Goal: Task Accomplishment & Management: Manage account settings

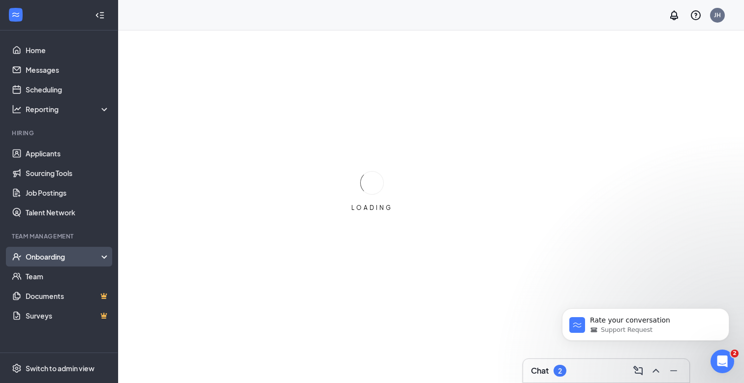
click at [58, 252] on div "Onboarding" at bounding box center [64, 257] width 76 height 10
click at [52, 255] on div "Onboarding" at bounding box center [64, 257] width 76 height 10
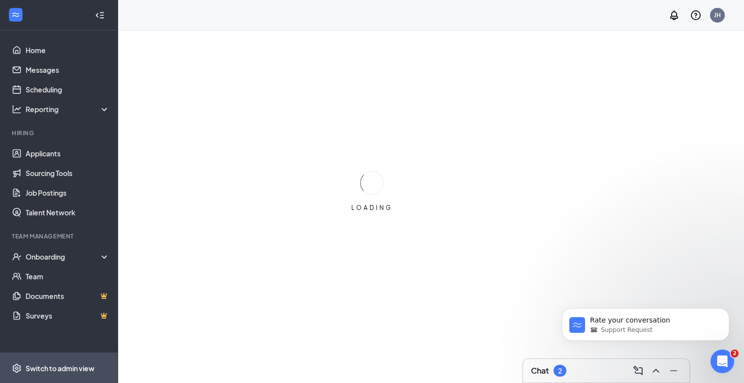
click at [58, 361] on span "Switch to admin view" at bounding box center [68, 368] width 84 height 30
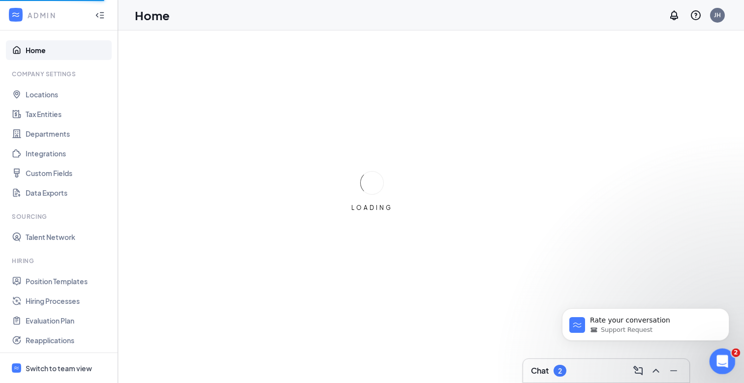
click at [709, 360] on div "Open Intercom Messenger" at bounding box center [720, 360] width 32 height 32
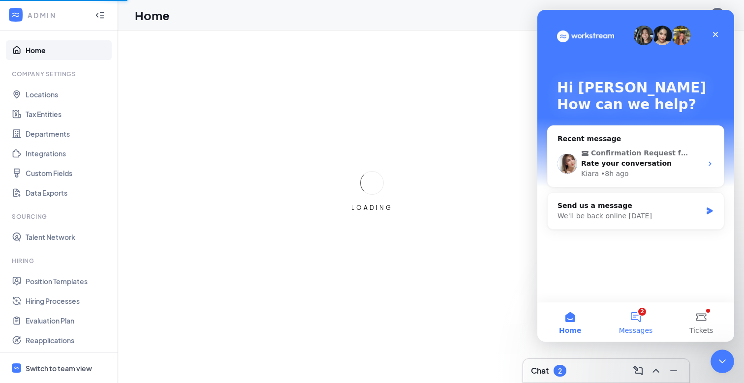
click at [630, 316] on button "2 Messages" at bounding box center [634, 321] width 65 height 39
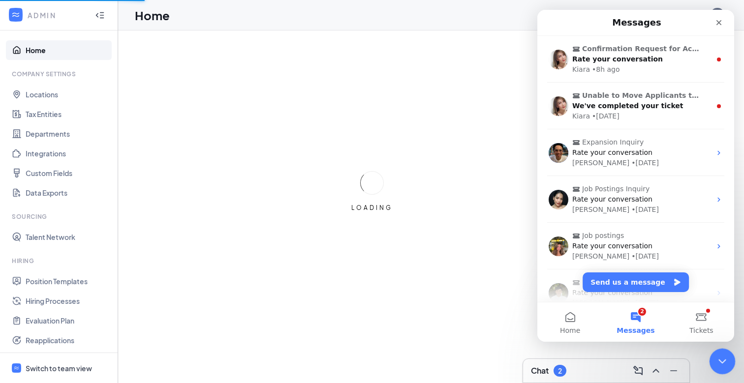
click at [712, 364] on div "Close Intercom Messenger" at bounding box center [721, 360] width 24 height 24
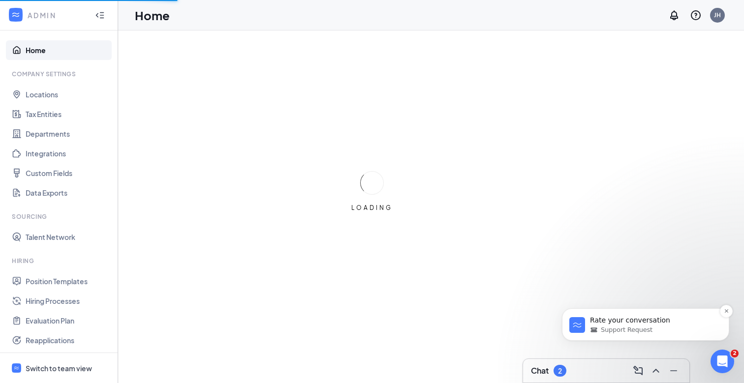
click at [718, 310] on div "Rate your conversation Support Request" at bounding box center [645, 324] width 167 height 32
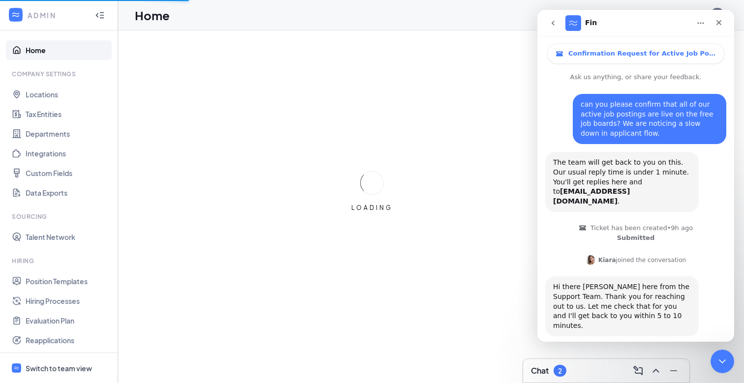
scroll to position [46, 0]
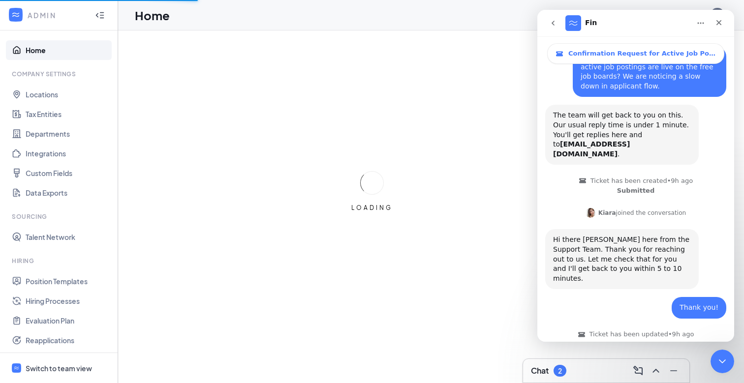
click at [502, 249] on div "LOADING" at bounding box center [372, 191] width 744 height 383
click at [717, 363] on icon "Close Intercom Messenger" at bounding box center [721, 360] width 12 height 12
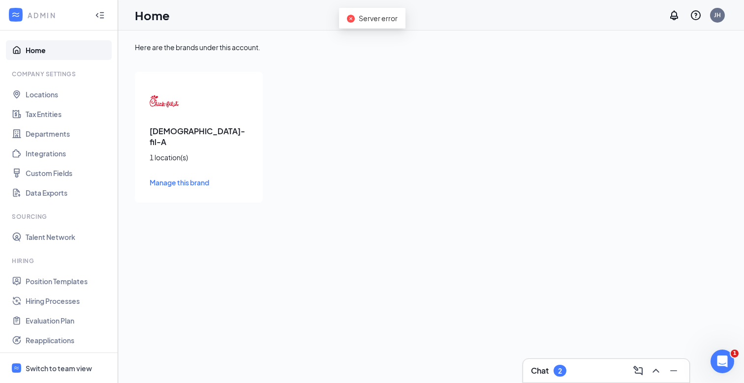
click at [171, 114] on img at bounding box center [164, 102] width 30 height 30
click at [166, 129] on h3 "[DEMOGRAPHIC_DATA]-fil-A" at bounding box center [198, 137] width 98 height 22
click at [354, 26] on div "Server error" at bounding box center [372, 18] width 66 height 21
click at [352, 21] on icon "close-circle" at bounding box center [351, 19] width 8 height 8
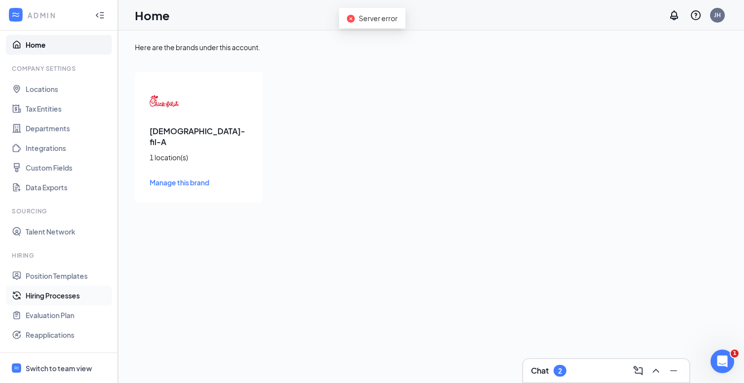
click at [43, 299] on link "Hiring Processes" at bounding box center [68, 296] width 84 height 20
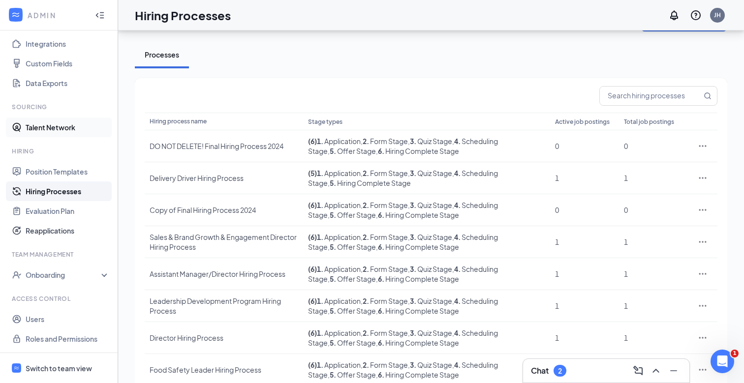
scroll to position [31, 0]
click at [39, 267] on div "Onboarding" at bounding box center [59, 275] width 118 height 20
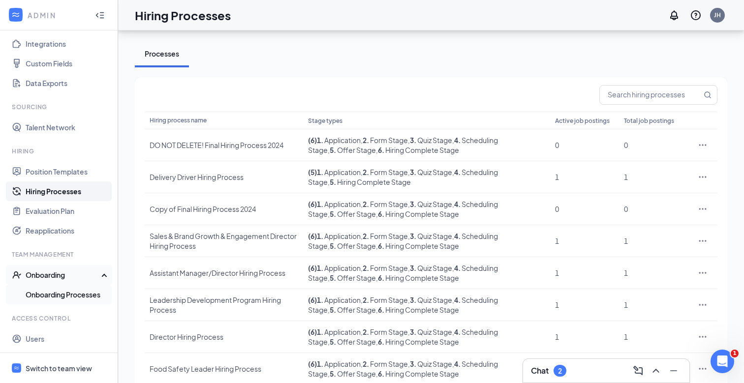
click at [38, 293] on link "Onboarding Processes" at bounding box center [68, 295] width 84 height 20
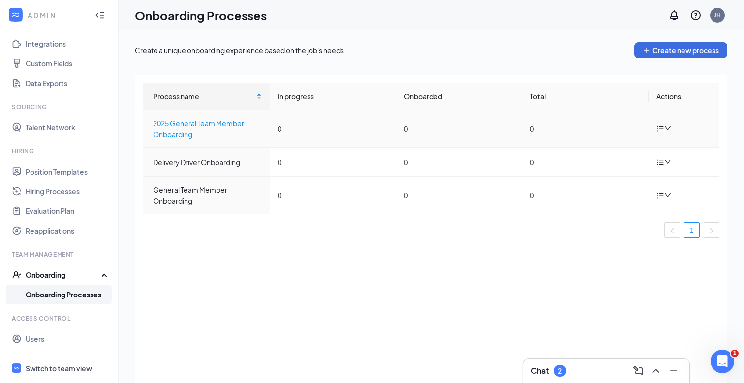
click at [187, 127] on div "2025 General Team Member Onboarding" at bounding box center [207, 129] width 109 height 22
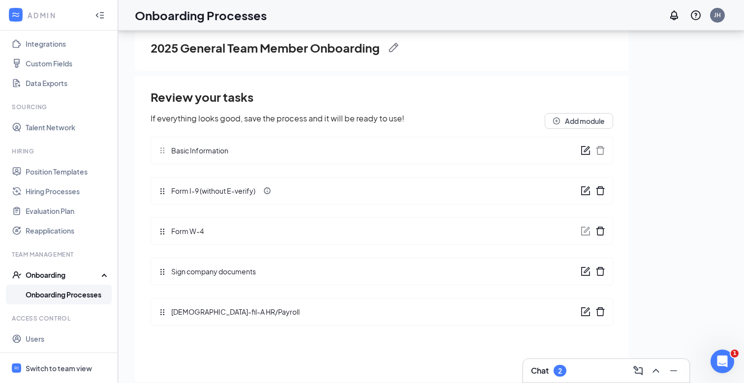
scroll to position [44, 0]
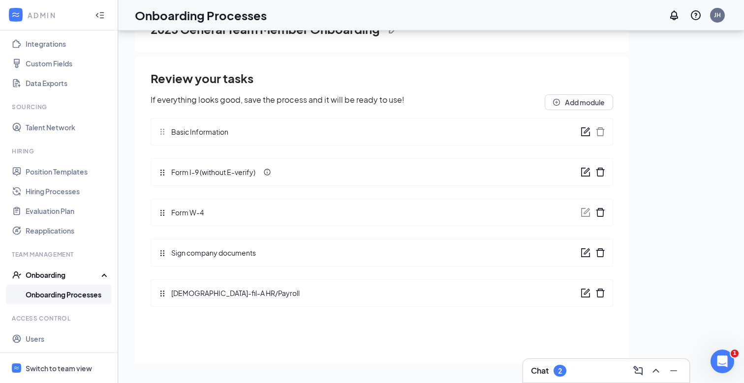
click at [209, 254] on span "Sign company documents" at bounding box center [211, 252] width 90 height 11
click at [583, 251] on icon "form" at bounding box center [585, 253] width 10 height 10
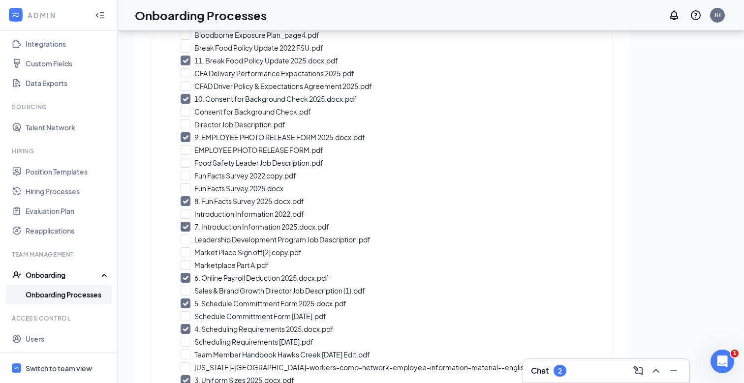
scroll to position [356, 0]
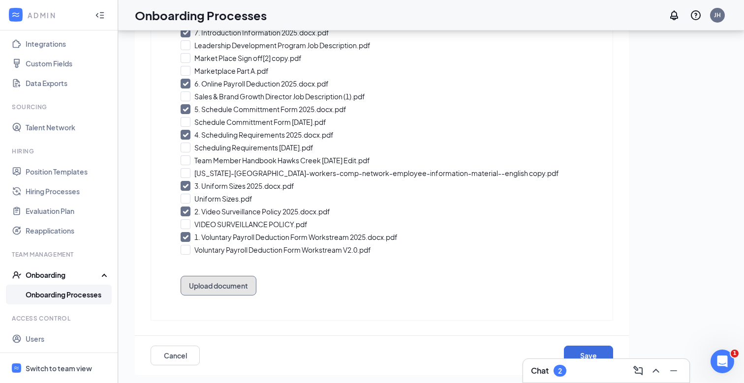
click at [203, 287] on button "Upload document" at bounding box center [218, 286] width 76 height 20
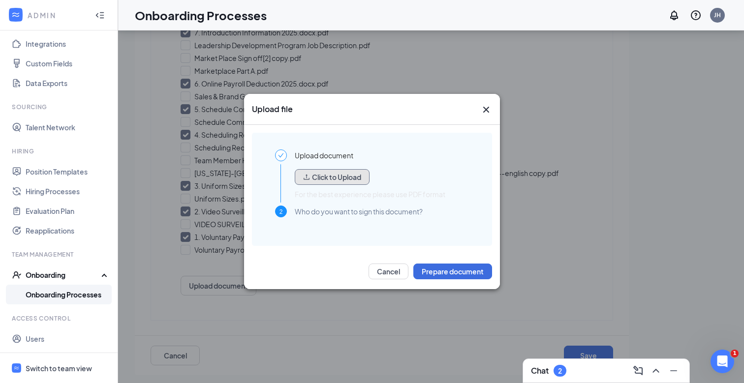
click at [346, 179] on button "Click to Upload" at bounding box center [332, 177] width 75 height 16
click at [318, 180] on button "Click to Upload" at bounding box center [332, 177] width 75 height 16
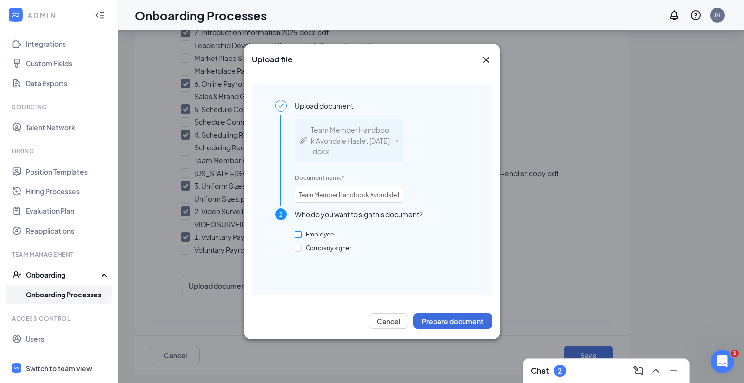
click at [298, 235] on input "Employee" at bounding box center [298, 234] width 7 height 7
checkbox input "true"
click at [460, 317] on button "Prepare document" at bounding box center [452, 321] width 79 height 16
click at [440, 321] on button "Prepare document" at bounding box center [452, 321] width 79 height 16
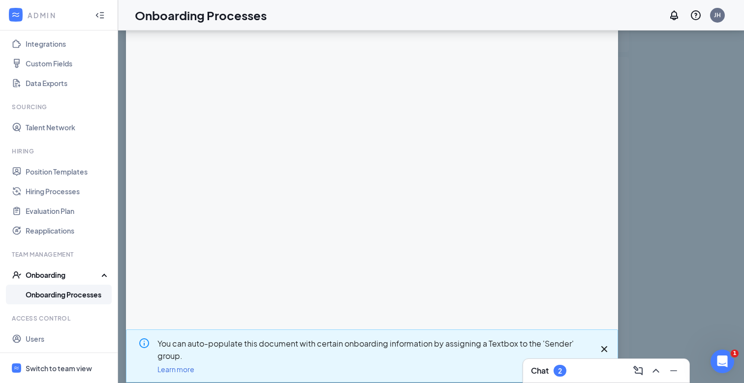
scroll to position [37, 0]
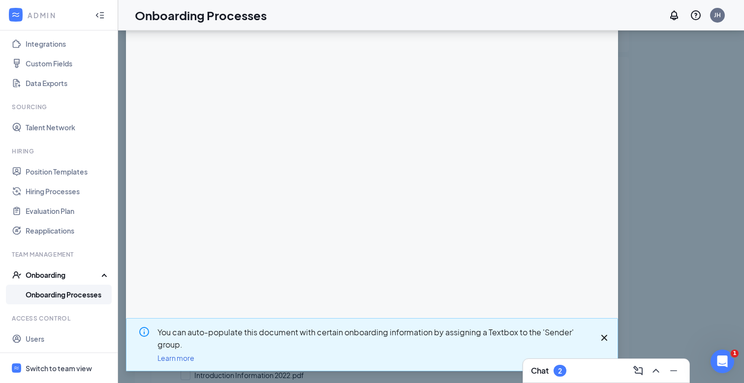
click at [602, 336] on icon "Cross" at bounding box center [604, 338] width 6 height 6
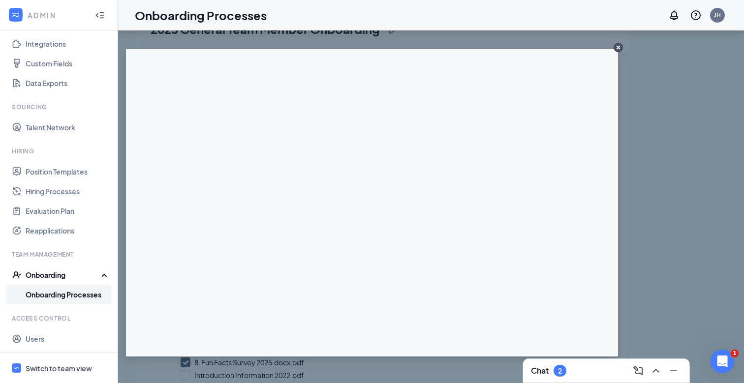
scroll to position [0, 0]
click at [615, 44] on circle "CloseIconInverted" at bounding box center [617, 47] width 9 height 9
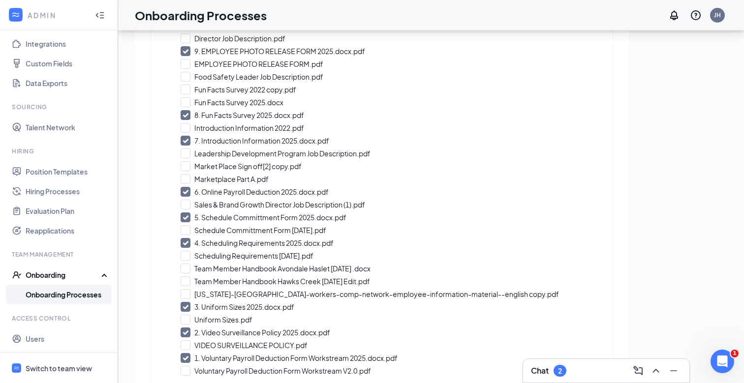
scroll to position [249, 0]
click at [261, 266] on input "Team Member Handbook Avondale Haslet [DATE] .docx" at bounding box center [381, 267] width 402 height 10
click at [261, 266] on input "12. Team Member Handbook Avondale Haslet August 2025 .docx" at bounding box center [381, 267] width 402 height 10
checkbox input "false"
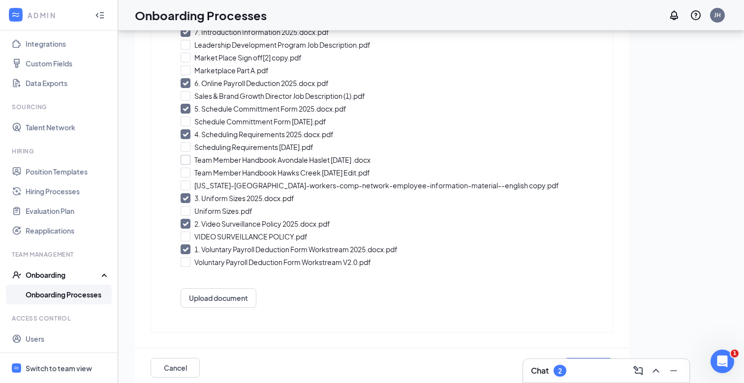
scroll to position [368, 0]
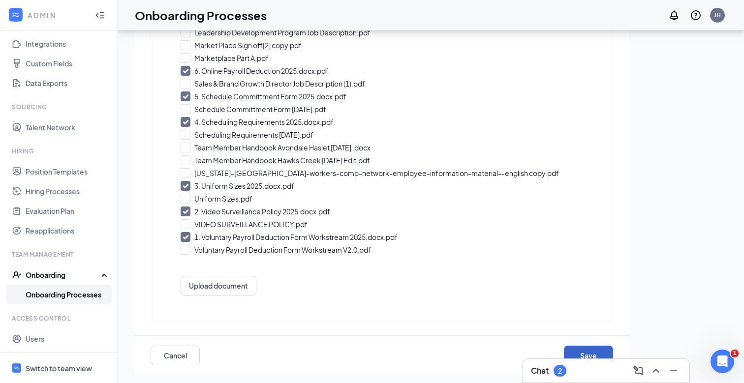
click at [575, 349] on button "Save" at bounding box center [588, 356] width 49 height 20
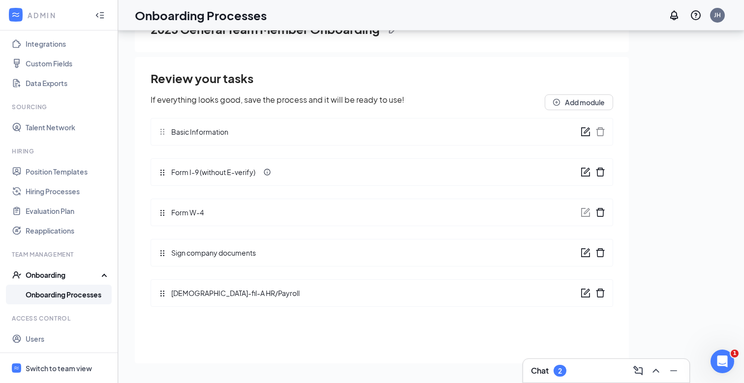
click at [583, 253] on icon "form" at bounding box center [585, 253] width 10 height 10
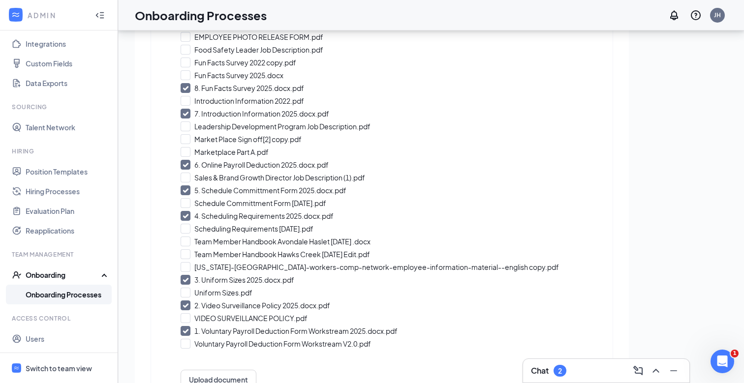
scroll to position [277, 0]
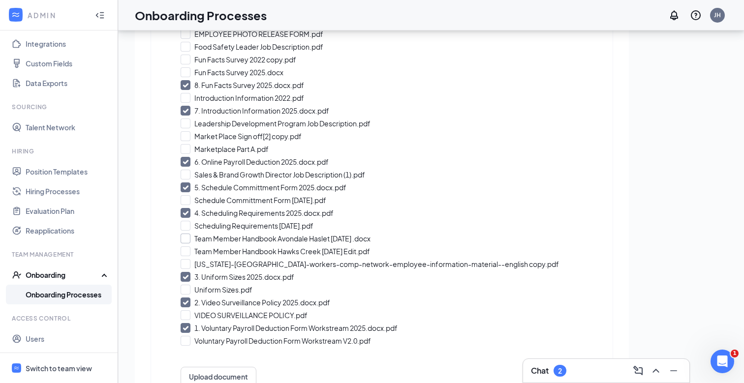
click at [275, 237] on input "Team Member Handbook Avondale Haslet August 2025 .docx" at bounding box center [381, 239] width 402 height 10
click at [275, 237] on input "12. Team Member Handbook Avondale Haslet August 2025 .docx" at bounding box center [381, 239] width 402 height 10
checkbox input "false"
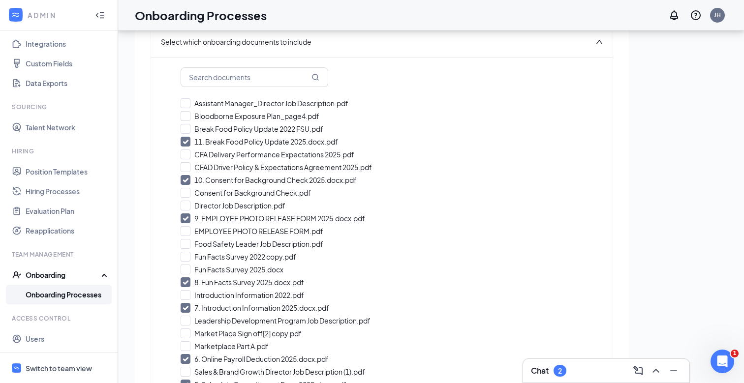
scroll to position [368, 0]
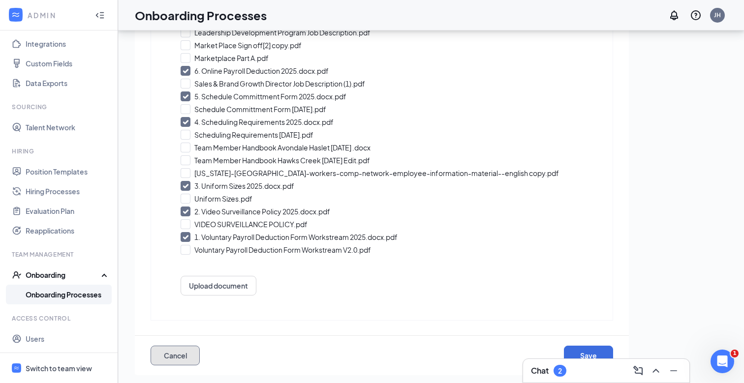
click at [175, 357] on button "Cancel" at bounding box center [174, 356] width 49 height 20
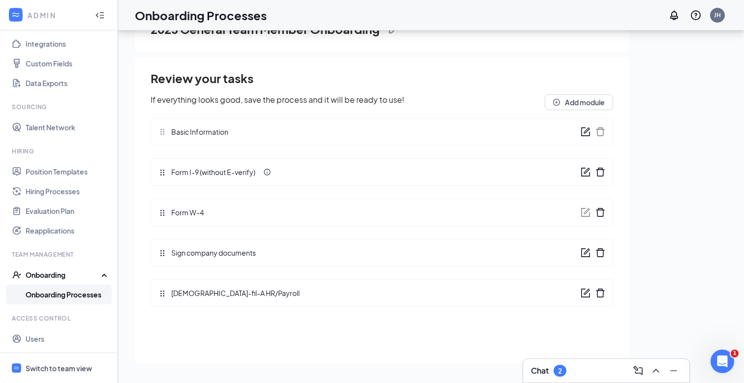
scroll to position [0, 0]
click at [190, 249] on span "Sign company documents" at bounding box center [211, 252] width 90 height 11
click at [163, 254] on div "Review your tasks If everything looks good, save the process and it will be rea…" at bounding box center [381, 192] width 462 height 244
click at [239, 248] on span "Sign company documents" at bounding box center [211, 252] width 90 height 11
click at [584, 252] on icon "form" at bounding box center [585, 253] width 10 height 10
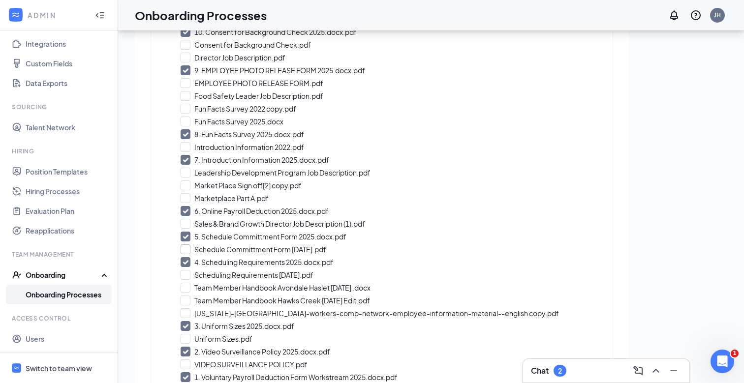
scroll to position [234, 0]
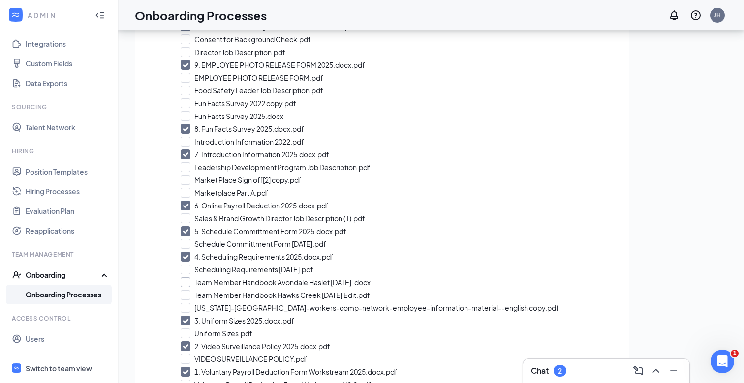
click at [299, 281] on input "Team Member Handbook Avondale Haslet [DATE] .docx" at bounding box center [381, 282] width 402 height 10
click at [299, 281] on input "12. Team Member Handbook Avondale Haslet August 2025 .docx" at bounding box center [381, 282] width 402 height 10
checkbox input "false"
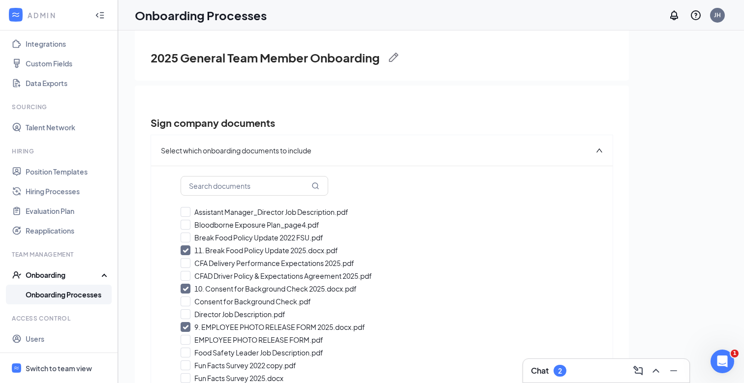
scroll to position [0, 0]
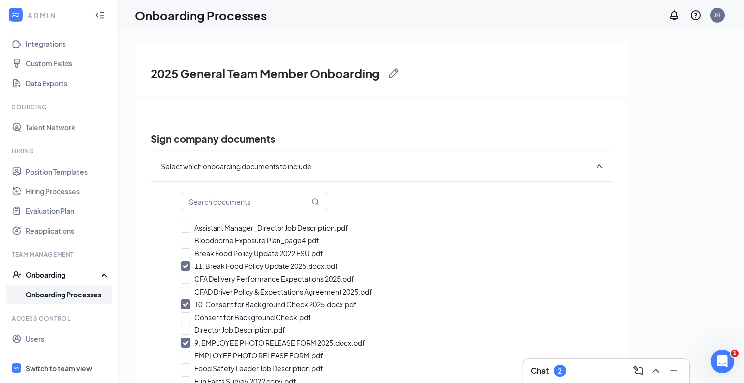
click at [75, 290] on link "Onboarding Processes" at bounding box center [68, 295] width 84 height 20
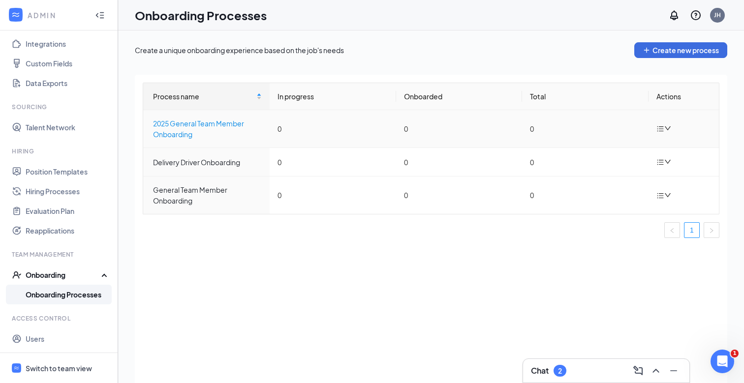
click at [180, 130] on div "2025 General Team Member Onboarding" at bounding box center [207, 129] width 109 height 22
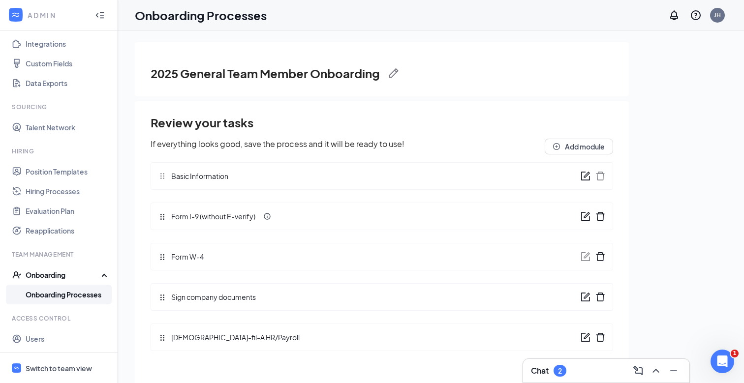
scroll to position [44, 0]
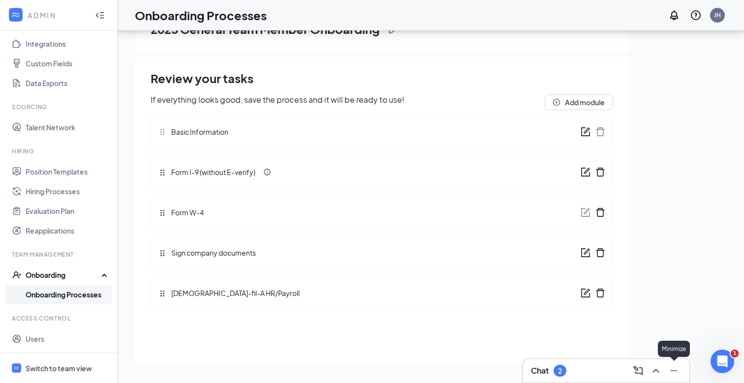
click at [674, 372] on icon "Minimize" at bounding box center [673, 371] width 12 height 12
click at [581, 251] on icon "form" at bounding box center [585, 252] width 9 height 9
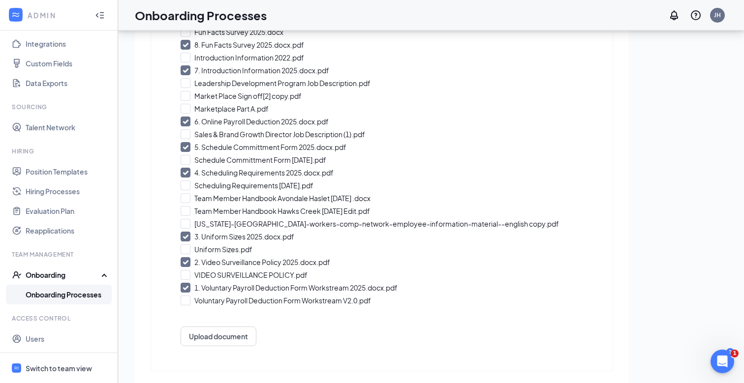
scroll to position [321, 0]
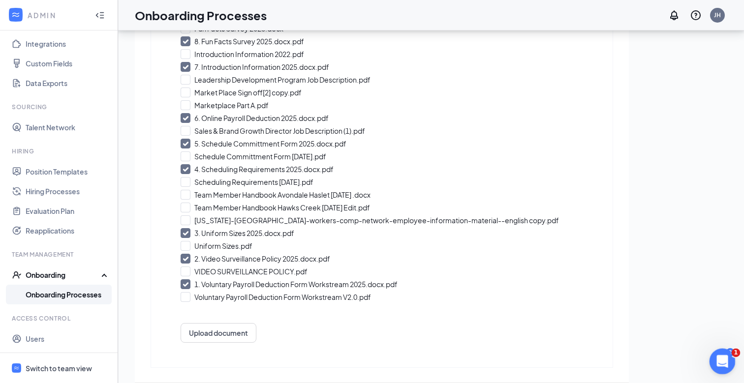
click at [724, 357] on icon "Open Intercom Messenger" at bounding box center [721, 360] width 16 height 16
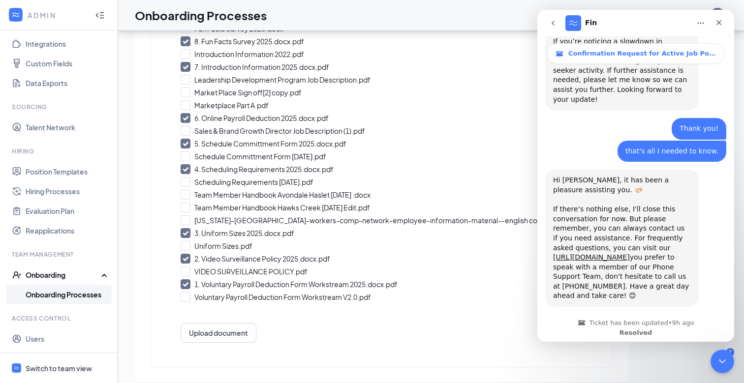
scroll to position [578, 0]
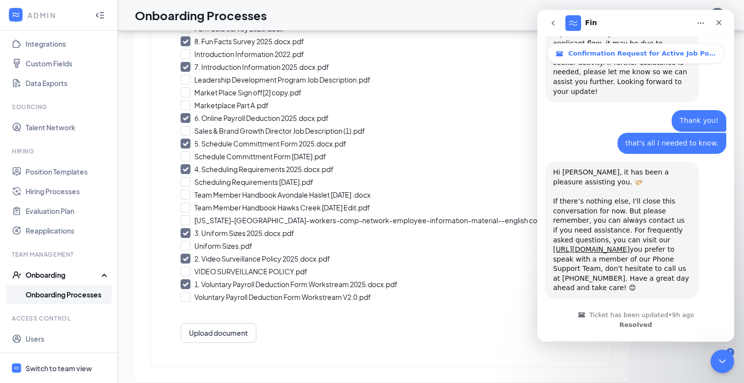
click at [644, 368] on span "Great" at bounding box center [637, 377] width 18 height 18
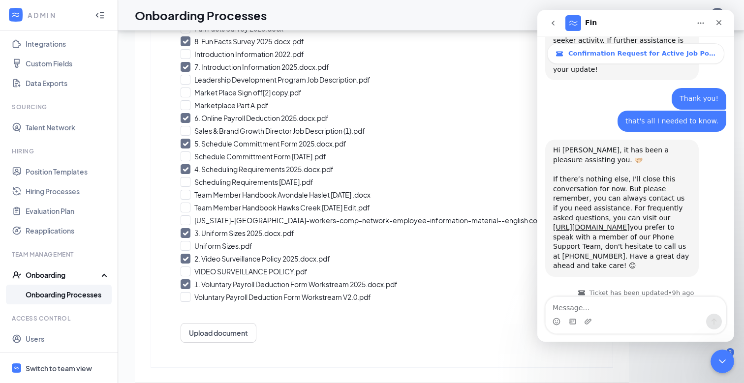
scroll to position [629, 0]
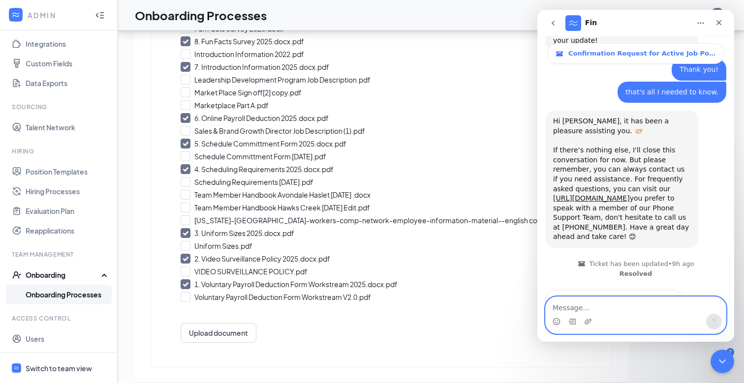
click at [550, 25] on icon "go back" at bounding box center [553, 23] width 8 height 8
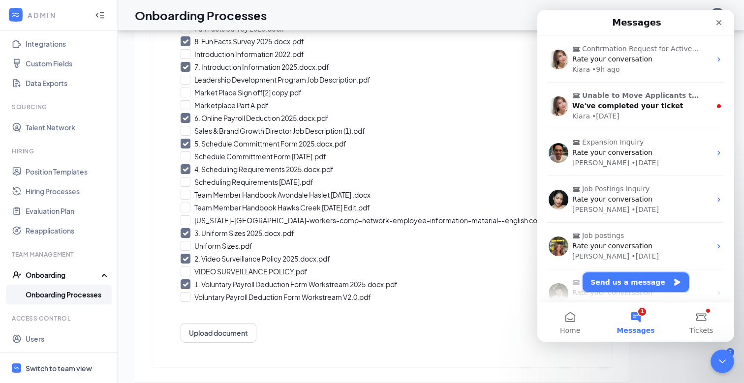
click at [615, 272] on button "Send us a message" at bounding box center [635, 282] width 106 height 20
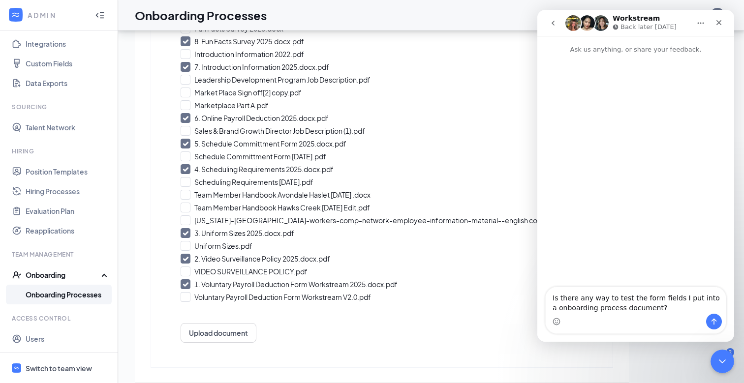
type textarea "Is there any way to test the form fields I put into a onboarding process docume…"
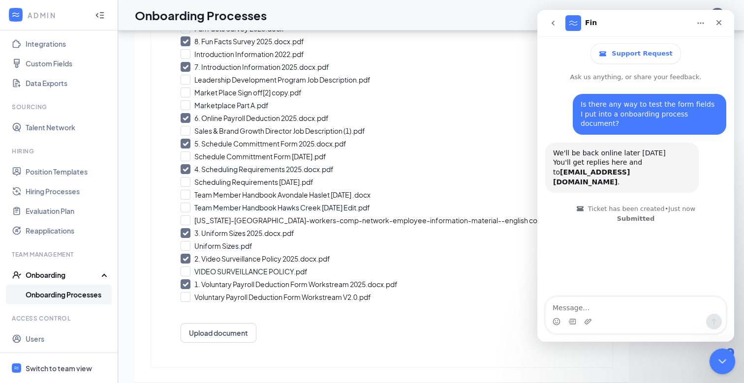
click at [715, 359] on icon "Close Intercom Messenger" at bounding box center [721, 360] width 12 height 12
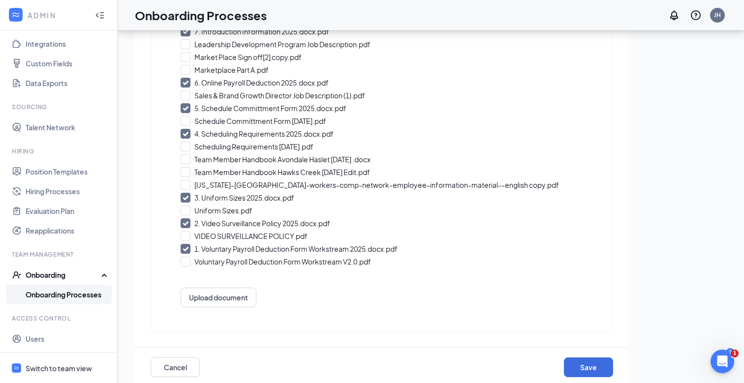
scroll to position [368, 0]
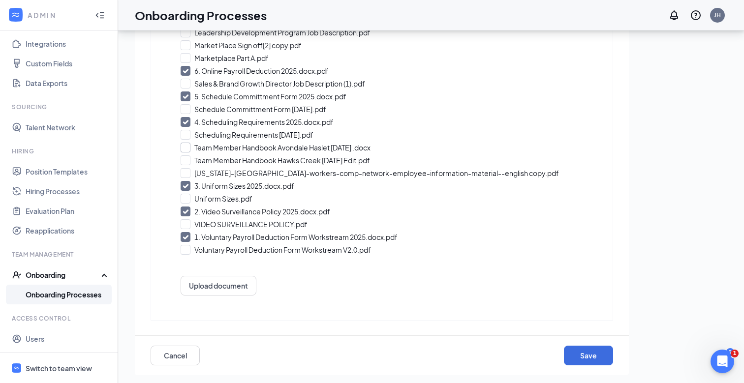
click at [280, 145] on input "Team Member Handbook Avondale Haslet [DATE] .docx" at bounding box center [381, 148] width 402 height 10
click at [280, 145] on input "12. Team Member Handbook Avondale Haslet August 2025 .docx" at bounding box center [381, 148] width 402 height 10
checkbox input "false"
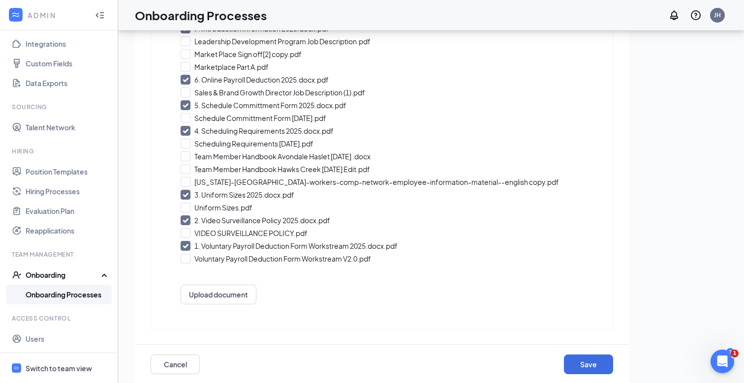
scroll to position [44, 0]
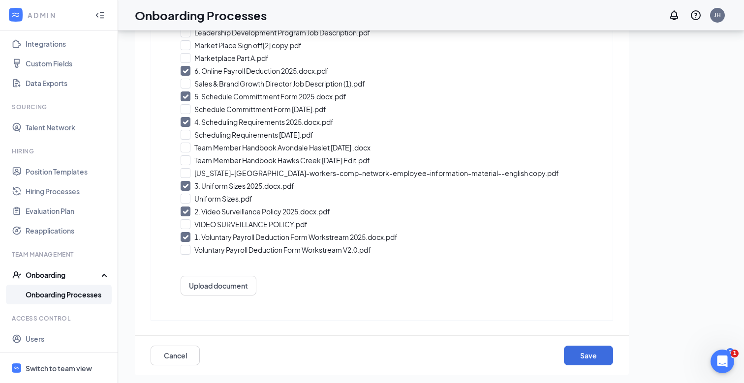
click at [171, 369] on div "Cancel Save" at bounding box center [381, 355] width 462 height 39
click at [172, 362] on button "Cancel" at bounding box center [174, 356] width 49 height 20
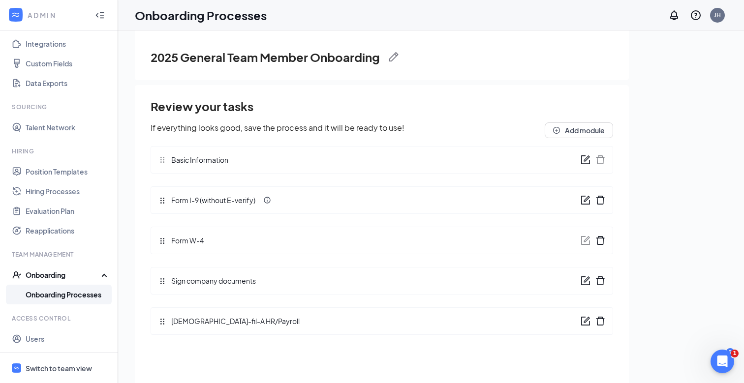
scroll to position [0, 0]
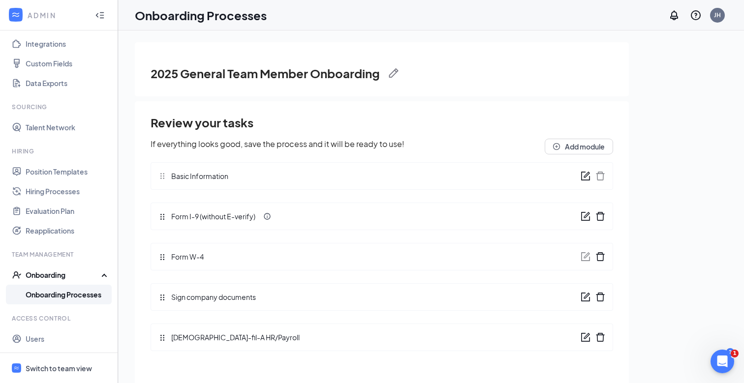
click at [74, 295] on link "Onboarding Processes" at bounding box center [68, 295] width 84 height 20
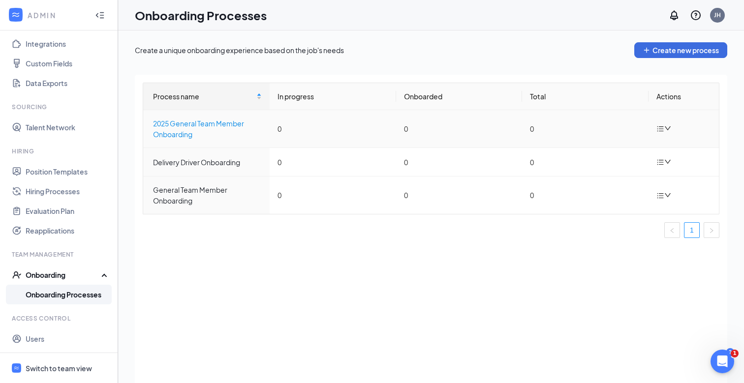
click at [229, 133] on div "2025 General Team Member Onboarding" at bounding box center [207, 129] width 109 height 22
click at [669, 96] on th "Actions" at bounding box center [683, 96] width 70 height 27
click at [664, 128] on icon "down" at bounding box center [667, 128] width 7 height 7
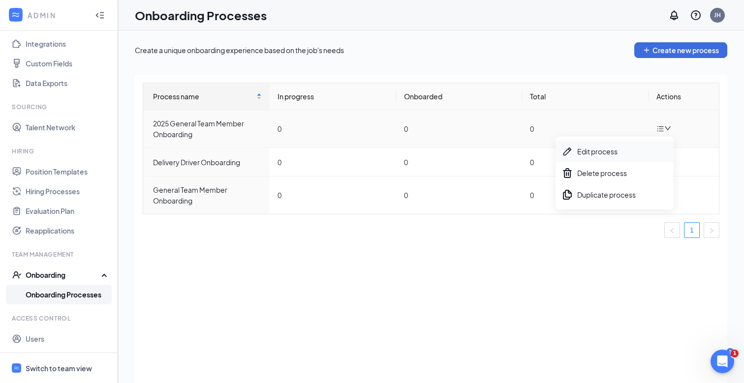
click at [622, 152] on div "Edit process" at bounding box center [614, 152] width 106 height 12
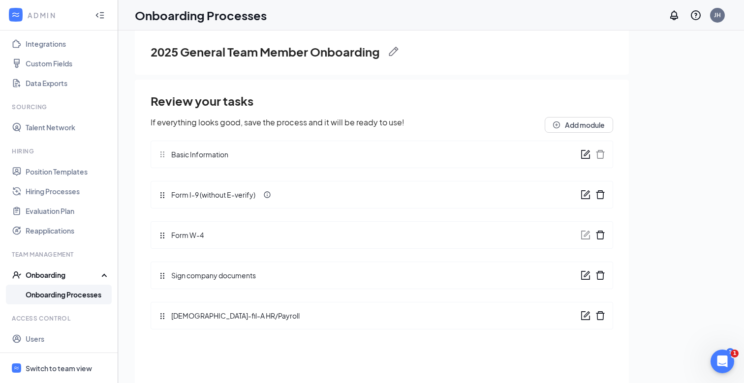
scroll to position [44, 0]
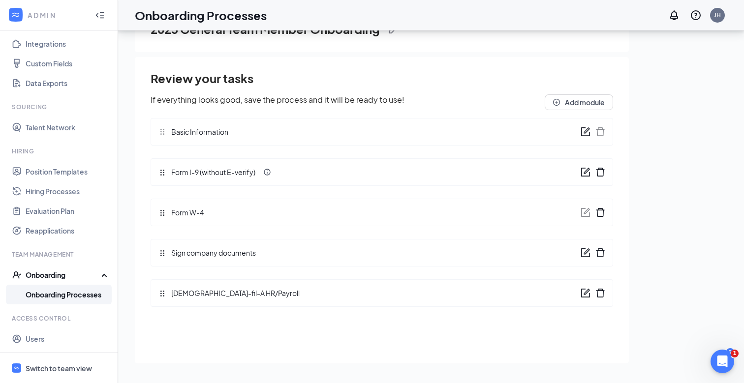
click at [583, 253] on icon "form" at bounding box center [585, 253] width 10 height 10
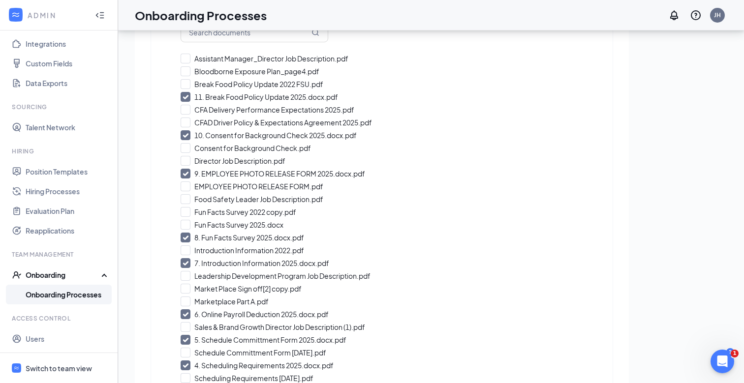
scroll to position [0, 0]
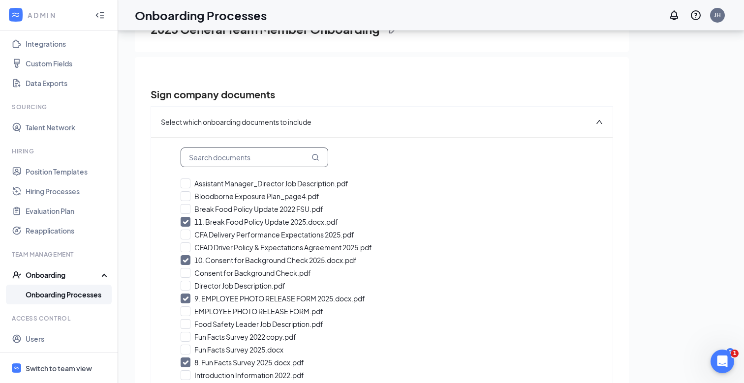
click at [214, 151] on input "text" at bounding box center [254, 158] width 148 height 20
type input "handbook"
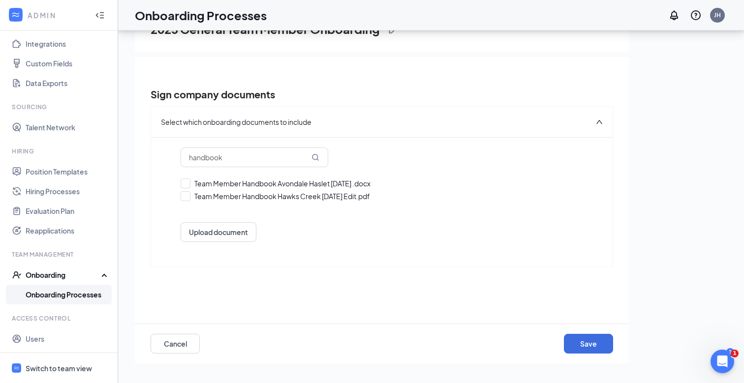
click at [219, 188] on div "Team Member Handbook Avondale Haslet August 2025 .docx Team Member Handbook Haw…" at bounding box center [381, 194] width 402 height 35
click at [220, 185] on input "Team Member Handbook Avondale Haslet [DATE] .docx" at bounding box center [381, 184] width 402 height 10
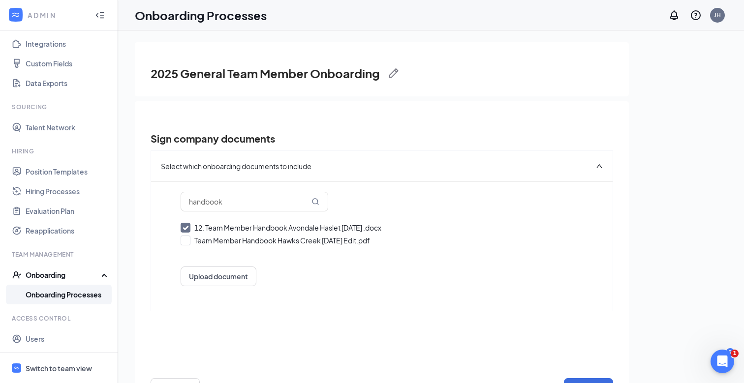
scroll to position [44, 0]
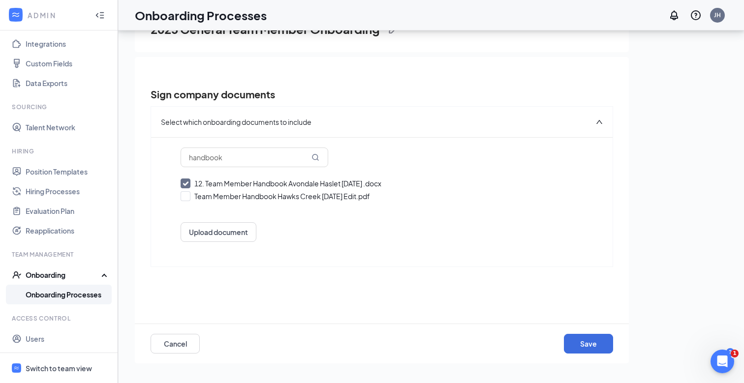
click at [185, 183] on input "12. Team Member Handbook Avondale Haslet August 2025 .docx" at bounding box center [381, 184] width 402 height 10
checkbox input "false"
click at [195, 163] on input "handbook" at bounding box center [254, 158] width 148 height 20
drag, startPoint x: 224, startPoint y: 160, endPoint x: 193, endPoint y: 158, distance: 31.0
click at [193, 158] on input "handbook" at bounding box center [254, 158] width 148 height 20
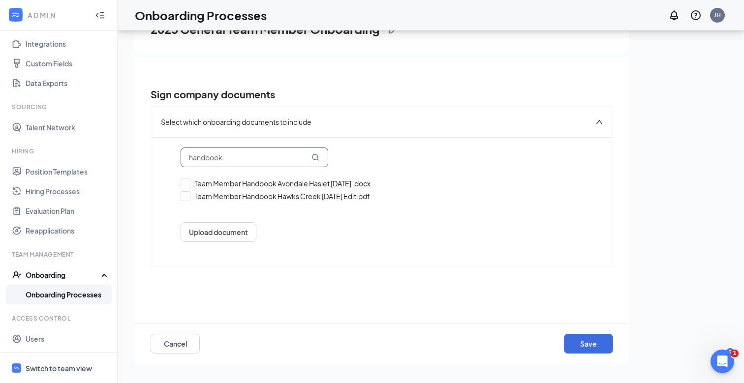
type input "h"
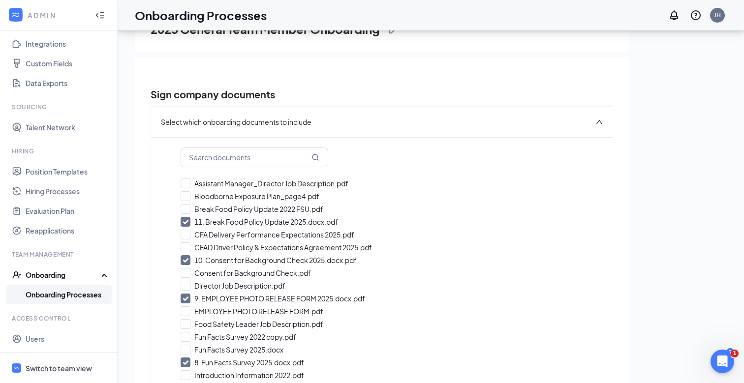
click at [186, 299] on input "9. EMPLOYEE PHOTO RELEASE FORM 2025.docx.pdf" at bounding box center [381, 299] width 402 height 10
click at [186, 299] on input "EMPLOYEE PHOTO RELEASE FORM 2025.docx.pdf" at bounding box center [381, 299] width 402 height 10
checkbox input "true"
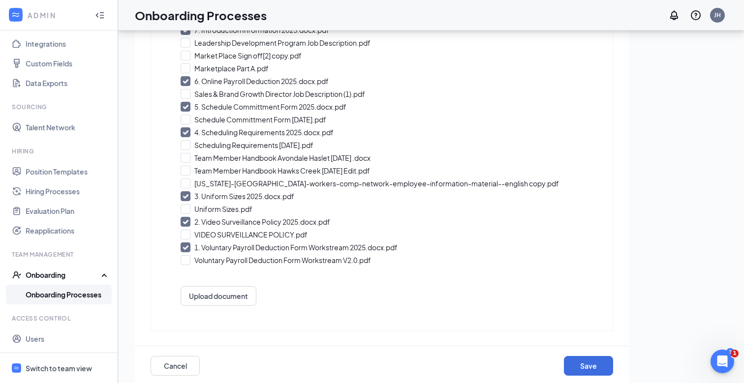
scroll to position [358, 0]
click at [183, 365] on button "Cancel" at bounding box center [174, 367] width 49 height 20
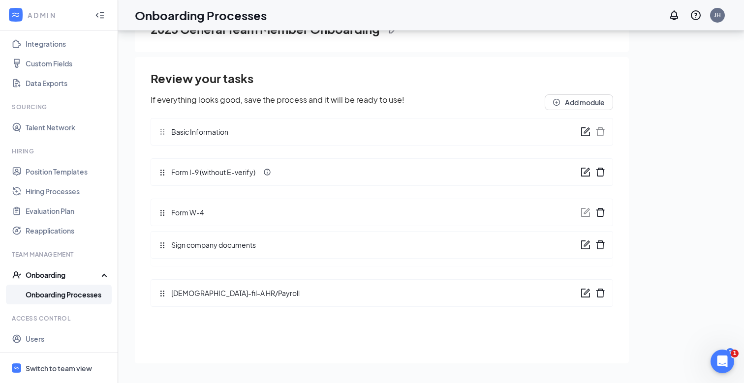
click at [161, 255] on div "Review your tasks If everything looks good, save the process and it will be rea…" at bounding box center [381, 192] width 462 height 244
click at [162, 253] on div "Review your tasks If everything looks good, save the process and it will be rea…" at bounding box center [381, 192] width 462 height 244
click at [197, 255] on span "Sign company documents" at bounding box center [211, 252] width 90 height 11
click at [587, 134] on icon "form" at bounding box center [585, 132] width 10 height 10
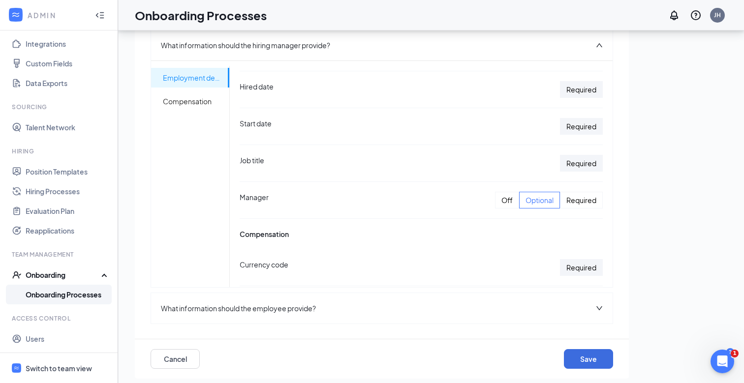
scroll to position [63, 0]
click at [409, 306] on div "What information should the employee provide?" at bounding box center [381, 308] width 461 height 30
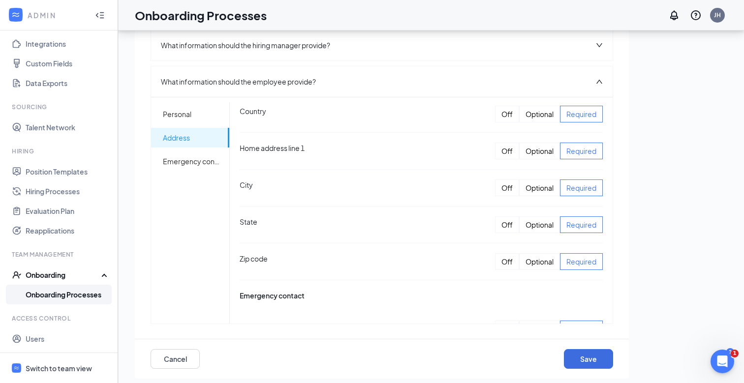
scroll to position [497, 0]
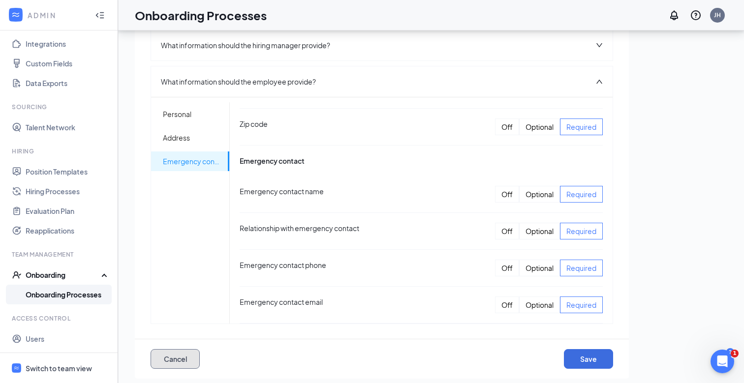
click at [167, 359] on button "Cancel" at bounding box center [174, 359] width 49 height 20
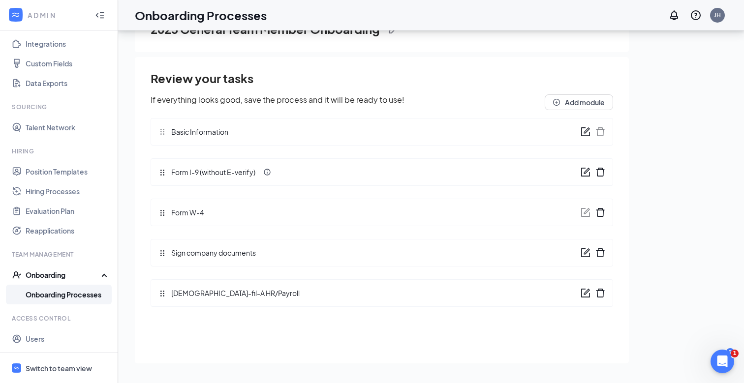
click at [584, 251] on icon "form" at bounding box center [585, 253] width 10 height 10
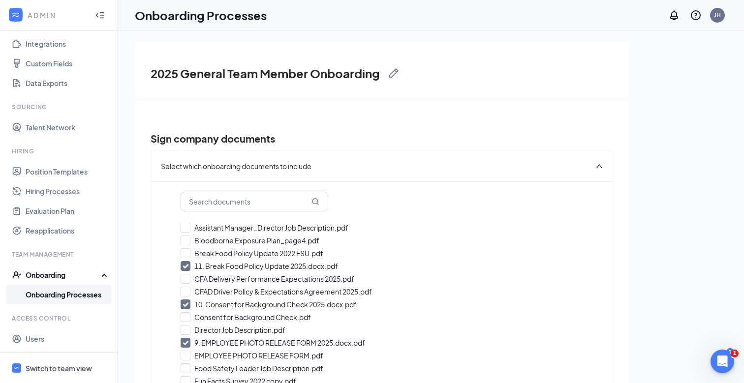
click at [38, 271] on div "Onboarding" at bounding box center [64, 275] width 76 height 10
click at [38, 277] on div "Onboarding" at bounding box center [64, 275] width 76 height 10
click at [35, 188] on link "Hiring Processes" at bounding box center [68, 191] width 84 height 20
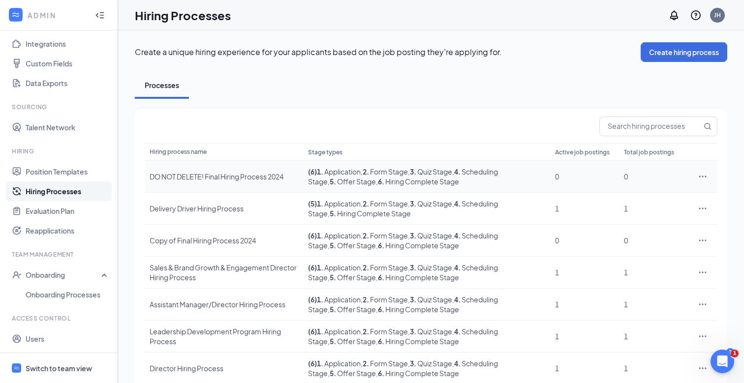
click at [168, 176] on div "DO NOT DELETE! Final Hiring Process 2024" at bounding box center [223, 177] width 149 height 10
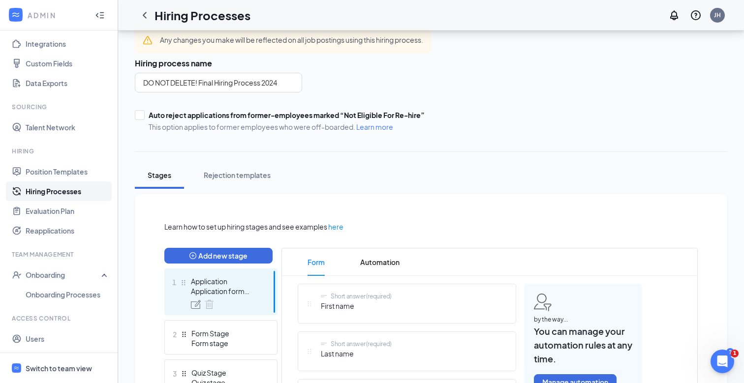
scroll to position [52, 0]
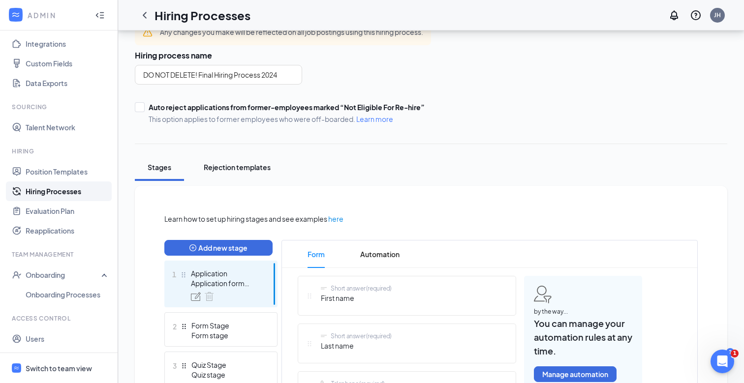
click at [246, 171] on div "Rejection templates" at bounding box center [237, 167] width 67 height 10
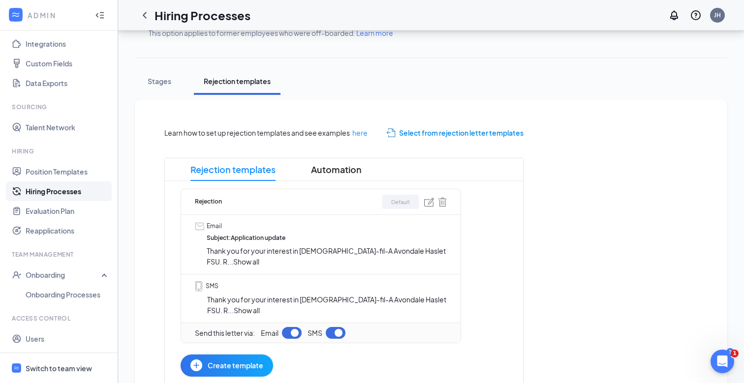
scroll to position [145, 0]
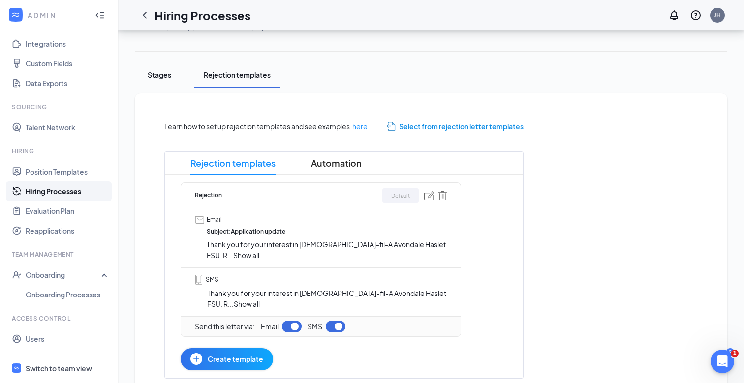
click at [162, 84] on button "Stages" at bounding box center [159, 74] width 49 height 27
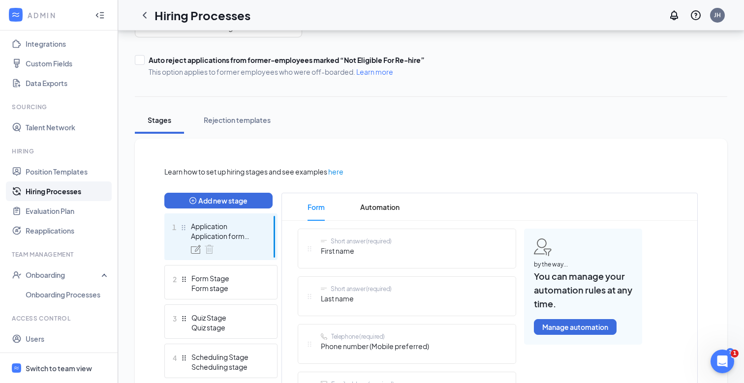
scroll to position [96, 0]
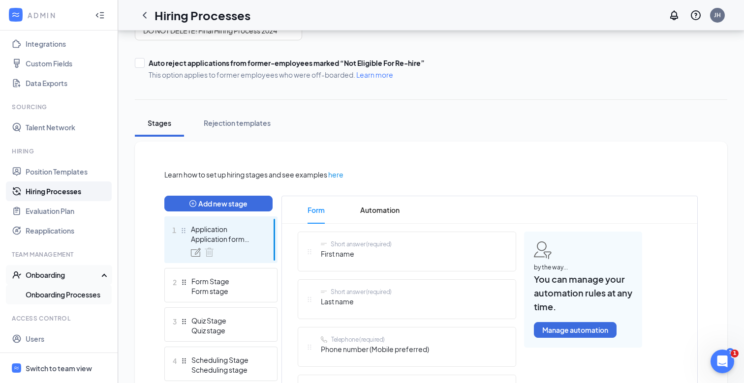
click at [53, 288] on link "Onboarding Processes" at bounding box center [68, 295] width 84 height 20
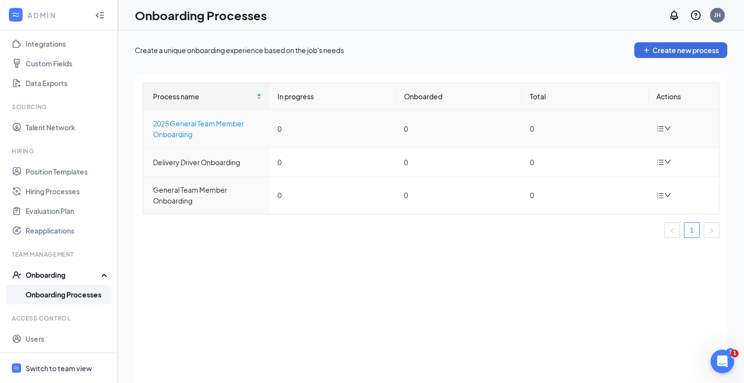
click at [178, 134] on div "2025 General Team Member Onboarding" at bounding box center [207, 129] width 109 height 22
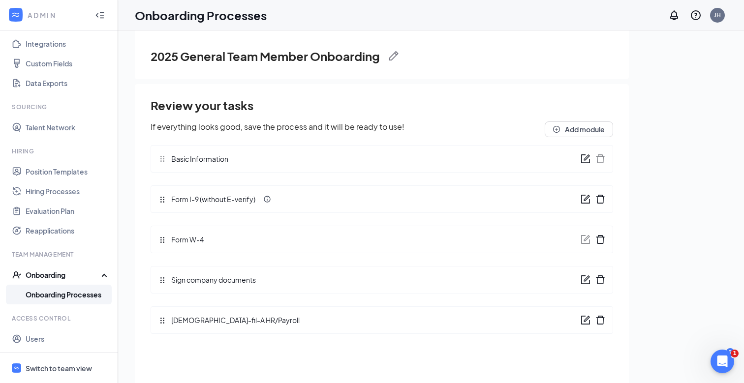
scroll to position [22, 0]
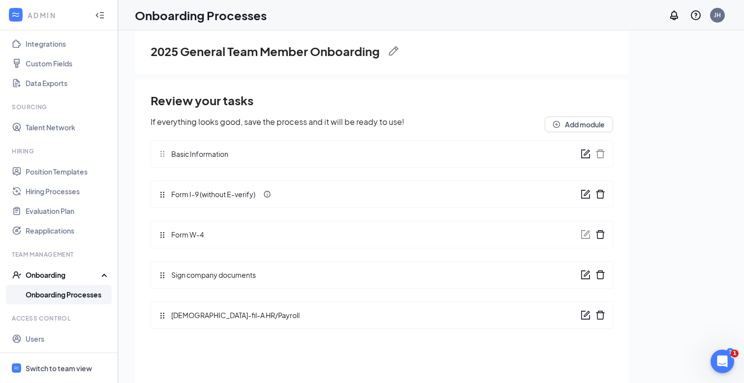
click at [587, 277] on icon "form" at bounding box center [585, 275] width 10 height 10
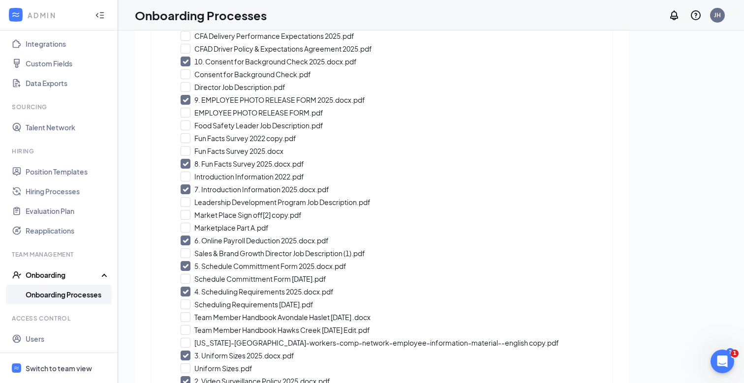
scroll to position [229, 0]
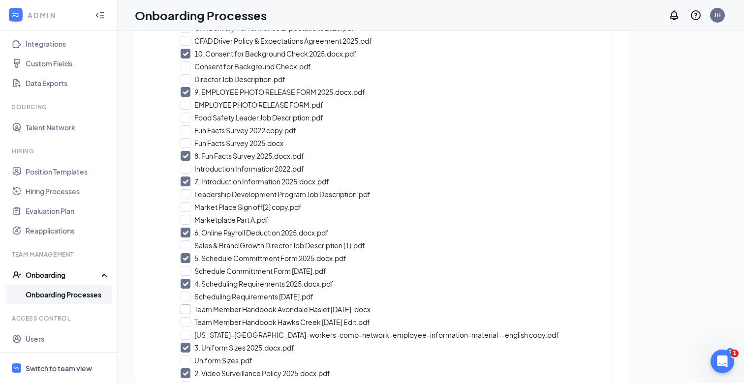
click at [183, 309] on input "Team Member Handbook Avondale Haslet [DATE] .docx" at bounding box center [381, 309] width 402 height 10
checkbox input "true"
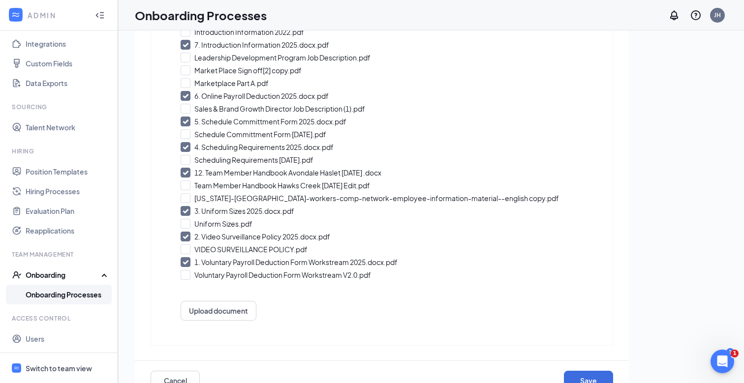
scroll to position [368, 0]
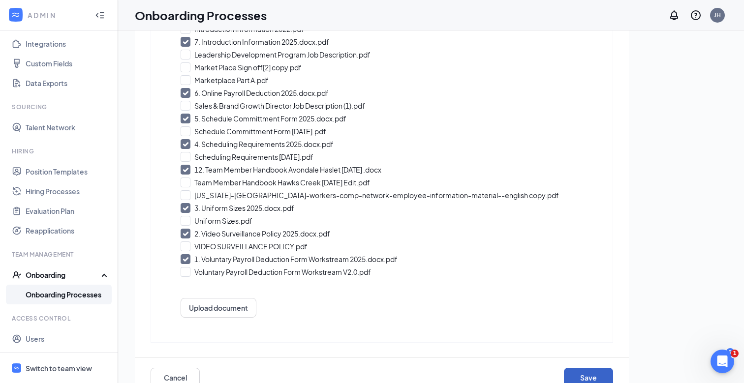
click at [584, 371] on button "Save" at bounding box center [588, 378] width 49 height 20
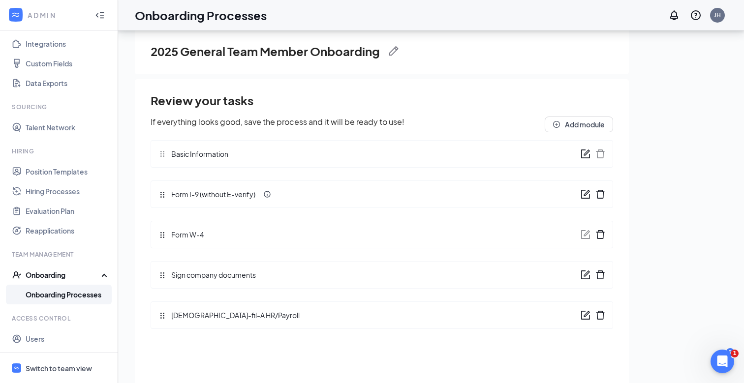
scroll to position [44, 0]
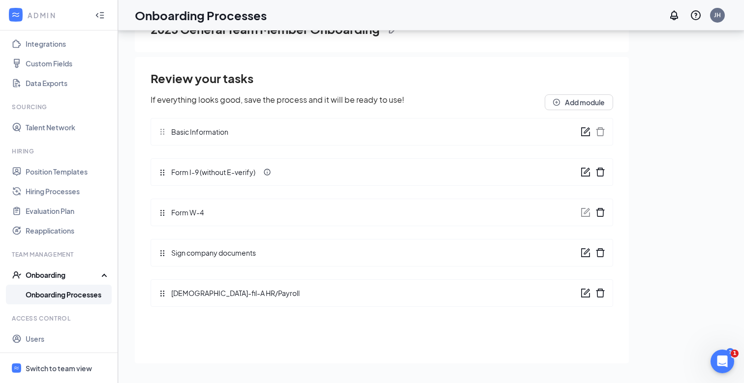
click at [585, 251] on icon "form" at bounding box center [586, 251] width 6 height 6
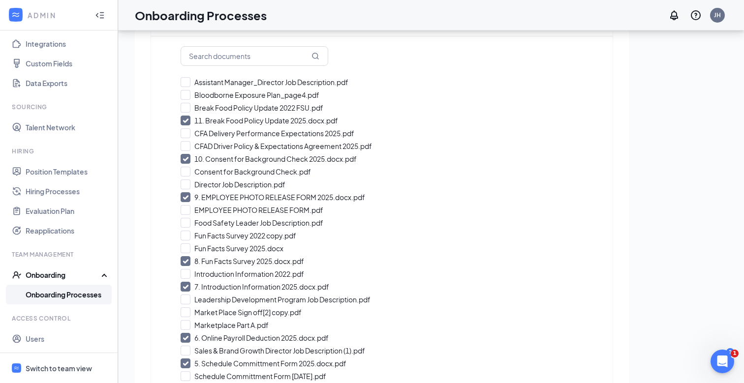
scroll to position [97, 0]
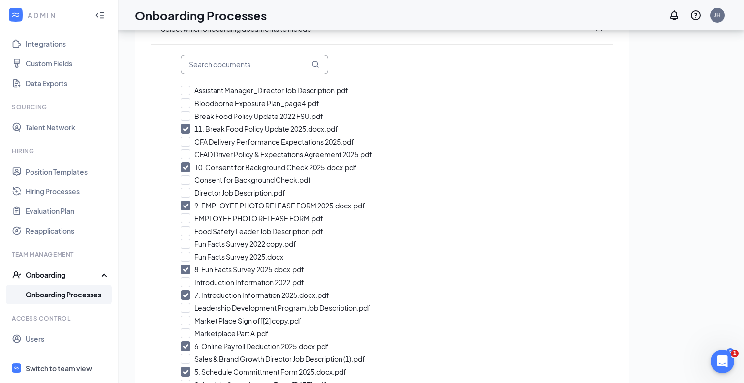
click at [235, 68] on input "text" at bounding box center [254, 65] width 148 height 20
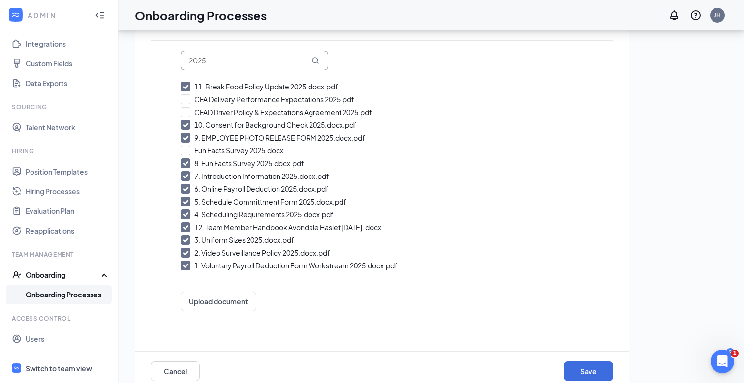
scroll to position [99, 0]
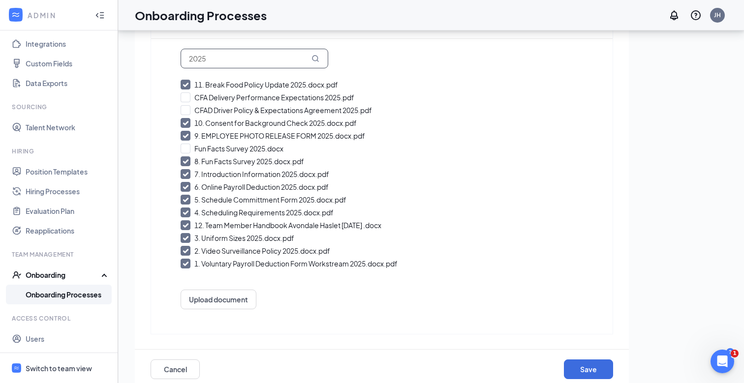
type input "2025"
click at [187, 184] on input "6. Online Payroll Deduction 2025.docx.pdf" at bounding box center [381, 187] width 402 height 10
checkbox input "false"
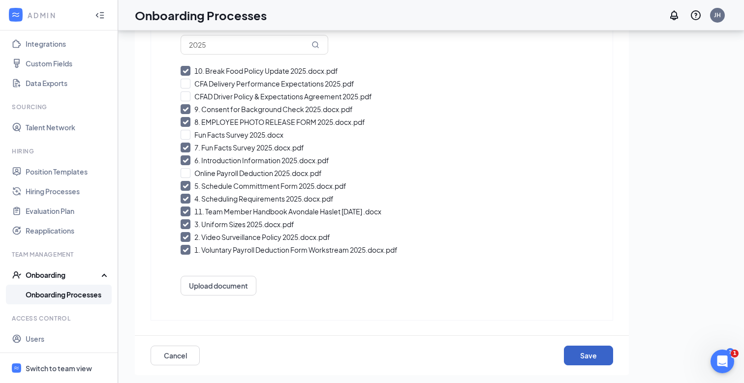
click at [593, 357] on button "Save" at bounding box center [588, 356] width 49 height 20
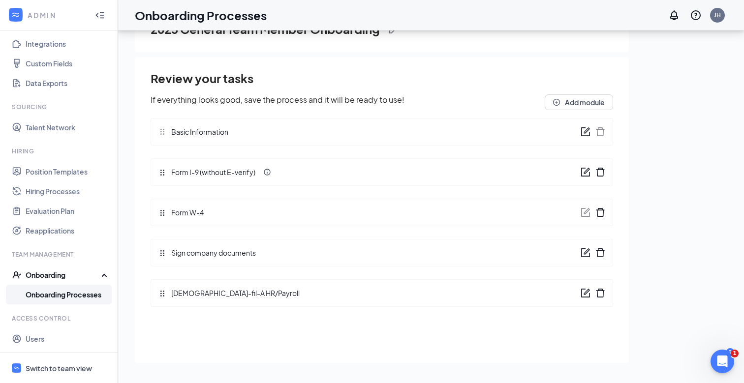
scroll to position [0, 0]
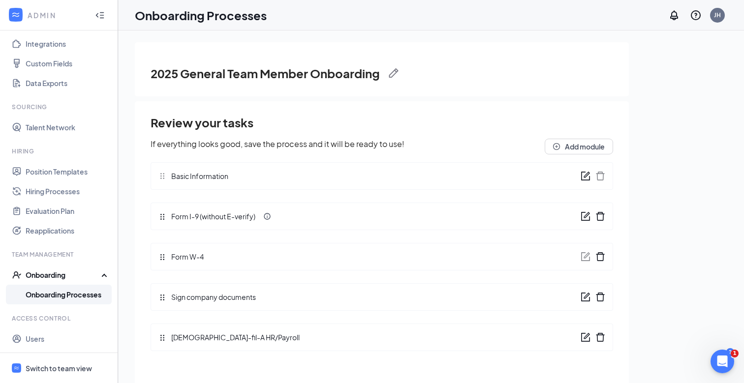
click at [46, 289] on link "Onboarding Processes" at bounding box center [68, 295] width 84 height 20
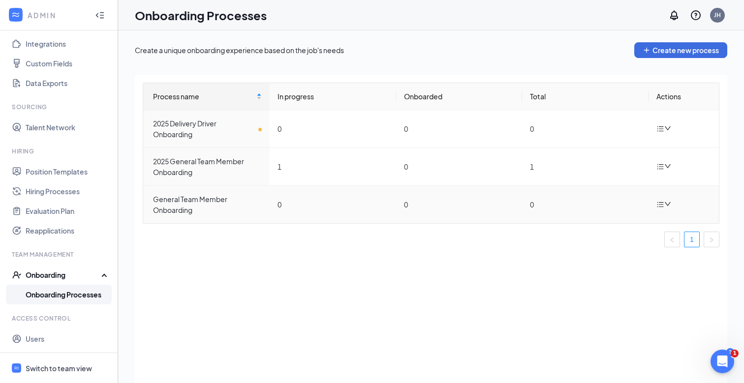
click at [667, 204] on icon "down" at bounding box center [667, 204] width 7 height 7
click at [600, 253] on div "Delete process" at bounding box center [614, 249] width 106 height 12
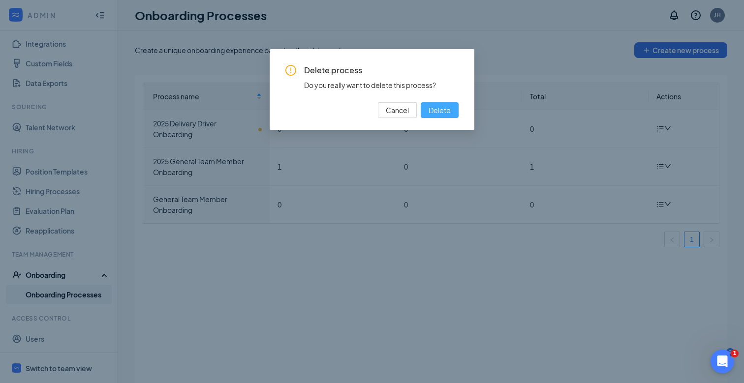
click at [439, 109] on span "Delete" at bounding box center [439, 110] width 22 height 11
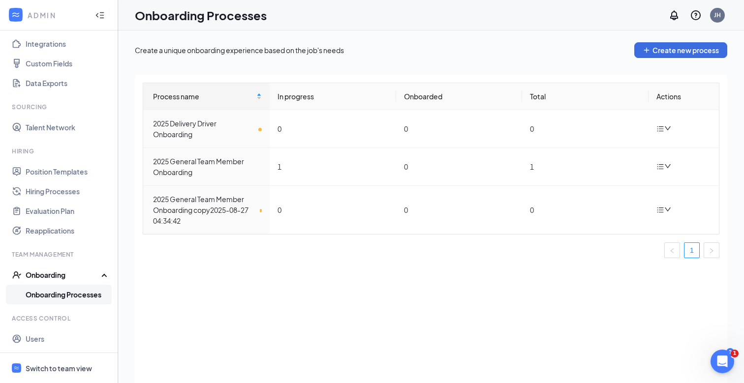
click at [59, 296] on link "Onboarding Processes" at bounding box center [68, 295] width 84 height 20
click at [29, 19] on div "ADMIN" at bounding box center [57, 15] width 59 height 10
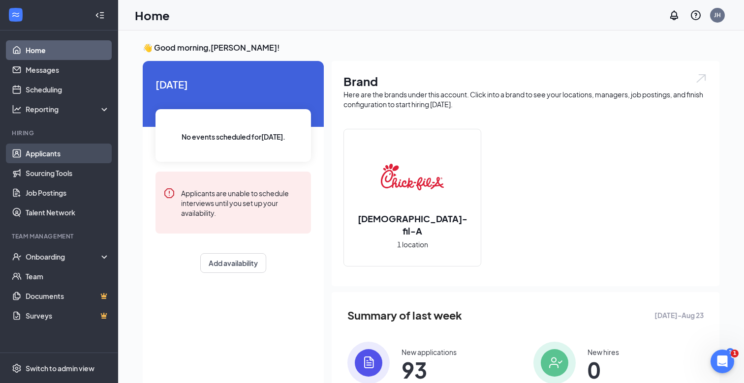
click at [82, 151] on link "Applicants" at bounding box center [68, 154] width 84 height 20
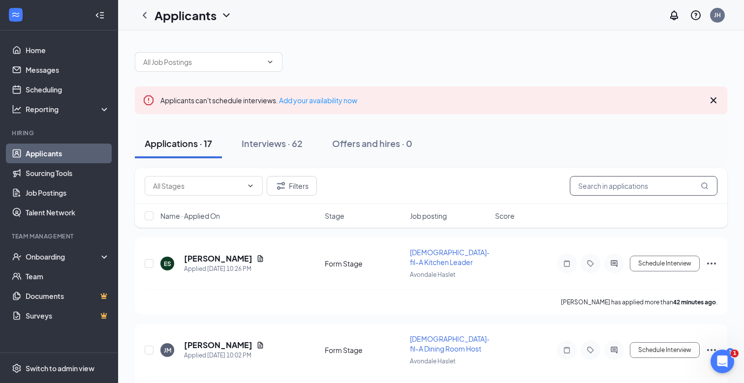
click at [601, 185] on input "text" at bounding box center [643, 186] width 148 height 20
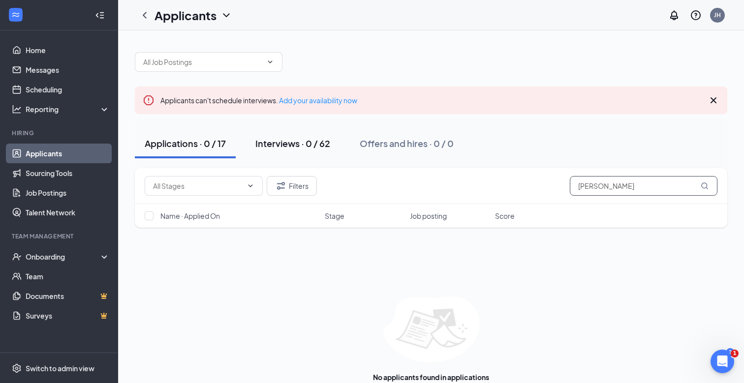
type input "carl"
click at [321, 154] on button "Interviews · 0 / 62" at bounding box center [292, 144] width 94 height 30
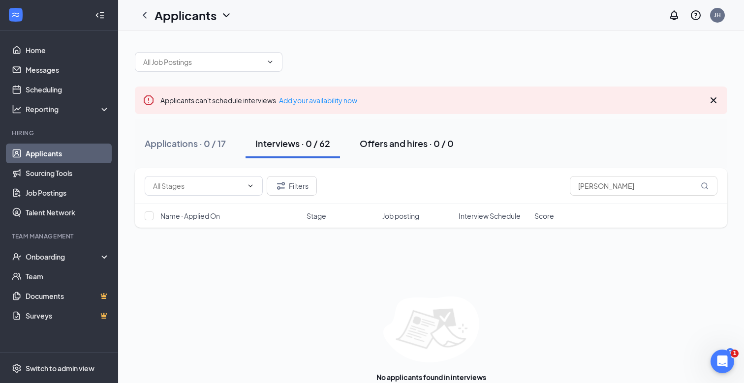
click at [436, 151] on button "Offers and hires · 0 / 0" at bounding box center [407, 144] width 114 height 30
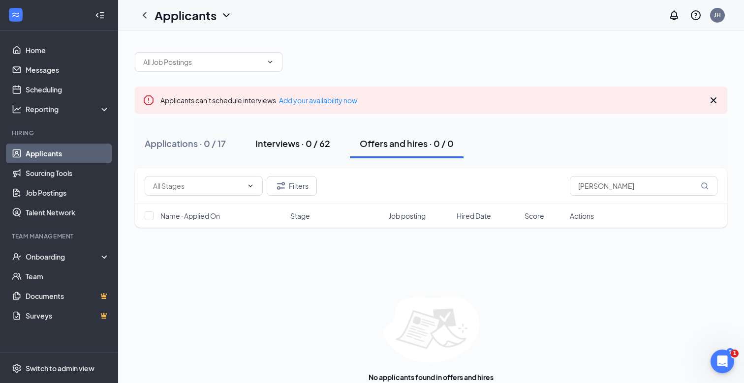
click at [270, 148] on div "Interviews · 0 / 62" at bounding box center [292, 143] width 75 height 12
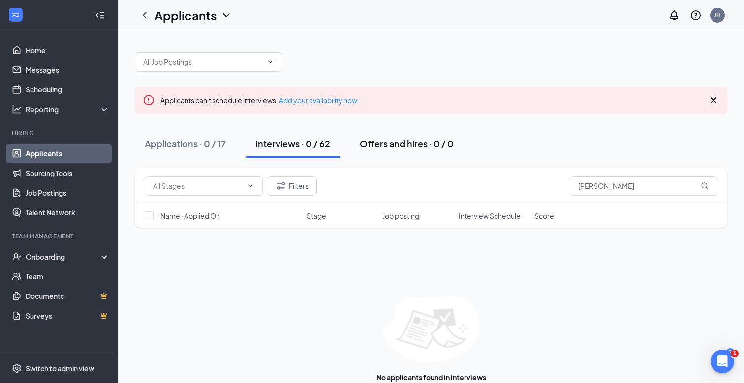
click at [383, 142] on div "Offers and hires · 0 / 0" at bounding box center [406, 143] width 94 height 12
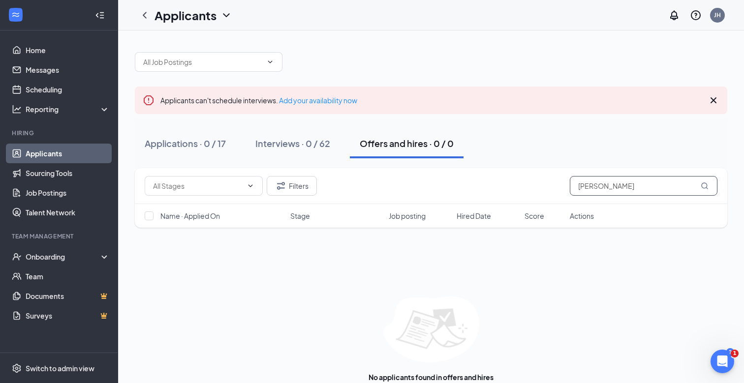
click at [607, 184] on input "carl" at bounding box center [643, 186] width 148 height 20
drag, startPoint x: 607, startPoint y: 184, endPoint x: 573, endPoint y: 185, distance: 33.4
click at [573, 185] on input "carl" at bounding box center [643, 186] width 148 height 20
type input "Carl"
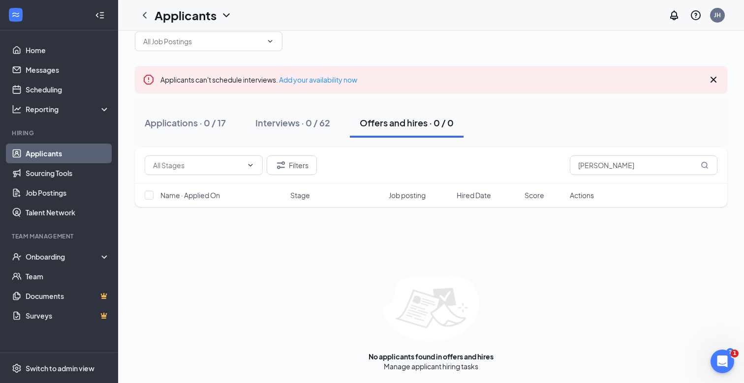
click at [298, 176] on div "Filters Carl" at bounding box center [431, 166] width 592 height 36
click at [293, 165] on button "Filters" at bounding box center [292, 165] width 50 height 20
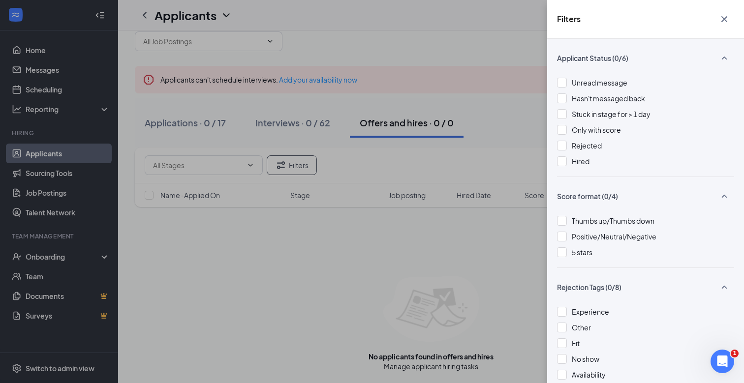
click at [562, 151] on div "Unread message Hasn't messaged back Stuck in stage for > 1 day Only with score …" at bounding box center [645, 126] width 177 height 99
click at [562, 145] on div at bounding box center [562, 146] width 10 height 10
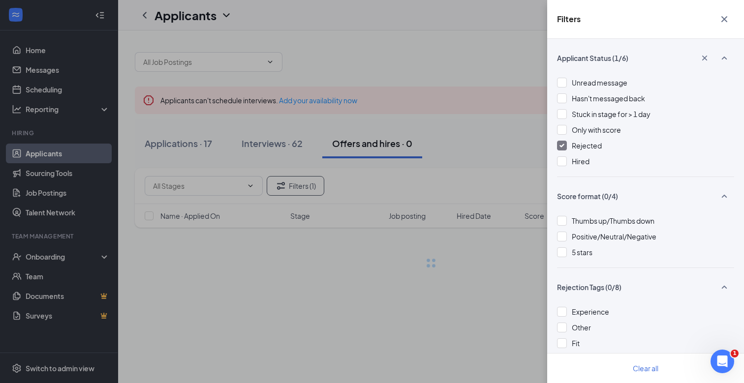
click at [528, 163] on div "Filters Applicant Status (1/6) Unread message Hasn't messaged back Stuck in sta…" at bounding box center [372, 191] width 744 height 383
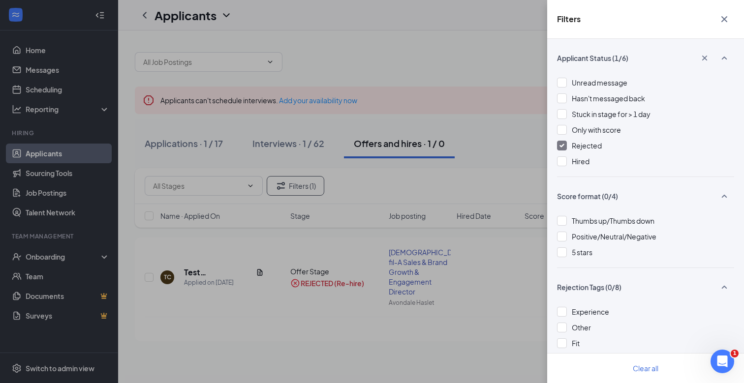
click at [524, 175] on div "Filters Applicant Status (1/6) Unread message Hasn't messaged back Stuck in sta…" at bounding box center [372, 191] width 744 height 383
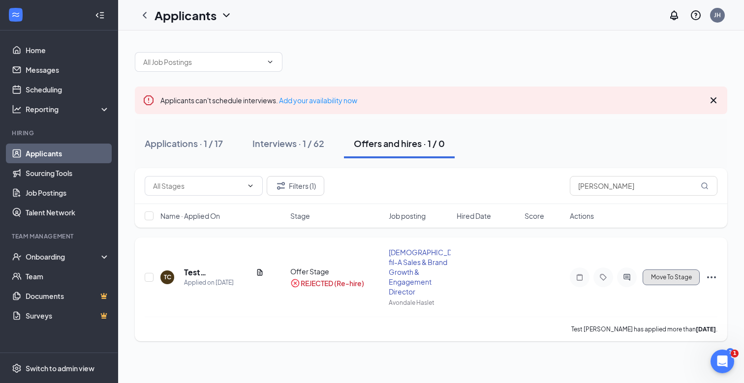
click at [683, 274] on span "Move To Stage" at bounding box center [671, 277] width 41 height 7
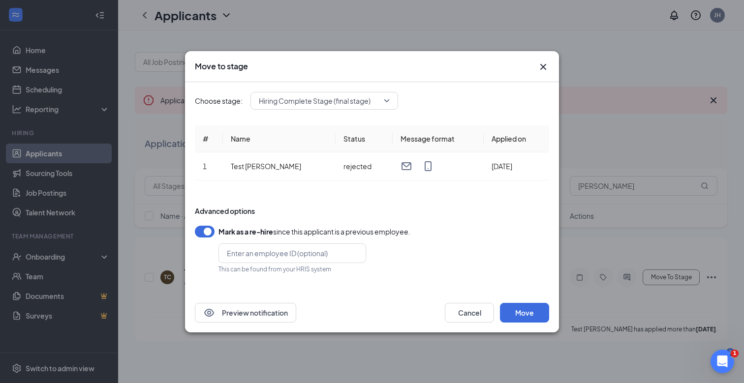
click at [537, 70] on div "Move to stage" at bounding box center [372, 66] width 354 height 11
click at [540, 69] on icon "Cross" at bounding box center [543, 66] width 6 height 6
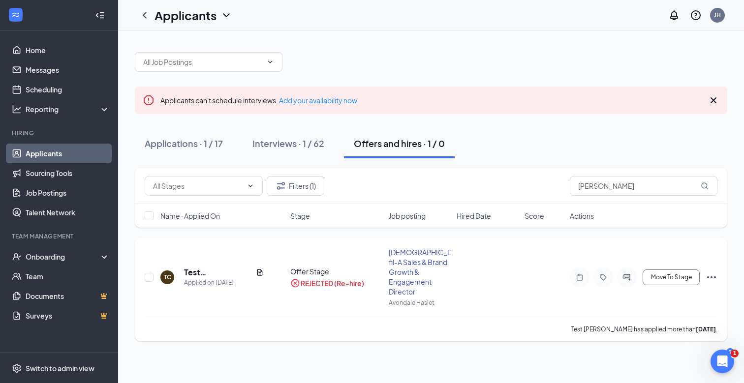
click at [709, 273] on icon "Ellipses" at bounding box center [711, 277] width 12 height 12
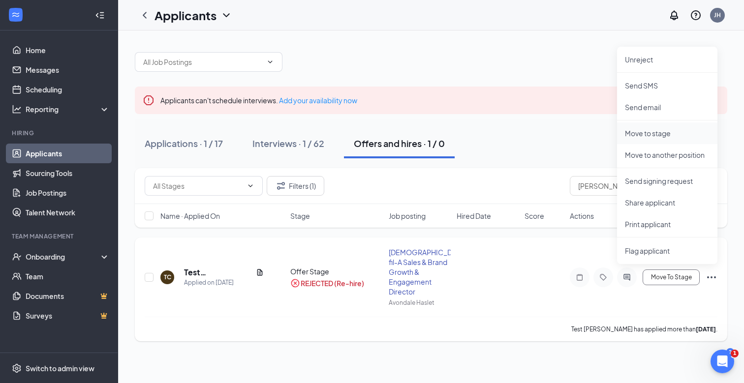
click at [653, 139] on li "Move to stage" at bounding box center [667, 133] width 100 height 22
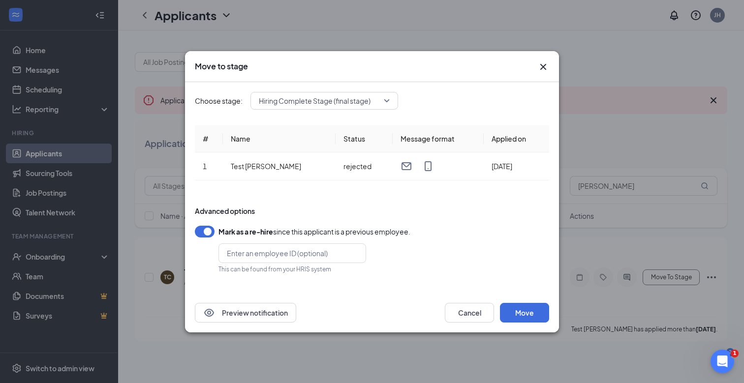
drag, startPoint x: 330, startPoint y: 116, endPoint x: 330, endPoint y: 106, distance: 9.3
click at [330, 116] on div "Choose stage: Hiring Complete Stage (final stage) # Name Status Message format …" at bounding box center [372, 187] width 354 height 211
click at [330, 106] on span "Hiring Complete Stage (final stage)" at bounding box center [315, 100] width 112 height 15
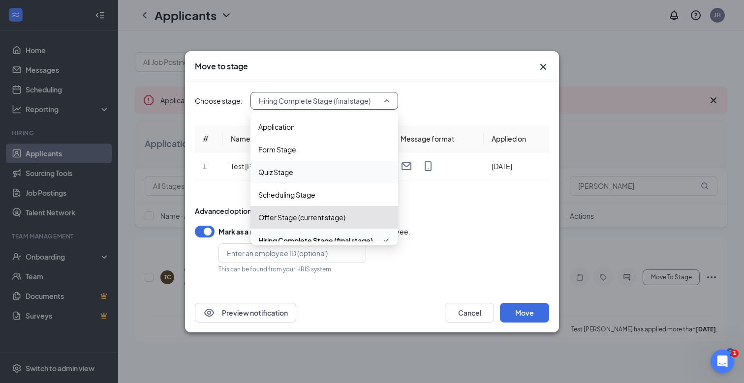
scroll to position [11, 0]
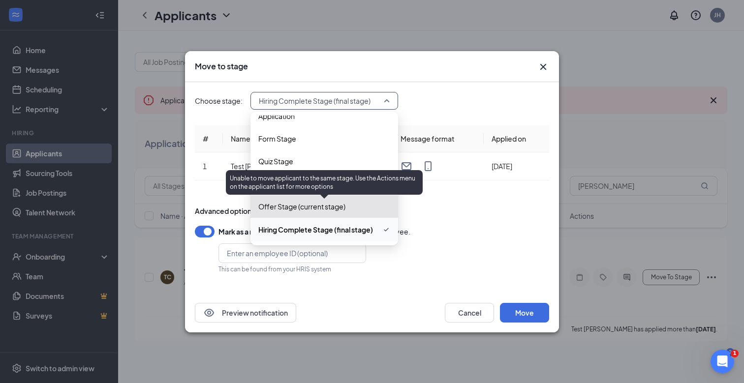
click at [299, 207] on span "Offer Stage (current stage)" at bounding box center [301, 206] width 87 height 11
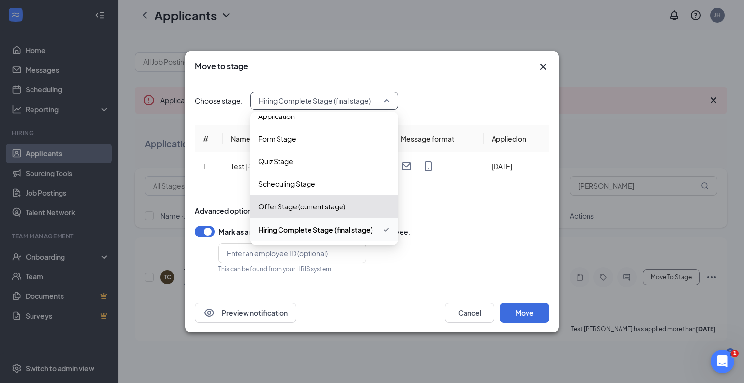
click at [467, 255] on div "Mark as a re-hire since this applicant is a previous employee. This can be foun…" at bounding box center [372, 250] width 354 height 48
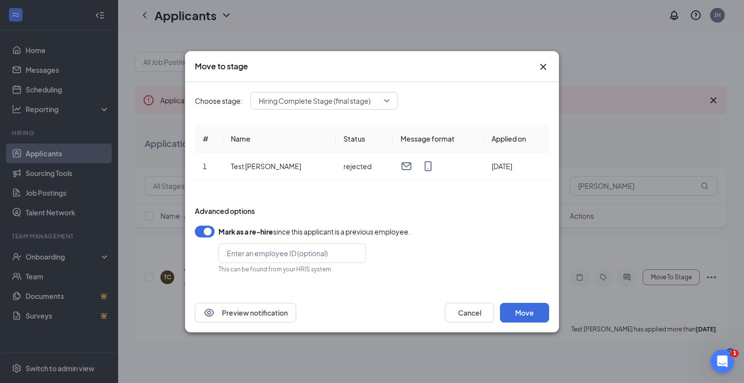
click at [362, 103] on span "Hiring Complete Stage (final stage)" at bounding box center [315, 100] width 112 height 15
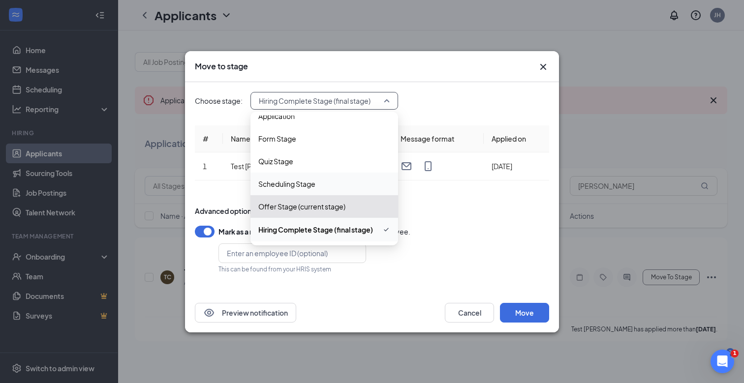
click at [312, 183] on span "Scheduling Stage" at bounding box center [286, 184] width 57 height 11
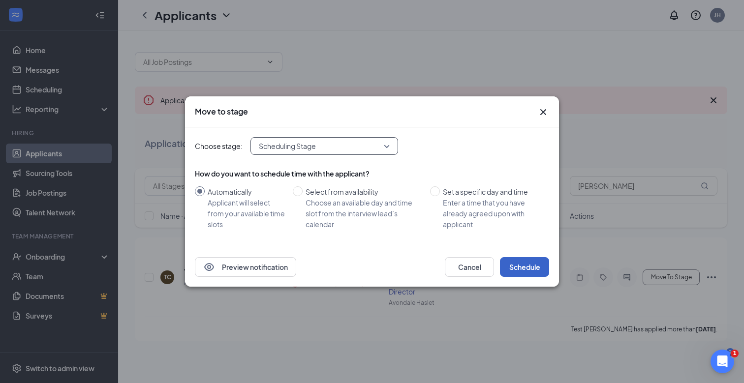
click at [513, 265] on button "Schedule" at bounding box center [524, 267] width 49 height 20
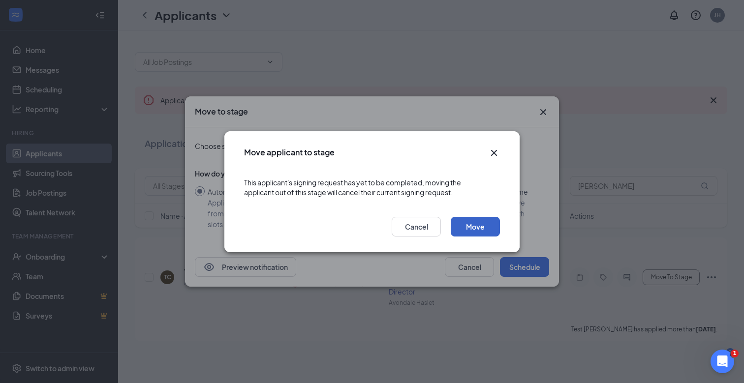
click at [474, 225] on button "Move" at bounding box center [474, 227] width 49 height 20
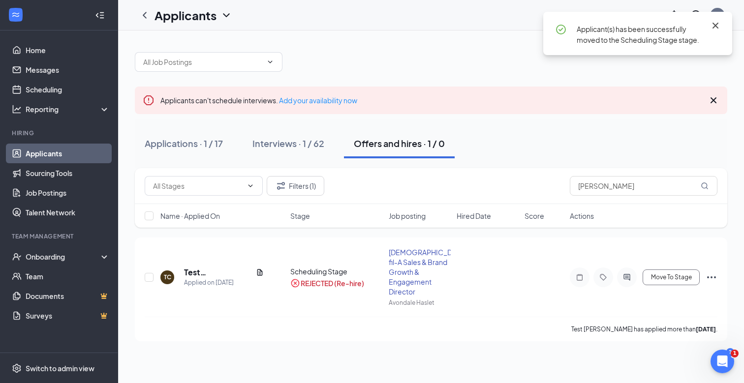
click at [717, 26] on icon "Cross" at bounding box center [715, 26] width 12 height 12
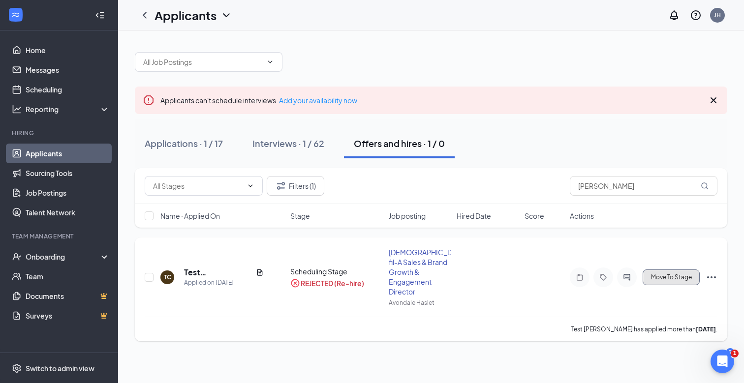
click at [676, 275] on span "Move To Stage" at bounding box center [671, 277] width 41 height 7
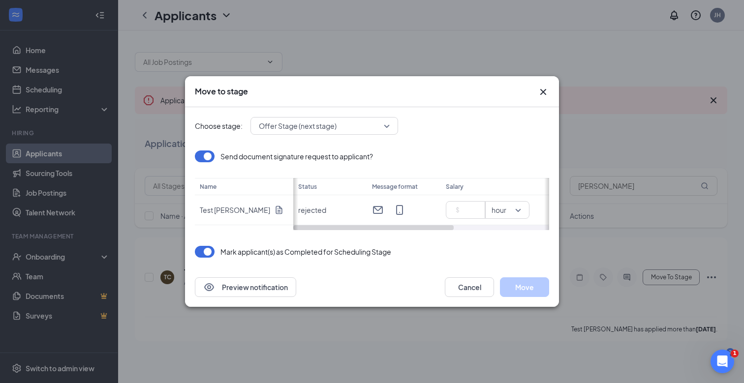
click at [364, 128] on span "Offer Stage (next stage)" at bounding box center [320, 126] width 122 height 15
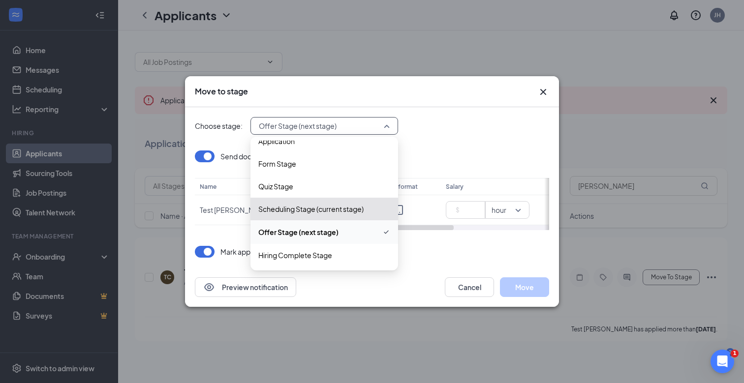
click at [287, 233] on span "Offer Stage (next stage)" at bounding box center [298, 232] width 80 height 11
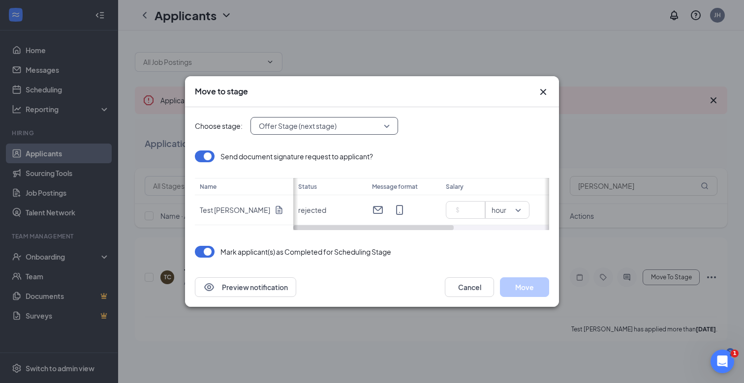
click at [276, 128] on span "Offer Stage (next stage)" at bounding box center [298, 126] width 78 height 15
click at [425, 131] on div "Choose stage: Offer Stage (next stage) 4065683 4065682 4065680 Application Form…" at bounding box center [372, 126] width 354 height 18
click at [469, 216] on input at bounding box center [467, 210] width 34 height 15
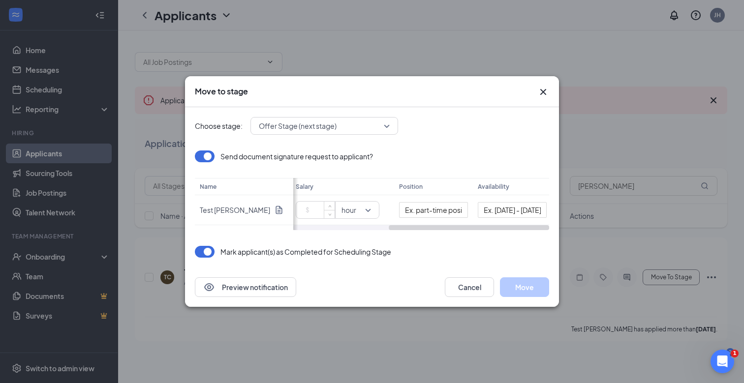
scroll to position [0, 152]
drag, startPoint x: 362, startPoint y: 227, endPoint x: 471, endPoint y: 232, distance: 108.8
click at [471, 232] on div "Choose stage: Offer Stage (next stage) 4065683 4065682 4065680 Application Form…" at bounding box center [372, 187] width 354 height 160
click at [436, 210] on input "Ex. part-time position for Front of House Team Member" at bounding box center [430, 210] width 69 height 16
click at [503, 210] on input "Ex. Monday - Saturday from 8 AM - 5 PM" at bounding box center [509, 210] width 69 height 16
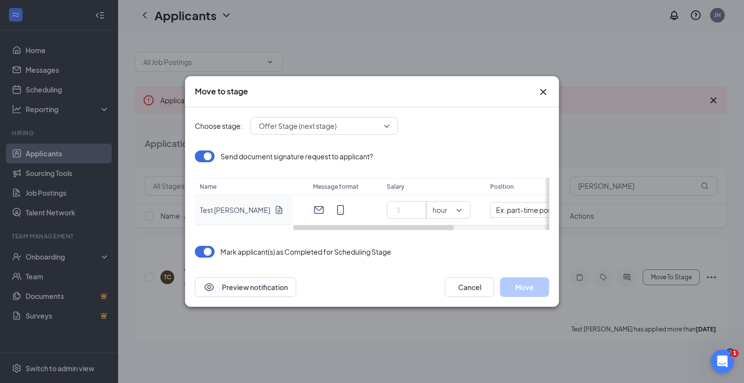
scroll to position [0, 0]
drag, startPoint x: 421, startPoint y: 226, endPoint x: 274, endPoint y: 224, distance: 147.0
click at [274, 224] on div "Name Test Carl H Status Message format Salary Position Availability rejected ho…" at bounding box center [372, 204] width 354 height 52
click at [303, 127] on span "Offer Stage (next stage)" at bounding box center [298, 126] width 78 height 15
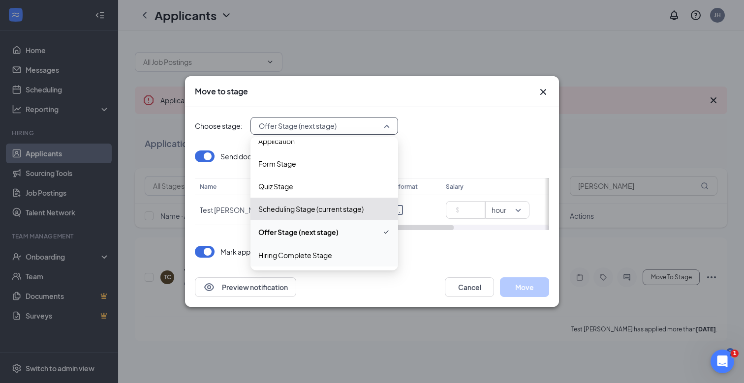
click at [286, 253] on span "Hiring Complete Stage" at bounding box center [295, 255] width 74 height 11
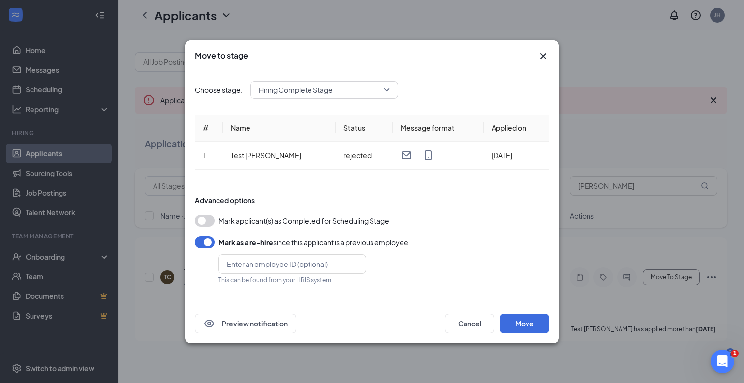
click at [205, 244] on button "button" at bounding box center [205, 243] width 20 height 12
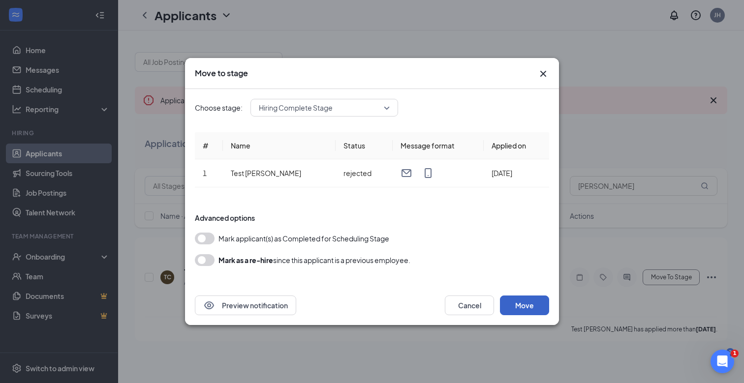
click at [512, 305] on button "Move" at bounding box center [524, 306] width 49 height 20
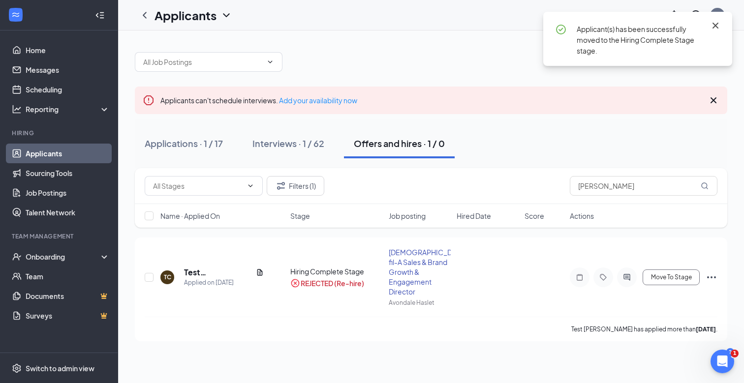
click at [712, 25] on icon "Cross" at bounding box center [715, 26] width 12 height 12
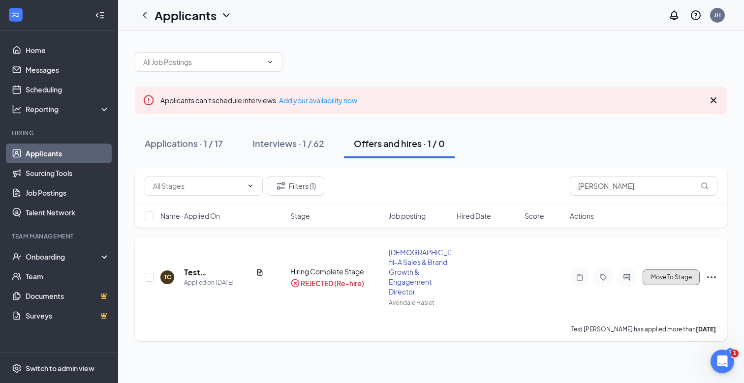
click at [667, 279] on button "Move To Stage" at bounding box center [670, 277] width 57 height 16
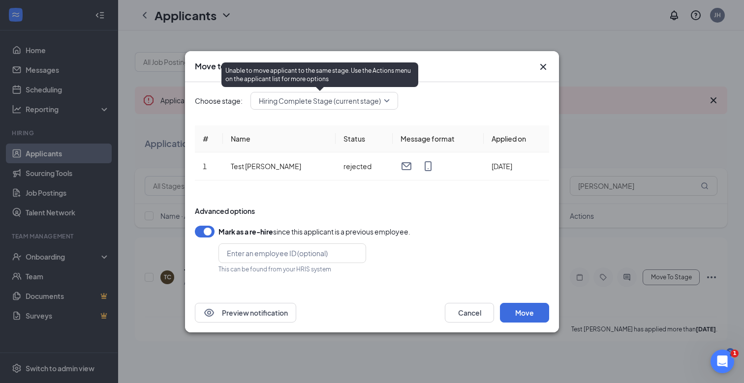
click at [336, 105] on span "Hiring Complete Stage (current stage)" at bounding box center [320, 100] width 122 height 15
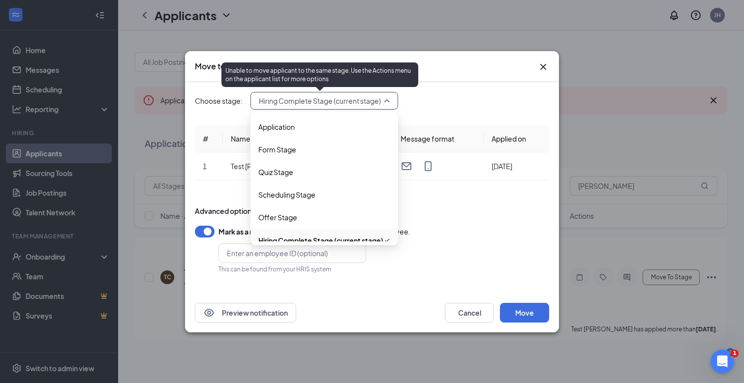
scroll to position [11, 0]
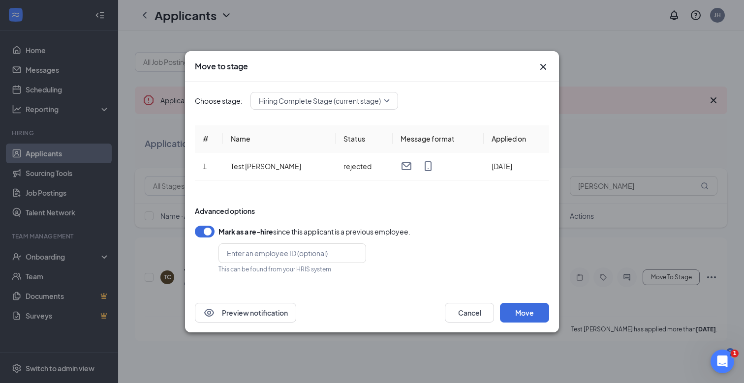
click at [445, 105] on div "Choose stage: Hiring Complete Stage (current stage) 4065685 4065684 Application…" at bounding box center [372, 101] width 354 height 18
click at [533, 67] on div "Move to stage" at bounding box center [372, 66] width 354 height 11
click at [537, 67] on icon "Cross" at bounding box center [543, 67] width 12 height 12
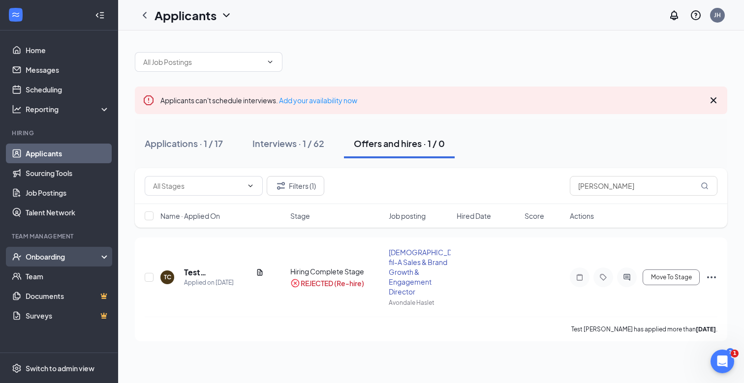
click at [66, 258] on div "Onboarding" at bounding box center [64, 257] width 76 height 10
click at [56, 274] on link "Overview" at bounding box center [68, 277] width 84 height 20
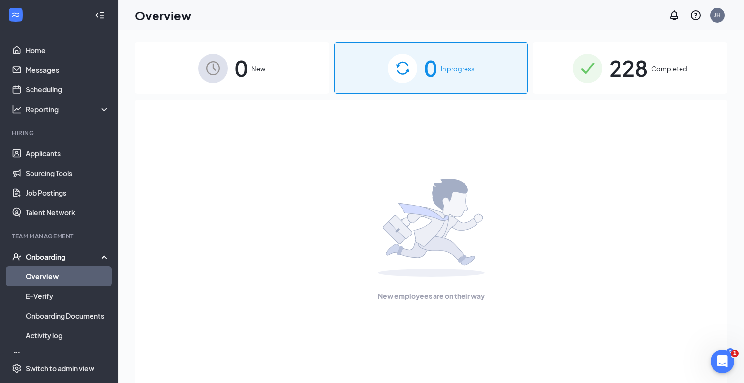
click at [254, 75] on div "0 New" at bounding box center [232, 68] width 194 height 52
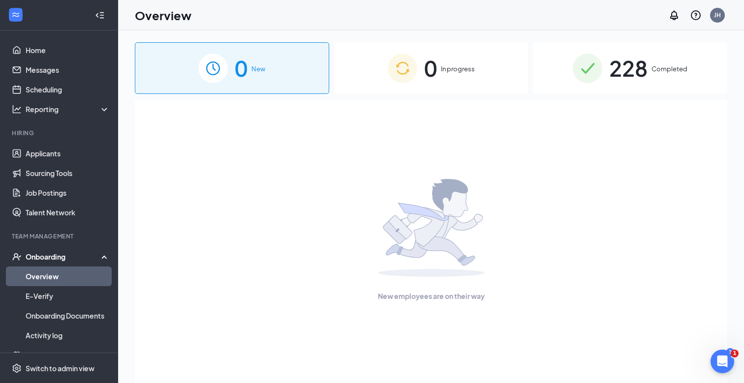
click at [411, 85] on div "0 In progress" at bounding box center [431, 68] width 194 height 52
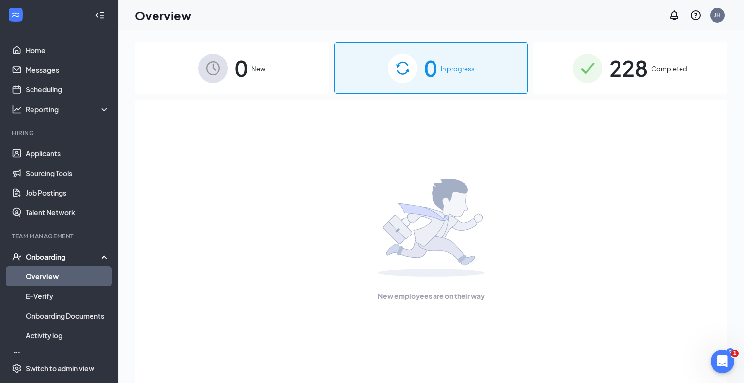
click at [287, 84] on div "0 New" at bounding box center [232, 68] width 194 height 52
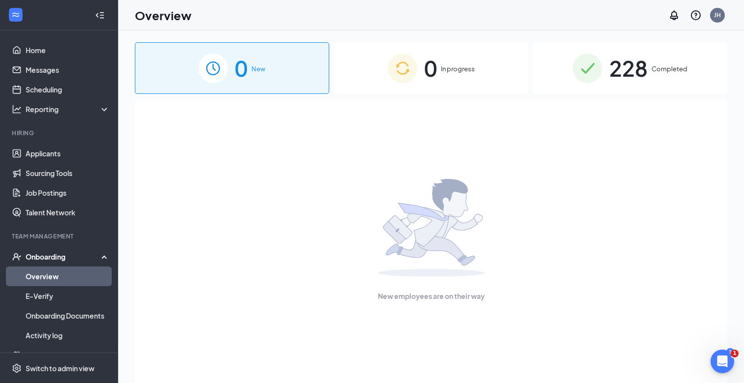
click at [369, 81] on div "0 In progress" at bounding box center [431, 68] width 194 height 52
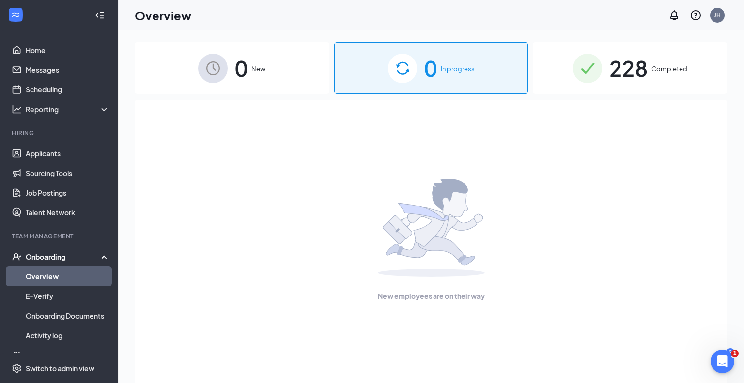
click at [49, 257] on div "Onboarding" at bounding box center [64, 257] width 76 height 10
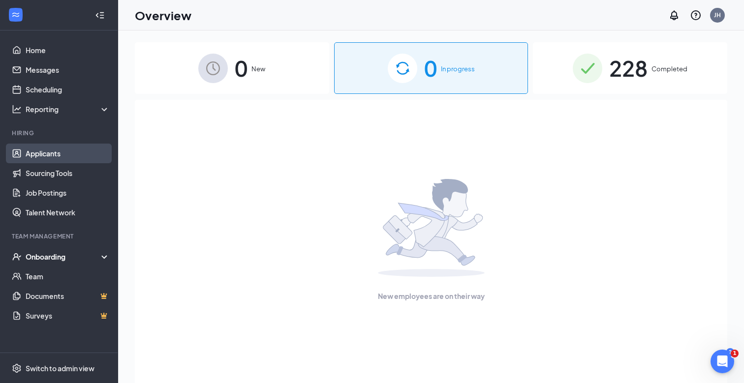
click at [65, 156] on link "Applicants" at bounding box center [68, 154] width 84 height 20
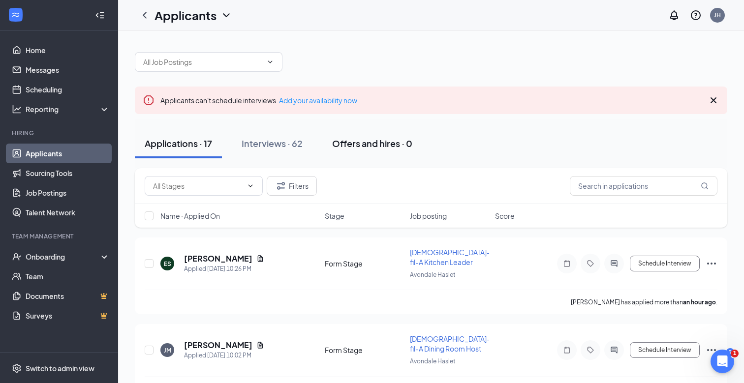
click at [365, 147] on div "Offers and hires · 0" at bounding box center [372, 143] width 80 height 12
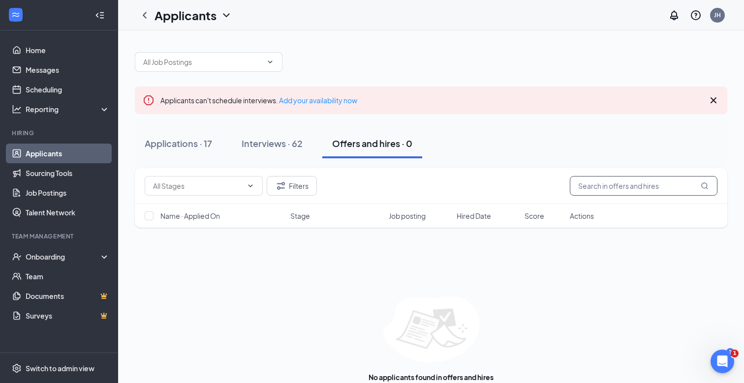
click at [583, 190] on input "text" at bounding box center [643, 186] width 148 height 20
type input "Carl"
click at [198, 179] on span at bounding box center [204, 186] width 118 height 20
click at [325, 189] on div "Filters Carl" at bounding box center [431, 186] width 572 height 20
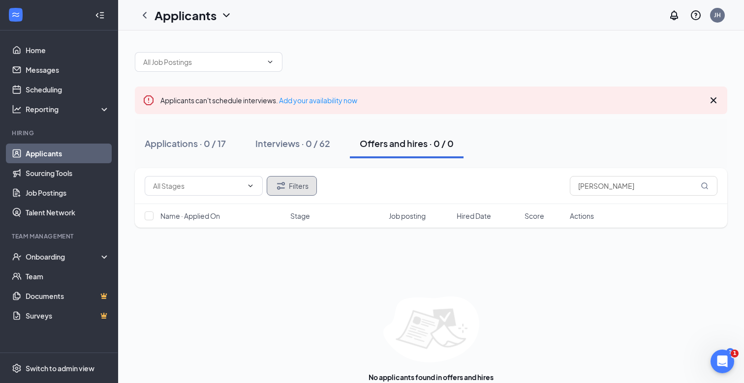
click at [298, 187] on button "Filters" at bounding box center [292, 186] width 50 height 20
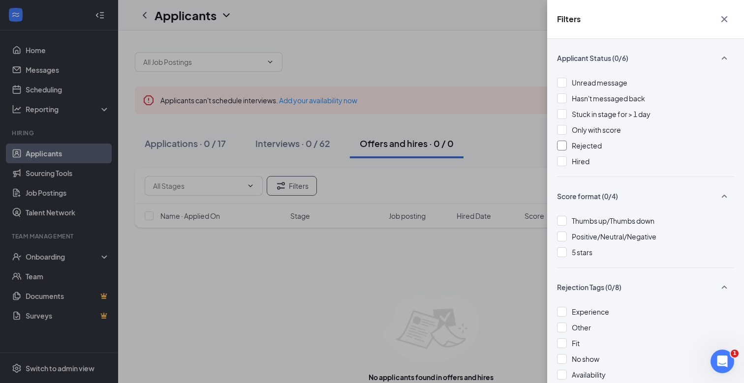
click at [564, 147] on div at bounding box center [562, 146] width 10 height 10
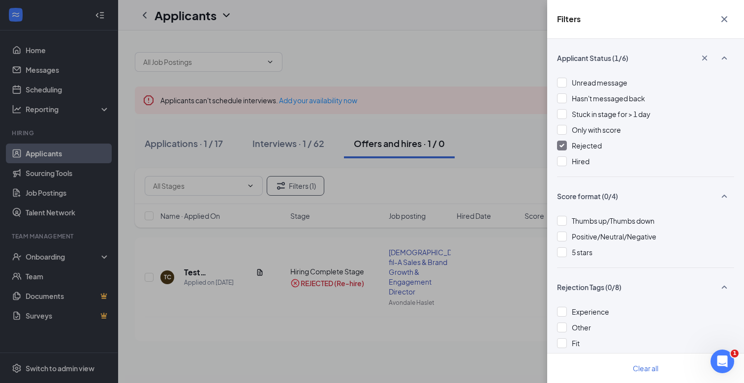
click at [522, 164] on div "Filters Applicant Status (1/6) Unread message Hasn't messaged back Stuck in sta…" at bounding box center [372, 191] width 744 height 383
click at [498, 182] on div "Filters Applicant Status (1/6) Unread message Hasn't messaged back Stuck in sta…" at bounding box center [372, 191] width 744 height 383
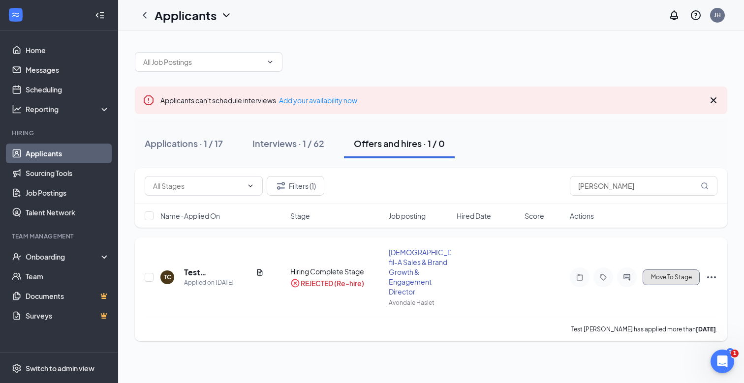
click at [684, 274] on span "Move To Stage" at bounding box center [671, 277] width 41 height 7
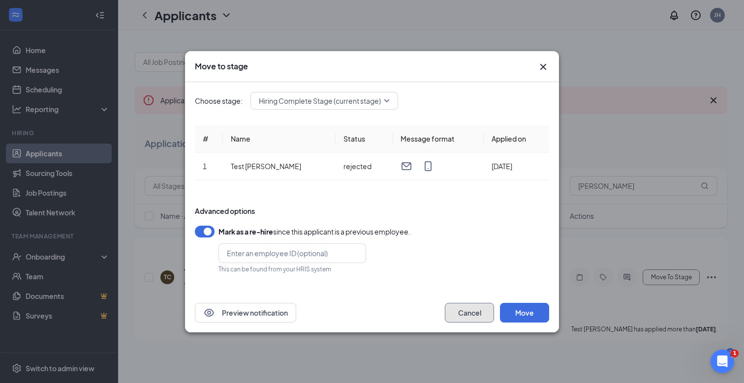
click at [473, 319] on button "Cancel" at bounding box center [469, 313] width 49 height 20
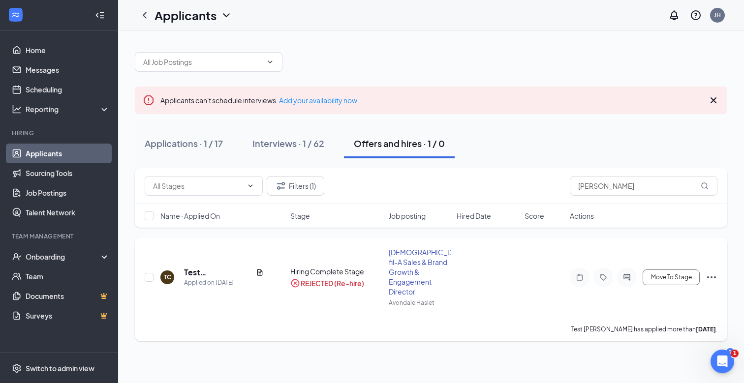
click at [314, 278] on div "REJECTED (Re-hire)" at bounding box center [331, 283] width 63 height 10
click at [675, 274] on span "Move To Stage" at bounding box center [671, 277] width 41 height 7
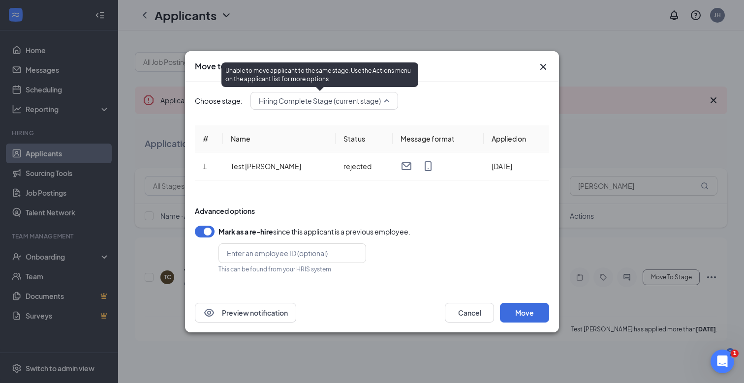
scroll to position [11, 0]
click at [325, 100] on span "Hiring Complete Stage (current stage)" at bounding box center [320, 100] width 122 height 15
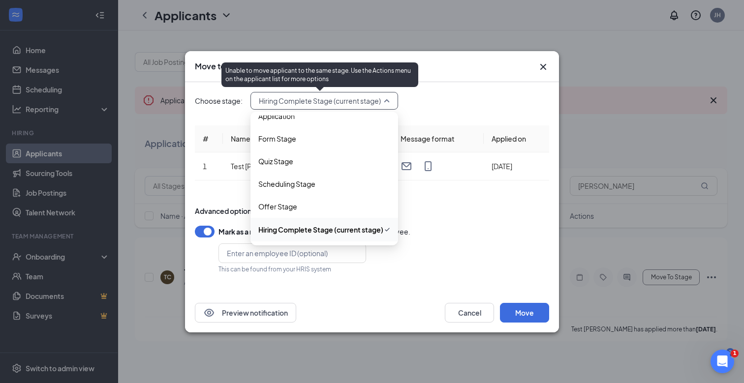
click at [438, 110] on div "Choose stage: Hiring Complete Stage (current stage) 4065685 4065684 Application…" at bounding box center [372, 187] width 354 height 211
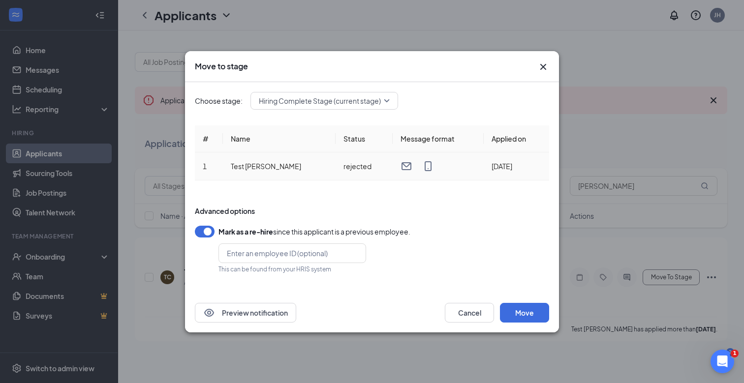
click at [335, 167] on td "rejected" at bounding box center [363, 166] width 57 height 28
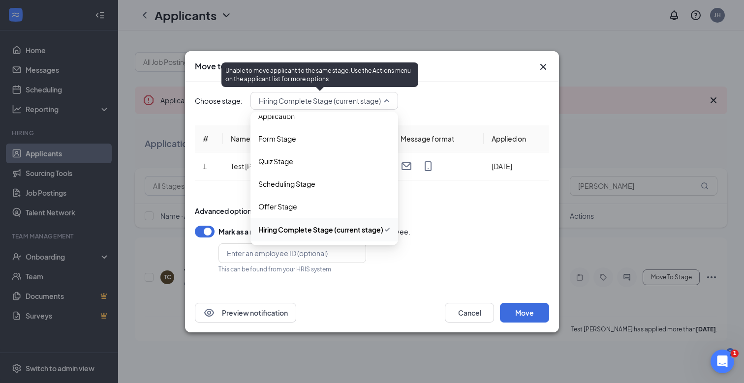
click at [349, 97] on span "Hiring Complete Stage (current stage)" at bounding box center [320, 100] width 122 height 15
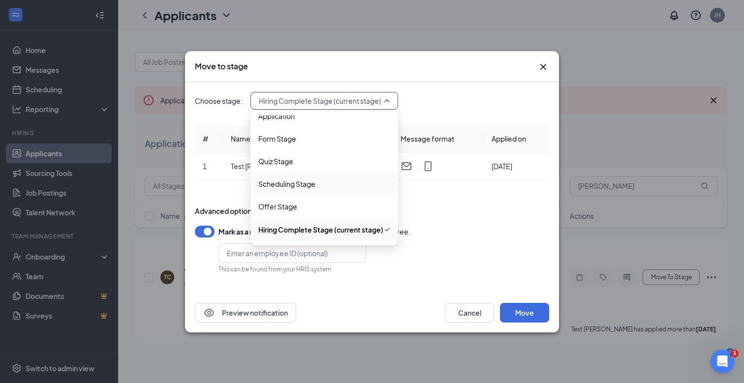
click at [278, 183] on span "Scheduling Stage" at bounding box center [286, 184] width 57 height 11
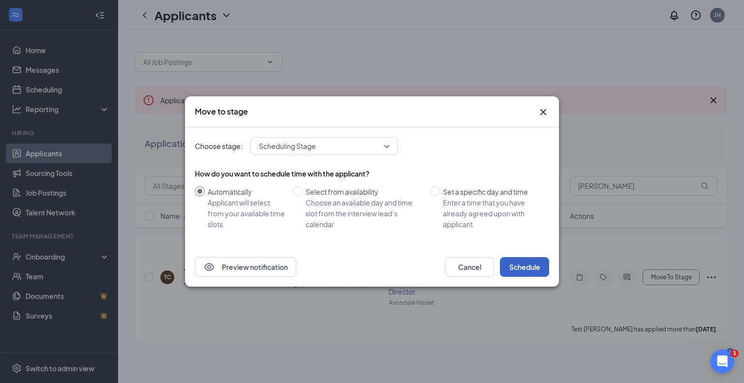
click at [521, 267] on button "Schedule" at bounding box center [524, 267] width 49 height 20
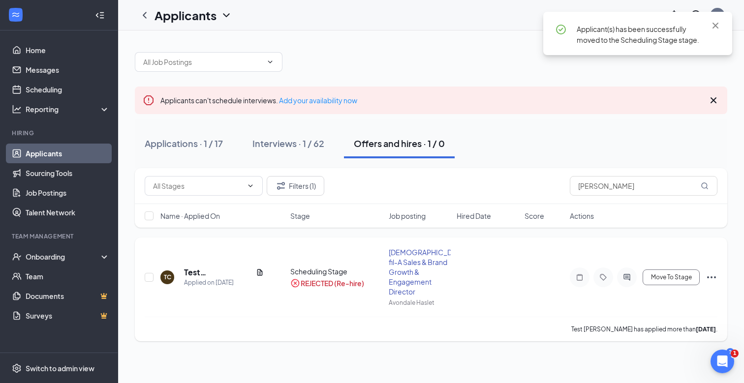
click at [320, 271] on div "Scheduling Stage" at bounding box center [336, 272] width 93 height 10
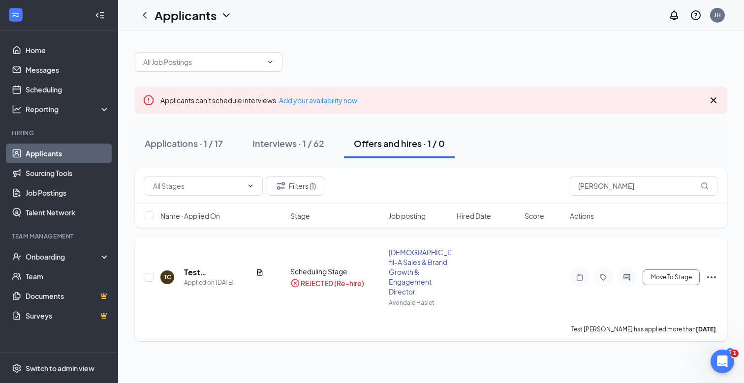
click at [293, 284] on div "TC Test Carl H Applied on Aug 24 Scheduling Stage REJECTED (Re-hire) Chick-fil-…" at bounding box center [431, 281] width 572 height 69
click at [294, 280] on icon "CrossCircle" at bounding box center [295, 283] width 10 height 10
click at [190, 146] on div "Applications · 1 / 17" at bounding box center [184, 143] width 78 height 12
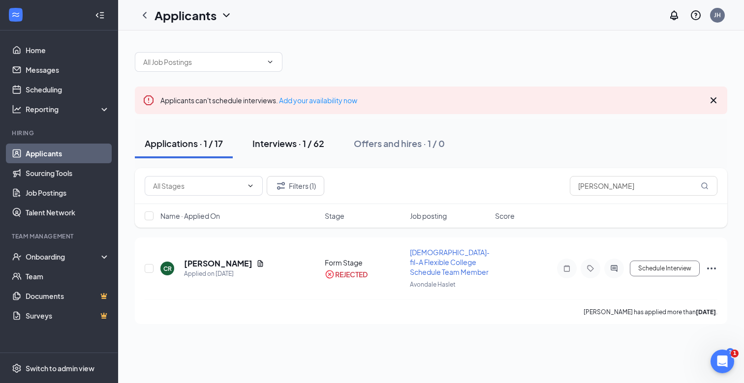
click at [272, 143] on div "Interviews · 1 / 62" at bounding box center [288, 143] width 72 height 12
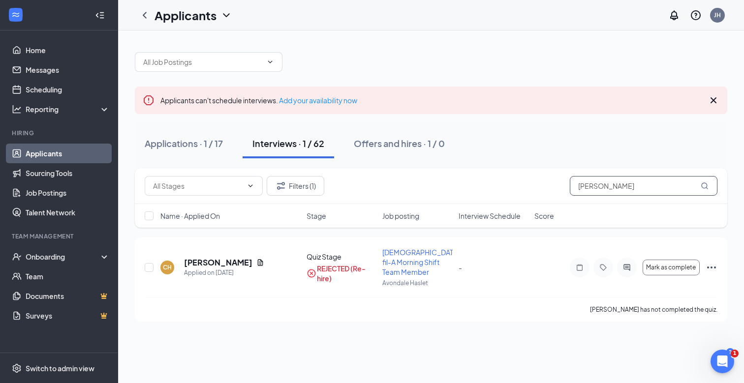
click at [595, 192] on input "Carl" at bounding box center [643, 186] width 148 height 20
drag, startPoint x: 597, startPoint y: 186, endPoint x: 553, endPoint y: 184, distance: 44.3
click at [553, 184] on div "Filters (1) Carl" at bounding box center [431, 186] width 572 height 20
type input "Test"
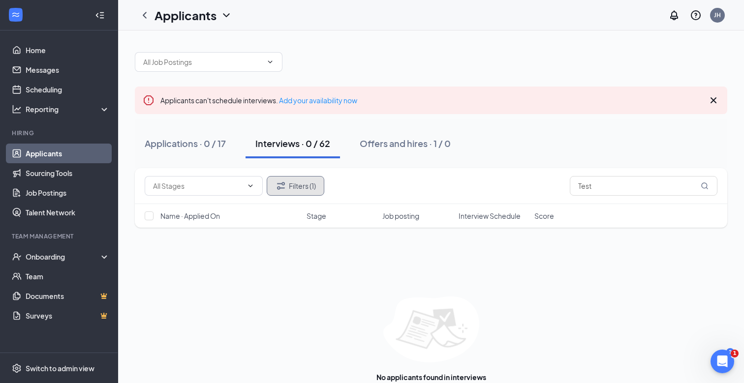
click at [314, 189] on button "Filters (1)" at bounding box center [296, 186] width 58 height 20
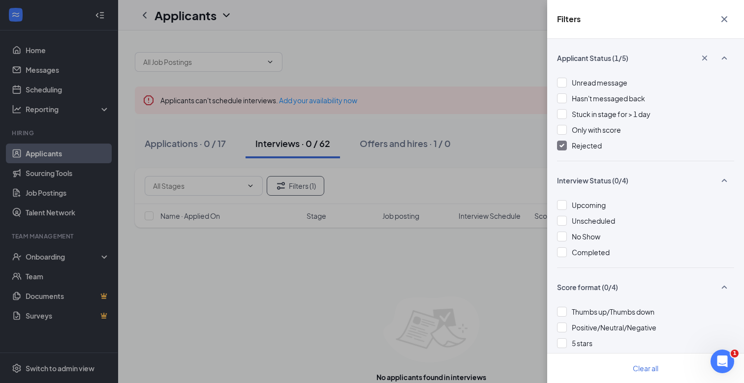
click at [561, 143] on div at bounding box center [562, 146] width 10 height 10
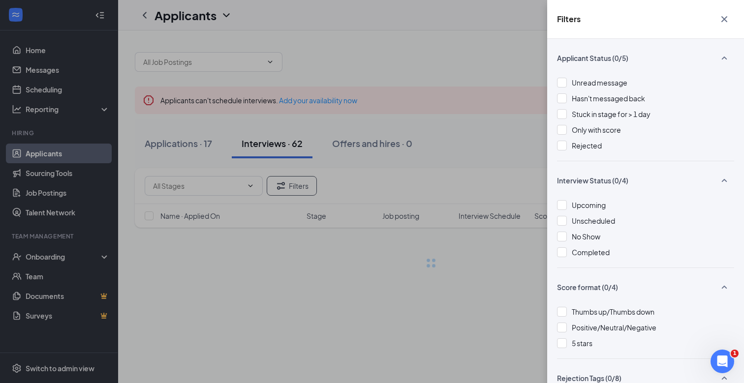
click at [517, 154] on div "Filters Applicant Status (0/5) Unread message Hasn't messaged back Stuck in sta…" at bounding box center [372, 191] width 744 height 383
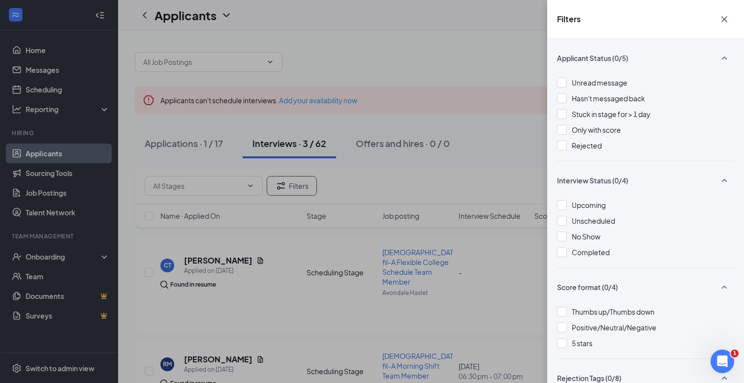
click at [515, 154] on div "Filters Applicant Status (0/5) Unread message Hasn't messaged back Stuck in sta…" at bounding box center [372, 191] width 744 height 383
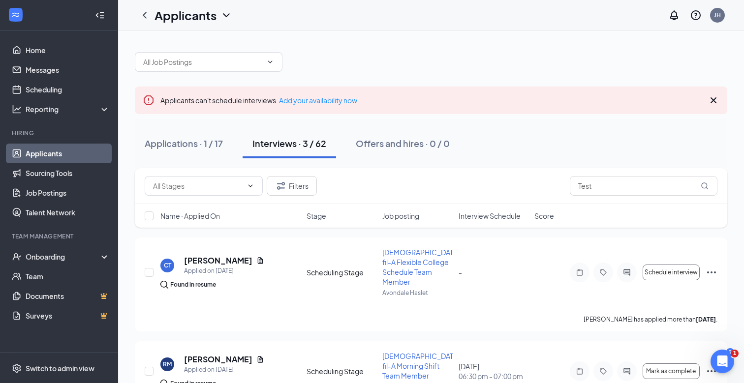
click at [30, 154] on link "Applicants" at bounding box center [68, 154] width 84 height 20
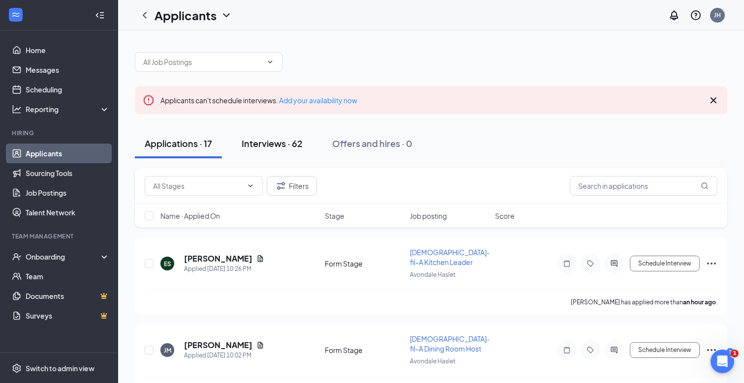
click at [283, 137] on div "Interviews · 62" at bounding box center [271, 143] width 61 height 12
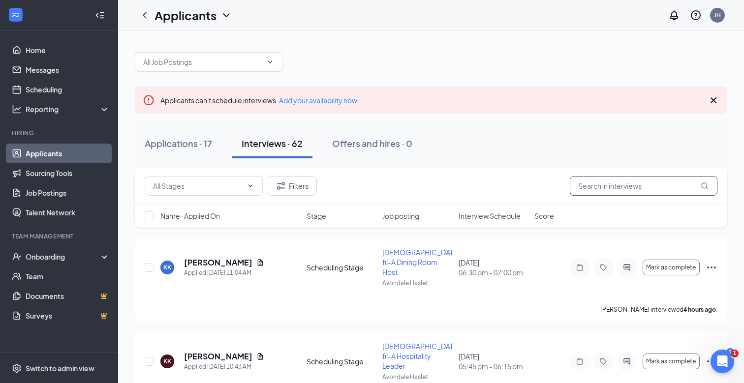
click at [609, 184] on input "text" at bounding box center [643, 186] width 148 height 20
type input "test"
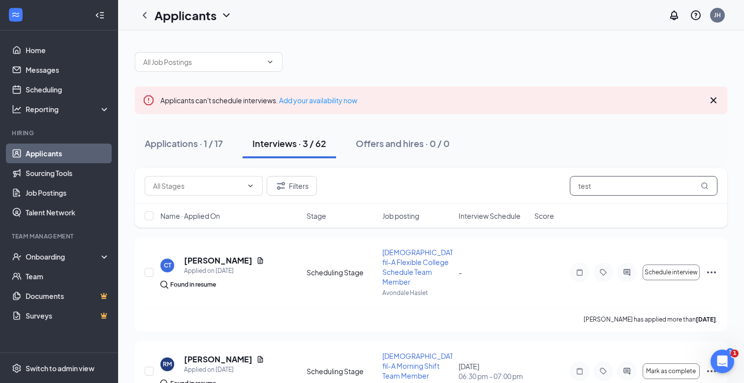
drag, startPoint x: 609, startPoint y: 184, endPoint x: 576, endPoint y: 178, distance: 33.5
click at [576, 181] on input "test" at bounding box center [643, 186] width 148 height 20
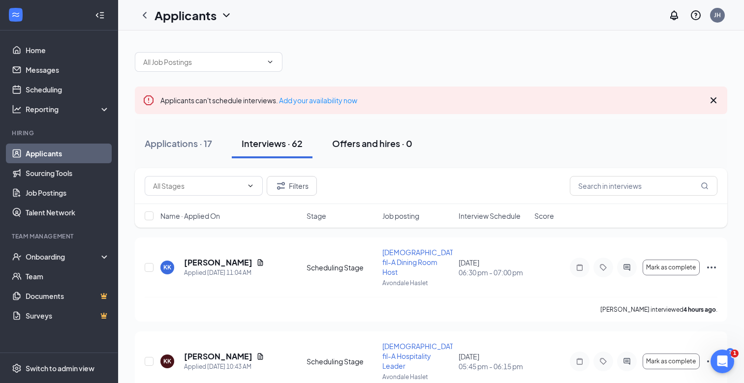
click at [368, 139] on div "Offers and hires · 0" at bounding box center [372, 143] width 80 height 12
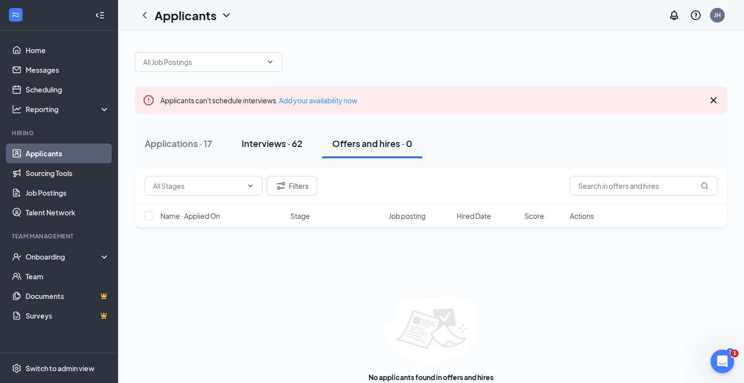
click at [272, 140] on div "Interviews · 62" at bounding box center [271, 143] width 61 height 12
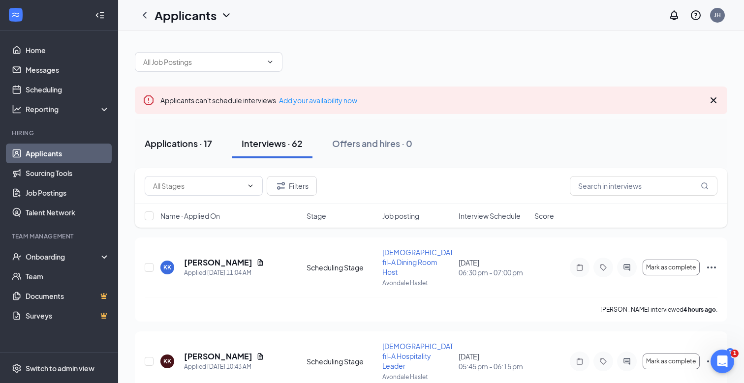
click at [189, 140] on div "Applications · 17" at bounding box center [178, 143] width 67 height 12
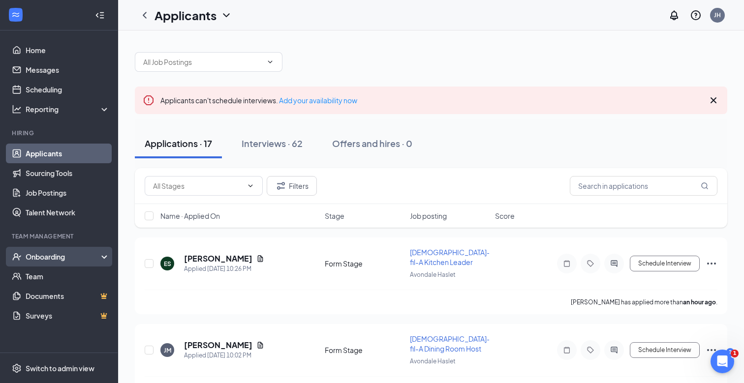
click at [66, 253] on div "Onboarding" at bounding box center [64, 257] width 76 height 10
click at [57, 275] on link "Overview" at bounding box center [68, 277] width 84 height 20
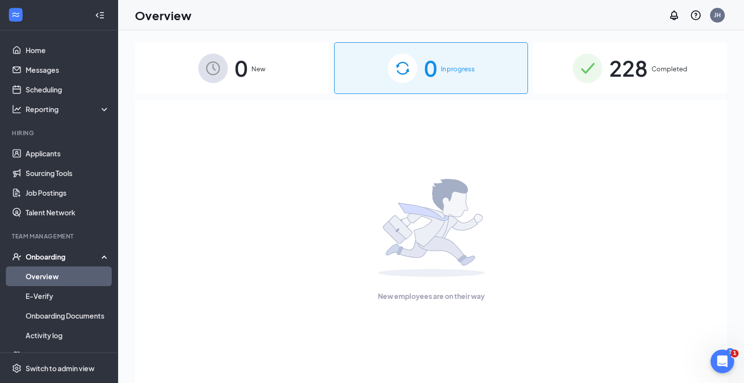
click at [591, 86] on div "228 Completed" at bounding box center [630, 68] width 194 height 52
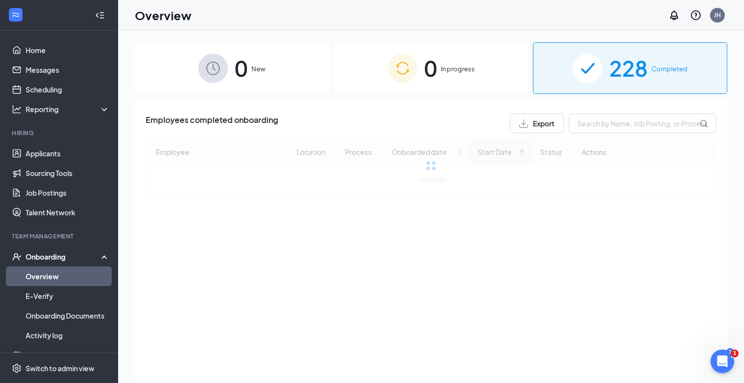
click at [478, 87] on div "0 In progress" at bounding box center [431, 68] width 194 height 52
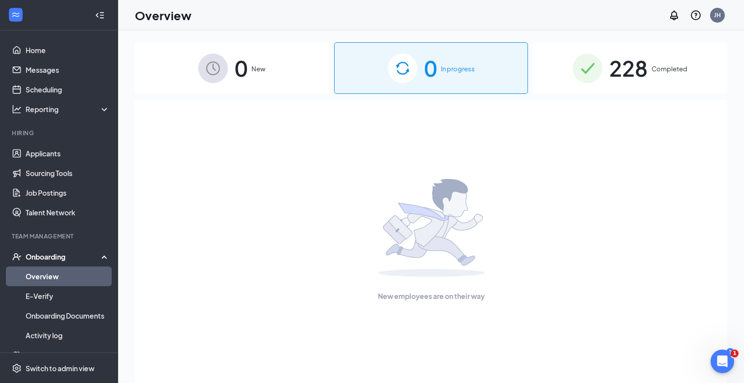
click at [295, 91] on div "0 New" at bounding box center [232, 68] width 194 height 52
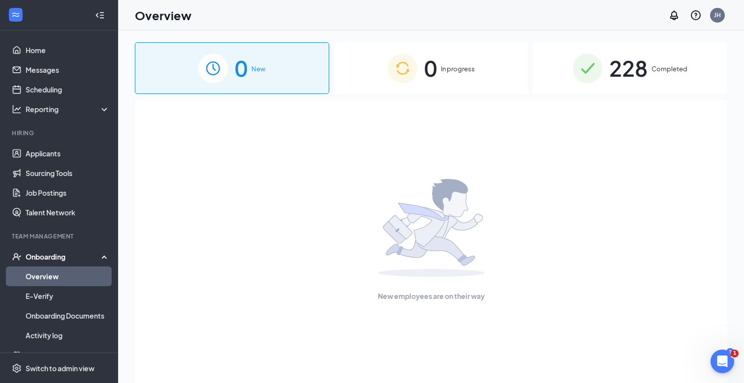
click at [430, 84] on span "0" at bounding box center [430, 68] width 13 height 34
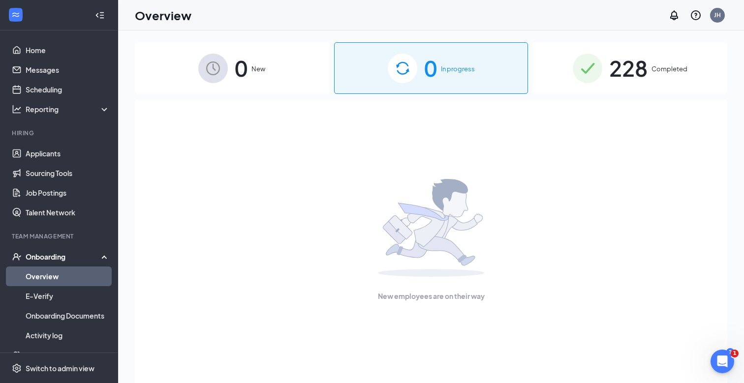
click at [267, 81] on div "0 New" at bounding box center [232, 68] width 194 height 52
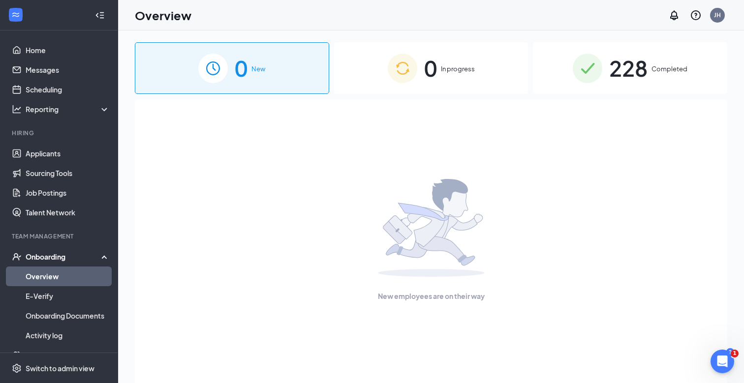
click at [60, 259] on div "Onboarding" at bounding box center [64, 257] width 76 height 10
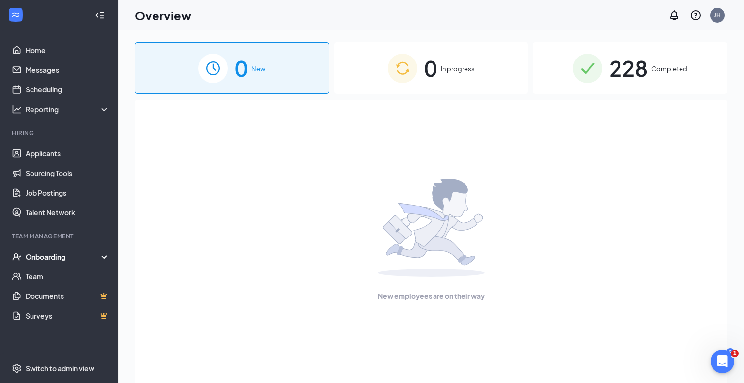
click at [62, 254] on div "Onboarding" at bounding box center [64, 257] width 76 height 10
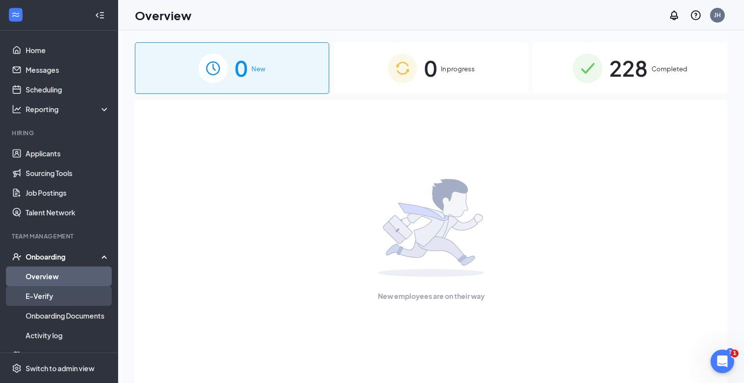
click at [57, 287] on link "E-Verify" at bounding box center [68, 296] width 84 height 20
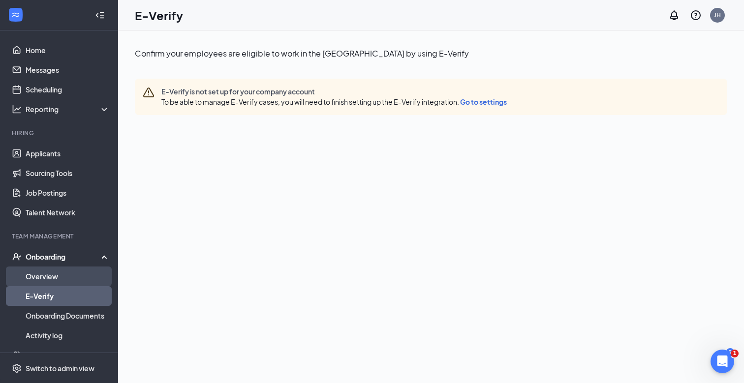
click at [60, 267] on link "Overview" at bounding box center [68, 277] width 84 height 20
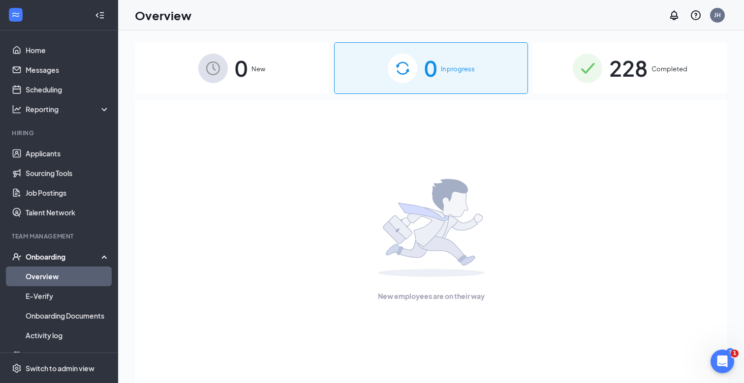
click at [61, 257] on div "Onboarding" at bounding box center [64, 257] width 76 height 10
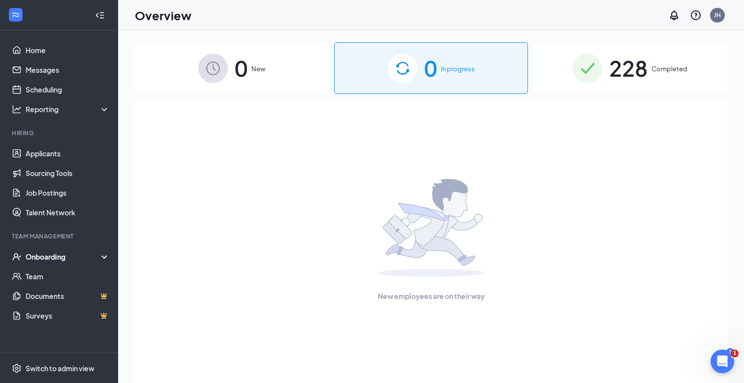
click at [60, 254] on div "Onboarding" at bounding box center [64, 257] width 76 height 10
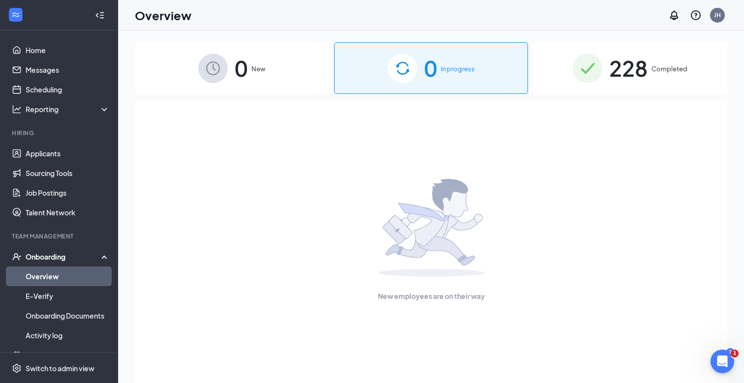
click at [60, 270] on link "Overview" at bounding box center [68, 277] width 84 height 20
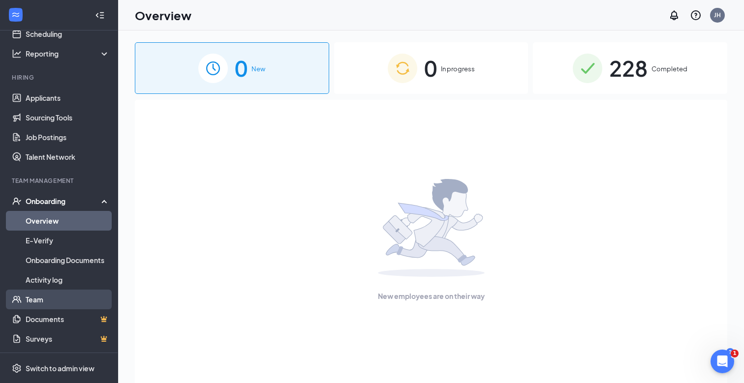
scroll to position [39, 0]
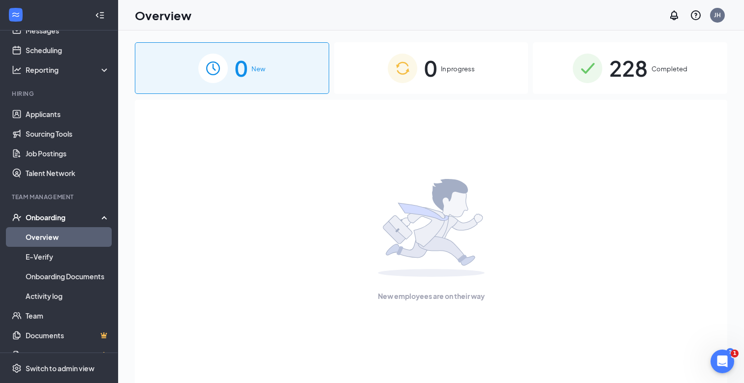
click at [412, 68] on img at bounding box center [403, 69] width 30 height 30
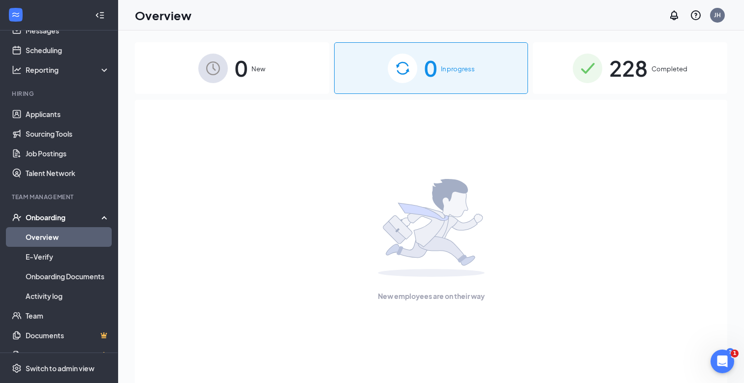
click at [565, 71] on div "228 Completed" at bounding box center [630, 68] width 194 height 52
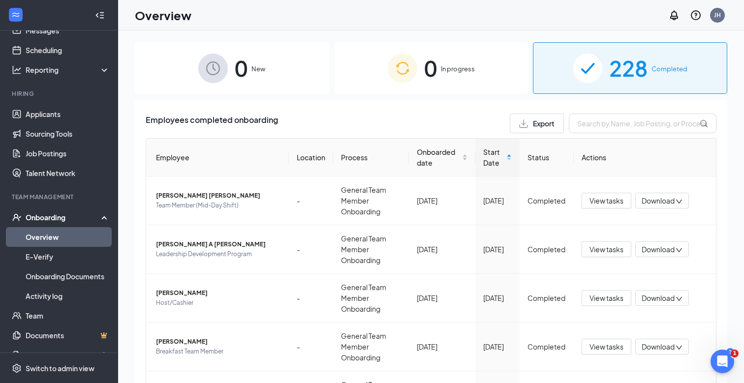
click at [245, 83] on span "0" at bounding box center [241, 68] width 13 height 34
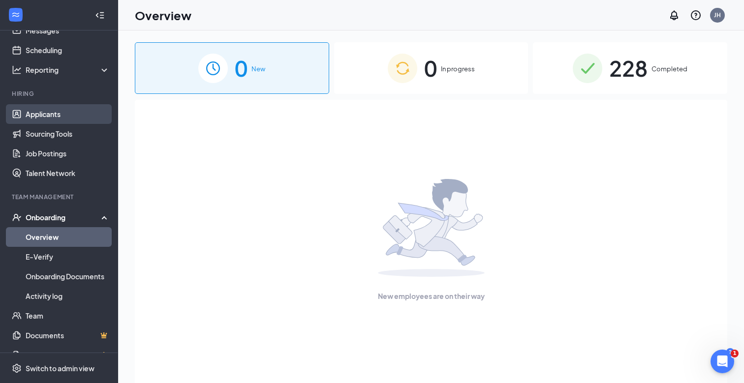
click at [53, 117] on link "Applicants" at bounding box center [68, 114] width 84 height 20
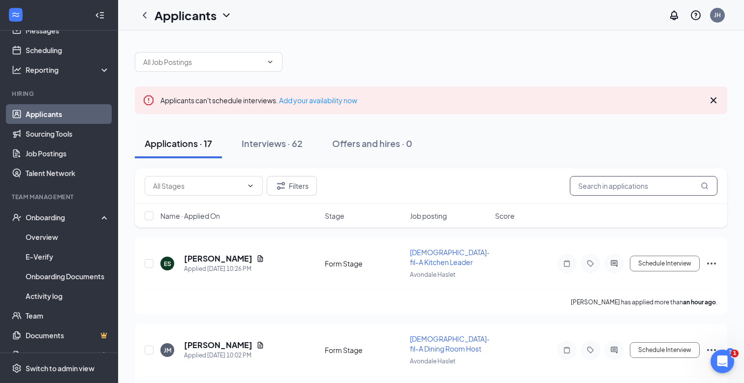
click at [602, 191] on input "text" at bounding box center [643, 186] width 148 height 20
type input "carl"
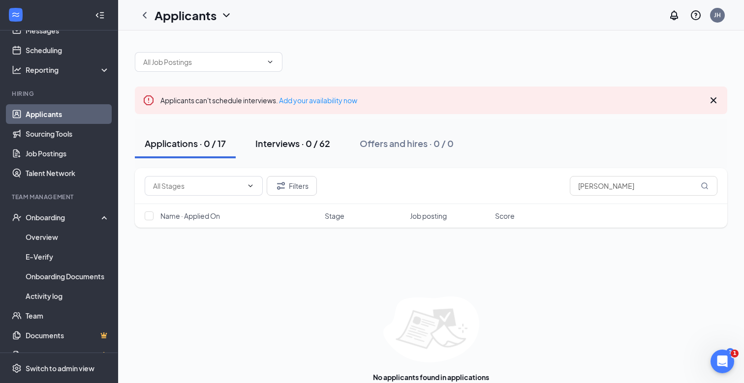
click at [274, 133] on button "Interviews · 0 / 62" at bounding box center [292, 144] width 94 height 30
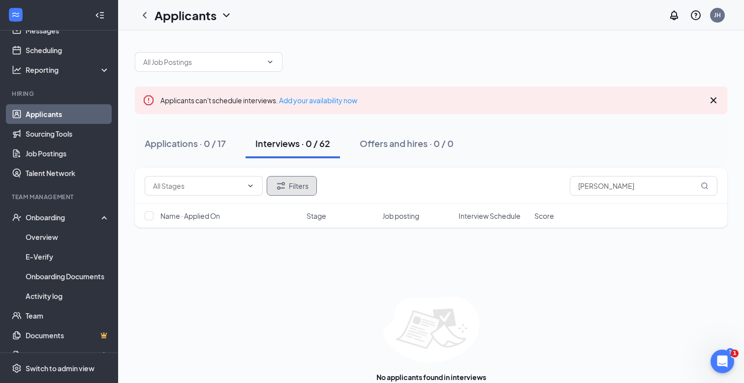
click at [306, 181] on button "Filters" at bounding box center [292, 186] width 50 height 20
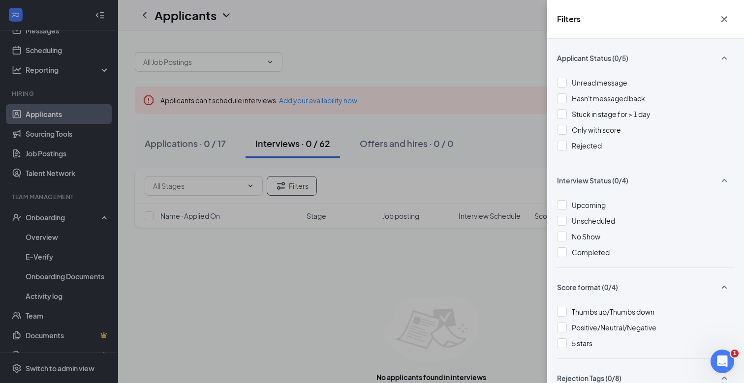
click at [524, 151] on div "Filters Applicant Status (0/5) Unread message Hasn't messaged back Stuck in sta…" at bounding box center [372, 191] width 744 height 383
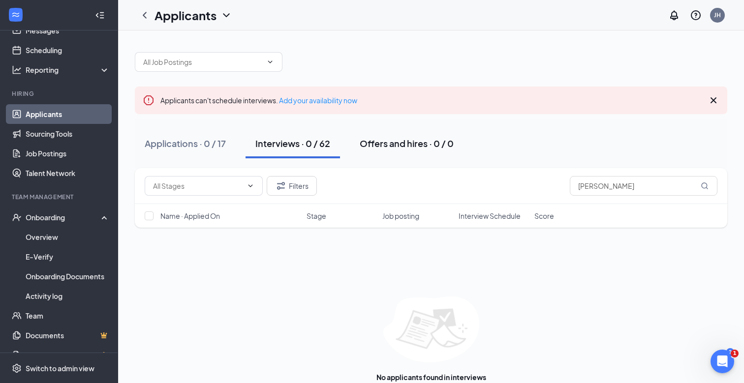
click at [415, 152] on button "Offers and hires · 0 / 0" at bounding box center [407, 144] width 114 height 30
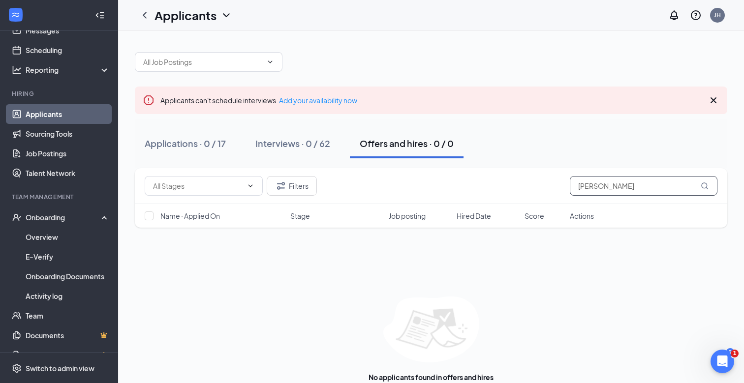
click at [617, 185] on input "carl" at bounding box center [643, 186] width 148 height 20
click at [306, 187] on button "Filters" at bounding box center [292, 186] width 50 height 20
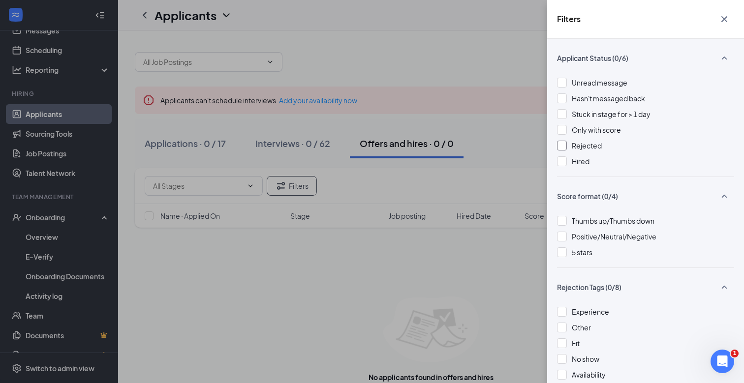
click at [564, 144] on div at bounding box center [562, 146] width 10 height 10
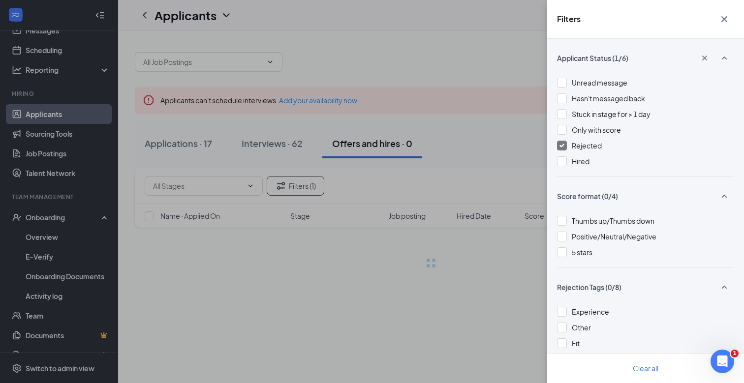
click at [515, 156] on div "Filters Applicant Status (1/6) Unread message Hasn't messaged back Stuck in sta…" at bounding box center [372, 191] width 744 height 383
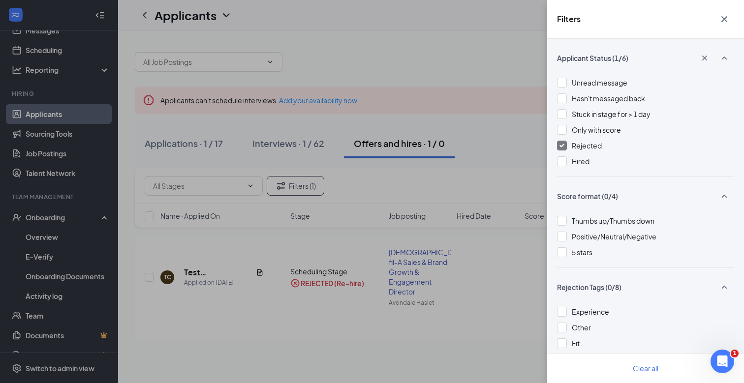
click at [515, 156] on div "Filters Applicant Status (1/6) Unread message Hasn't messaged back Stuck in sta…" at bounding box center [372, 191] width 744 height 383
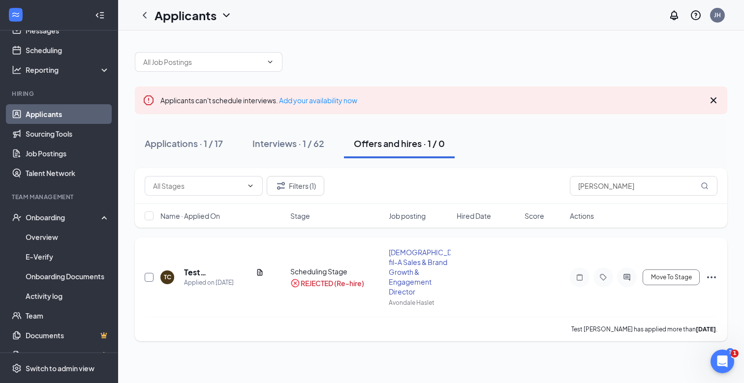
click at [148, 273] on input "checkbox" at bounding box center [149, 277] width 9 height 9
checkbox input "true"
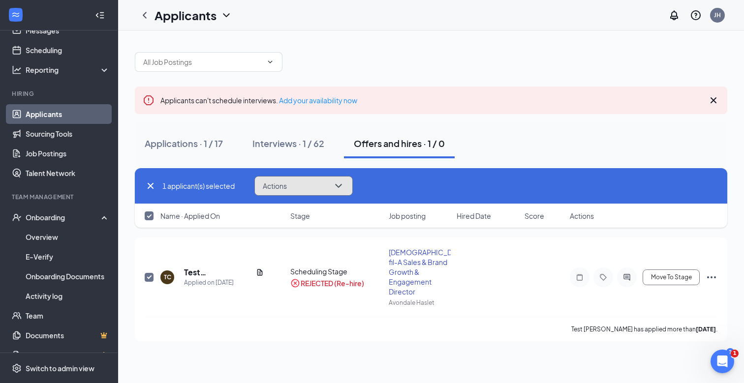
click at [299, 185] on button "Actions" at bounding box center [303, 186] width 98 height 20
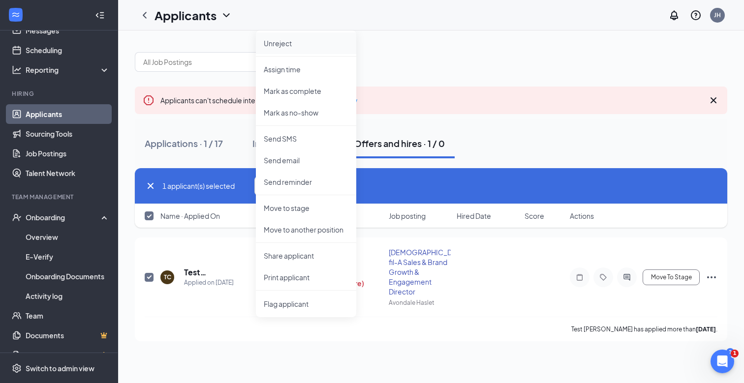
click at [292, 46] on p "Unreject" at bounding box center [306, 43] width 85 height 10
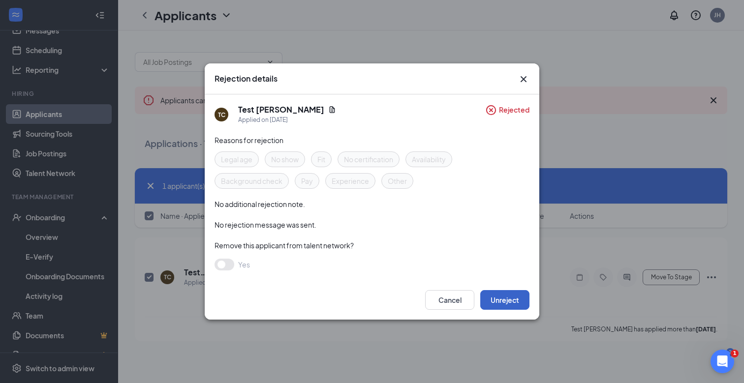
click at [499, 296] on button "Unreject" at bounding box center [504, 300] width 49 height 20
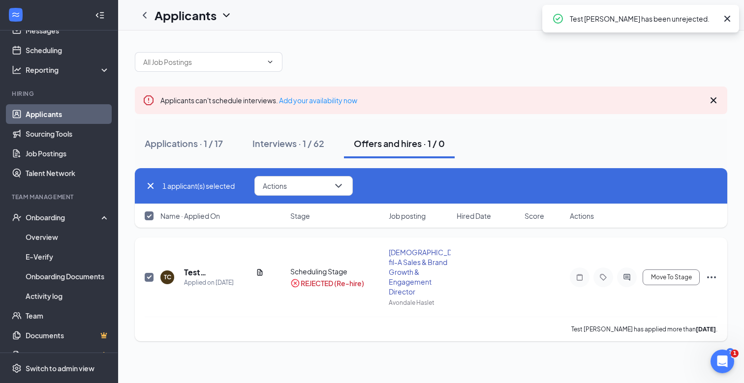
checkbox input "false"
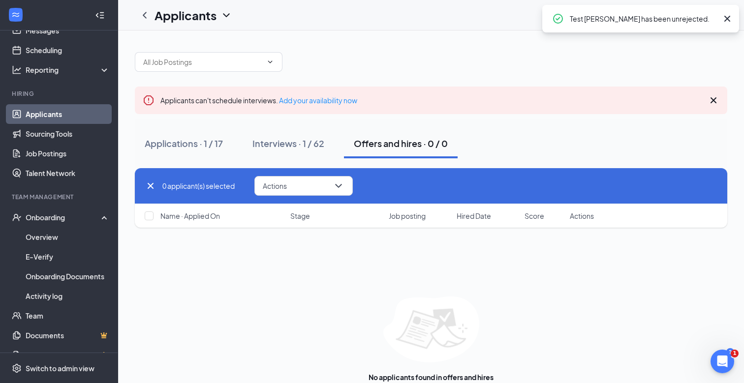
click at [720, 18] on div "Test Carl H has been unrejected." at bounding box center [650, 19] width 163 height 12
click at [196, 143] on div "Applications · 1 / 17" at bounding box center [184, 143] width 78 height 12
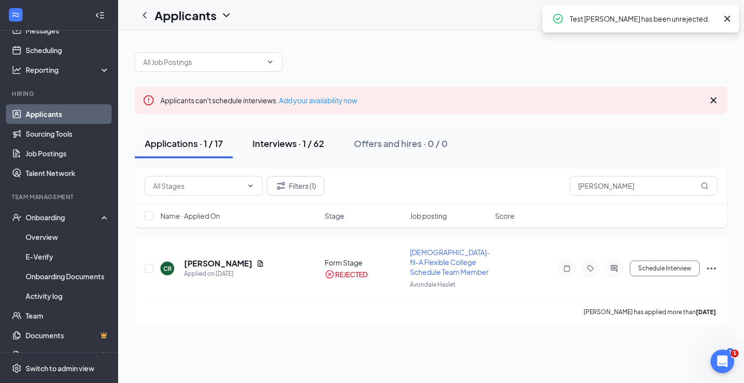
click at [289, 142] on div "Interviews · 1 / 62" at bounding box center [288, 143] width 72 height 12
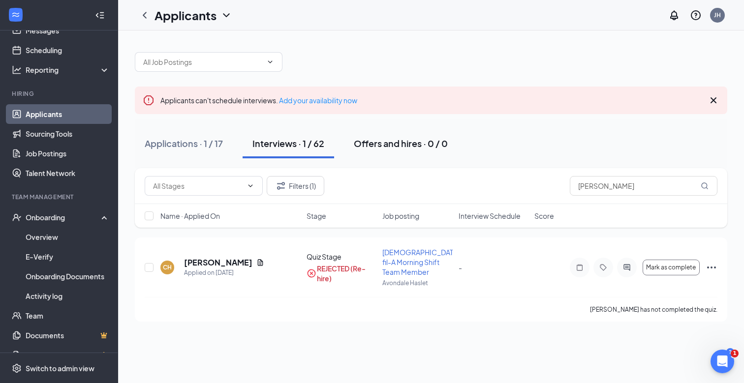
click at [377, 133] on button "Offers and hires · 0 / 0" at bounding box center [401, 144] width 114 height 30
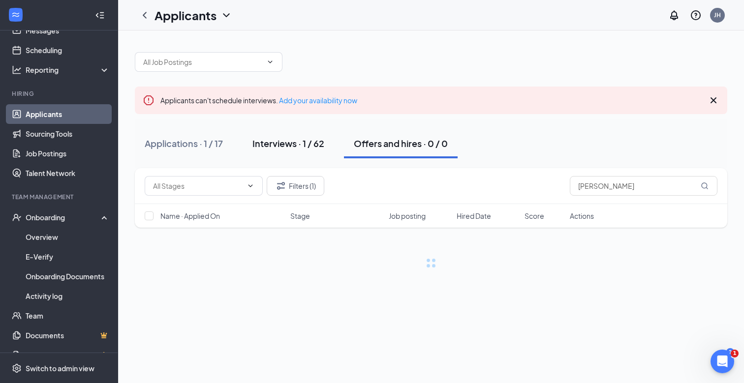
click at [295, 144] on div "Interviews · 1 / 62" at bounding box center [288, 143] width 72 height 12
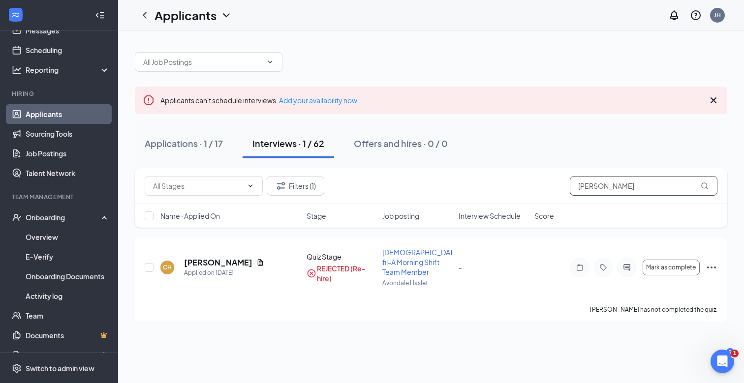
click at [605, 187] on input "carl" at bounding box center [643, 186] width 148 height 20
type input "c"
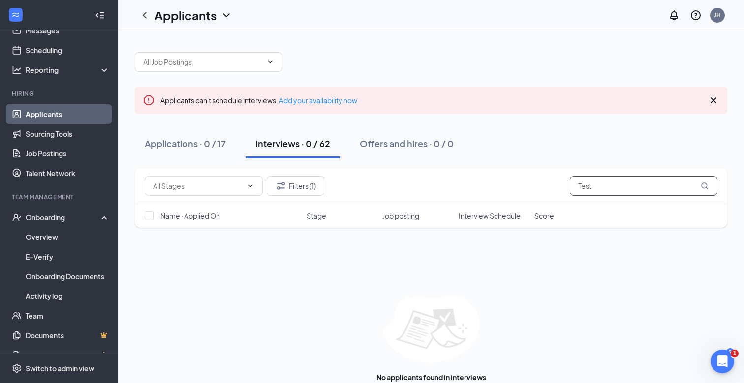
type input "Test"
click at [307, 145] on div "Interviews · 0 / 63" at bounding box center [292, 143] width 75 height 12
drag, startPoint x: 600, startPoint y: 184, endPoint x: 568, endPoint y: 184, distance: 32.0
click at [568, 184] on div "Filters (1) Test" at bounding box center [431, 186] width 572 height 20
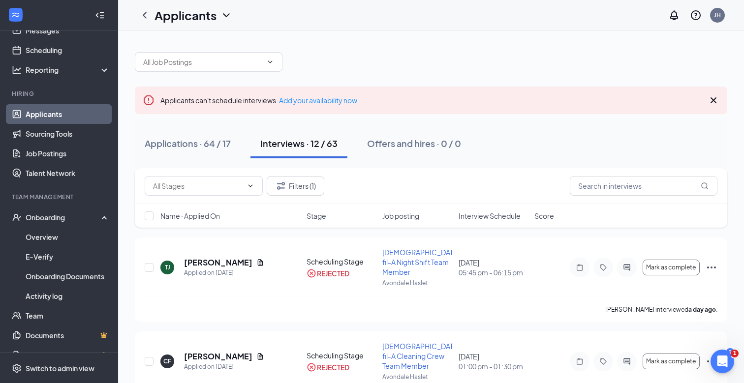
click at [513, 145] on div "Applications · 64 / 17 Interviews · 12 / 63 Offers and hires · 0 / 0" at bounding box center [431, 144] width 592 height 30
click at [60, 117] on link "Applicants" at bounding box center [68, 114] width 84 height 20
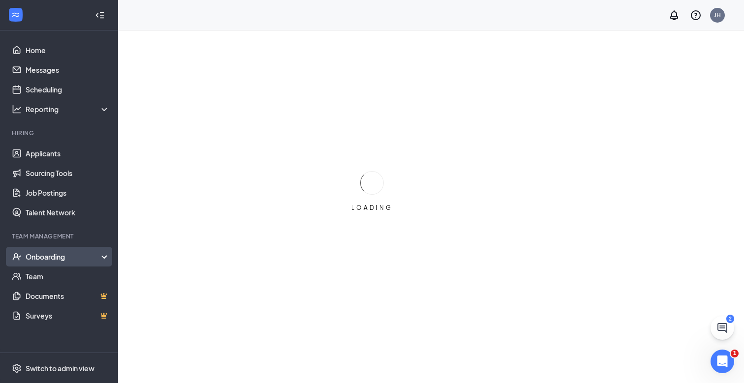
click at [41, 263] on div "Onboarding" at bounding box center [59, 257] width 118 height 20
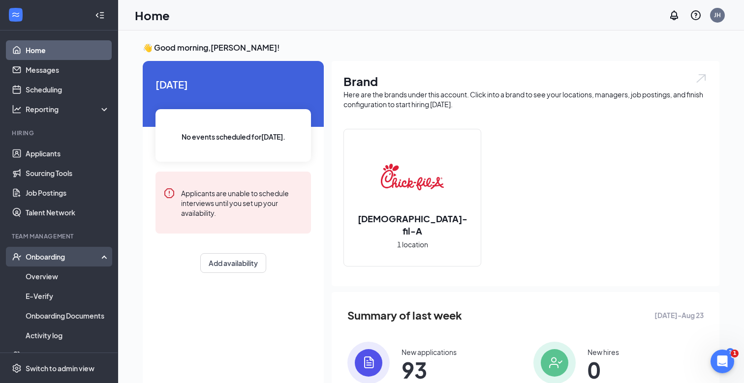
click at [41, 263] on div "Onboarding" at bounding box center [59, 257] width 118 height 20
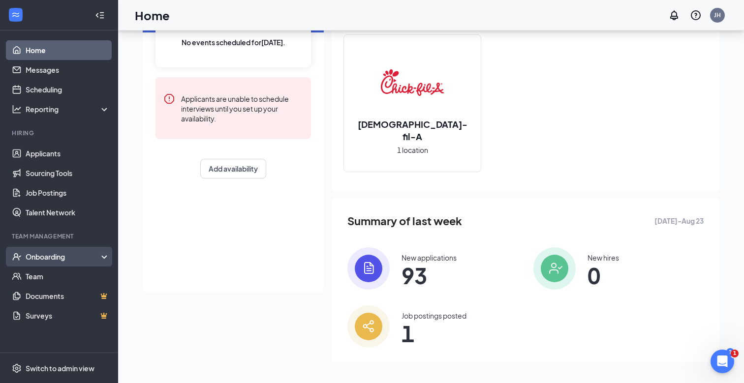
scroll to position [97, 0]
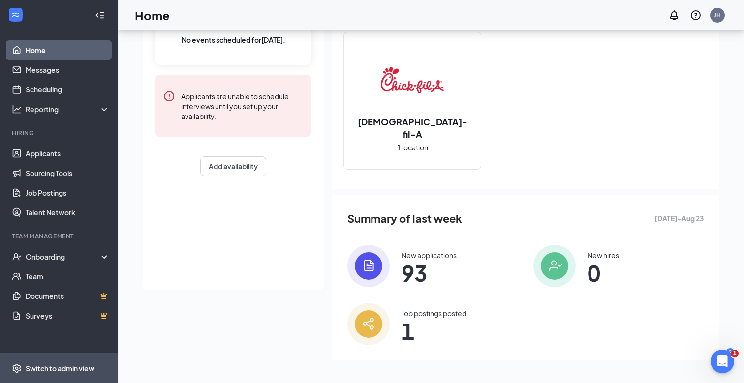
click at [45, 369] on div "Switch to admin view" at bounding box center [60, 368] width 69 height 10
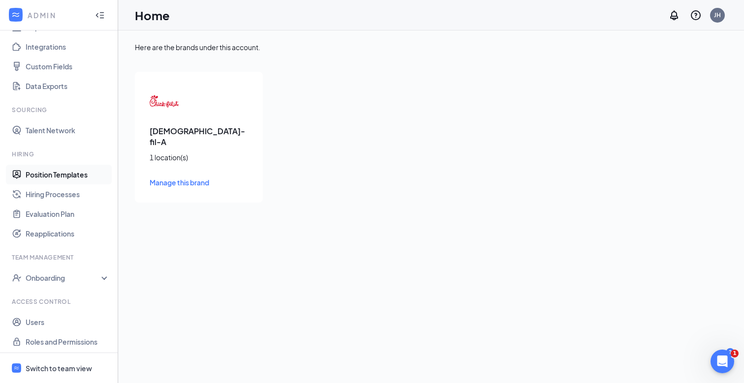
scroll to position [110, 0]
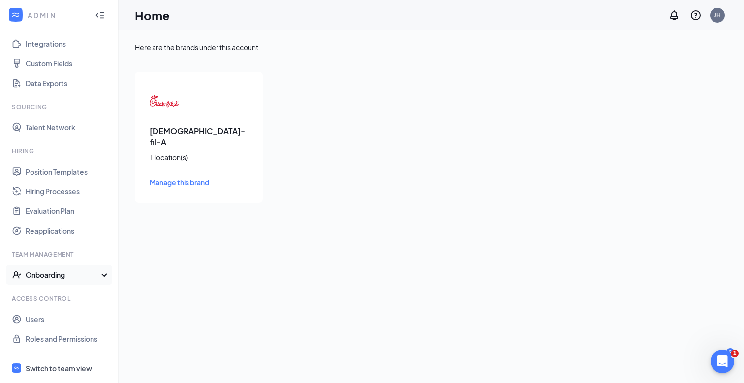
click at [55, 272] on div "Onboarding" at bounding box center [64, 275] width 76 height 10
click at [49, 295] on link "Onboarding Processes" at bounding box center [68, 295] width 84 height 20
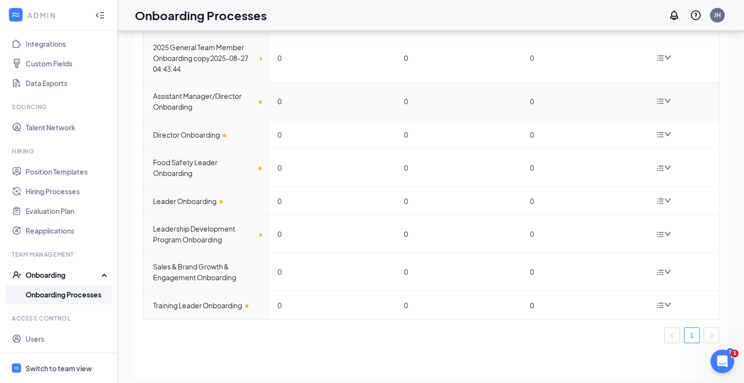
scroll to position [30, 0]
click at [209, 302] on div "Training Leader Onboarding" at bounding box center [207, 304] width 109 height 11
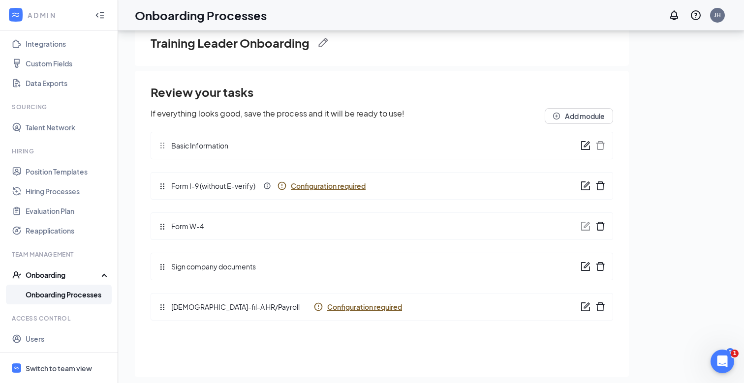
click at [583, 266] on icon "form" at bounding box center [585, 267] width 10 height 10
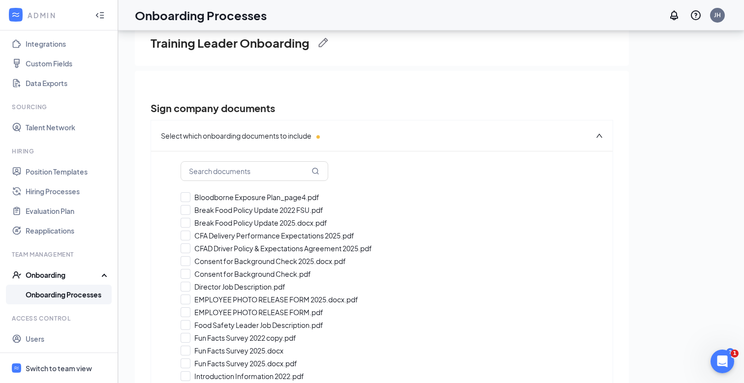
checkbox input "true"
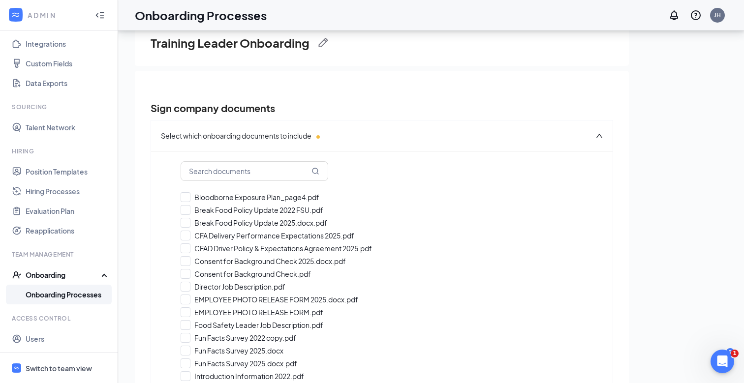
checkbox input "true"
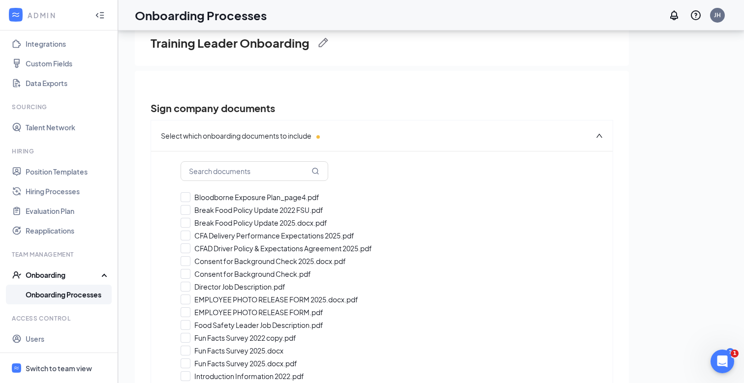
checkbox input "true"
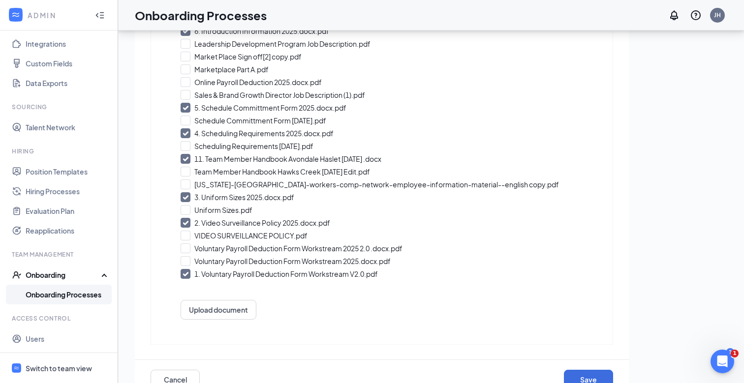
scroll to position [368, 0]
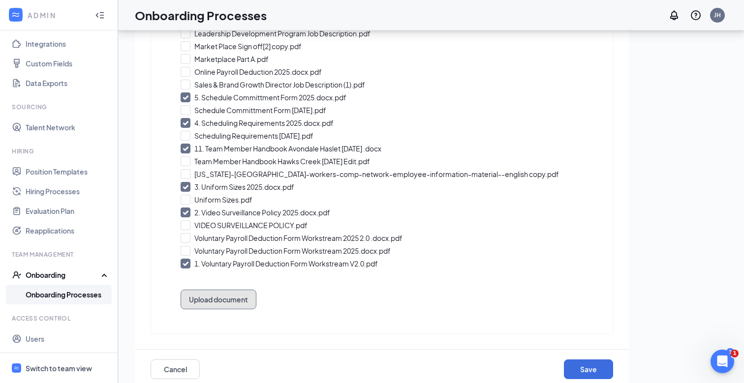
click at [213, 303] on button "Upload document" at bounding box center [218, 300] width 76 height 20
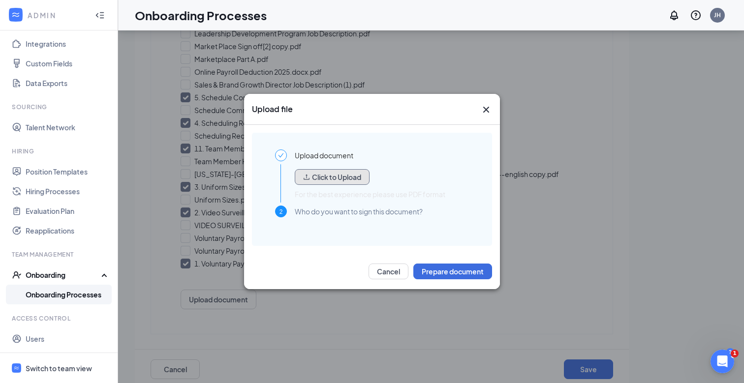
click at [324, 180] on button "Click to Upload" at bounding box center [332, 177] width 75 height 16
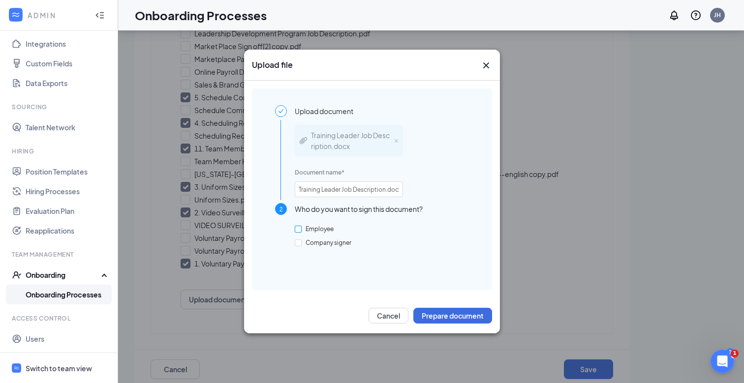
click at [301, 230] on span "Employee" at bounding box center [319, 228] width 36 height 7
click at [301, 230] on input "Employee" at bounding box center [298, 229] width 7 height 7
checkbox input "true"
click at [447, 314] on button "Prepare document" at bounding box center [452, 316] width 79 height 16
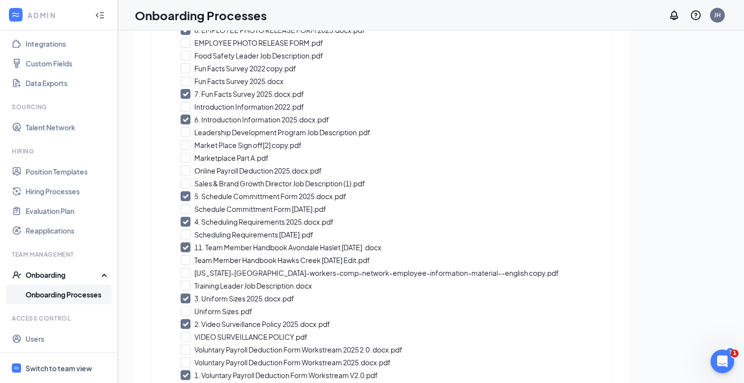
scroll to position [302, 0]
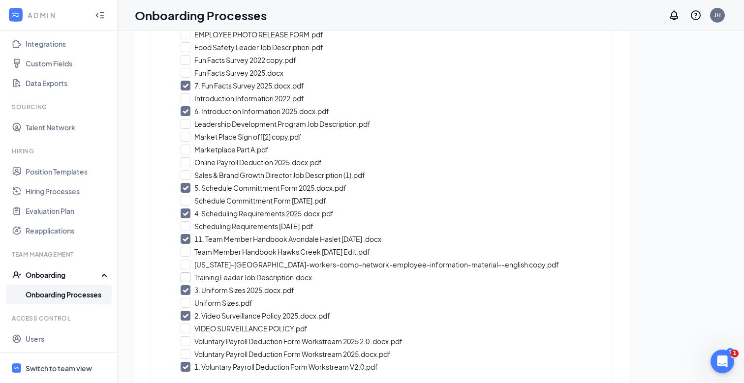
click at [185, 279] on input "Training Leader Job Description.docx" at bounding box center [381, 277] width 402 height 10
checkbox input "true"
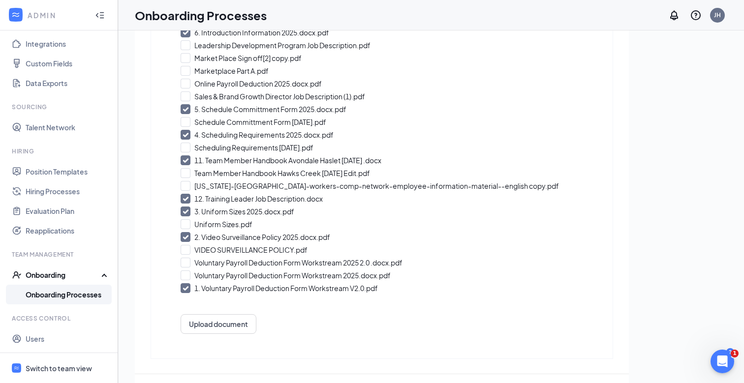
scroll to position [44, 0]
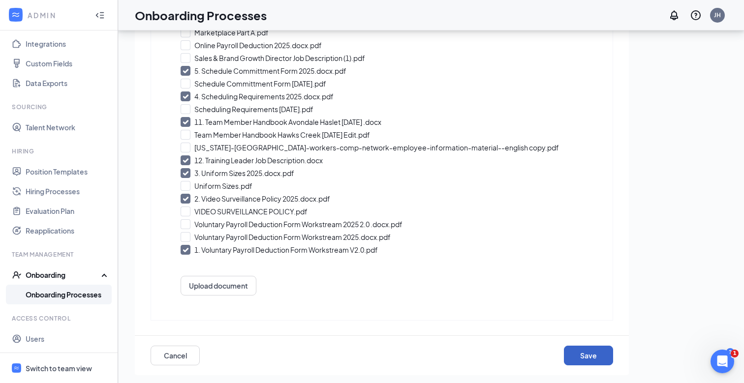
click at [580, 350] on button "Save" at bounding box center [588, 356] width 49 height 20
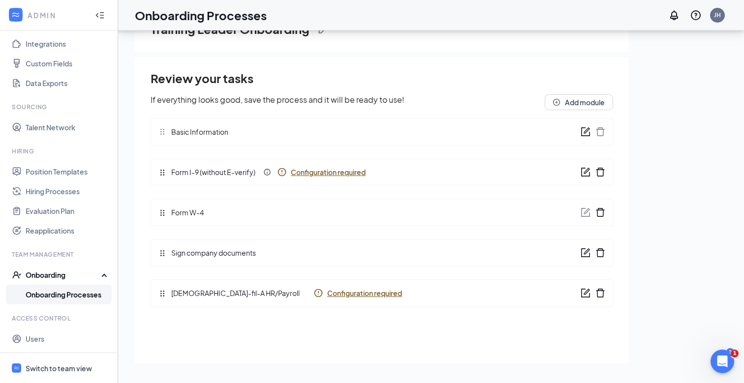
click at [55, 296] on link "Onboarding Processes" at bounding box center [68, 295] width 84 height 20
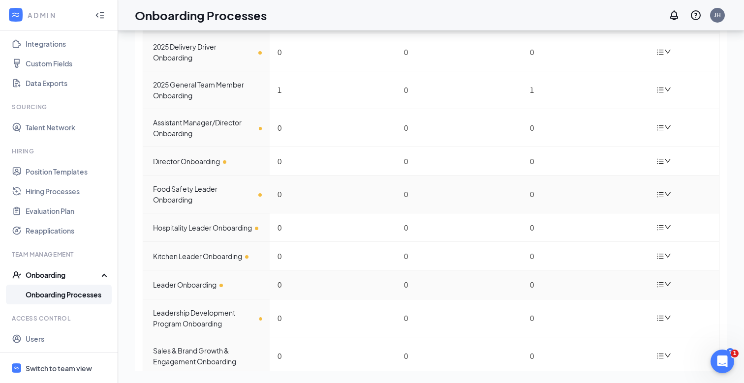
scroll to position [31, 0]
click at [195, 316] on div "Leadership Development Program Onboarding" at bounding box center [207, 320] width 109 height 22
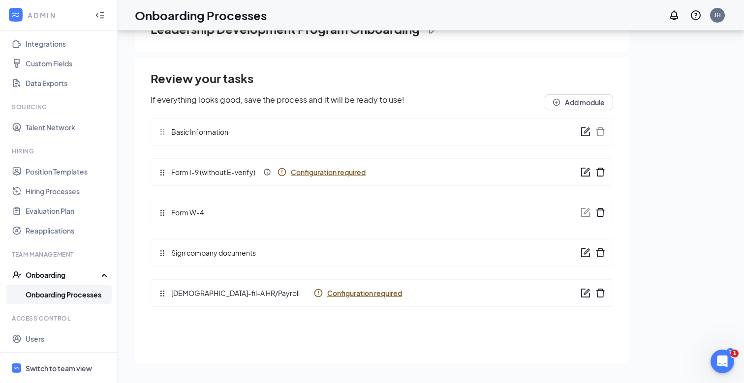
click at [581, 251] on icon "form" at bounding box center [585, 253] width 10 height 10
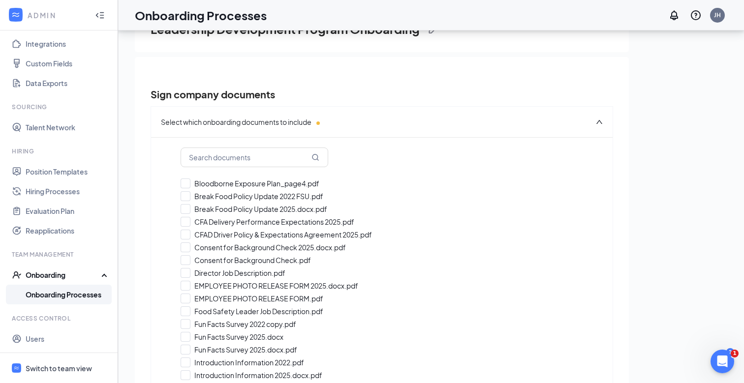
checkbox input "true"
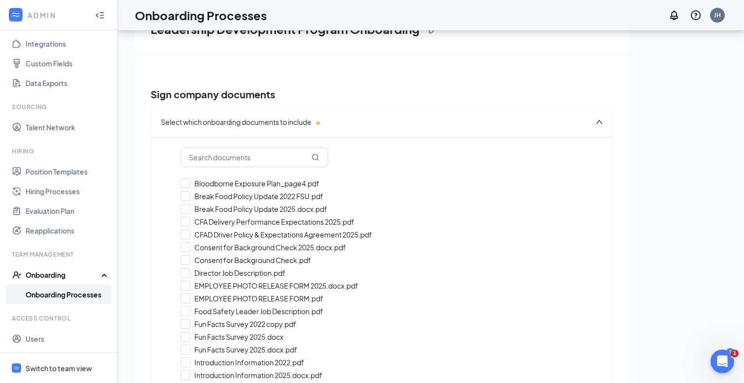
checkbox input "true"
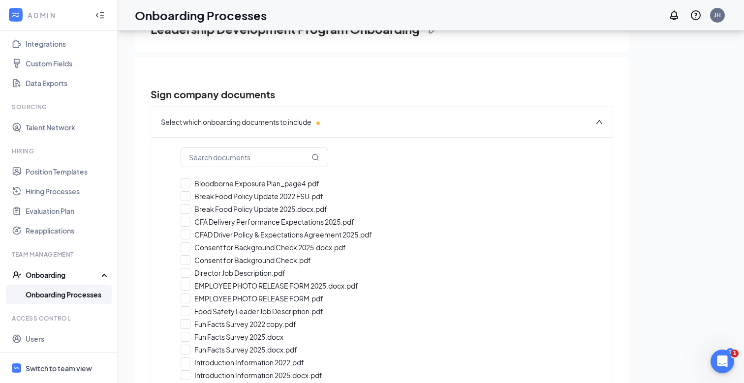
checkbox input "true"
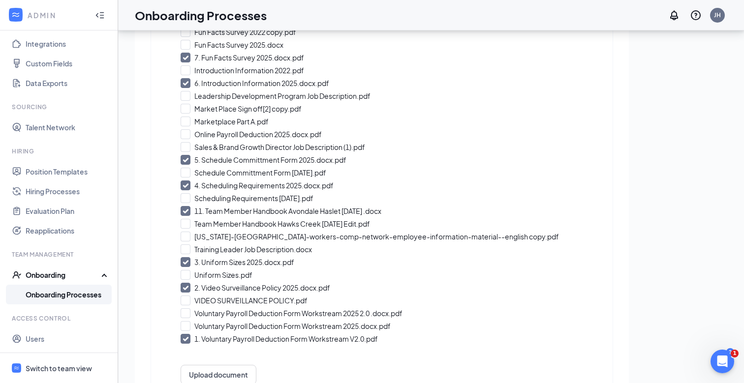
scroll to position [364, 0]
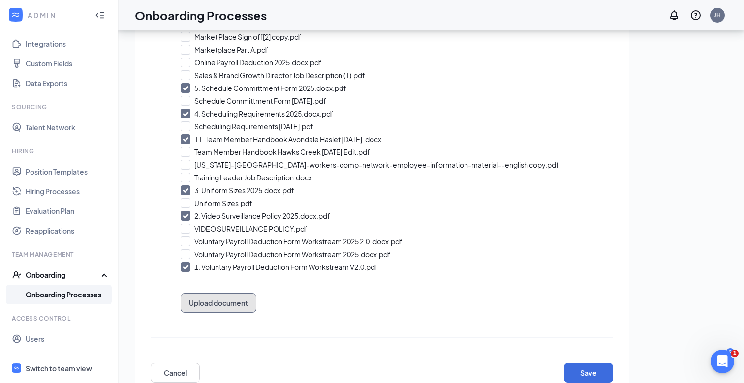
click at [245, 303] on button "Upload document" at bounding box center [218, 303] width 76 height 20
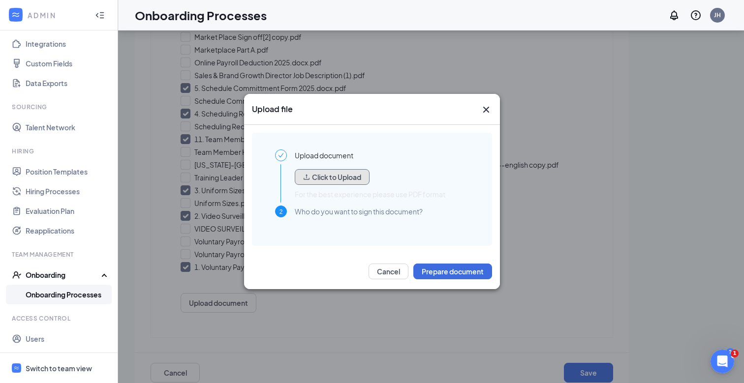
click at [344, 182] on button "Click to Upload" at bounding box center [332, 177] width 75 height 16
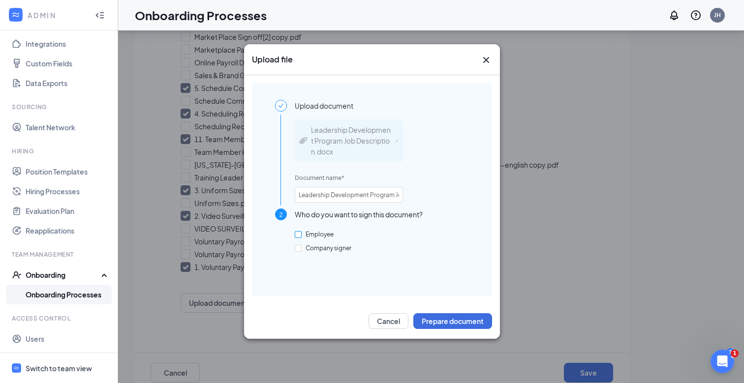
click at [311, 230] on label "Employee" at bounding box center [316, 234] width 43 height 9
click at [301, 231] on input "Employee" at bounding box center [298, 234] width 7 height 7
checkbox input "true"
click at [422, 315] on button "Prepare document" at bounding box center [452, 321] width 79 height 16
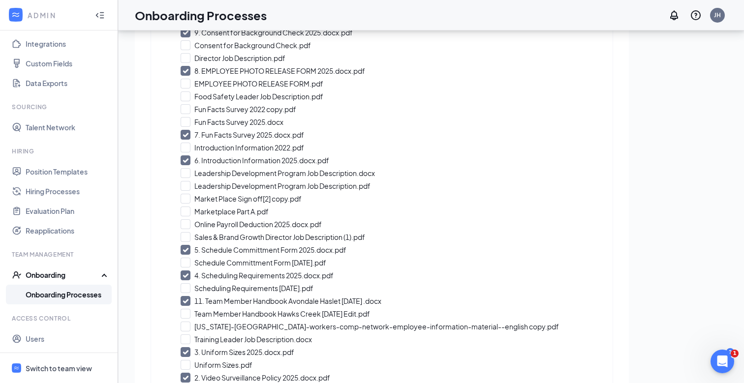
scroll to position [247, 0]
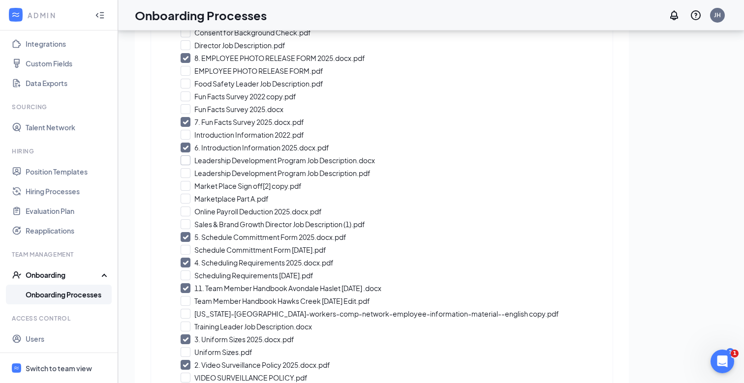
click at [186, 159] on input "Leadership Development Program Job Description.docx" at bounding box center [381, 160] width 402 height 10
checkbox input "true"
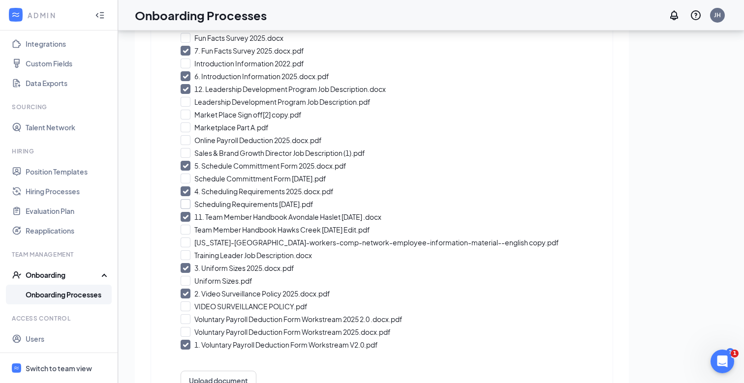
scroll to position [394, 0]
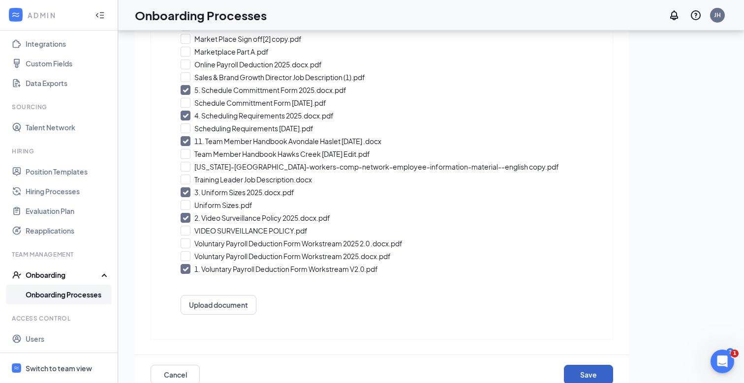
click at [581, 373] on button "Save" at bounding box center [588, 375] width 49 height 20
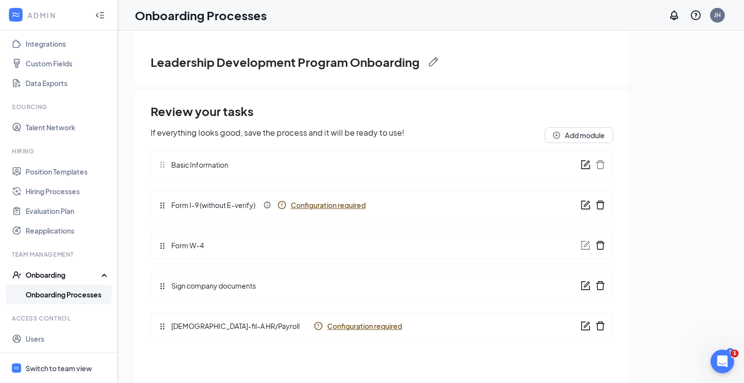
scroll to position [0, 0]
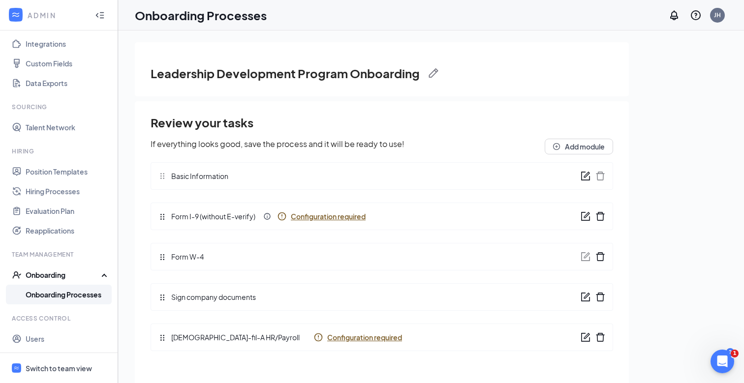
click at [46, 291] on link "Onboarding Processes" at bounding box center [68, 295] width 84 height 20
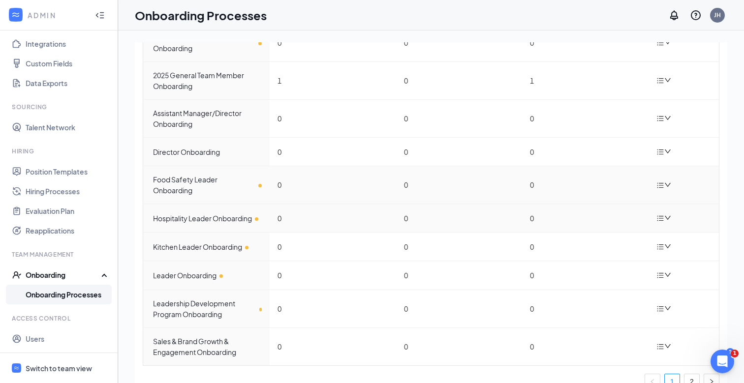
scroll to position [102, 0]
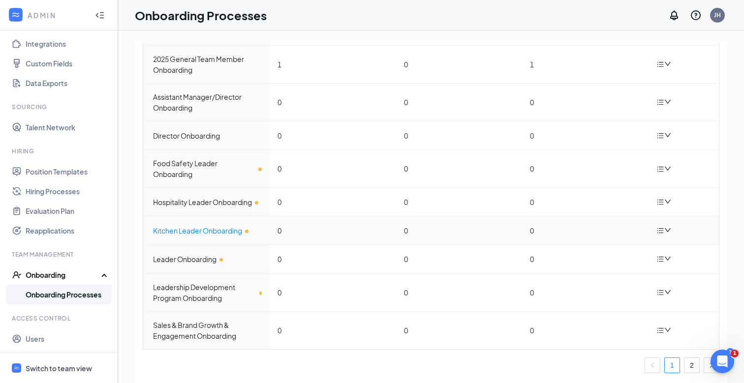
click at [192, 229] on div "Kitchen Leader Onboarding" at bounding box center [207, 230] width 109 height 11
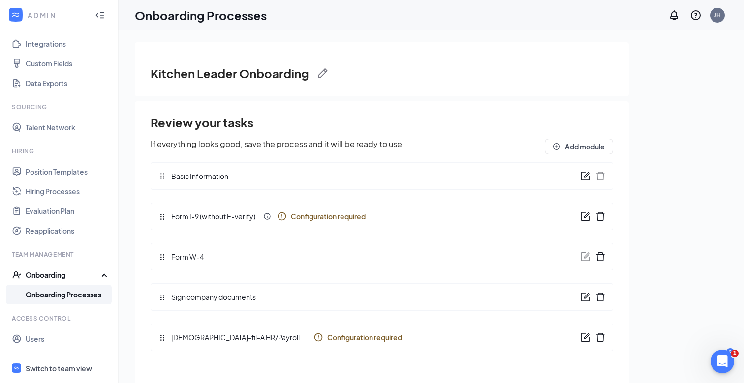
scroll to position [44, 0]
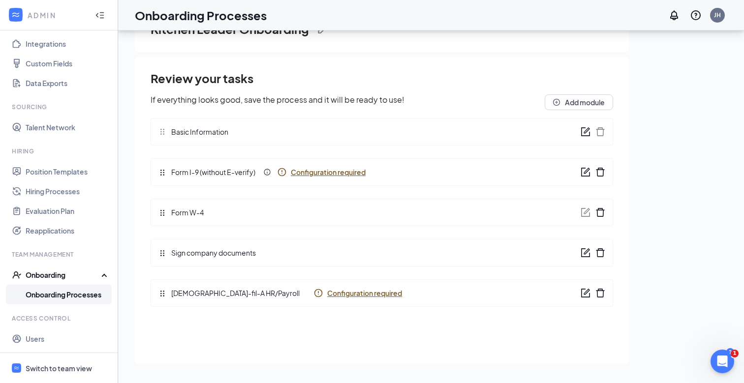
click at [584, 254] on icon "form" at bounding box center [586, 251] width 6 height 6
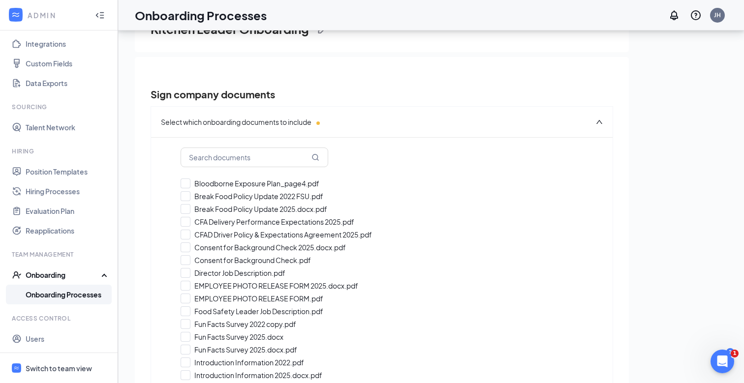
checkbox input "true"
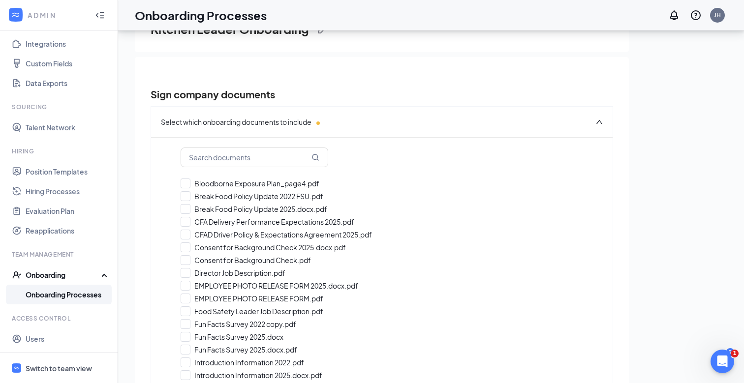
checkbox input "true"
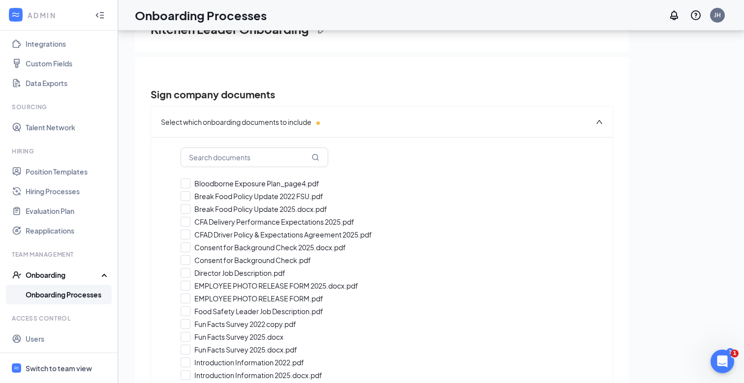
checkbox input "true"
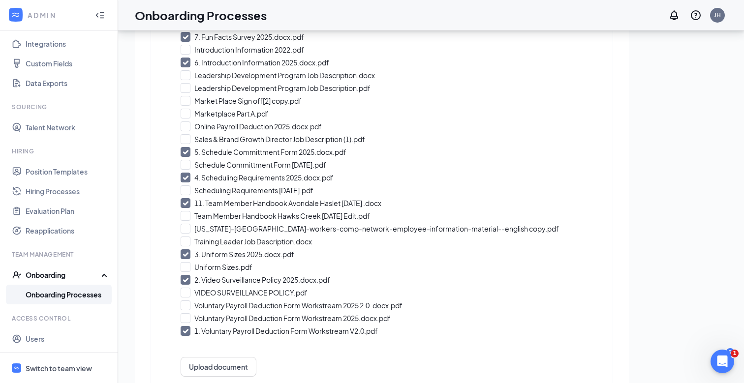
scroll to position [394, 0]
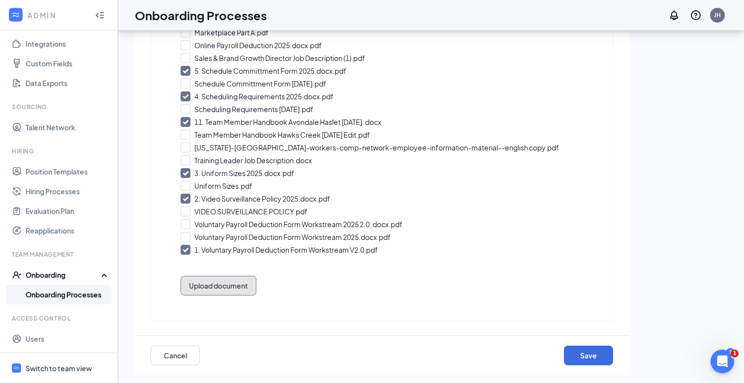
click at [237, 284] on button "Upload document" at bounding box center [218, 286] width 76 height 20
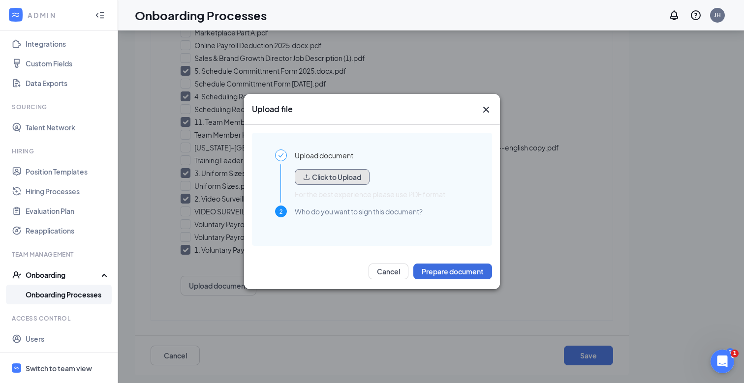
click at [318, 180] on button "Click to Upload" at bounding box center [332, 177] width 75 height 16
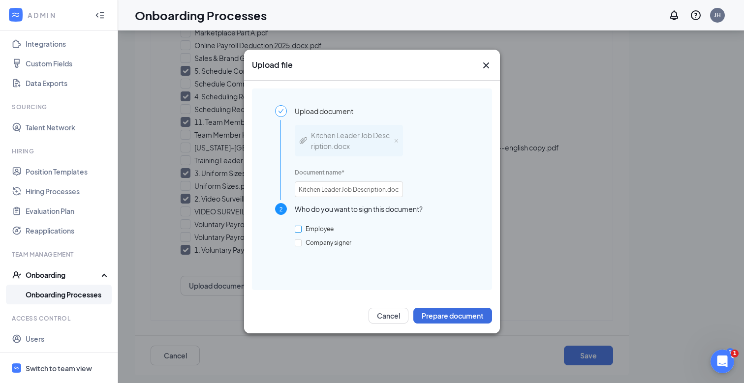
click at [319, 230] on span "Employee" at bounding box center [319, 228] width 36 height 7
click at [301, 230] on input "Employee" at bounding box center [298, 229] width 7 height 7
checkbox input "true"
click at [432, 316] on button "Prepare document" at bounding box center [452, 316] width 79 height 16
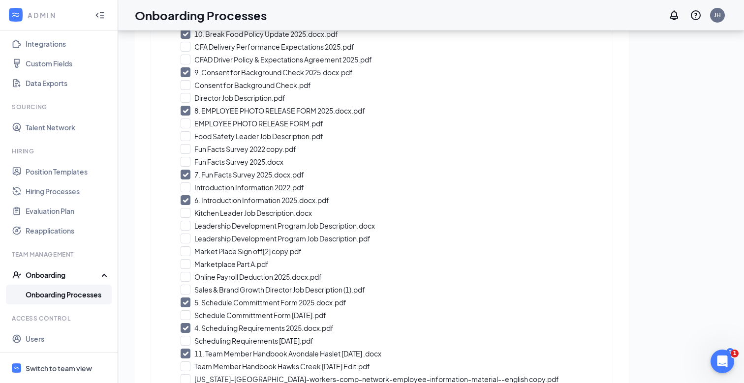
scroll to position [162, 0]
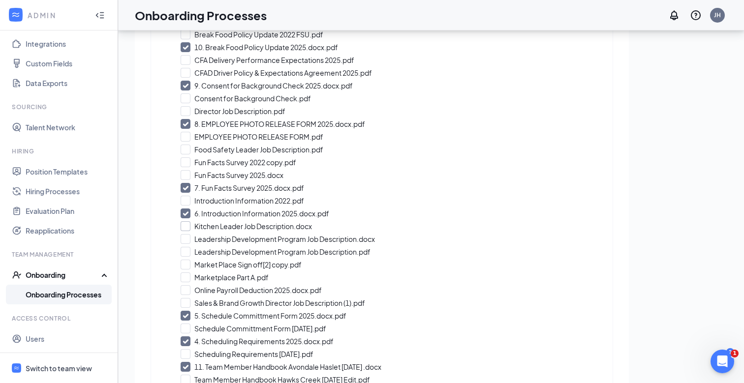
click at [185, 223] on input "Kitchen Leader Job Description.docx" at bounding box center [381, 226] width 402 height 10
checkbox input "true"
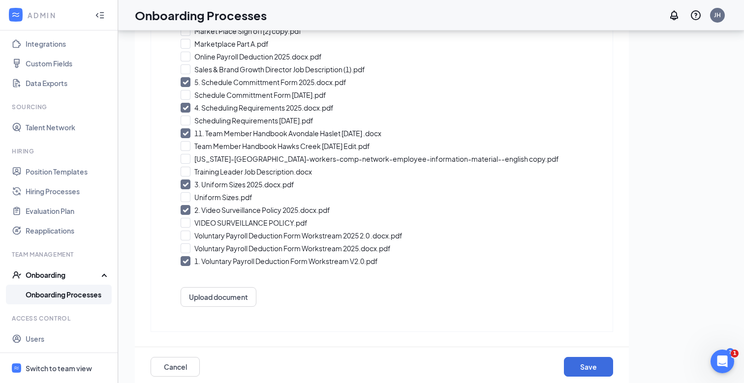
scroll to position [407, 0]
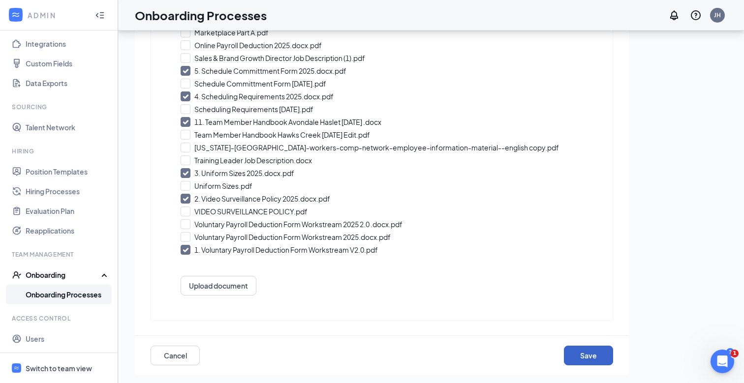
click at [594, 356] on button "Save" at bounding box center [588, 356] width 49 height 20
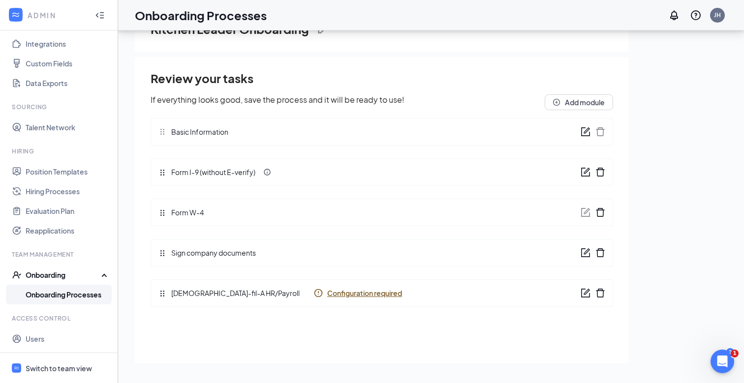
scroll to position [0, 0]
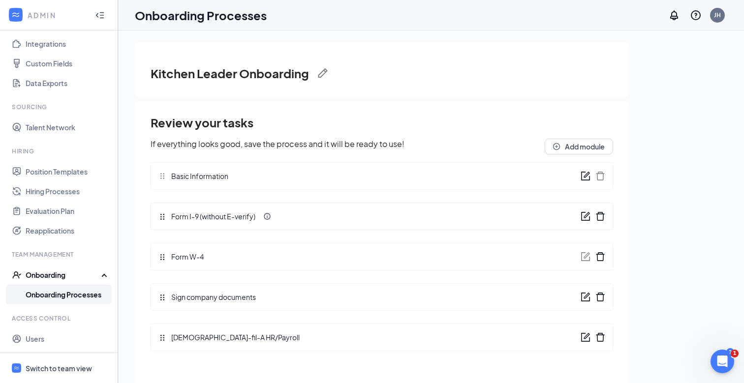
click at [74, 292] on link "Onboarding Processes" at bounding box center [68, 295] width 84 height 20
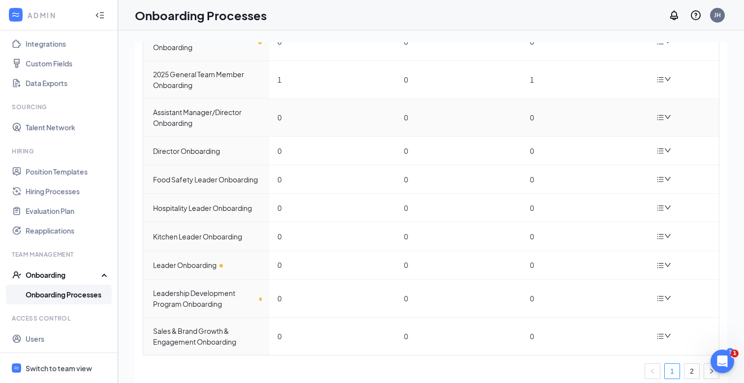
scroll to position [93, 0]
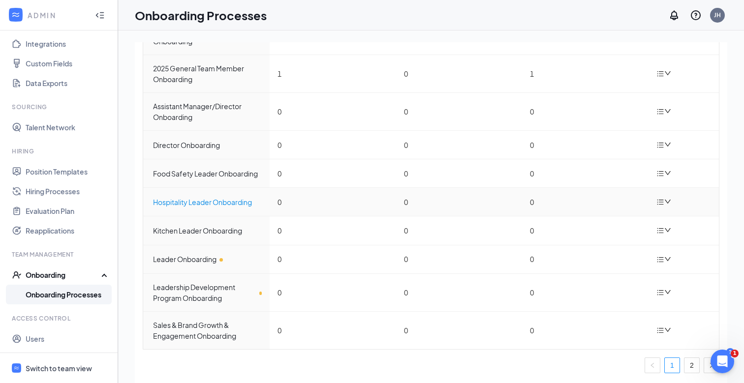
click at [208, 202] on div "Hospitality Leader Onboarding" at bounding box center [207, 202] width 109 height 11
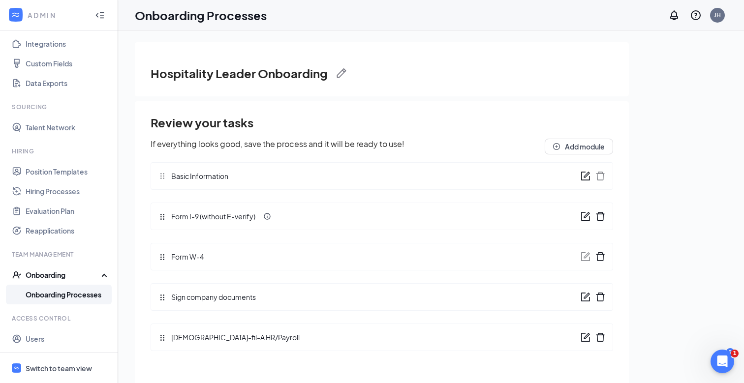
click at [584, 296] on icon "form" at bounding box center [585, 297] width 10 height 10
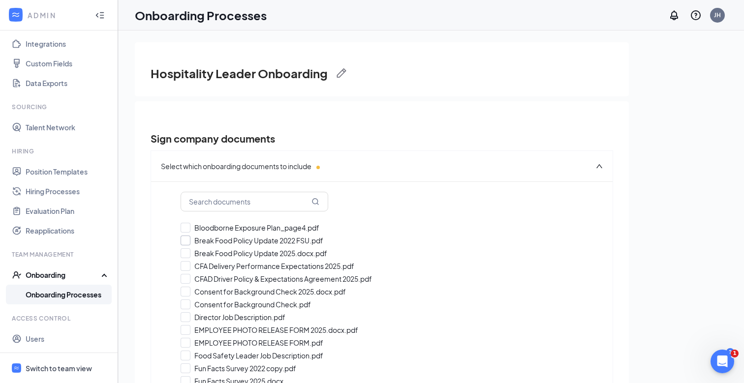
checkbox input "true"
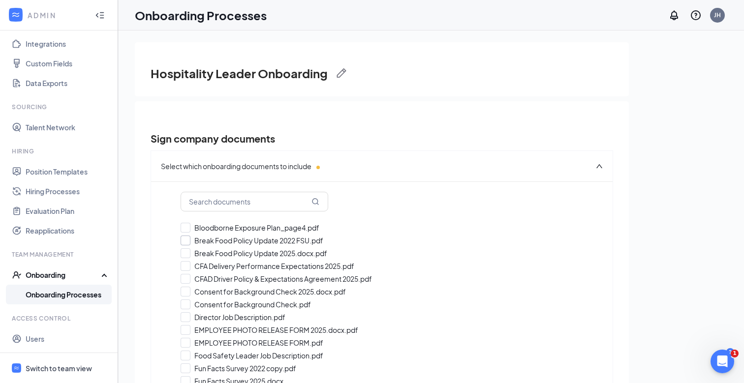
checkbox input "true"
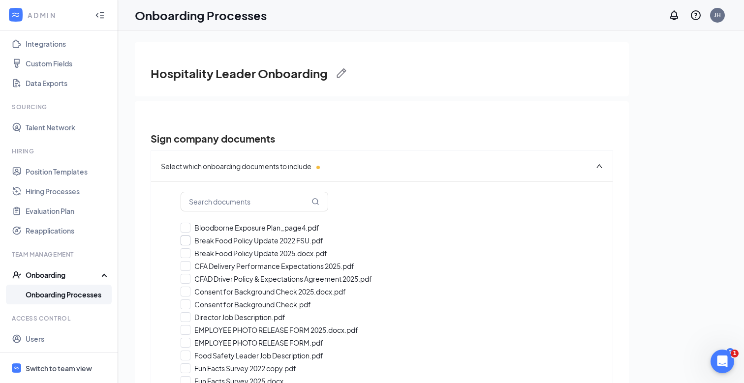
checkbox input "true"
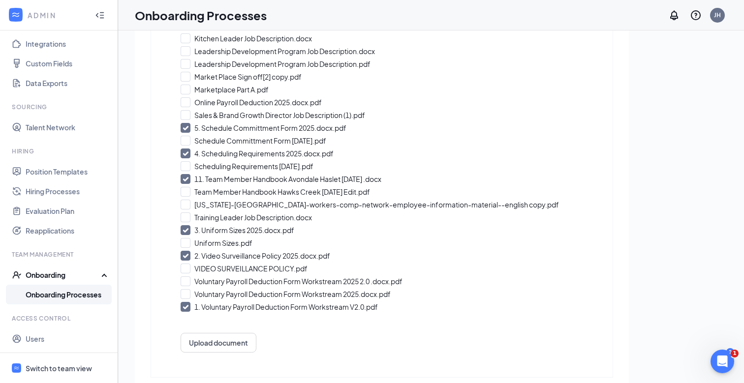
scroll to position [407, 0]
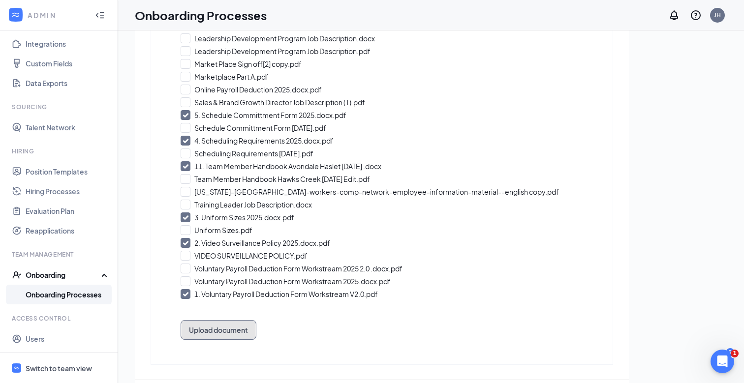
click at [219, 330] on button "Upload document" at bounding box center [218, 330] width 76 height 20
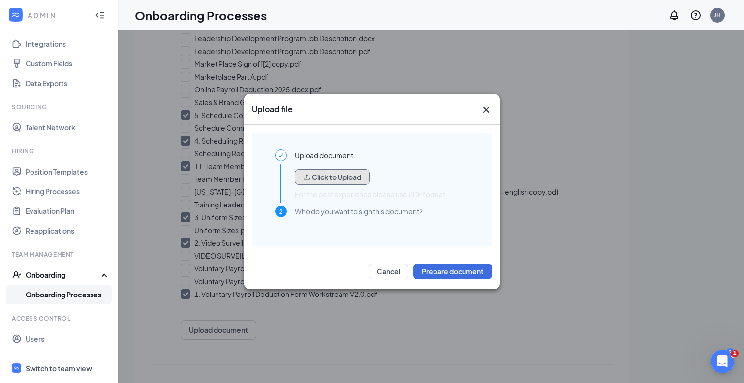
click at [321, 175] on button "Click to Upload" at bounding box center [332, 177] width 75 height 16
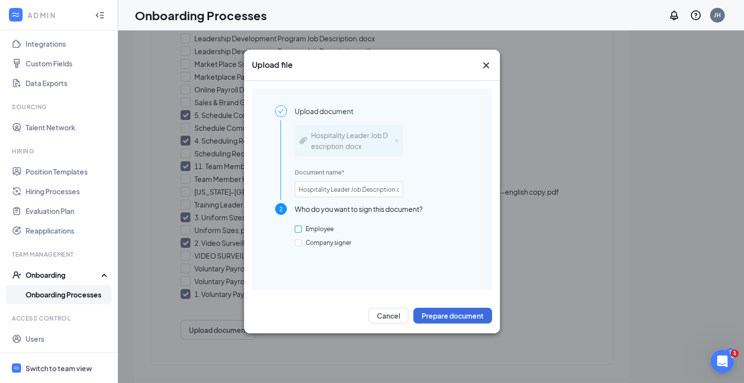
click at [307, 225] on label "Employee" at bounding box center [316, 229] width 43 height 9
click at [301, 226] on input "Employee" at bounding box center [298, 229] width 7 height 7
checkbox input "true"
click at [421, 305] on div "Cancel Prepare document" at bounding box center [372, 315] width 256 height 35
click at [421, 310] on button "Prepare document" at bounding box center [452, 316] width 79 height 16
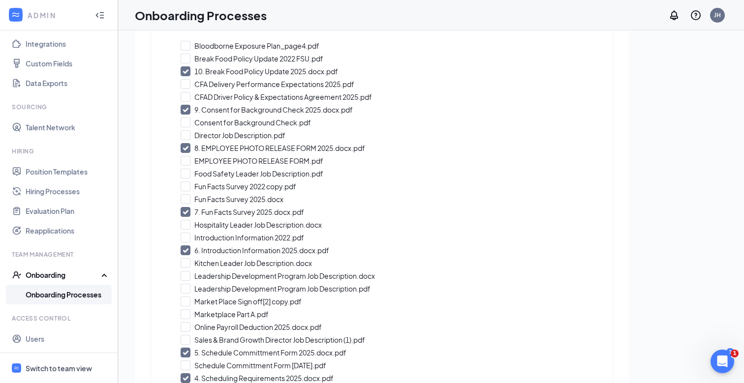
scroll to position [154, 0]
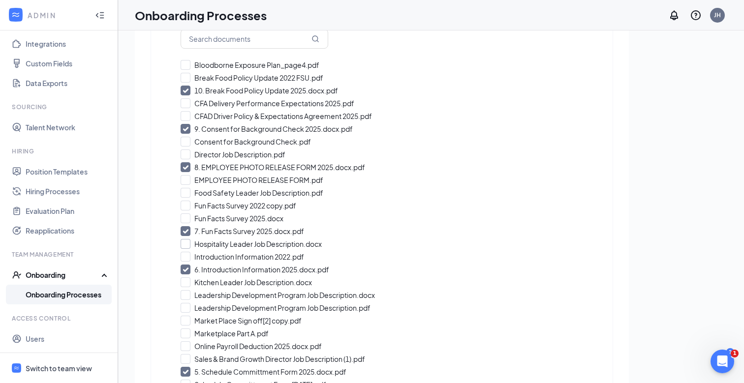
click at [206, 243] on input "Hospitality Leader Job Description.docx" at bounding box center [381, 244] width 402 height 10
checkbox input "true"
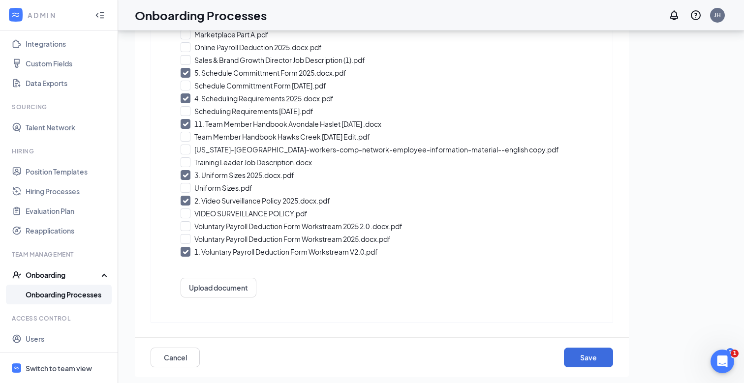
scroll to position [44, 0]
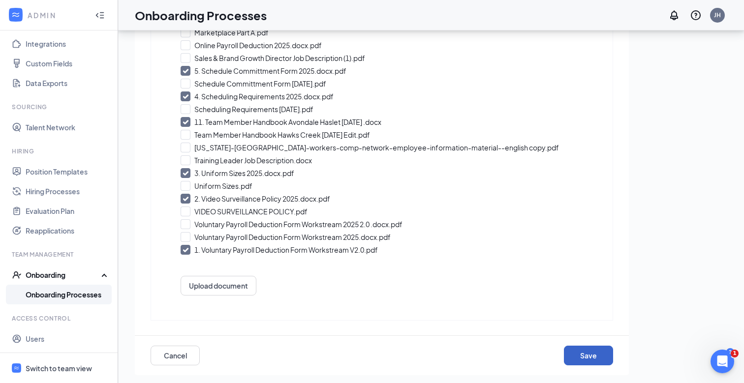
click at [598, 355] on button "Save" at bounding box center [588, 356] width 49 height 20
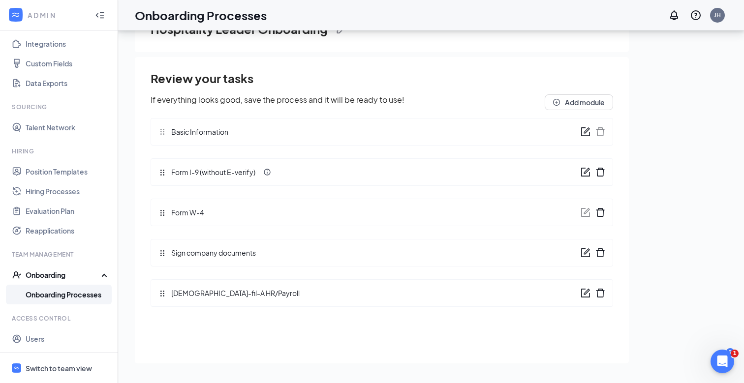
click at [35, 293] on link "Onboarding Processes" at bounding box center [68, 295] width 84 height 20
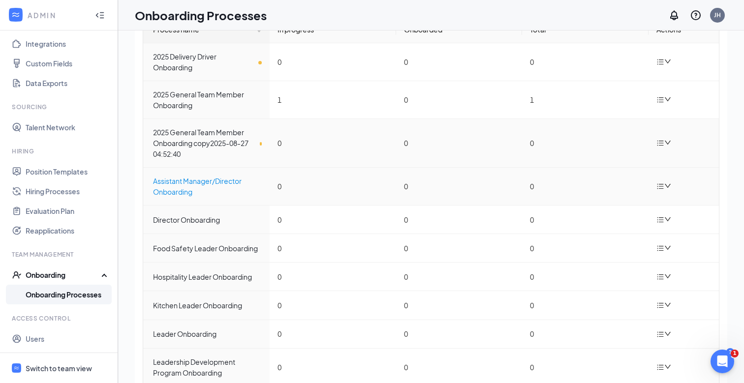
scroll to position [58, 0]
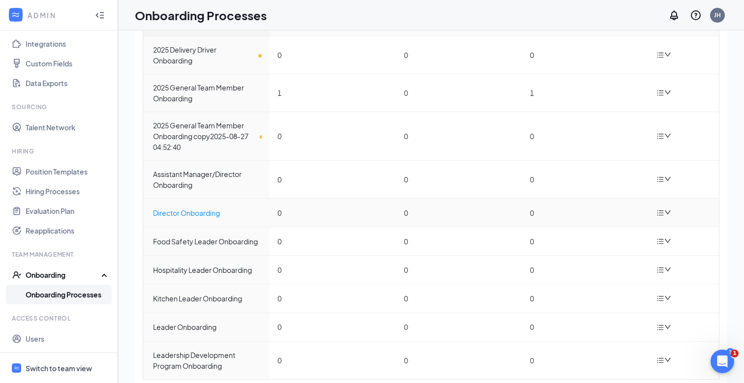
click at [176, 216] on div "Director Onboarding" at bounding box center [207, 213] width 109 height 11
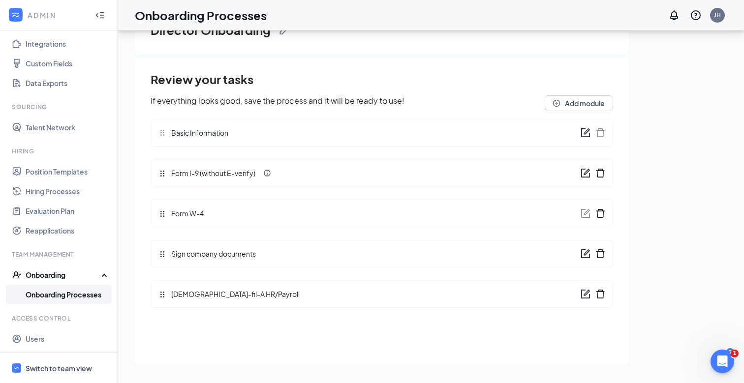
scroll to position [44, 0]
click at [578, 254] on div "Sign company documents" at bounding box center [381, 253] width 462 height 28
click at [579, 254] on div "Sign company documents" at bounding box center [381, 253] width 462 height 28
click at [583, 253] on icon "form" at bounding box center [585, 253] width 10 height 10
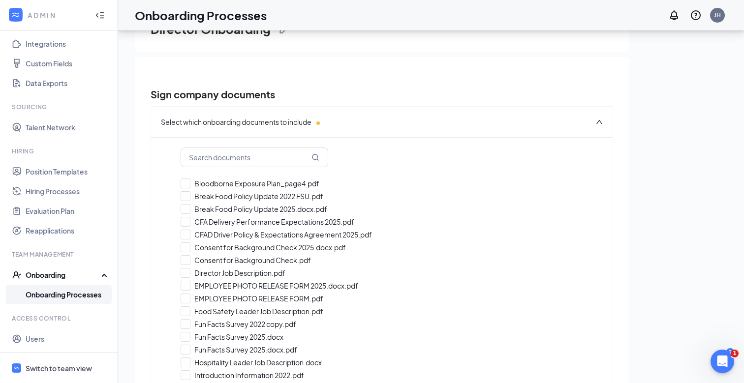
checkbox input "true"
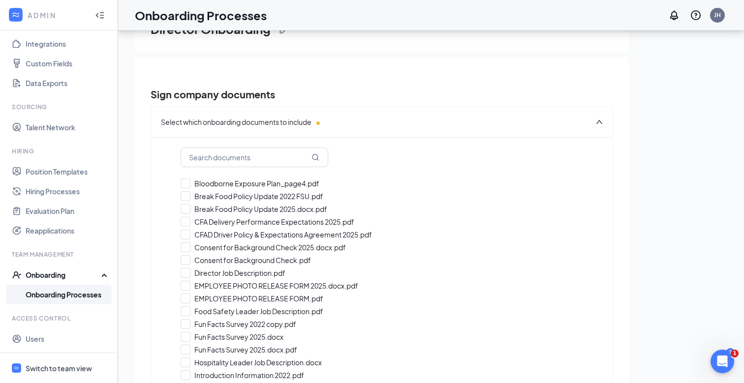
checkbox input "true"
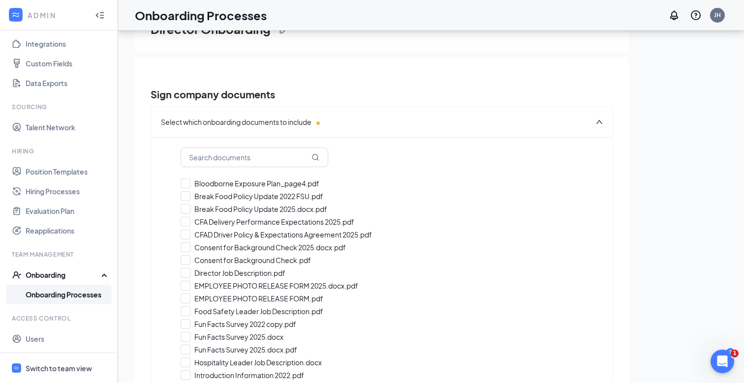
checkbox input "true"
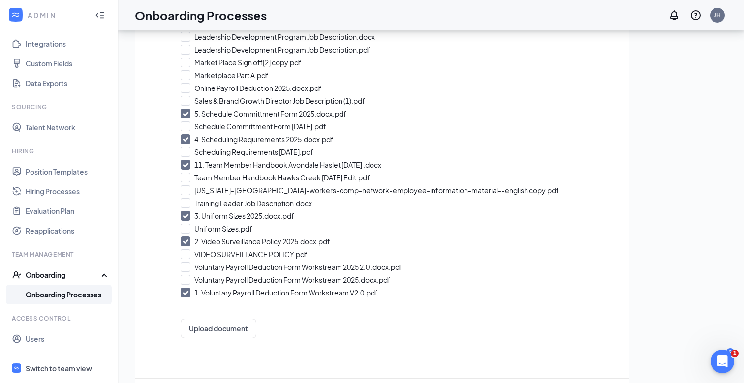
scroll to position [419, 0]
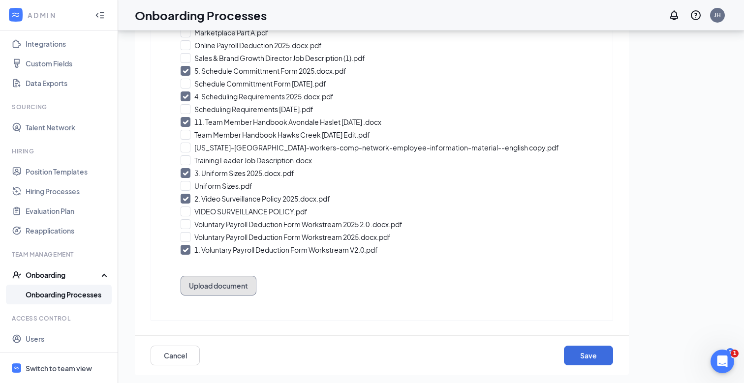
click at [234, 289] on button "Upload document" at bounding box center [218, 286] width 76 height 20
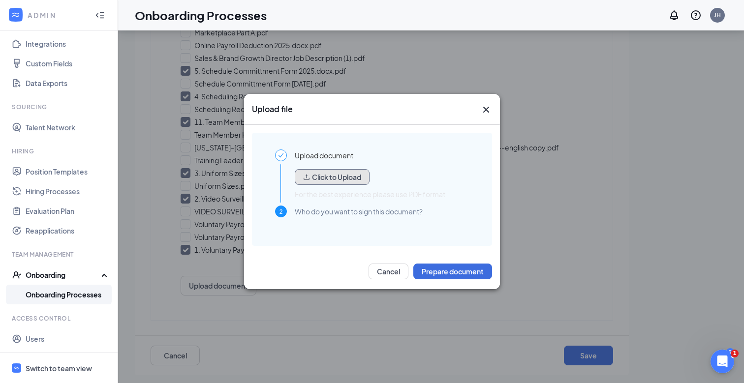
click at [309, 178] on icon "upload" at bounding box center [306, 177] width 7 height 7
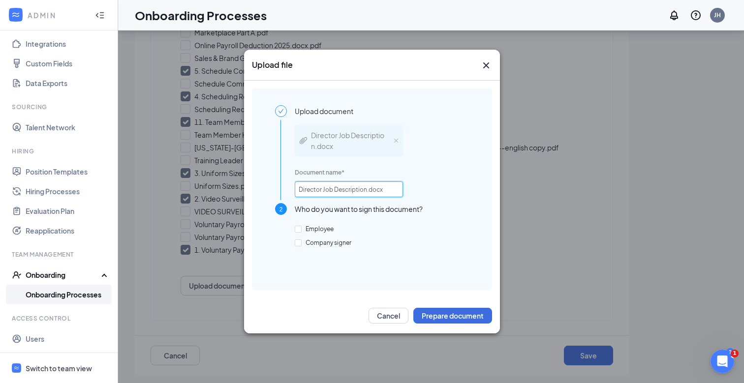
click at [340, 196] on input "Director Job Description.docx" at bounding box center [349, 189] width 108 height 16
click at [366, 189] on input "Director Job Description.docx" at bounding box center [349, 189] width 108 height 16
type input "Director Job Description 2025.docx"
click at [302, 225] on label "Employee" at bounding box center [316, 229] width 43 height 9
click at [301, 226] on input "Employee" at bounding box center [298, 229] width 7 height 7
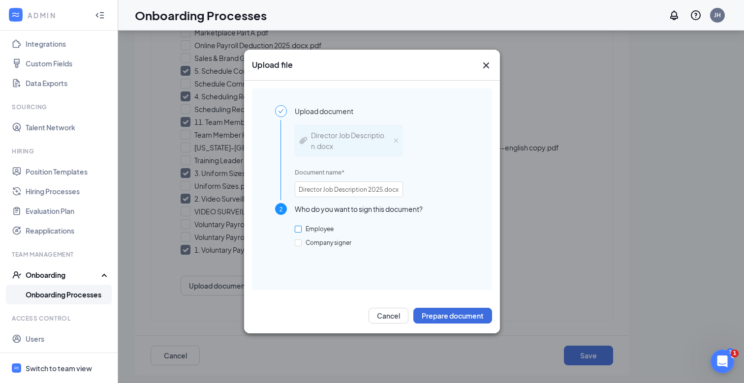
checkbox input "true"
click at [427, 308] on button "Prepare document" at bounding box center [452, 316] width 79 height 16
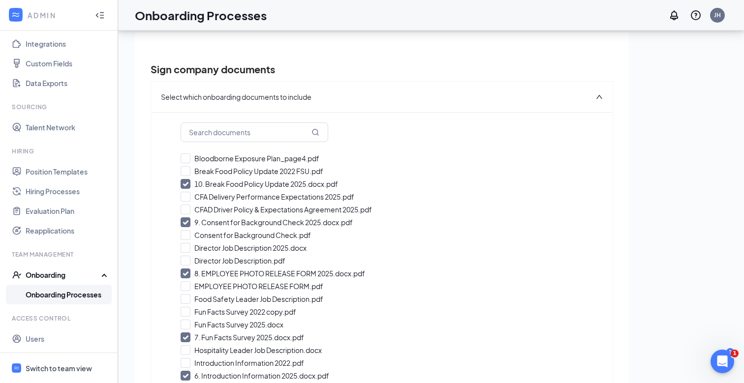
scroll to position [27, 0]
click at [196, 245] on input "Director Job Description 2025.docx" at bounding box center [381, 246] width 402 height 10
checkbox input "true"
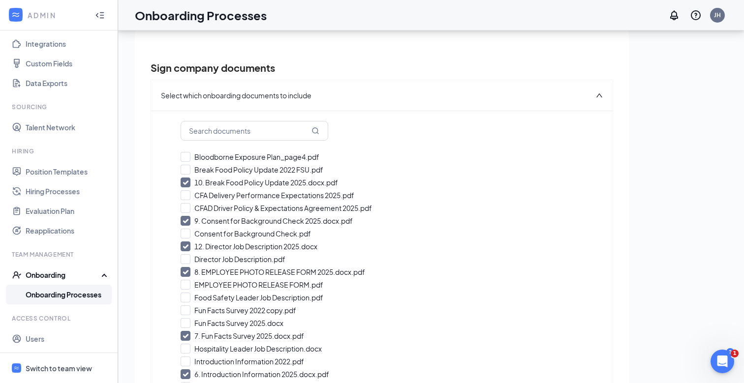
scroll to position [432, 0]
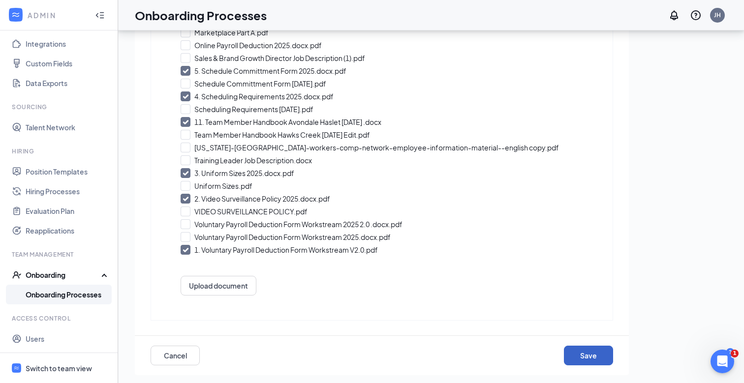
click at [574, 356] on button "Save" at bounding box center [588, 356] width 49 height 20
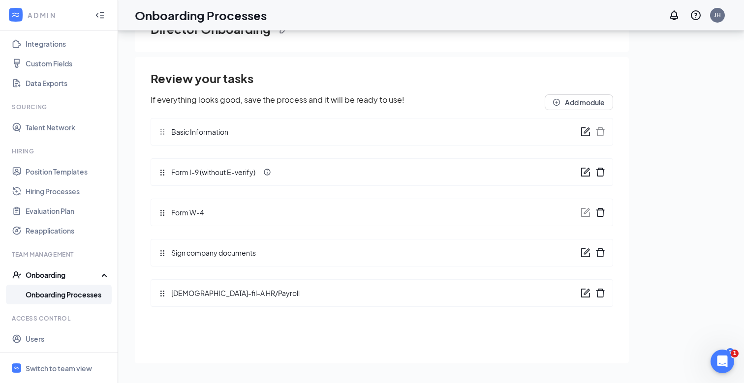
click at [57, 299] on link "Onboarding Processes" at bounding box center [68, 295] width 84 height 20
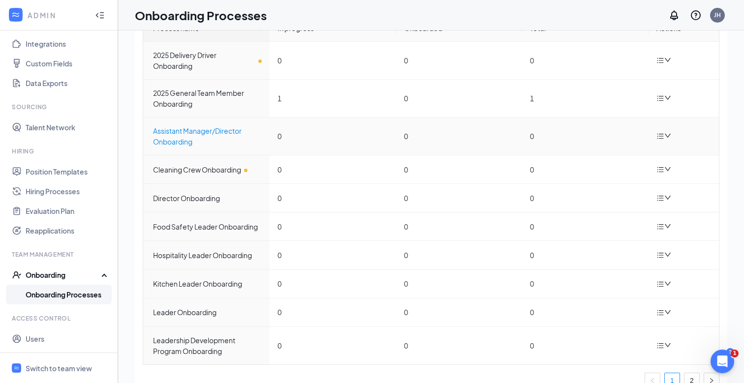
scroll to position [33, 0]
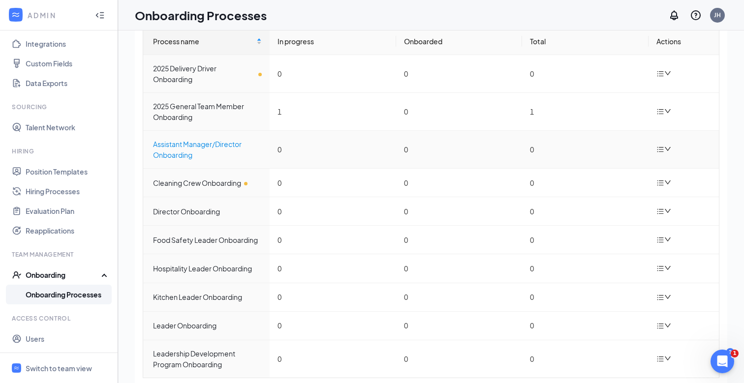
click at [186, 148] on div "Assistant Manager/Director Onboarding" at bounding box center [207, 150] width 109 height 22
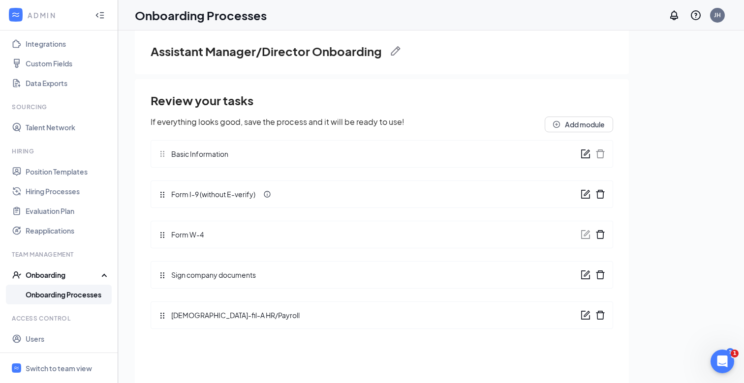
click at [585, 276] on icon "form" at bounding box center [585, 275] width 10 height 10
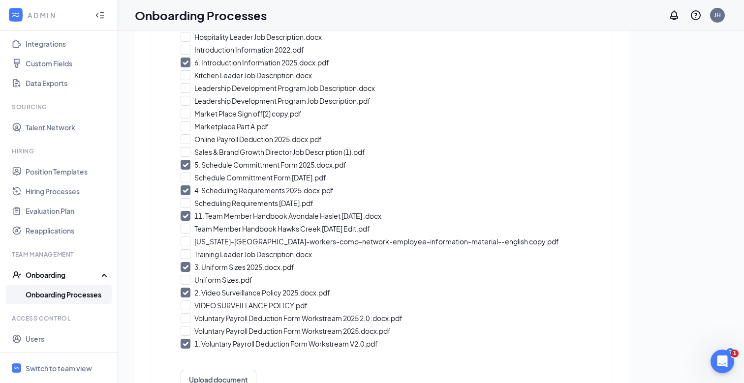
scroll to position [432, 0]
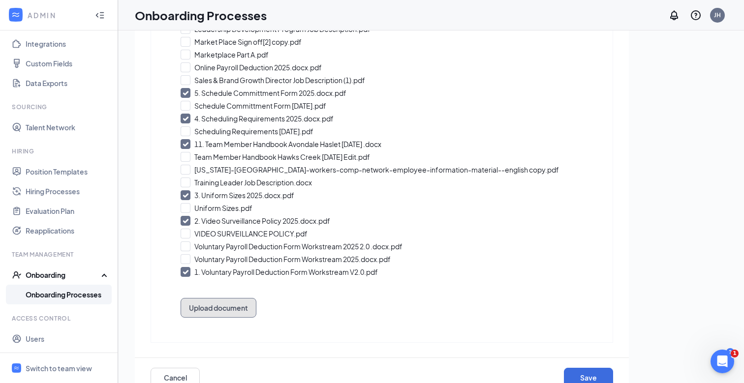
click at [223, 307] on button "Upload document" at bounding box center [218, 308] width 76 height 20
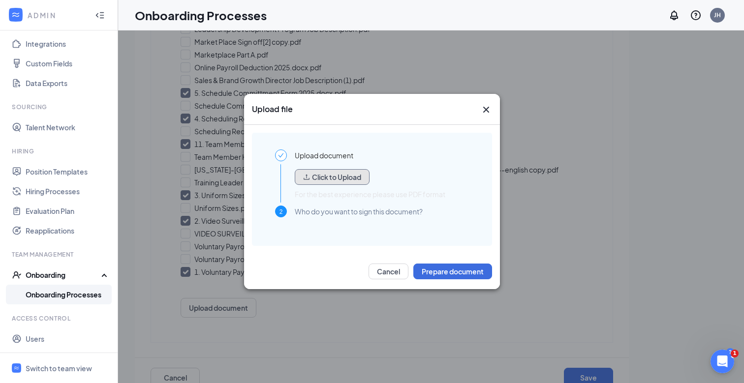
click at [321, 176] on button "Click to Upload" at bounding box center [332, 177] width 75 height 16
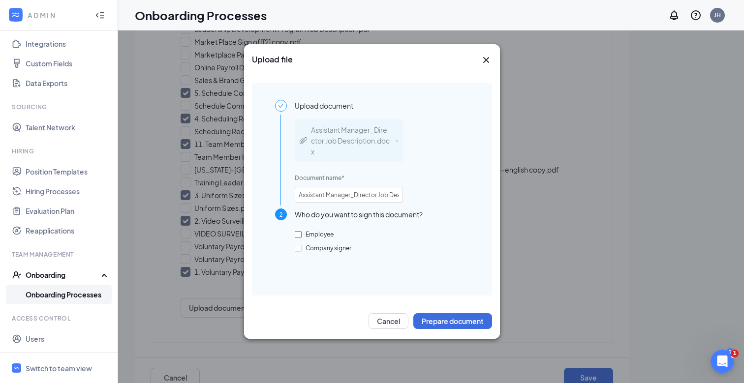
click at [306, 236] on span "Employee" at bounding box center [319, 234] width 36 height 7
click at [301, 236] on input "Employee" at bounding box center [298, 234] width 7 height 7
checkbox input "true"
click at [359, 193] on input "Assistant Manager_Director Job Description.docx" at bounding box center [349, 195] width 108 height 16
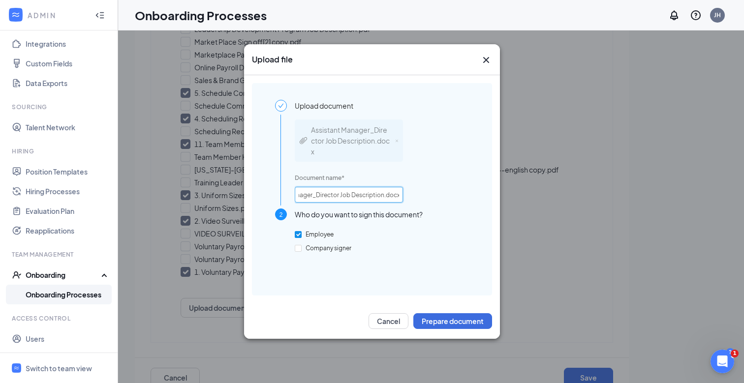
drag, startPoint x: 360, startPoint y: 194, endPoint x: 411, endPoint y: 193, distance: 50.7
click at [411, 193] on div "Assistant Manager_Director Job Description.docx Document name * Assistant Manag…" at bounding box center [382, 160] width 174 height 97
click at [380, 195] on input "Assistant Manager_Director Job Description.docx" at bounding box center [349, 195] width 108 height 16
click at [382, 197] on input "Assistant Manager_Director Job Description.docx" at bounding box center [349, 195] width 108 height 16
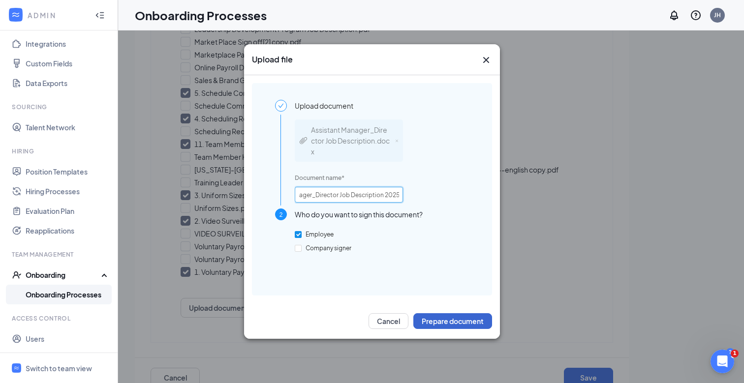
type input "Assistant Manager_Director Job Description 2025.docx"
click at [428, 322] on button "Prepare document" at bounding box center [452, 321] width 79 height 16
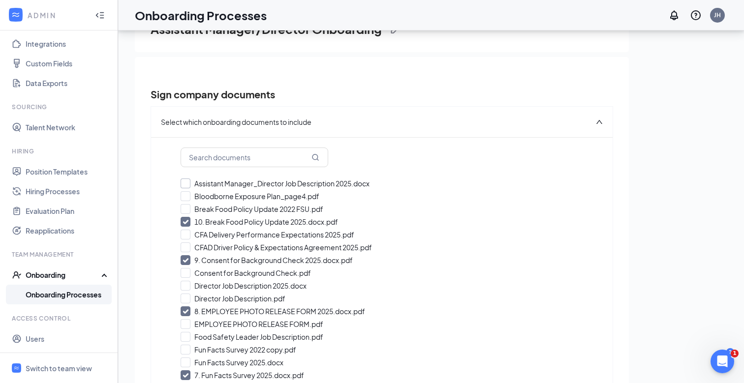
click at [186, 181] on input "Assistant Manager_Director Job Description 2025.docx" at bounding box center [381, 184] width 402 height 10
checkbox input "true"
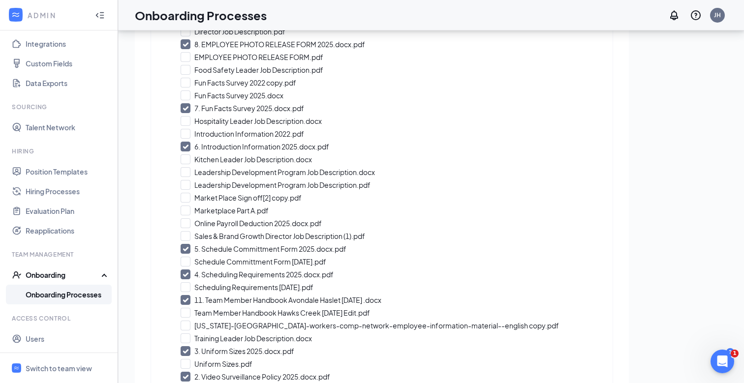
scroll to position [445, 0]
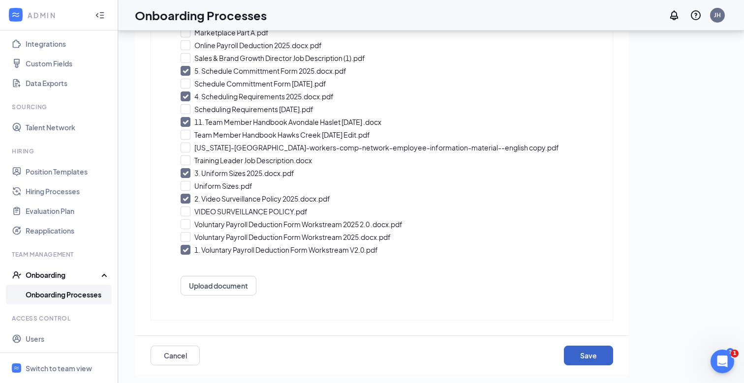
click at [580, 358] on button "Save" at bounding box center [588, 356] width 49 height 20
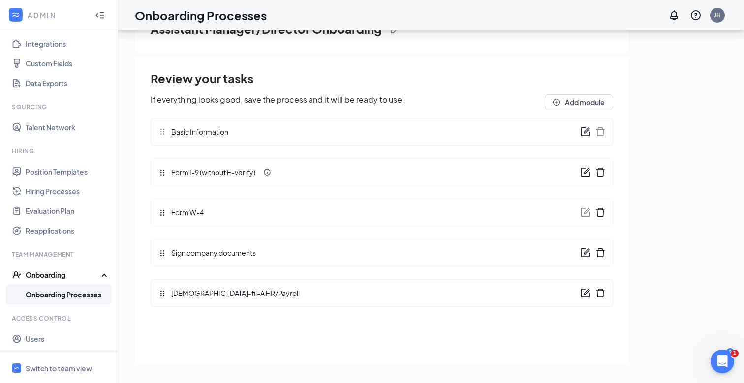
click at [64, 296] on link "Onboarding Processes" at bounding box center [68, 295] width 84 height 20
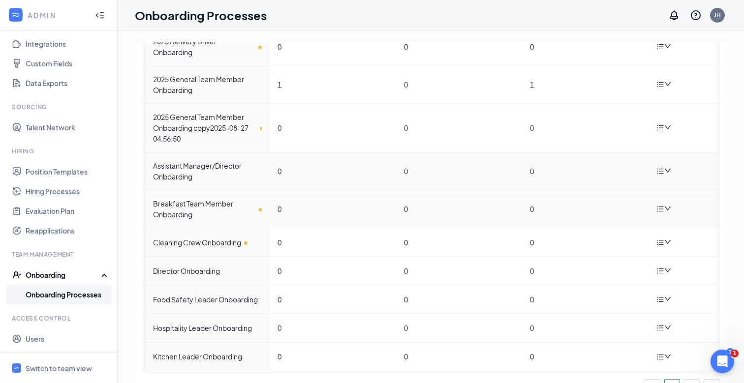
scroll to position [104, 0]
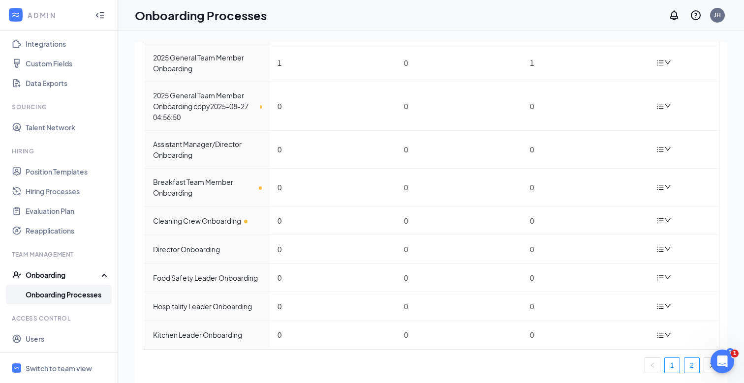
click at [689, 362] on link "2" at bounding box center [691, 365] width 15 height 15
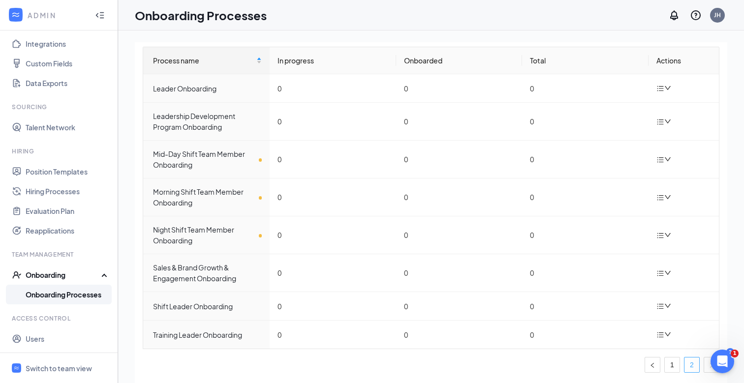
scroll to position [36, 0]
click at [219, 307] on div "Shift Leader Onboarding" at bounding box center [207, 306] width 109 height 11
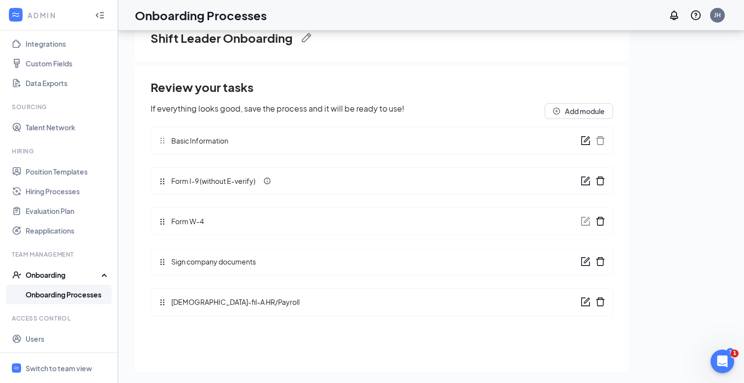
scroll to position [44, 0]
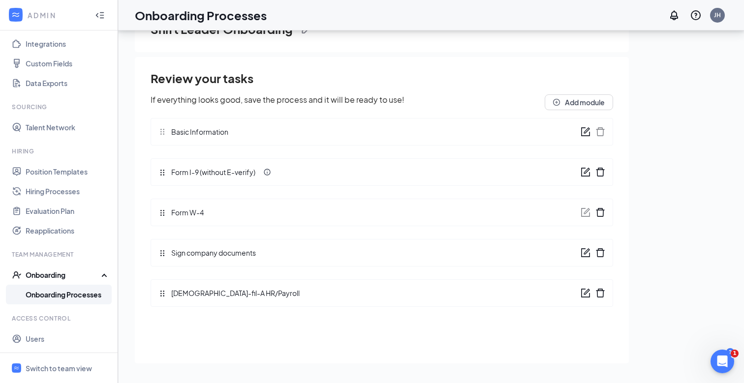
click at [582, 252] on icon "form" at bounding box center [585, 253] width 10 height 10
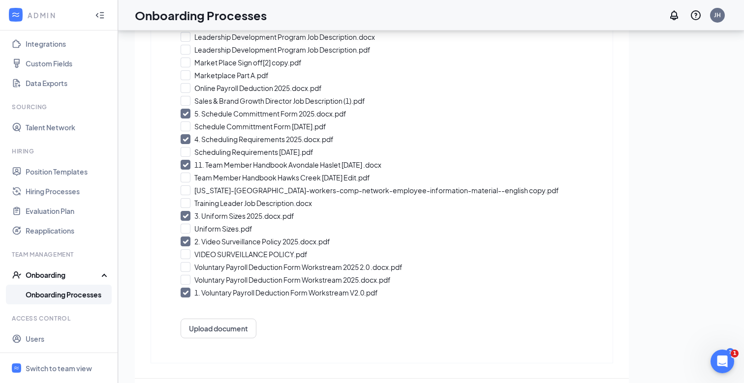
scroll to position [419, 0]
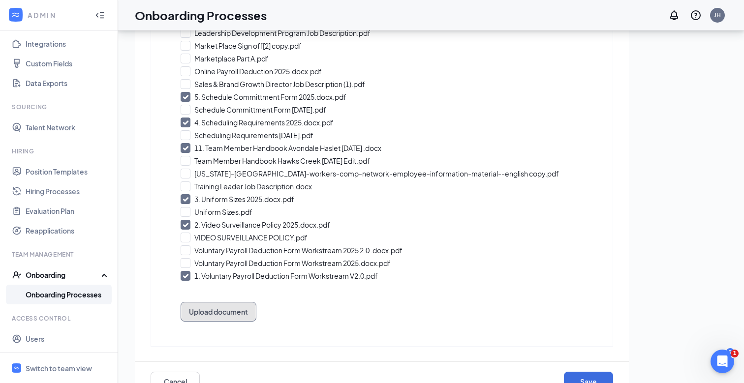
click at [216, 311] on button "Upload document" at bounding box center [218, 312] width 76 height 20
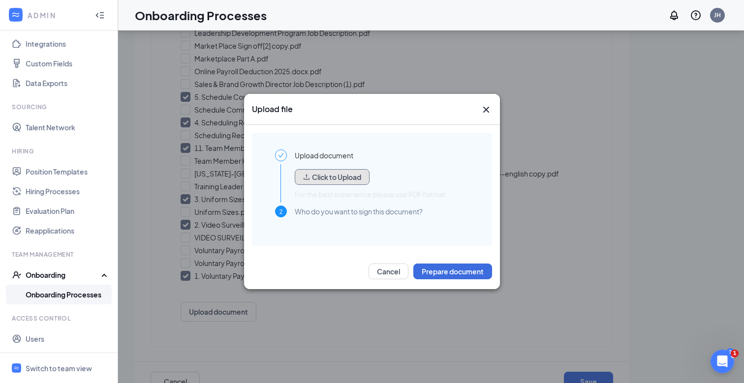
click at [322, 176] on button "Click to Upload" at bounding box center [332, 177] width 75 height 16
click at [328, 179] on button "Click to Upload" at bounding box center [332, 177] width 75 height 16
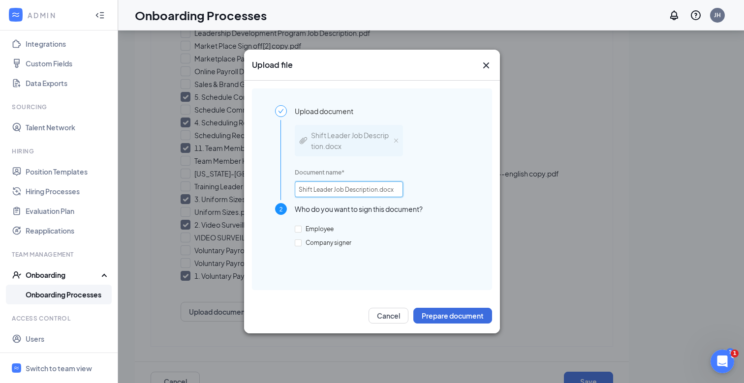
click at [368, 190] on input "Shift Leader Job Description.docx" at bounding box center [349, 189] width 108 height 16
click at [376, 190] on input "Shift Leader Job Description.docx" at bounding box center [349, 189] width 108 height 16
type input "Shift Leader Job Description 2025.docx"
click at [315, 228] on span "Employee" at bounding box center [319, 228] width 36 height 7
click at [301, 228] on input "Employee" at bounding box center [298, 229] width 7 height 7
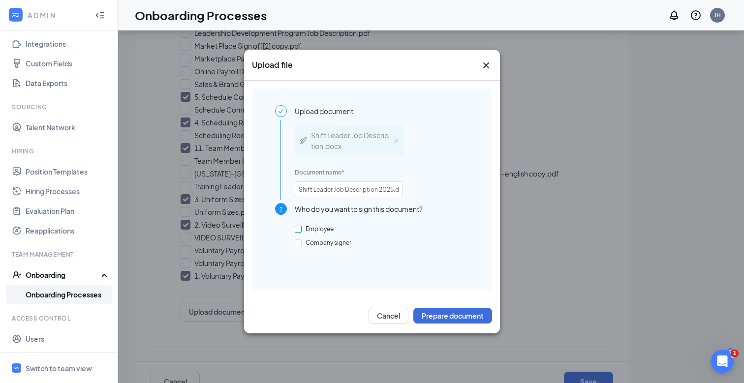
checkbox input "true"
click at [446, 318] on button "Prepare document" at bounding box center [452, 316] width 79 height 16
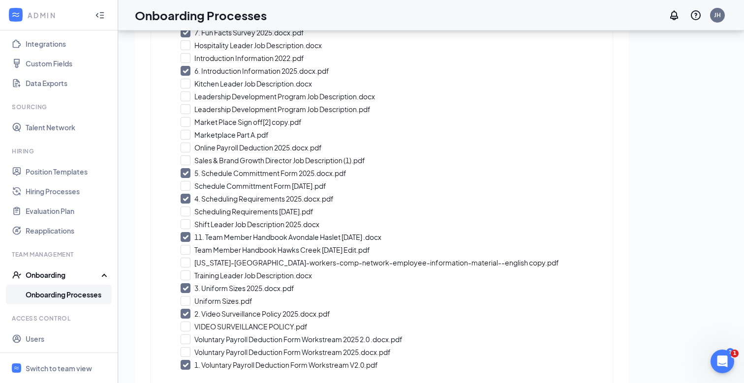
scroll to position [347, 0]
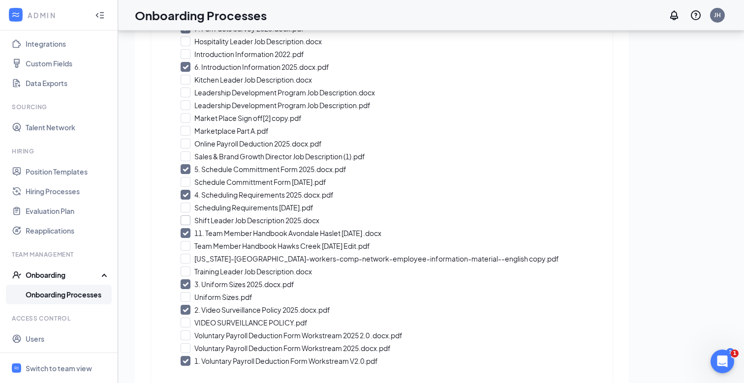
click at [267, 222] on input "Shift Leader Job Description 2025.docx" at bounding box center [381, 220] width 402 height 10
checkbox input "true"
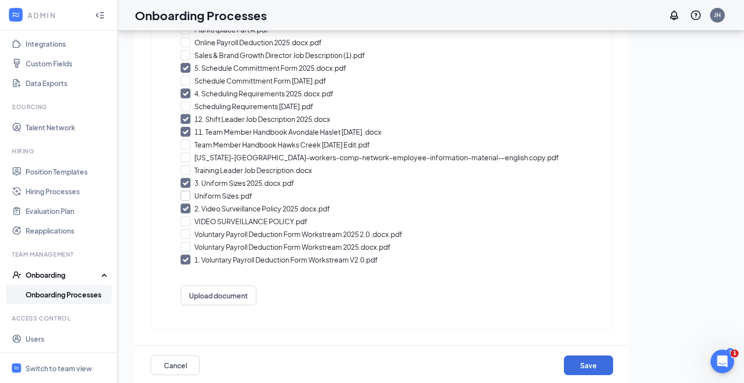
scroll to position [458, 0]
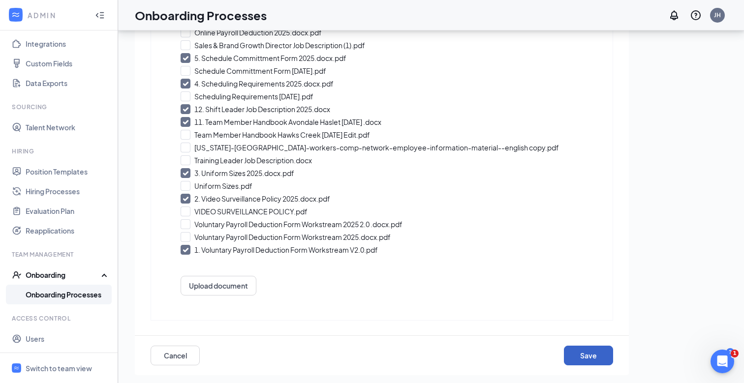
click at [575, 355] on button "Save" at bounding box center [588, 356] width 49 height 20
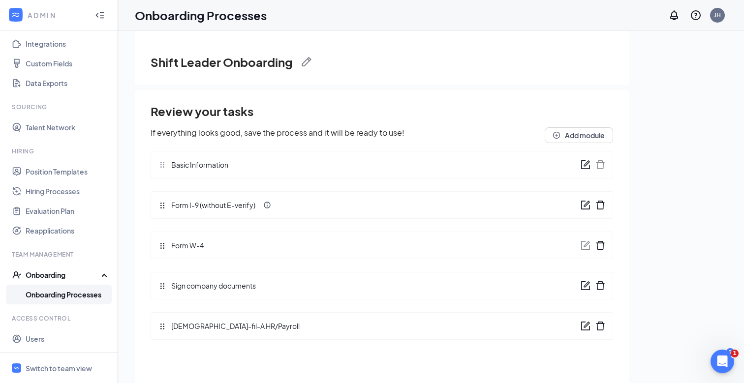
scroll to position [0, 0]
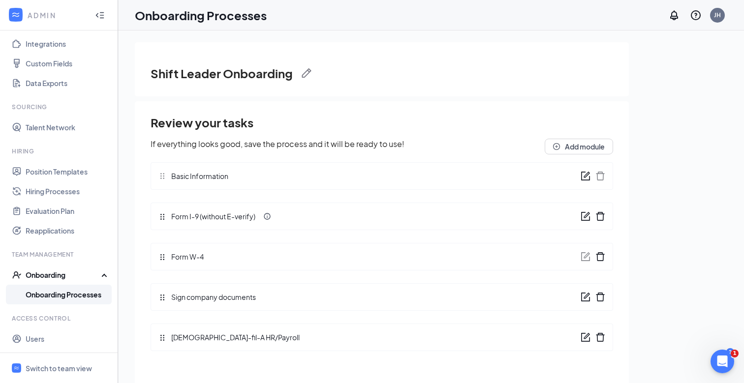
click at [56, 295] on link "Onboarding Processes" at bounding box center [68, 295] width 84 height 20
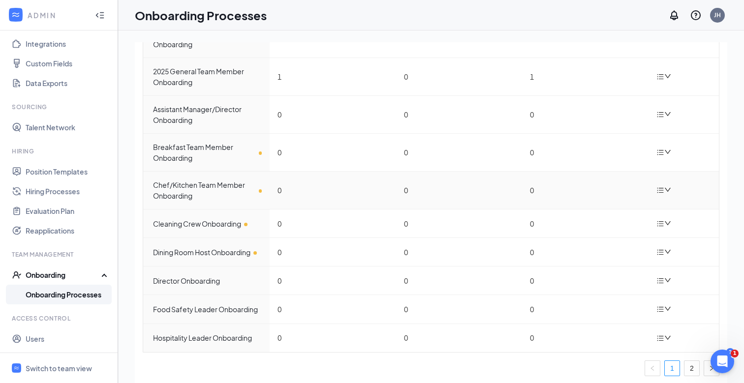
scroll to position [93, 0]
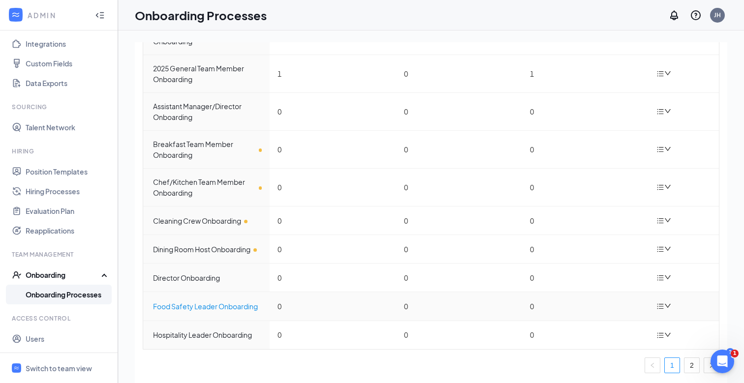
click at [231, 303] on div "Food Safety Leader Onboarding" at bounding box center [207, 306] width 109 height 11
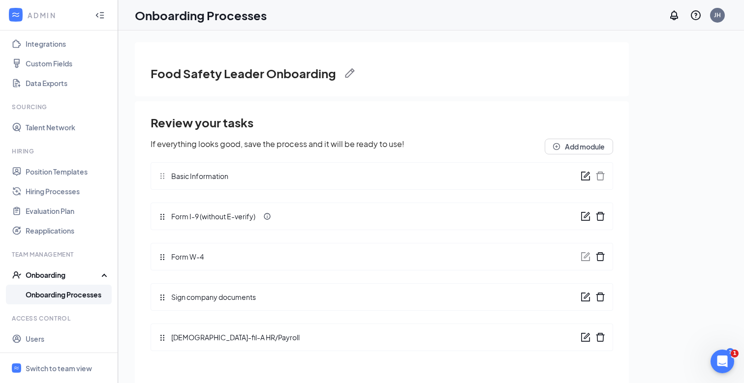
click at [581, 297] on icon "form" at bounding box center [585, 297] width 10 height 10
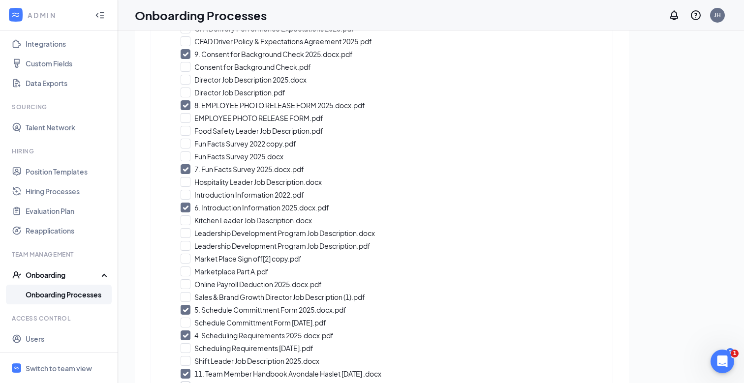
scroll to position [458, 0]
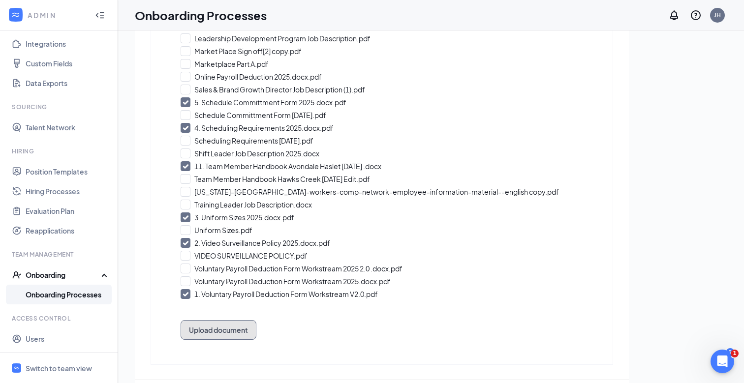
click at [220, 331] on button "Upload document" at bounding box center [218, 330] width 76 height 20
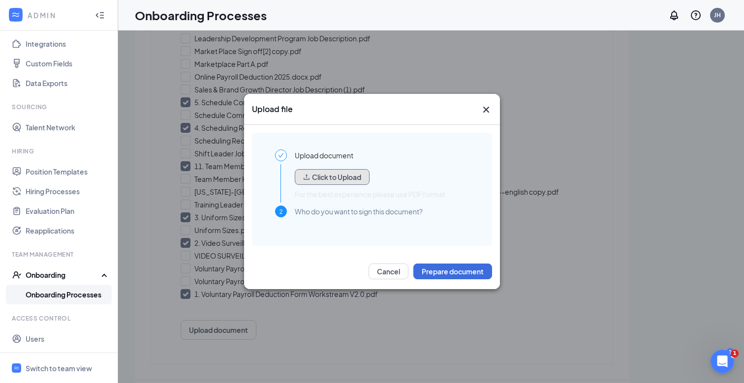
click at [317, 180] on button "Click to Upload" at bounding box center [332, 177] width 75 height 16
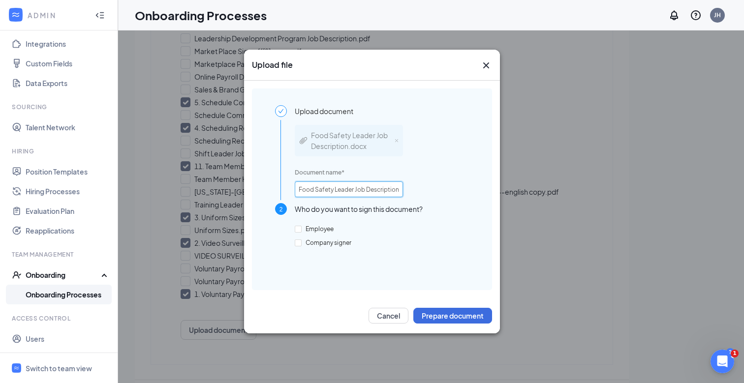
click at [359, 194] on input "Food Safety Leader Job Description.docx" at bounding box center [349, 189] width 108 height 16
drag, startPoint x: 359, startPoint y: 193, endPoint x: 402, endPoint y: 187, distance: 43.3
click at [402, 186] on input "Food Safety Leader Job Description.docx" at bounding box center [349, 189] width 108 height 16
click at [384, 191] on input "Food Safety Leader Job Description.docx" at bounding box center [349, 189] width 108 height 16
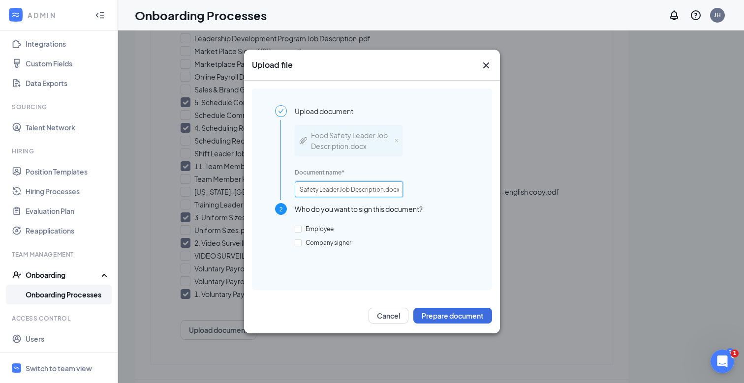
click at [383, 191] on input "Food Safety Leader Job Description.docx" at bounding box center [349, 189] width 108 height 16
type input "Food Safety Leader Job Description 2025.docx"
click at [299, 231] on input "Employee" at bounding box center [298, 229] width 7 height 7
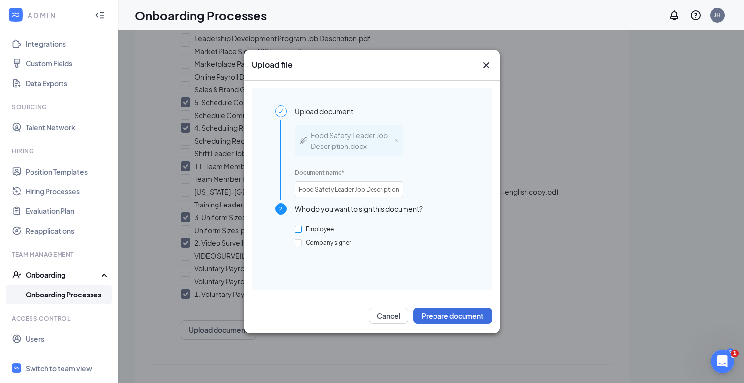
checkbox input "true"
click at [434, 317] on button "Prepare document" at bounding box center [452, 316] width 79 height 16
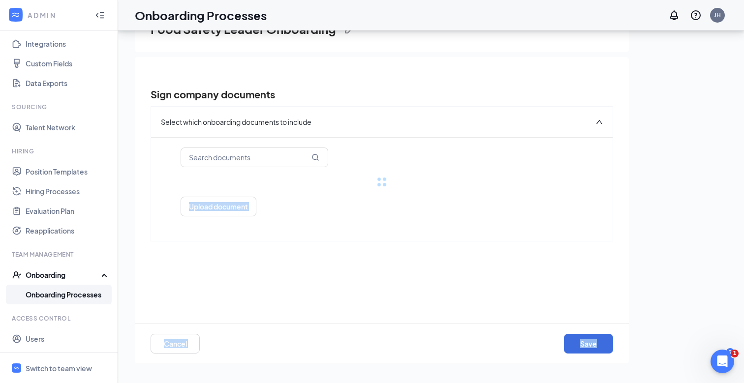
click at [481, 237] on div "Select which onboarding documents to include loading documents... Upload docume…" at bounding box center [381, 234] width 462 height 257
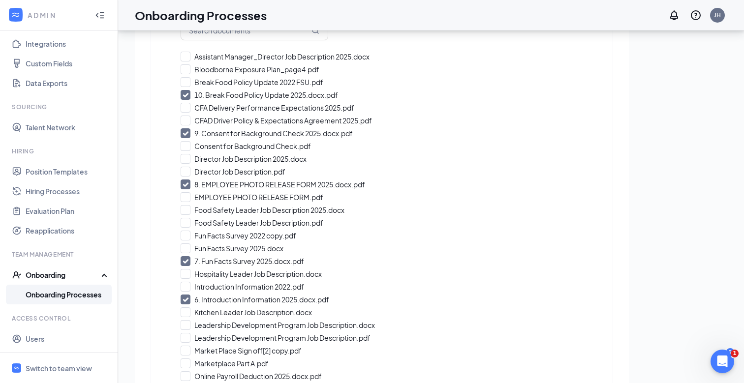
scroll to position [128, 0]
click at [193, 210] on input "Food Safety Leader Job Description 2025.docx" at bounding box center [381, 209] width 402 height 10
checkbox input "true"
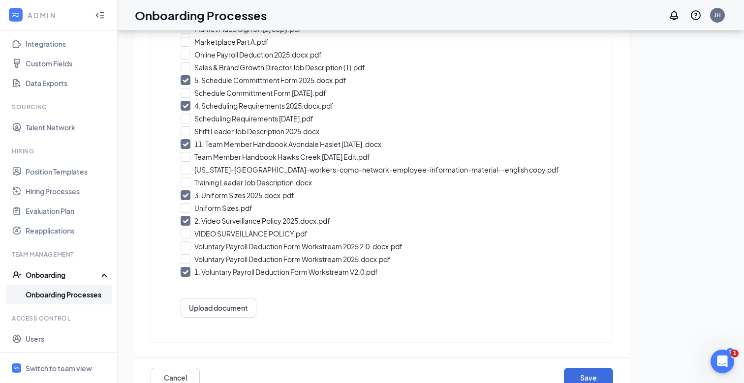
scroll to position [471, 0]
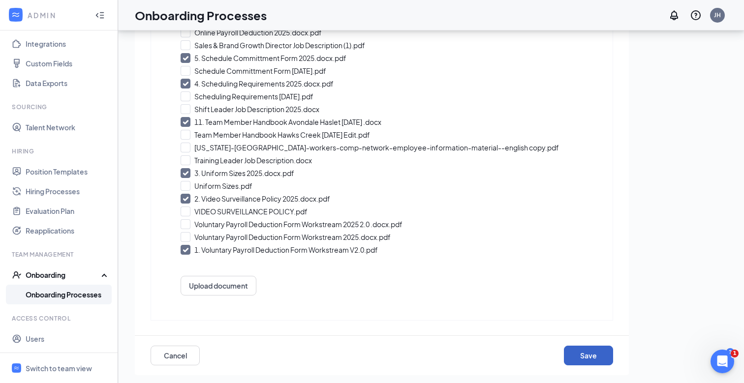
click at [582, 353] on button "Save" at bounding box center [588, 356] width 49 height 20
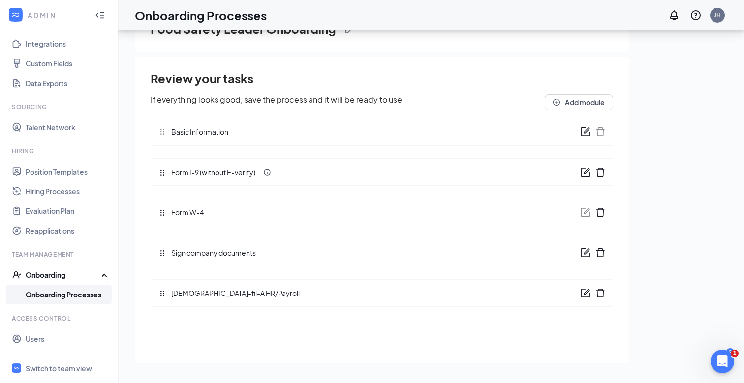
click at [81, 293] on link "Onboarding Processes" at bounding box center [68, 295] width 84 height 20
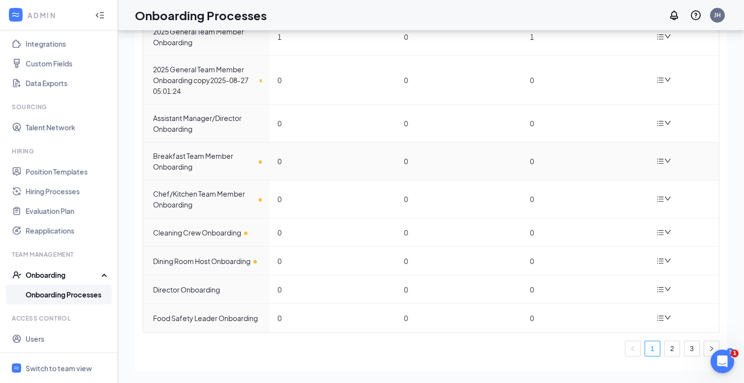
scroll to position [113, 0]
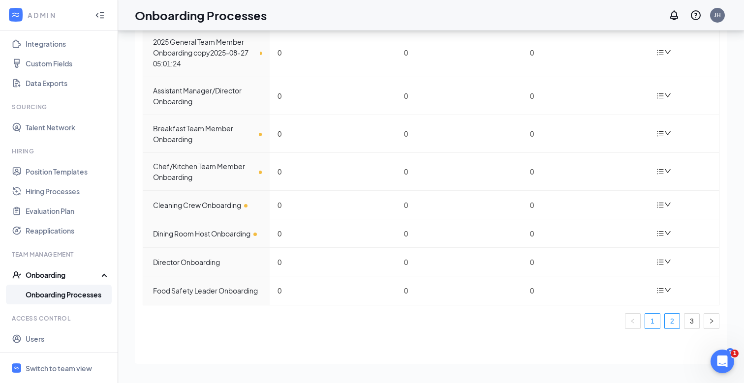
click at [674, 320] on link "2" at bounding box center [671, 321] width 15 height 15
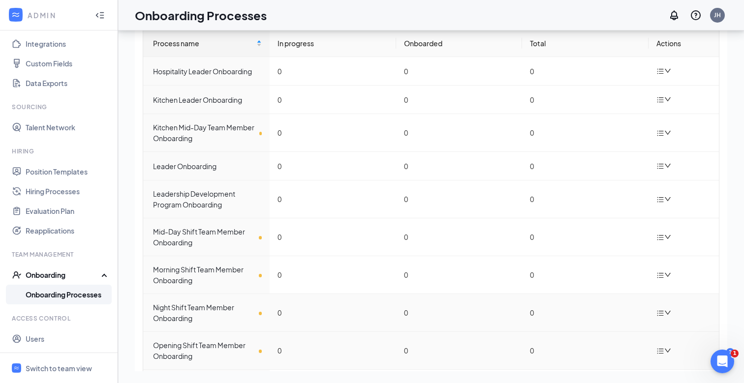
scroll to position [0, 0]
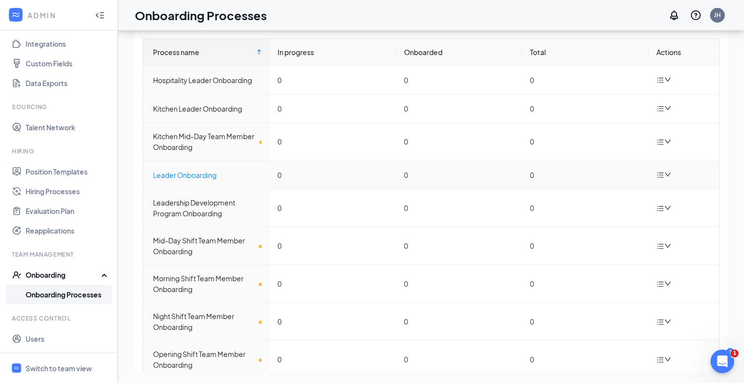
click at [186, 171] on div "Leader Onboarding" at bounding box center [207, 175] width 109 height 11
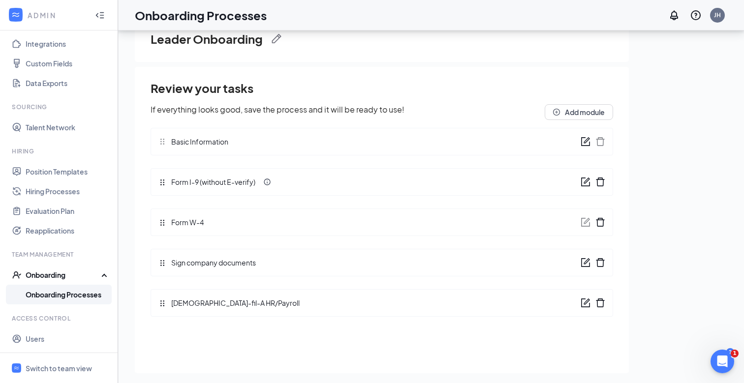
scroll to position [42, 0]
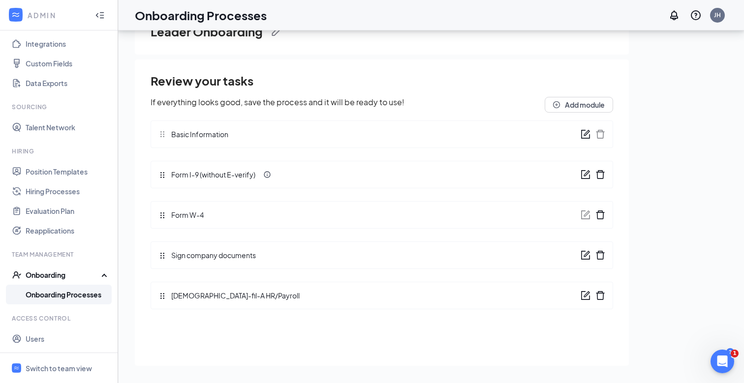
click at [585, 259] on icon "form" at bounding box center [585, 255] width 9 height 9
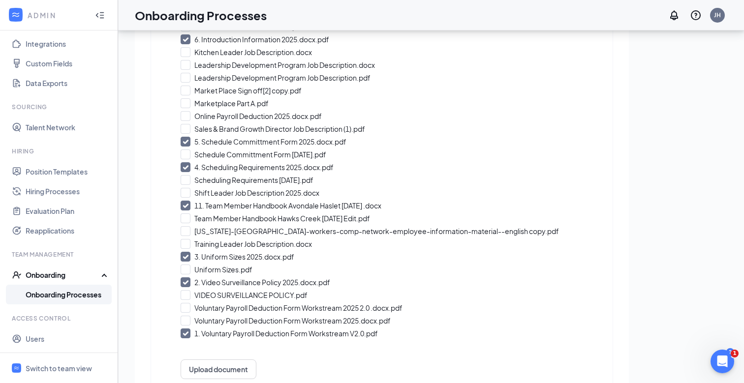
scroll to position [471, 0]
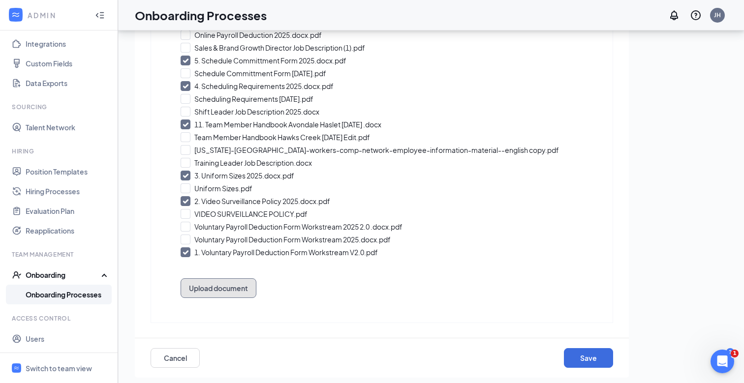
click at [230, 287] on button "Upload document" at bounding box center [218, 288] width 76 height 20
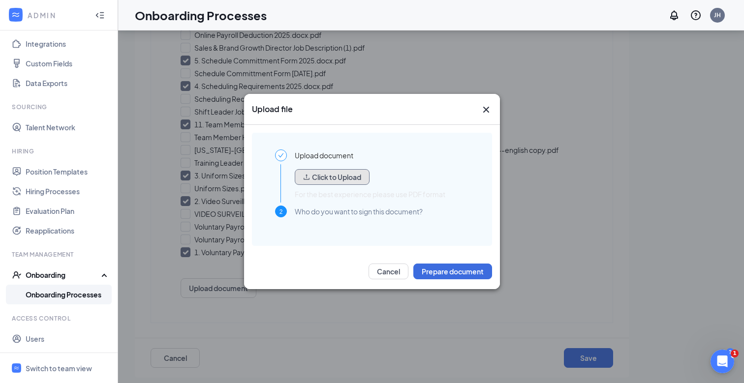
click at [329, 180] on button "Click to Upload" at bounding box center [332, 177] width 75 height 16
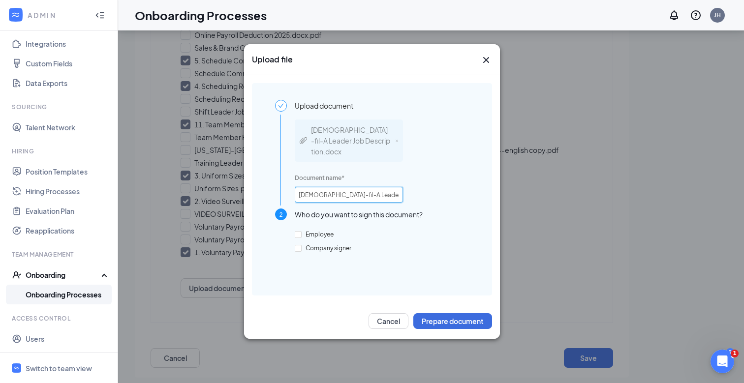
click at [342, 192] on input "Chick-fil-A Leader Job Description.docx" at bounding box center [349, 195] width 108 height 16
drag, startPoint x: 349, startPoint y: 190, endPoint x: 412, endPoint y: 190, distance: 62.9
click at [412, 190] on div "Chick-fil-A Leader Job Description.docx Document name * Chick-fil-A Leader Job …" at bounding box center [382, 160] width 174 height 97
click at [381, 190] on input "Chick-fil-A Leader Job Description.docx" at bounding box center [349, 195] width 108 height 16
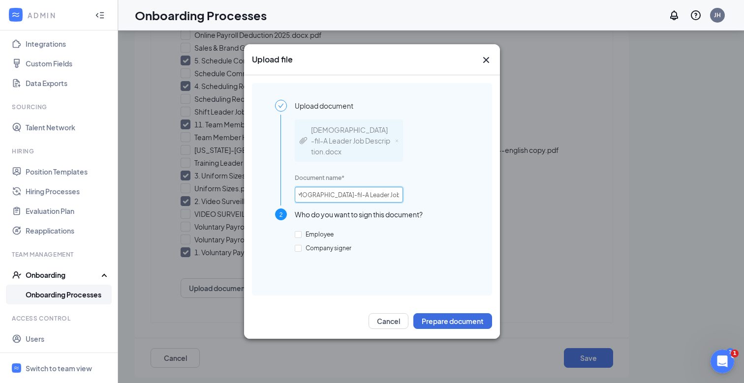
scroll to position [0, 12]
type input "Chick-fil-A Leader Job Description 2025.docx"
click at [323, 231] on span "Employee" at bounding box center [319, 234] width 36 height 7
click at [301, 231] on input "Employee" at bounding box center [298, 234] width 7 height 7
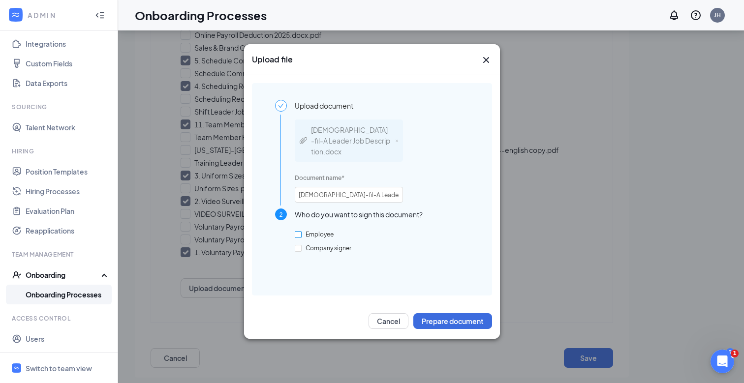
checkbox input "true"
click at [426, 313] on button "Prepare document" at bounding box center [452, 321] width 79 height 16
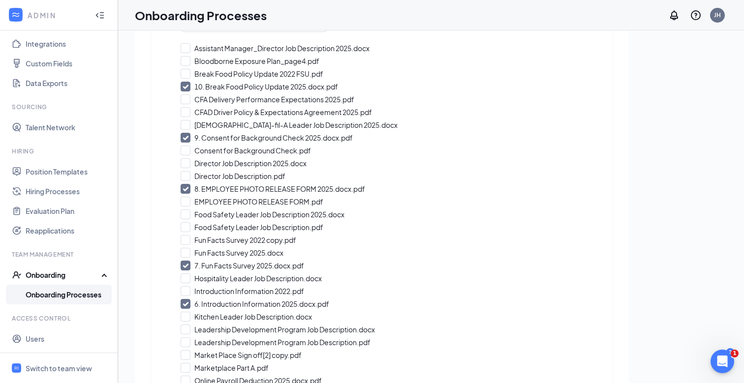
scroll to position [179, 0]
click at [183, 122] on input "Chick-fil-A Leader Job Description 2025.docx" at bounding box center [381, 126] width 402 height 10
checkbox input "true"
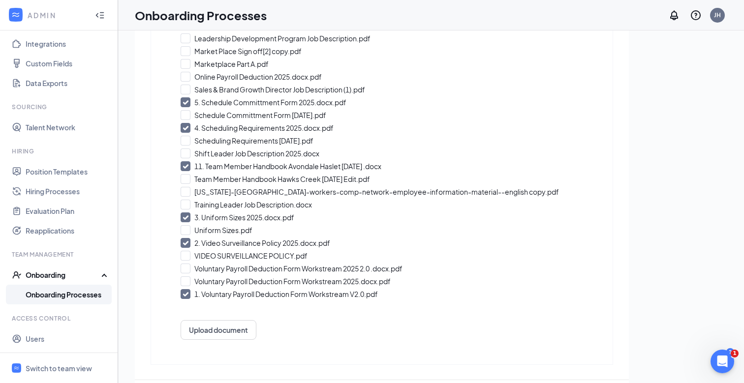
scroll to position [44, 0]
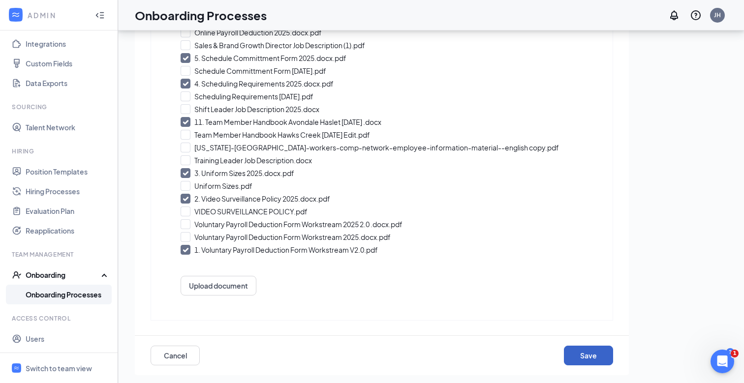
click at [583, 358] on button "Save" at bounding box center [588, 356] width 49 height 20
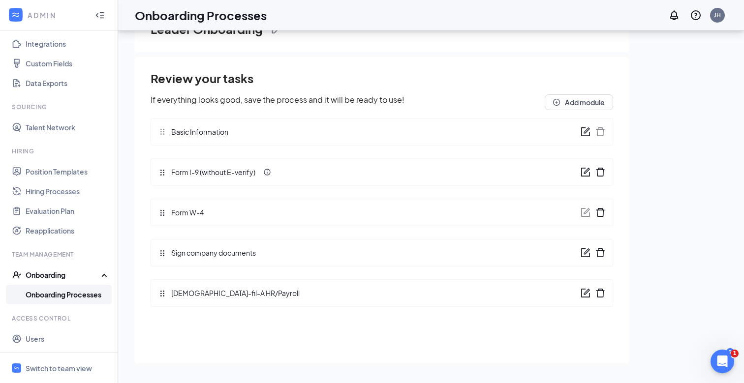
click at [56, 276] on div "Onboarding" at bounding box center [64, 275] width 76 height 10
click at [56, 279] on div "Onboarding" at bounding box center [64, 275] width 76 height 10
click at [56, 290] on link "Onboarding Processes" at bounding box center [68, 295] width 84 height 20
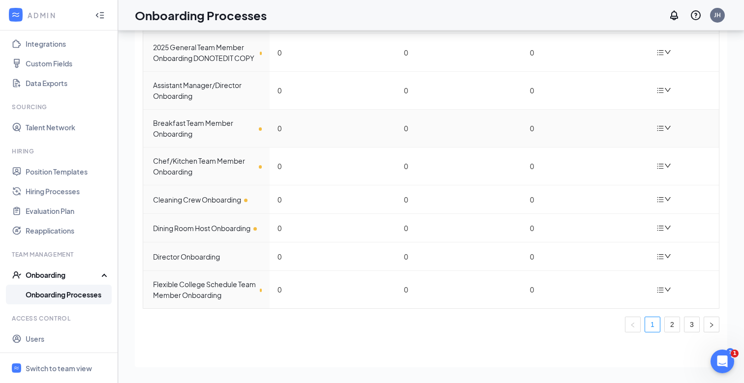
scroll to position [112, 0]
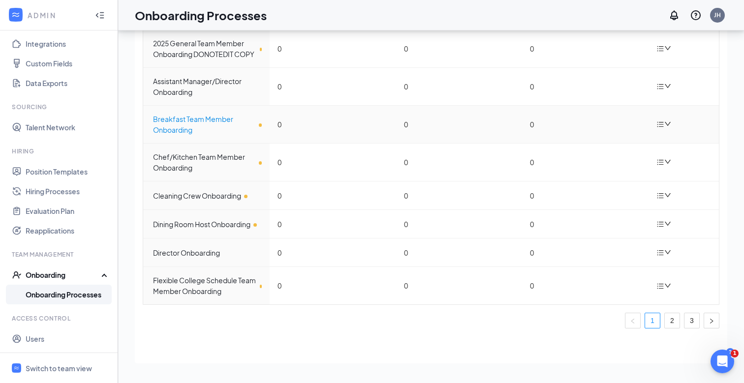
click at [193, 124] on div "Breakfast Team Member Onboarding" at bounding box center [207, 125] width 109 height 22
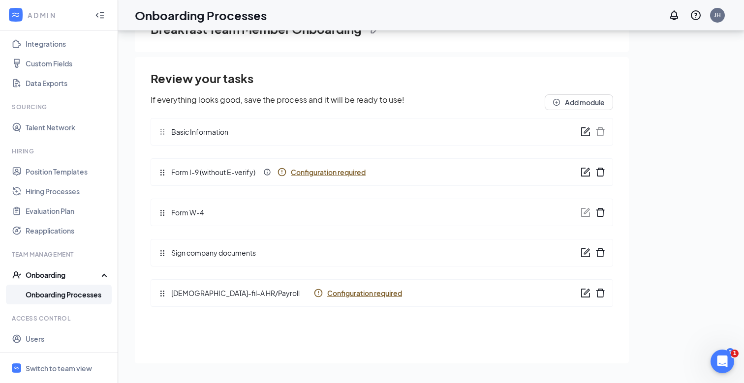
click at [587, 250] on icon "form" at bounding box center [586, 251] width 6 height 6
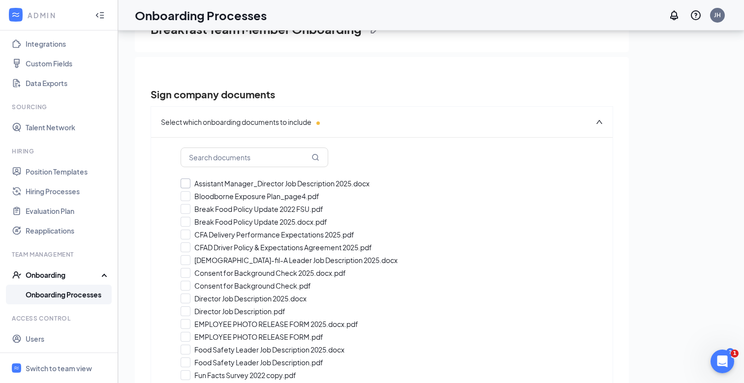
checkbox input "true"
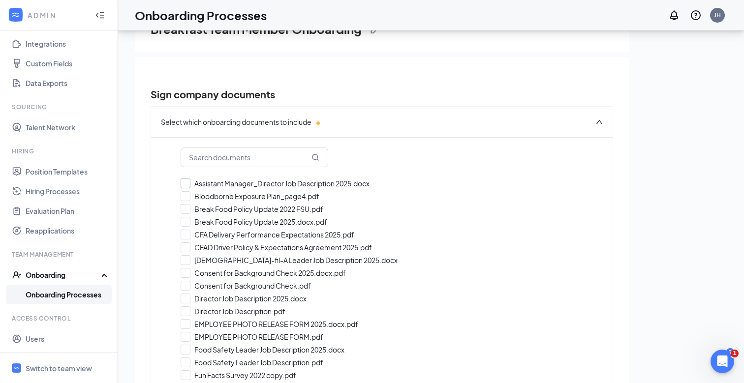
checkbox input "true"
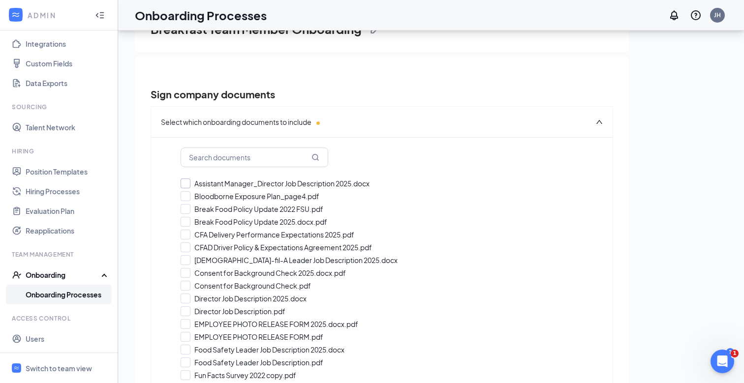
checkbox input "true"
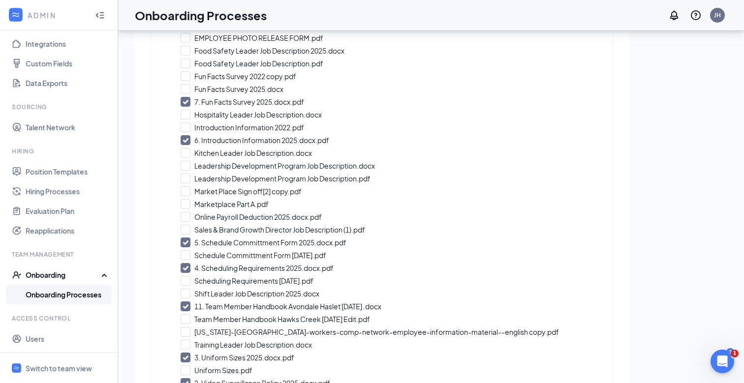
scroll to position [483, 0]
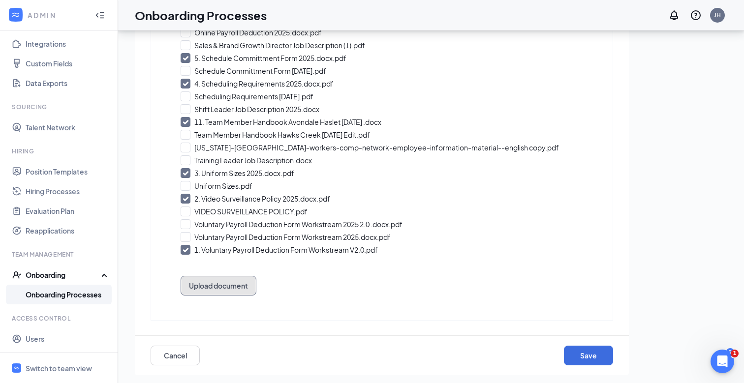
click at [218, 284] on button "Upload document" at bounding box center [218, 286] width 76 height 20
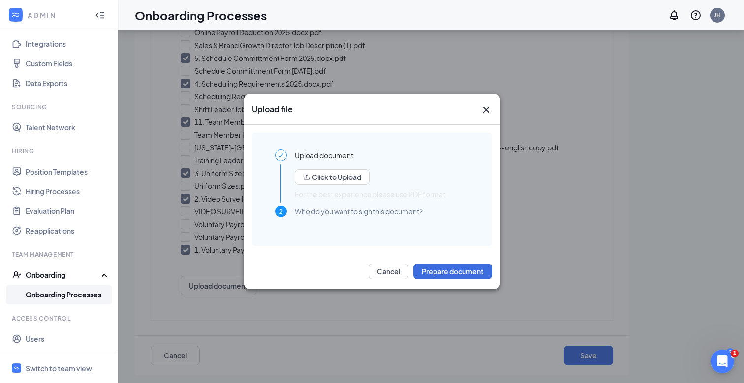
click at [319, 186] on div "Click to Upload For the best experience please use PDF format" at bounding box center [382, 180] width 174 height 38
click at [320, 178] on button "Click to Upload" at bounding box center [332, 177] width 75 height 16
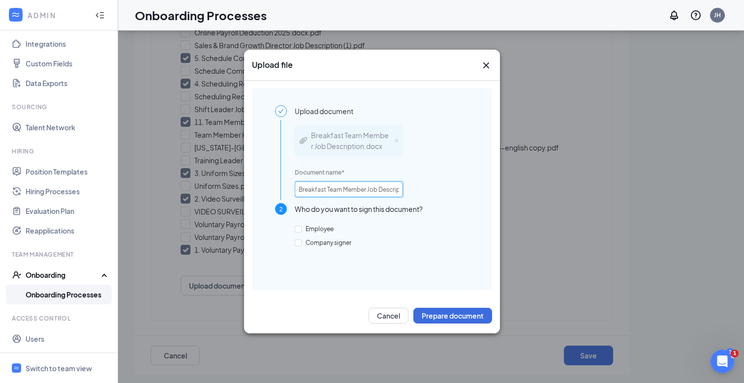
click at [367, 194] on input "Breakfast Team Member Job Description.docx" at bounding box center [349, 189] width 108 height 16
drag, startPoint x: 371, startPoint y: 188, endPoint x: 397, endPoint y: 192, distance: 26.4
click at [414, 190] on div "Breakfast Team Member Job Description.docx Document name * Breakfast Team Membe…" at bounding box center [382, 160] width 174 height 86
click at [382, 192] on input "Breakfast Team Member Job Description.docx" at bounding box center [349, 189] width 108 height 16
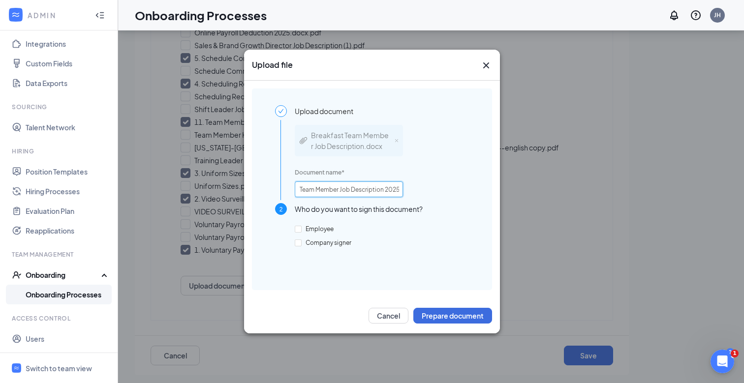
scroll to position [0, 28]
type input "Breakfast Team Member Job Description 2025.docx"
click at [298, 229] on input "Employee" at bounding box center [298, 229] width 7 height 7
checkbox input "true"
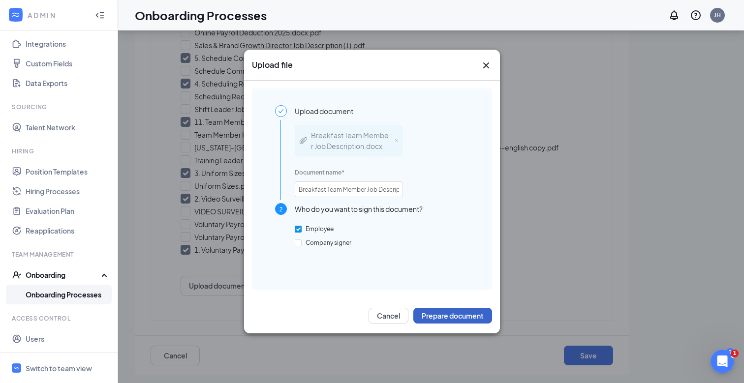
click at [433, 312] on button "Prepare document" at bounding box center [452, 316] width 79 height 16
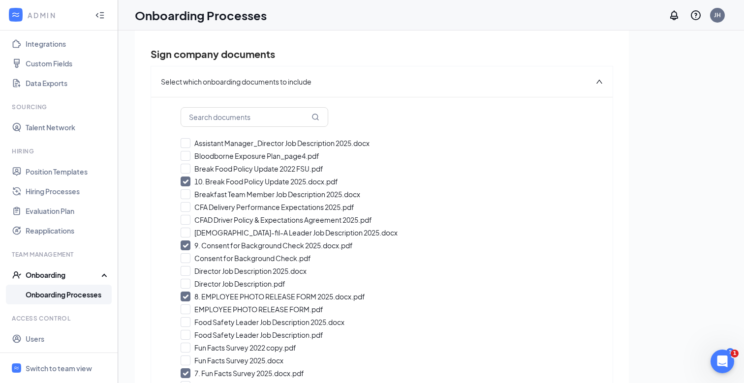
scroll to position [100, 0]
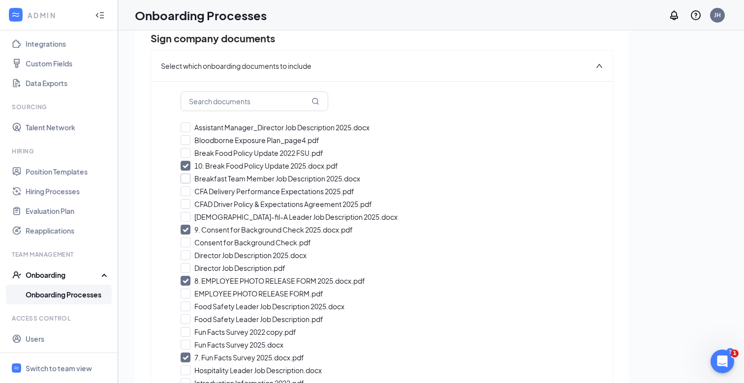
click at [185, 179] on input "Breakfast Team Member Job Description 2025.docx" at bounding box center [381, 179] width 402 height 10
checkbox input "true"
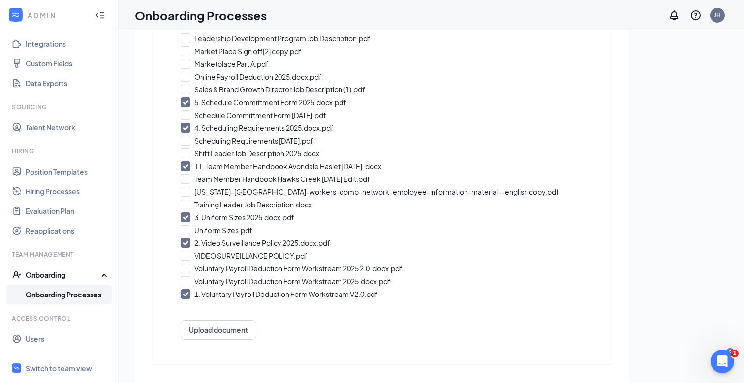
scroll to position [44, 0]
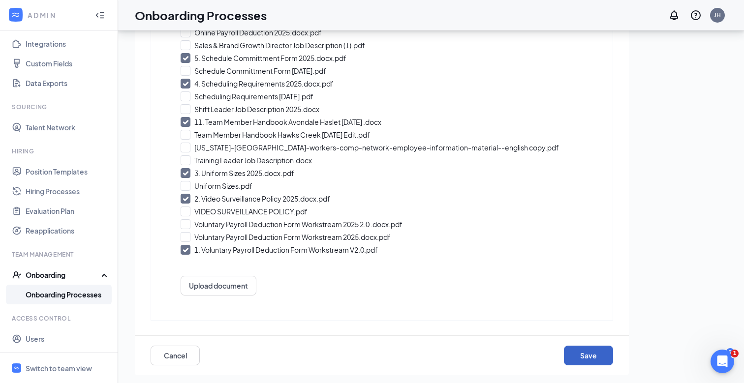
click at [571, 346] on button "Save" at bounding box center [588, 356] width 49 height 20
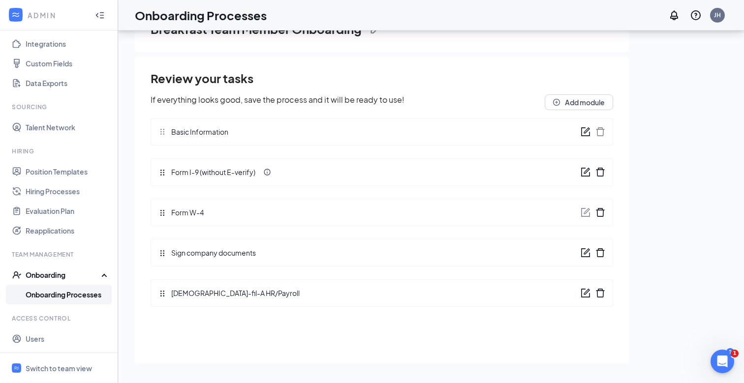
scroll to position [0, 0]
click at [78, 294] on link "Onboarding Processes" at bounding box center [68, 295] width 84 height 20
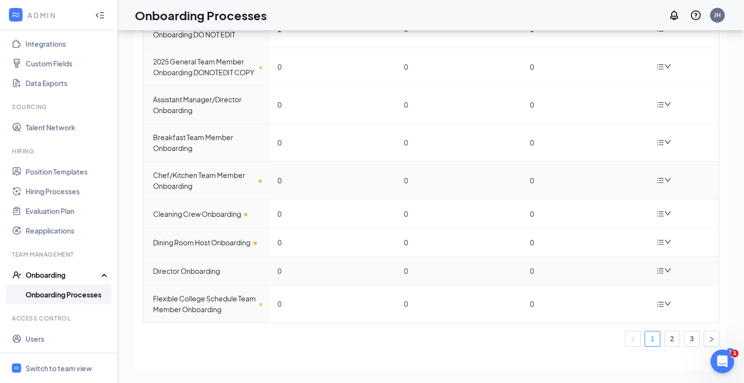
scroll to position [94, 0]
click at [217, 178] on div "Chef/Kitchen Team Member Onboarding" at bounding box center [207, 180] width 109 height 22
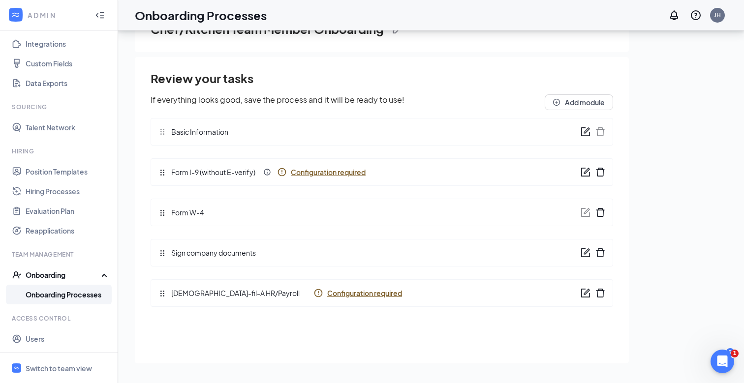
scroll to position [27, 0]
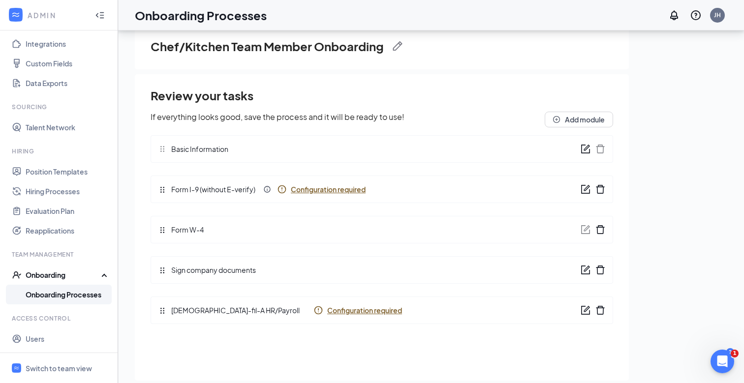
click at [582, 272] on icon "form" at bounding box center [585, 270] width 10 height 10
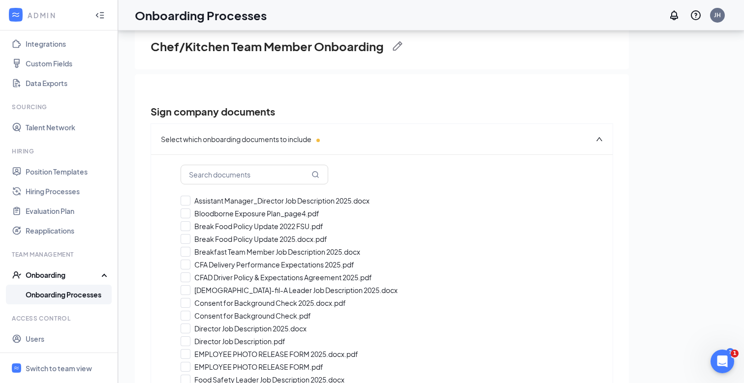
checkbox input "true"
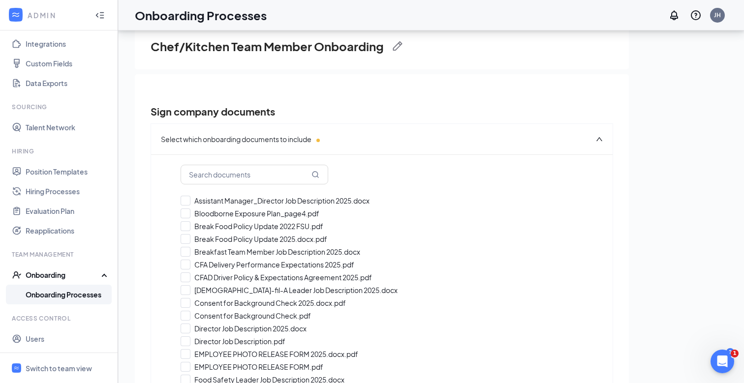
checkbox input "true"
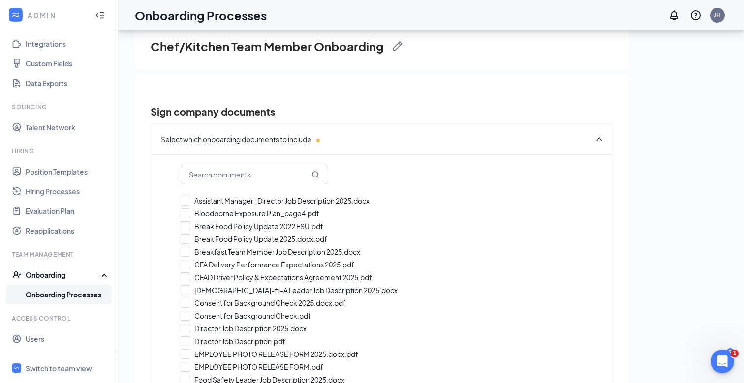
checkbox input "true"
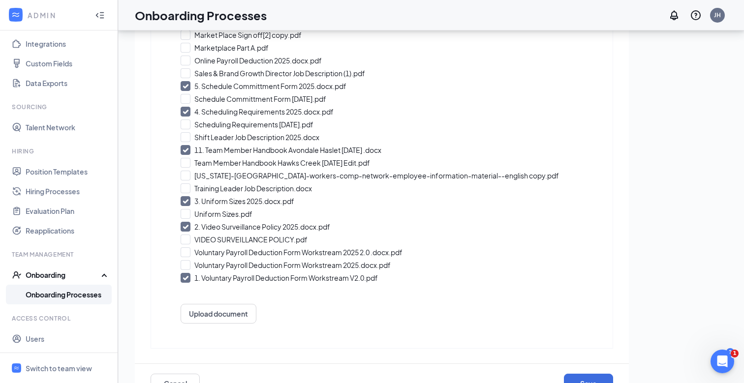
scroll to position [496, 0]
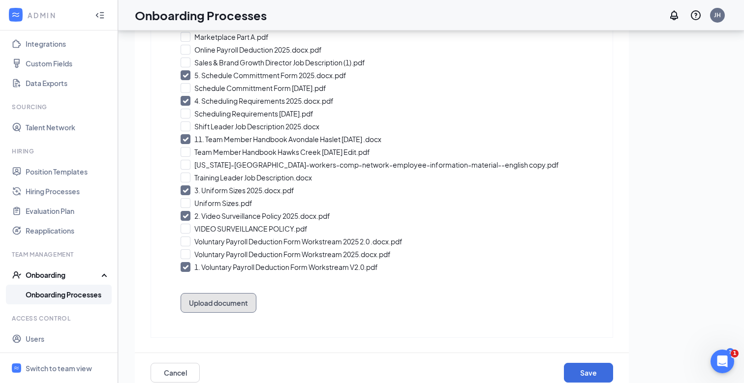
click at [228, 309] on button "Upload document" at bounding box center [218, 303] width 76 height 20
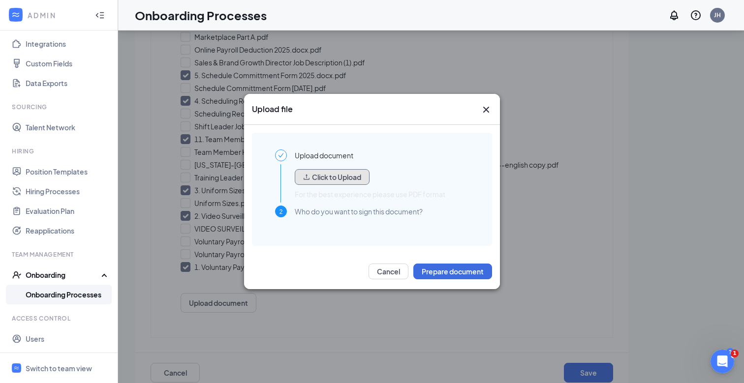
click at [339, 183] on button "Click to Upload" at bounding box center [332, 177] width 75 height 16
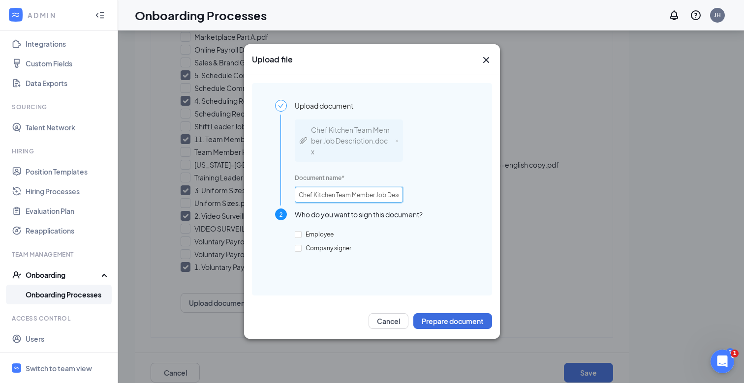
scroll to position [0, 37]
drag, startPoint x: 327, startPoint y: 192, endPoint x: 412, endPoint y: 194, distance: 85.1
click at [423, 194] on div "Chef Kitchen Team Member Job Description.docx Document name * Chef Kitchen Team…" at bounding box center [382, 160] width 174 height 97
click at [377, 194] on input "Chef Kitchen Team Member Job Description.docx" at bounding box center [349, 195] width 108 height 16
click at [382, 194] on input "Chef Kitchen Team Member Job Description.docx" at bounding box center [349, 195] width 108 height 16
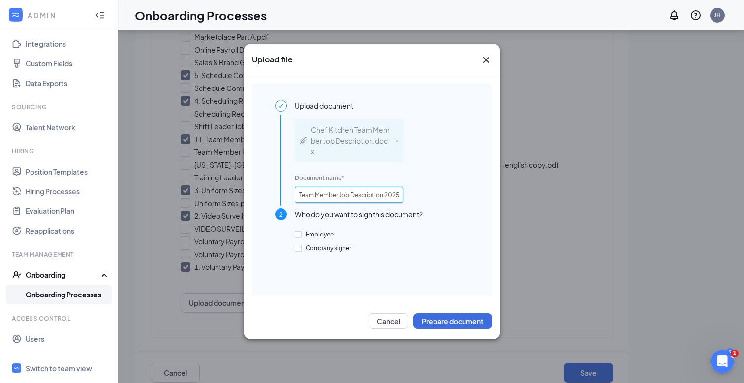
scroll to position [0, 37]
type input "Chef Kitchen Team Member Job Description 2025.docx"
click at [310, 233] on span "Employee" at bounding box center [319, 234] width 36 height 7
click at [301, 233] on input "Employee" at bounding box center [298, 234] width 7 height 7
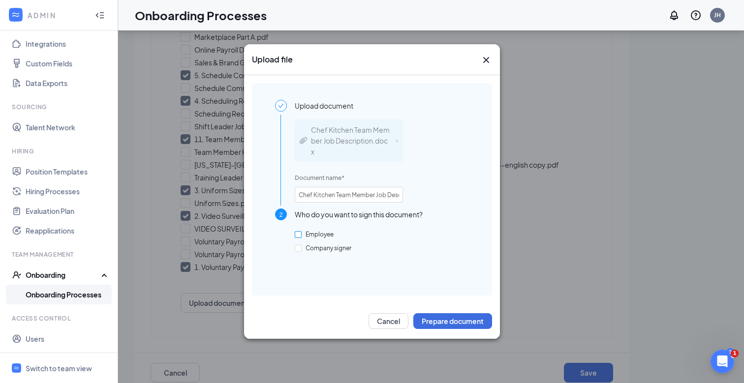
checkbox input "true"
click at [450, 333] on div "Cancel Prepare document" at bounding box center [372, 320] width 256 height 35
click at [450, 324] on button "Prepare document" at bounding box center [452, 321] width 79 height 16
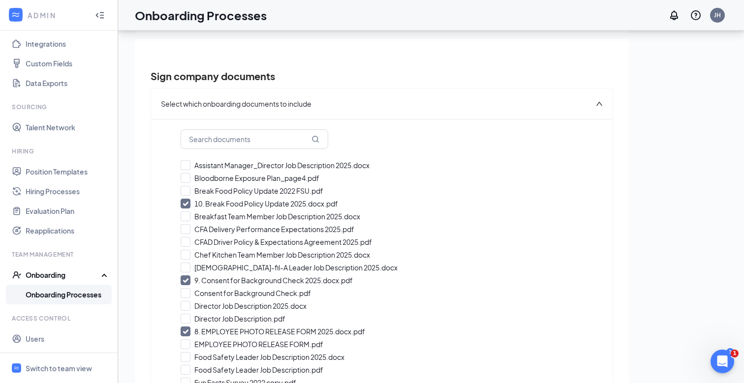
scroll to position [32, 0]
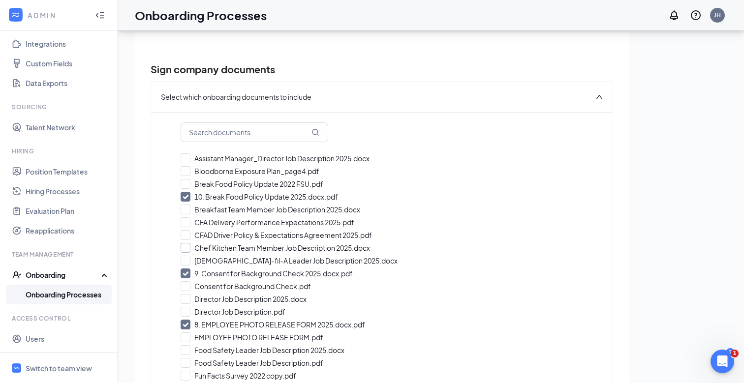
click at [185, 245] on input "Chef Kitchen Team Member Job Description 2025.docx" at bounding box center [381, 248] width 402 height 10
checkbox input "true"
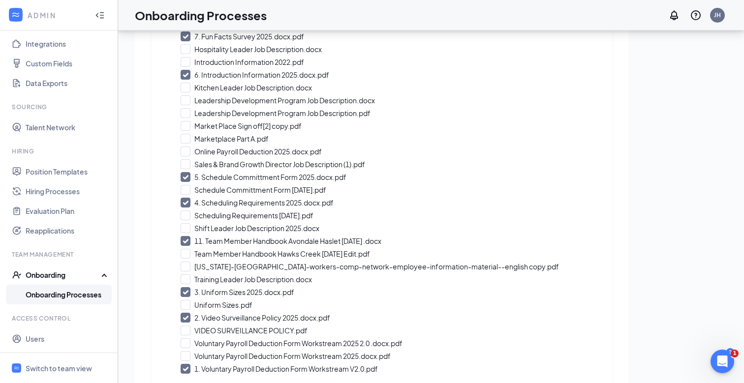
scroll to position [509, 0]
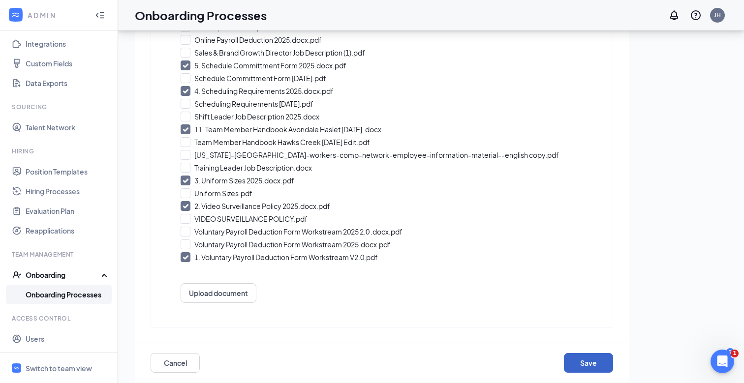
click at [579, 363] on button "Save" at bounding box center [588, 363] width 49 height 20
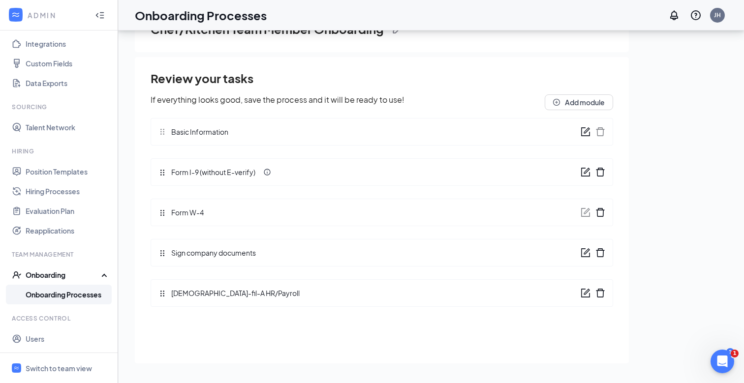
scroll to position [0, 0]
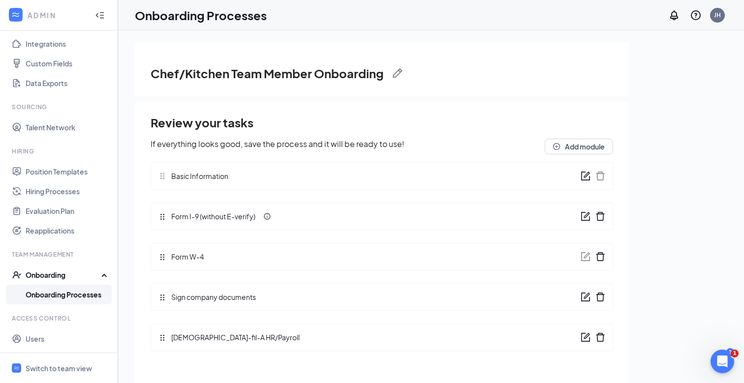
click at [43, 296] on link "Onboarding Processes" at bounding box center [68, 295] width 84 height 20
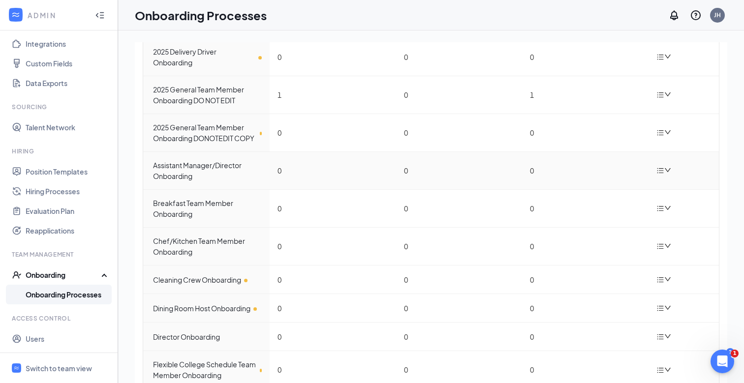
scroll to position [87, 0]
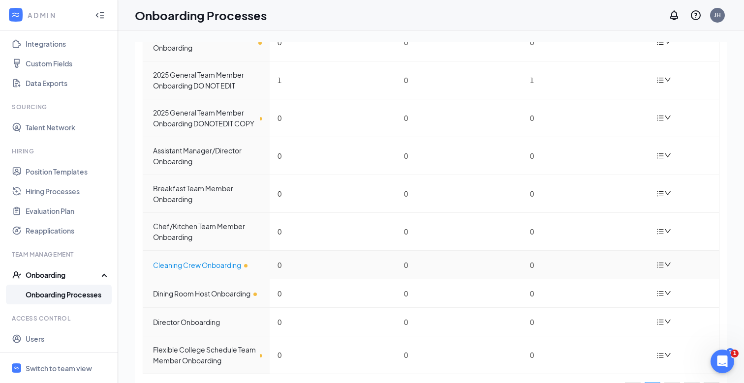
click at [197, 273] on td "Cleaning Crew Onboarding" at bounding box center [206, 265] width 126 height 29
click at [197, 269] on div "Cleaning Crew Onboarding" at bounding box center [207, 265] width 109 height 11
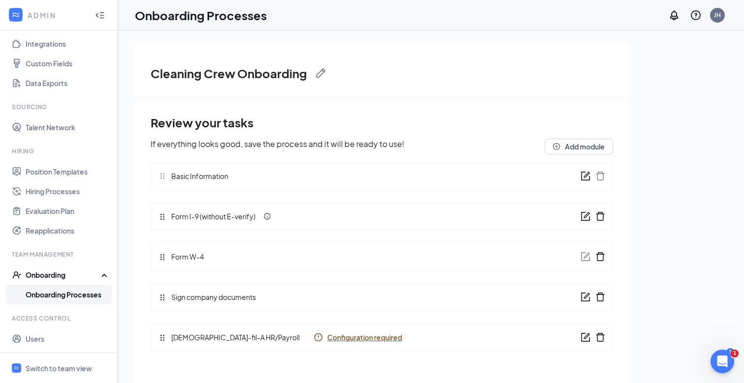
click at [584, 294] on icon "form" at bounding box center [585, 297] width 10 height 10
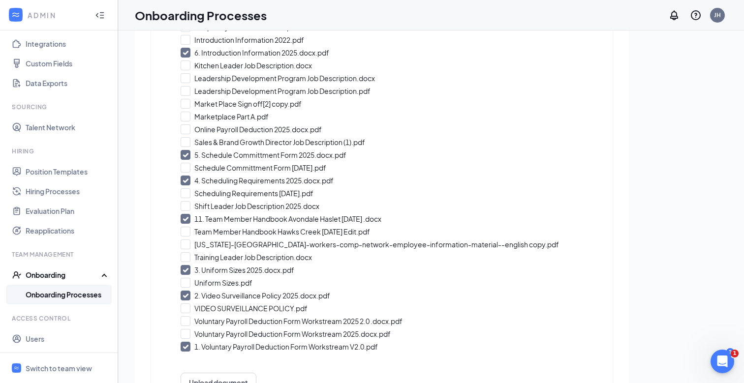
scroll to position [471, 0]
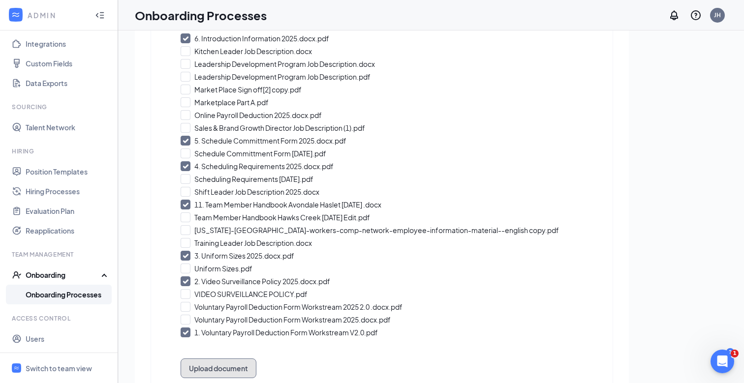
click at [221, 367] on button "Upload document" at bounding box center [218, 368] width 76 height 20
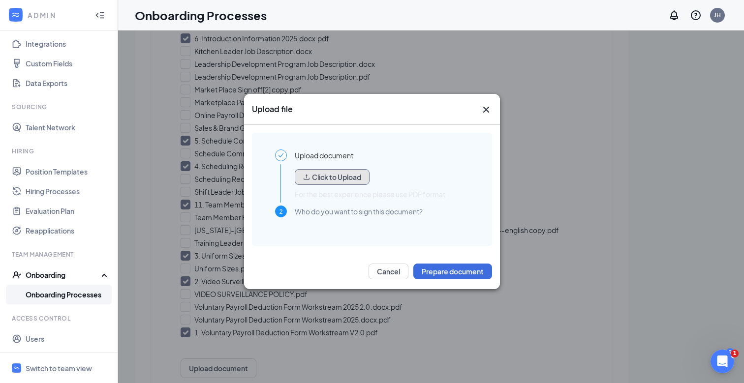
click at [331, 174] on button "Click to Upload" at bounding box center [332, 177] width 75 height 16
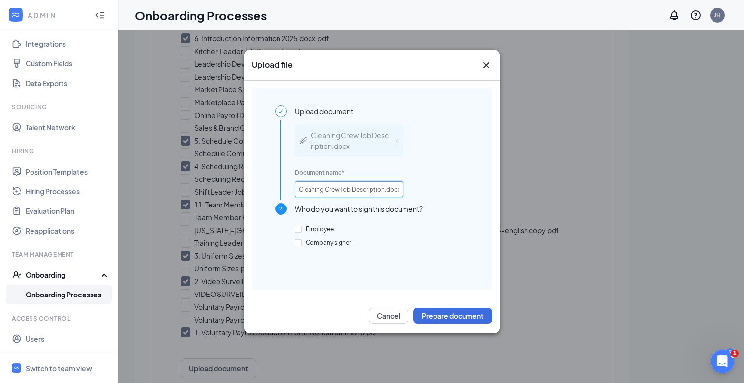
click at [356, 183] on input "Cleaning Crew Job Description.docx" at bounding box center [349, 189] width 108 height 16
drag, startPoint x: 356, startPoint y: 187, endPoint x: 400, endPoint y: 188, distance: 44.8
click at [400, 188] on input "Cleaning Crew Job Description.docx" at bounding box center [349, 189] width 108 height 16
click at [383, 189] on input "Cleaning Crew Job Description.docx" at bounding box center [349, 189] width 108 height 16
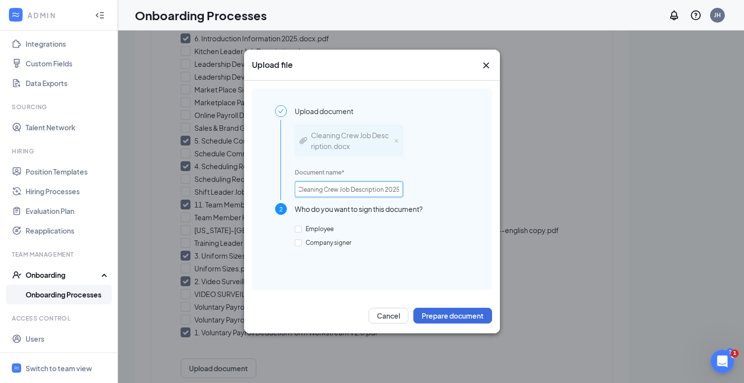
scroll to position [0, 1]
type input "Cleaning Crew Job Description 2025.docx"
click at [304, 228] on span "Employee" at bounding box center [319, 228] width 36 height 7
click at [301, 228] on input "Employee" at bounding box center [298, 229] width 7 height 7
checkbox input "true"
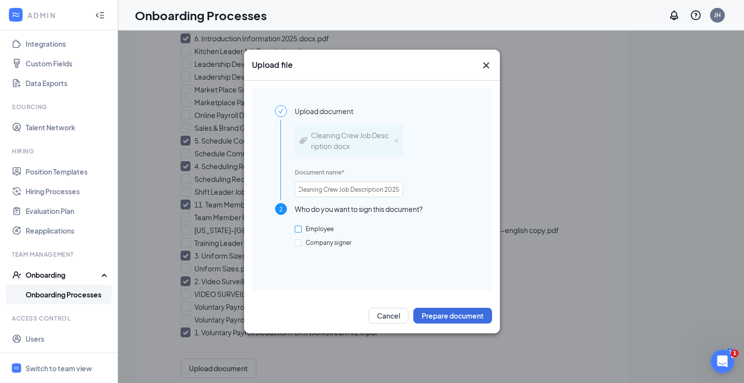
scroll to position [0, 0]
click at [448, 313] on button "Prepare document" at bounding box center [452, 316] width 79 height 16
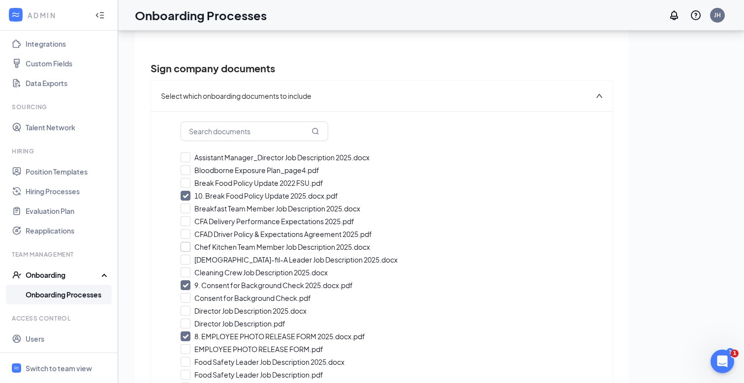
scroll to position [27, 0]
click at [189, 271] on input "Cleaning Crew Job Description 2025.docx" at bounding box center [381, 272] width 402 height 10
checkbox input "true"
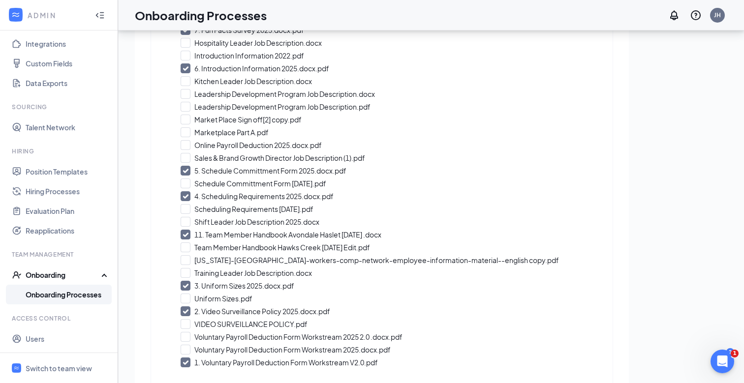
scroll to position [522, 0]
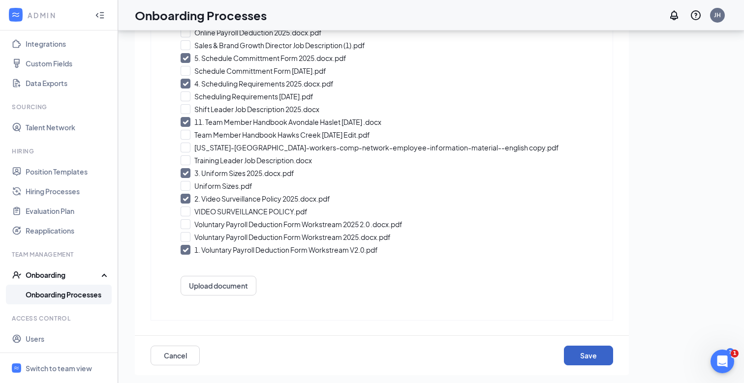
click at [572, 354] on button "Save" at bounding box center [588, 356] width 49 height 20
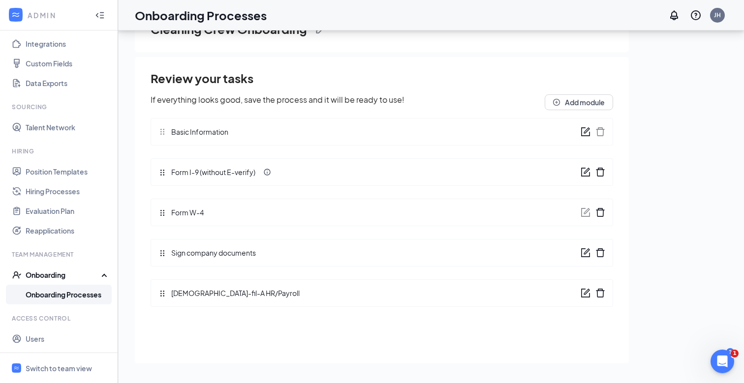
scroll to position [0, 0]
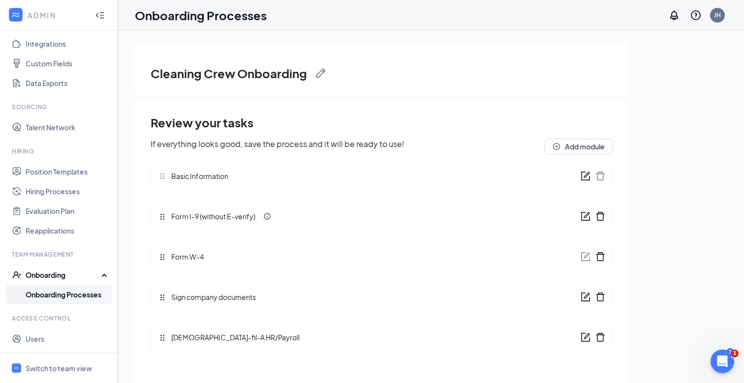
click at [76, 294] on link "Onboarding Processes" at bounding box center [68, 295] width 84 height 20
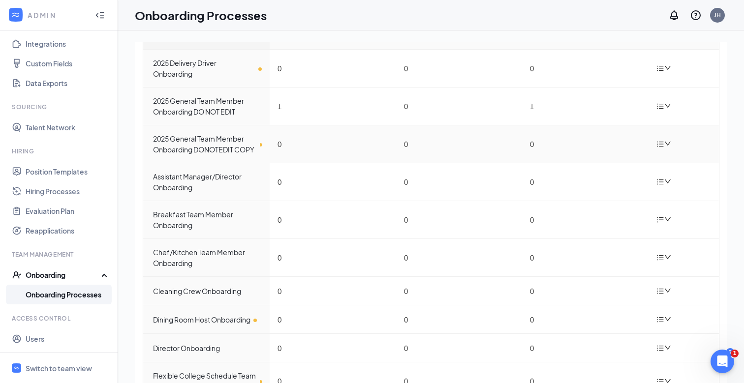
scroll to position [56, 0]
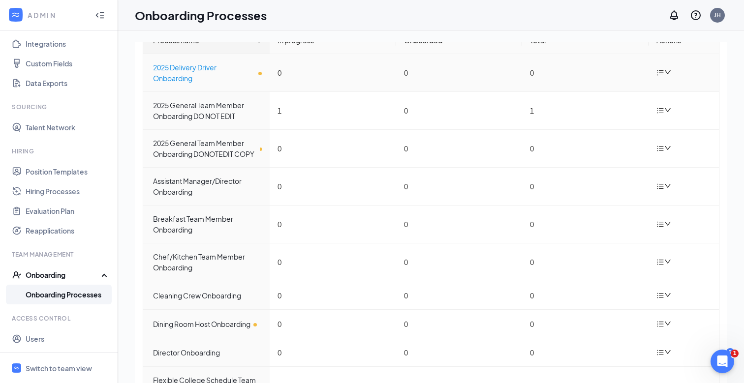
click at [182, 70] on div "2025 Delivery Driver Onboarding" at bounding box center [207, 73] width 109 height 22
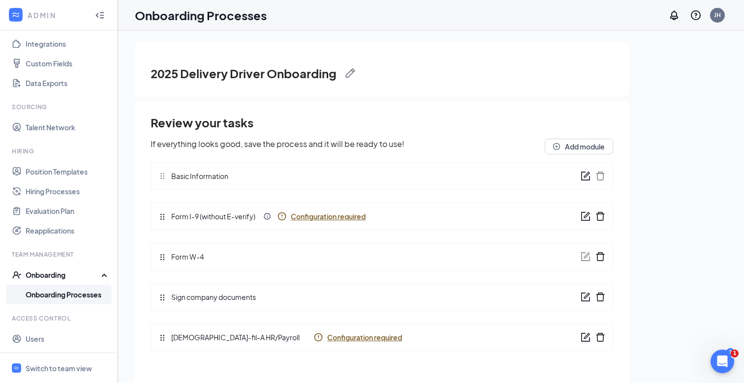
click at [582, 298] on icon "form" at bounding box center [585, 297] width 10 height 10
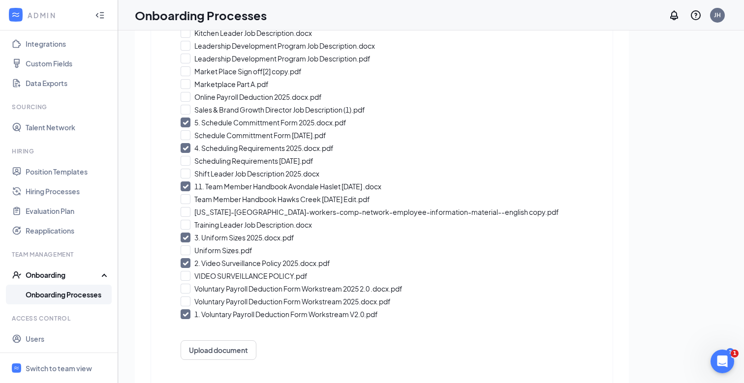
scroll to position [522, 0]
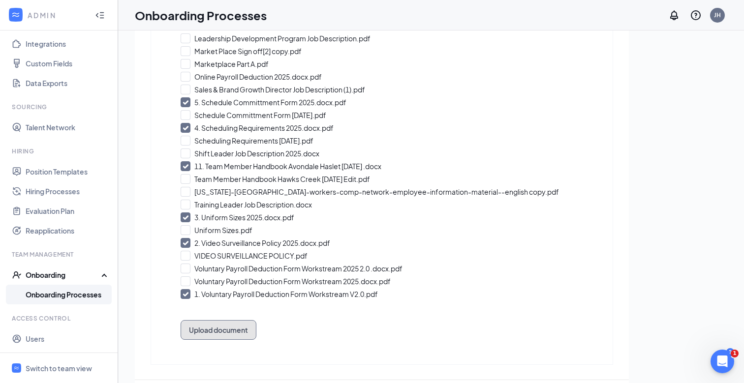
click at [230, 335] on button "Upload document" at bounding box center [218, 330] width 76 height 20
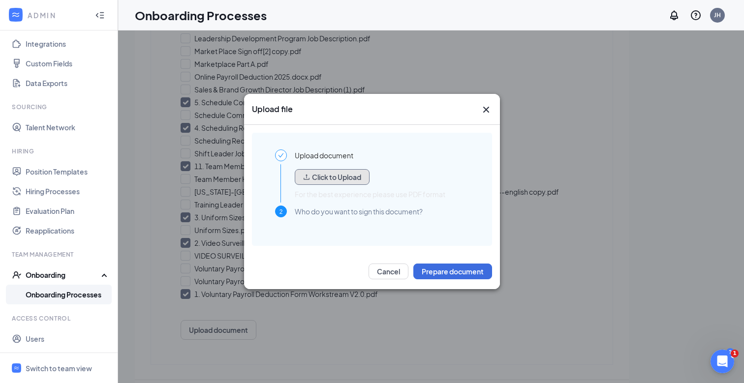
click at [340, 179] on button "Click to Upload" at bounding box center [332, 177] width 75 height 16
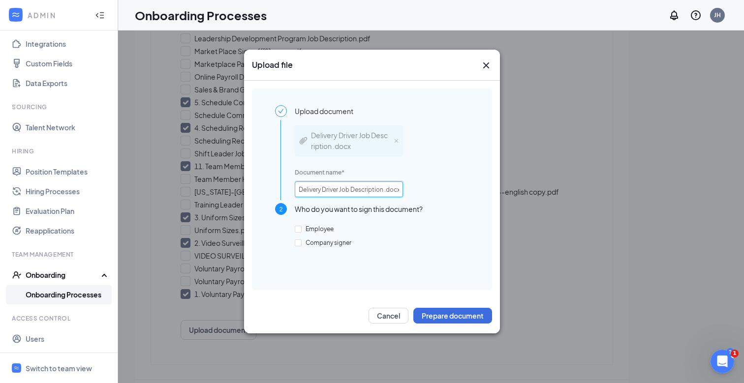
scroll to position [0, 1]
drag, startPoint x: 333, startPoint y: 193, endPoint x: 416, endPoint y: 198, distance: 82.8
click at [416, 198] on div "Delivery Driver Job Description .docx Document name * Delivery Driver Job Descr…" at bounding box center [382, 160] width 174 height 86
click at [383, 193] on input "Delivery Driver Job Description .docx" at bounding box center [349, 189] width 108 height 16
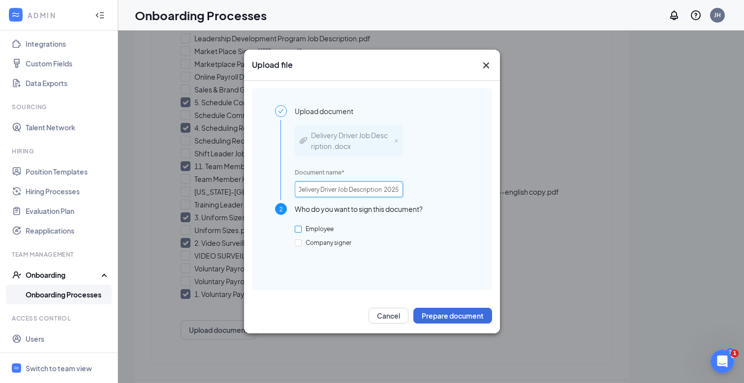
type input "Delivery Driver Job Description 2025.docx"
click at [317, 227] on span "Employee" at bounding box center [319, 228] width 36 height 7
click at [301, 227] on input "Employee" at bounding box center [298, 229] width 7 height 7
checkbox input "true"
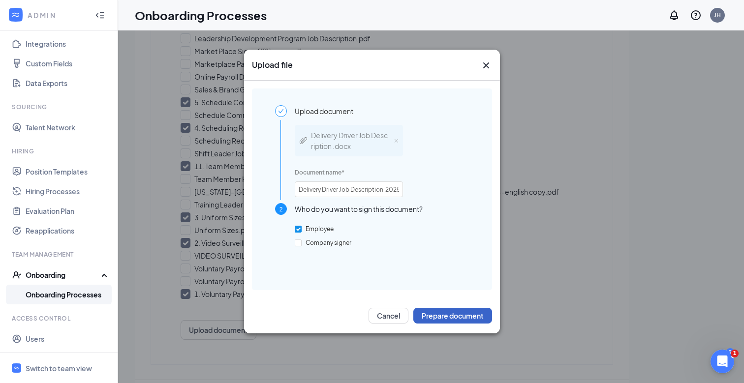
click at [454, 321] on button "Prepare document" at bounding box center [452, 316] width 79 height 16
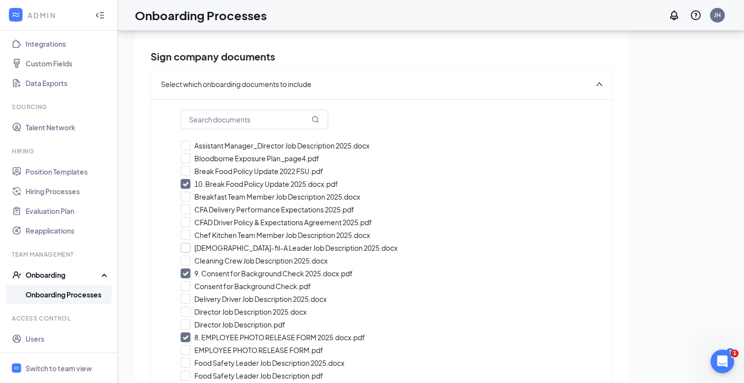
scroll to position [42, 0]
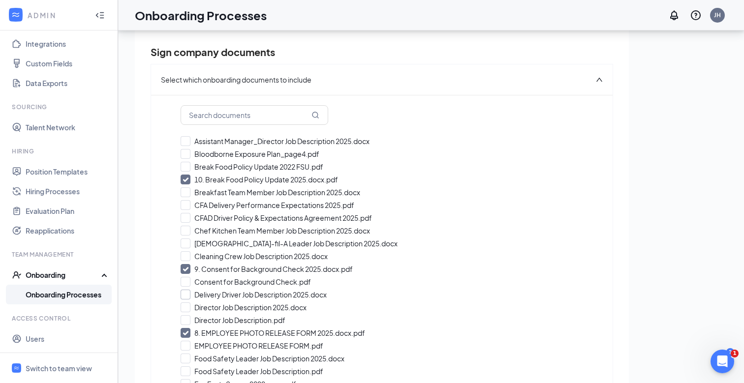
click at [187, 294] on input "Delivery Driver Job Description 2025.docx" at bounding box center [381, 295] width 402 height 10
checkbox input "true"
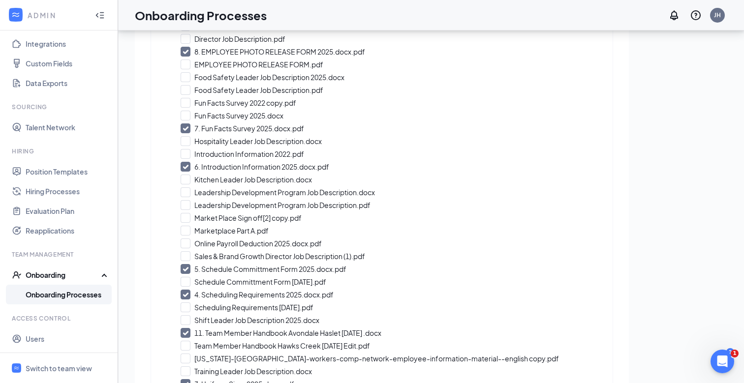
scroll to position [535, 0]
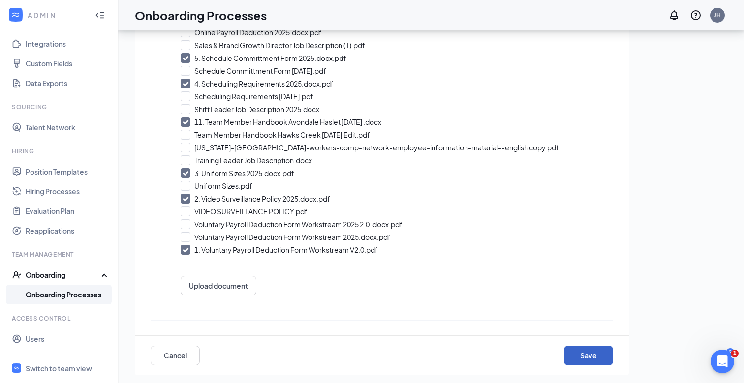
click at [579, 355] on button "Save" at bounding box center [588, 356] width 49 height 20
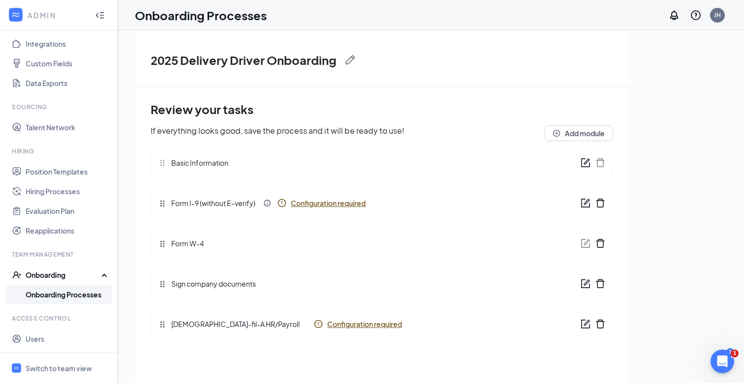
scroll to position [12, 0]
click at [70, 292] on link "Onboarding Processes" at bounding box center [68, 295] width 84 height 20
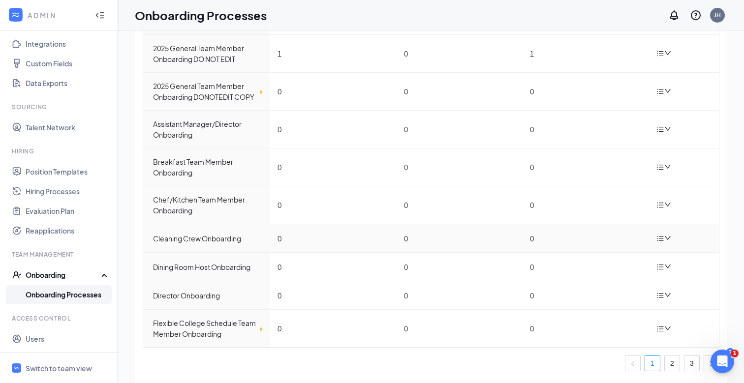
scroll to position [112, 0]
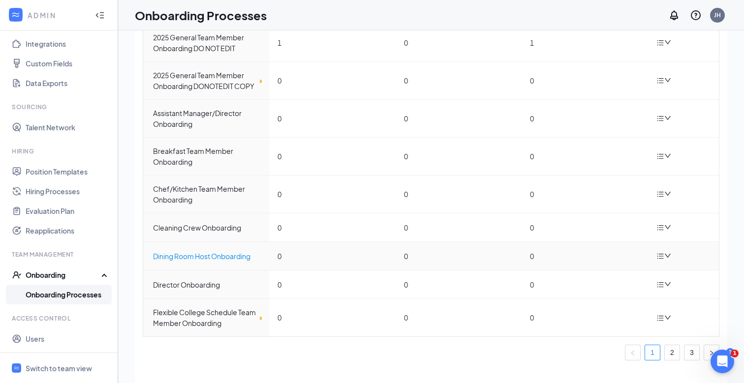
click at [218, 258] on div "Dining Room Host Onboarding" at bounding box center [207, 256] width 109 height 11
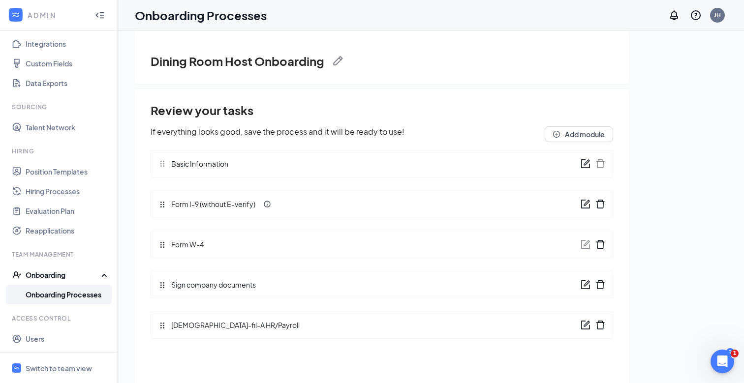
scroll to position [44, 0]
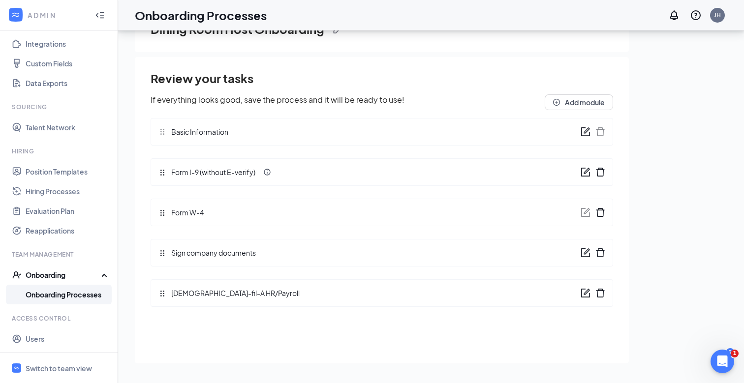
click at [585, 257] on icon "form" at bounding box center [585, 253] width 10 height 10
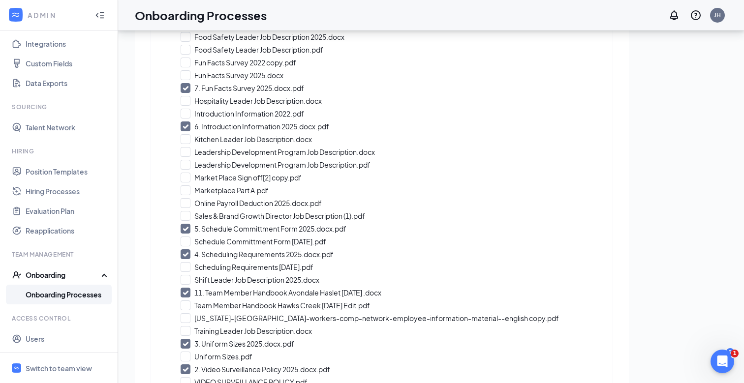
scroll to position [535, 0]
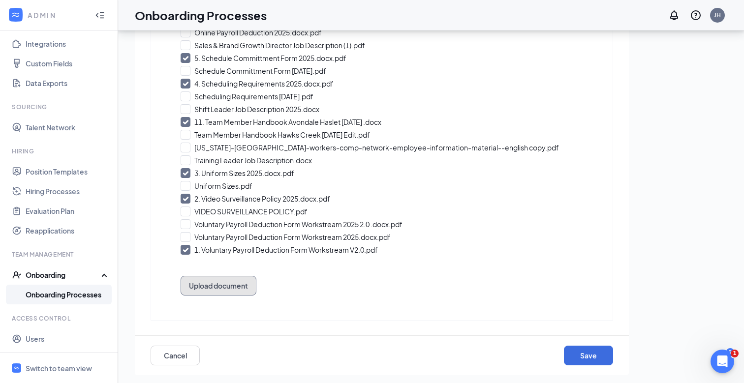
click at [218, 288] on button "Upload document" at bounding box center [218, 286] width 76 height 20
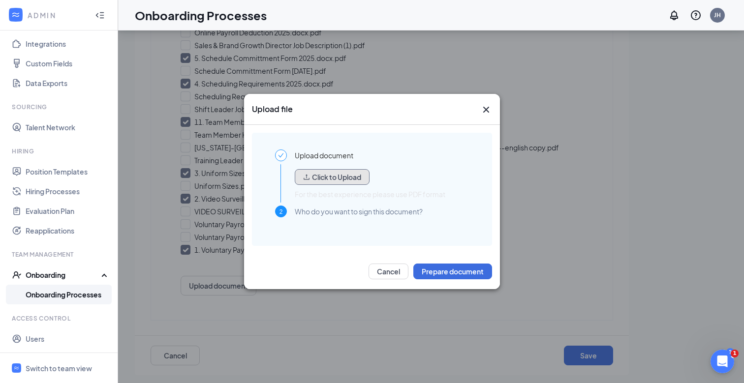
click at [347, 169] on button "Click to Upload" at bounding box center [332, 177] width 75 height 16
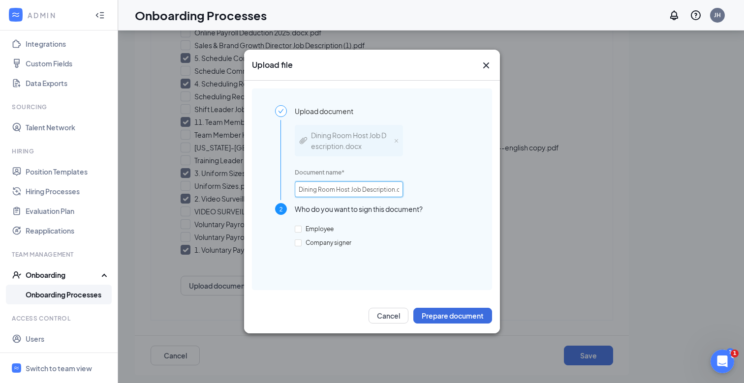
scroll to position [0, 10]
drag, startPoint x: 352, startPoint y: 191, endPoint x: 422, endPoint y: 189, distance: 70.8
click at [422, 189] on div "Dining Room Host Job Description.docx Document name * Dining Room Host Job Desc…" at bounding box center [382, 160] width 174 height 86
click at [379, 190] on input "Dining Room Host Job Description.docx" at bounding box center [349, 189] width 108 height 16
click at [381, 190] on input "Dining Room Host Job Description.docx" at bounding box center [349, 189] width 108 height 16
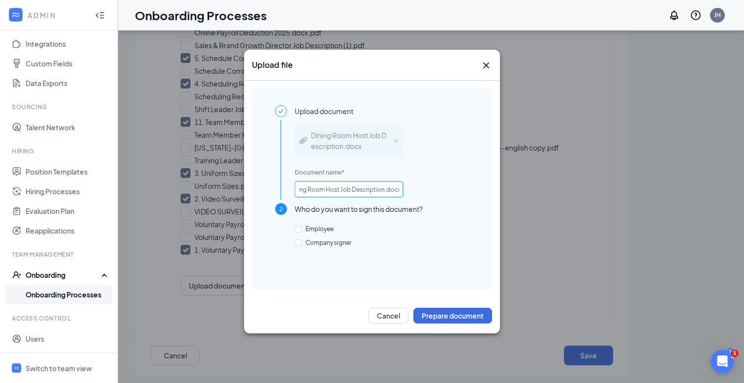
click at [383, 190] on input "Dining Room Host Job Description.docx" at bounding box center [349, 189] width 108 height 16
type input "Dining Room Host Job Description 2025.docx"
click at [298, 227] on input "Employee" at bounding box center [298, 229] width 7 height 7
checkbox input "true"
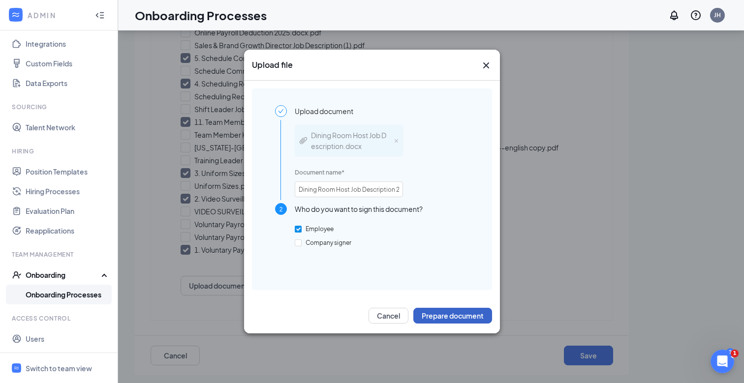
click at [449, 318] on button "Prepare document" at bounding box center [452, 316] width 79 height 16
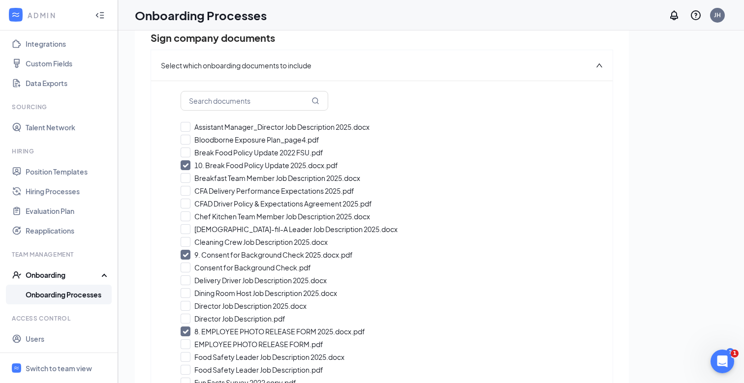
scroll to position [88, 0]
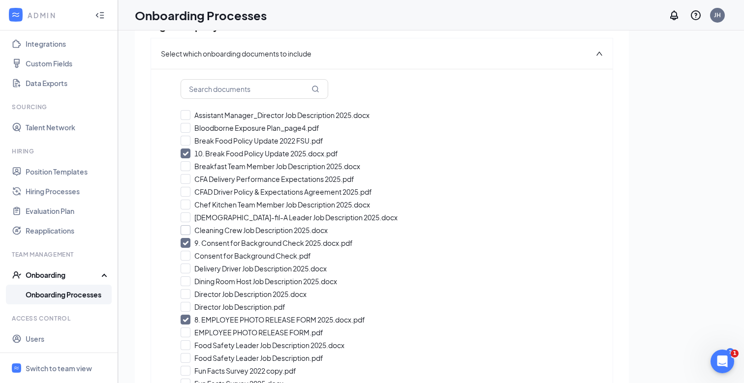
click at [187, 229] on input "Cleaning Crew Job Description 2025.docx" at bounding box center [381, 230] width 402 height 10
click at [182, 231] on input "12. Cleaning Crew Job Description 2025.docx" at bounding box center [381, 230] width 402 height 10
checkbox input "false"
click at [186, 283] on input "Dining Room Host Job Description 2025.docx" at bounding box center [381, 281] width 402 height 10
checkbox input "true"
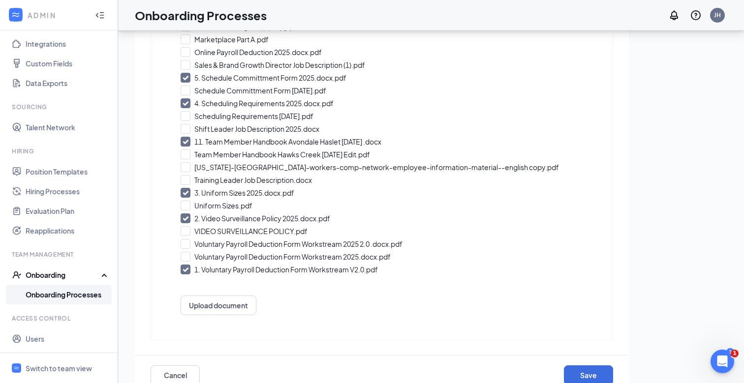
scroll to position [44, 0]
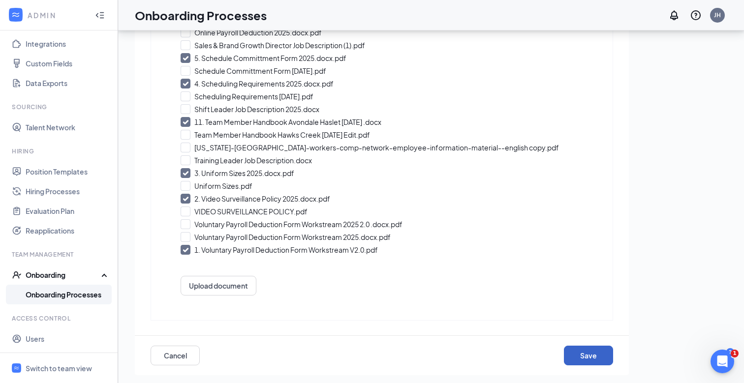
click at [573, 358] on button "Save" at bounding box center [588, 356] width 49 height 20
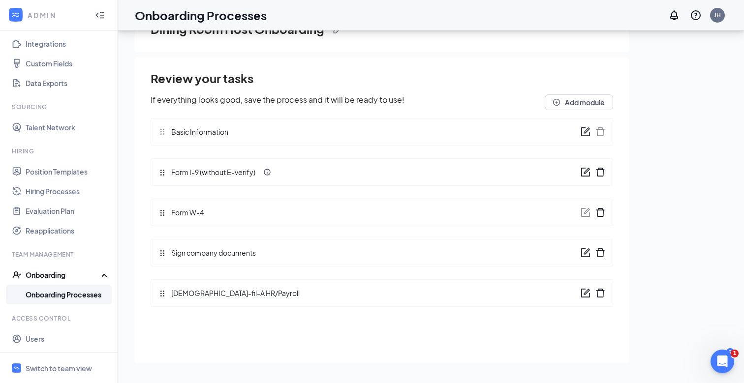
scroll to position [0, 0]
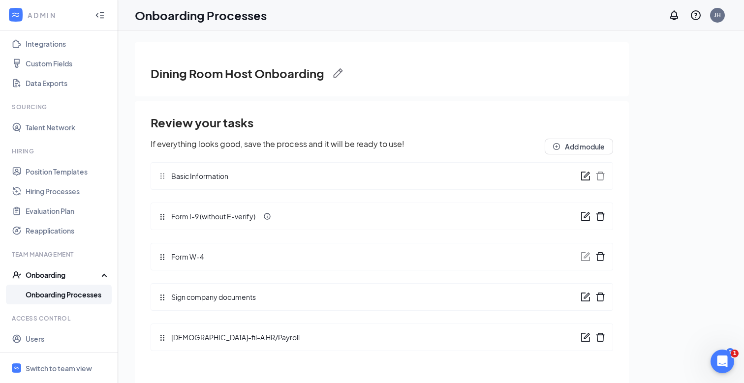
click at [66, 291] on link "Onboarding Processes" at bounding box center [68, 295] width 84 height 20
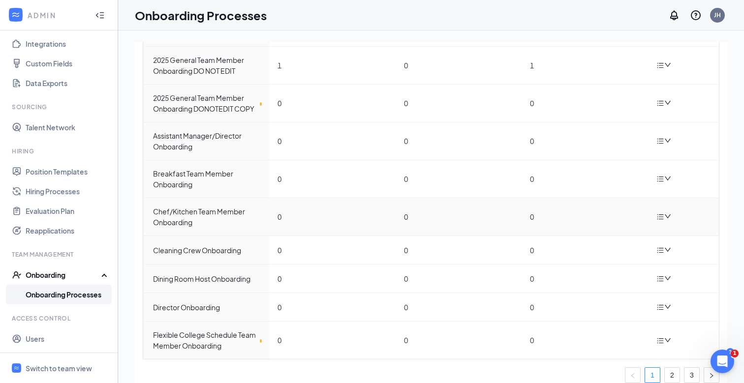
scroll to position [112, 0]
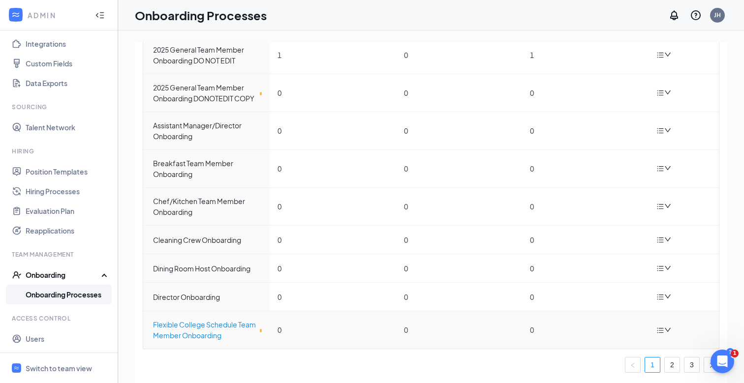
click at [212, 326] on div "Flexible College Schedule Team Member Onboarding" at bounding box center [207, 330] width 109 height 22
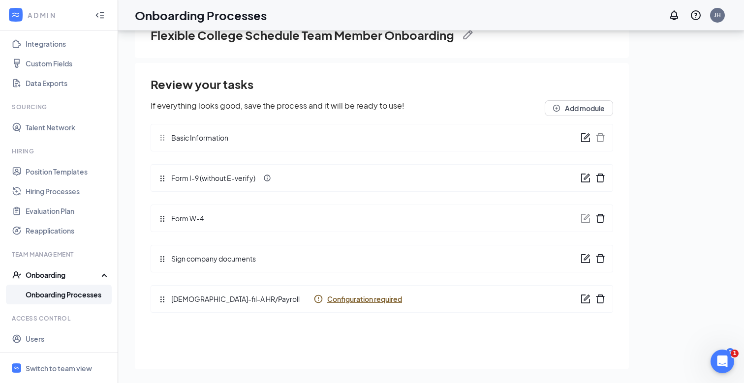
scroll to position [44, 0]
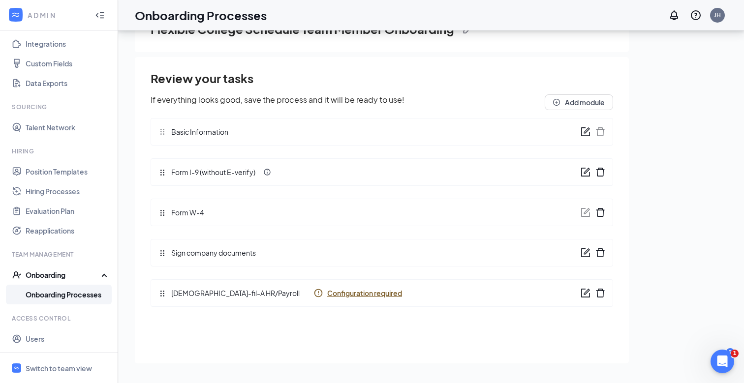
click at [582, 247] on div at bounding box center [585, 252] width 10 height 11
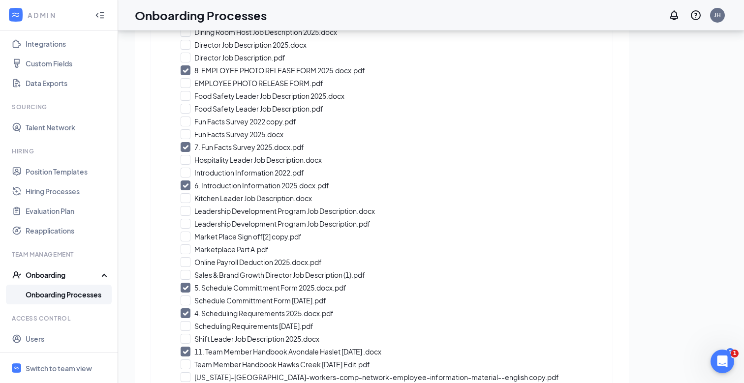
scroll to position [547, 0]
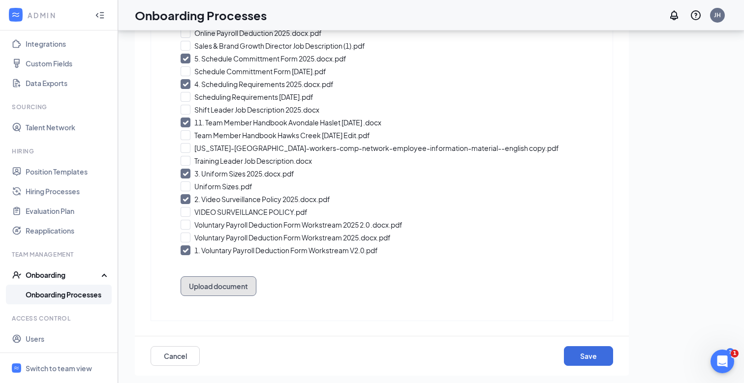
click at [207, 284] on button "Upload document" at bounding box center [218, 286] width 76 height 20
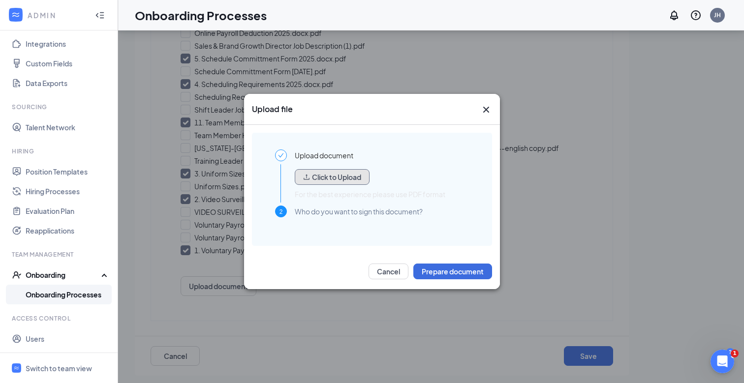
click at [331, 172] on button "Click to Upload" at bounding box center [332, 177] width 75 height 16
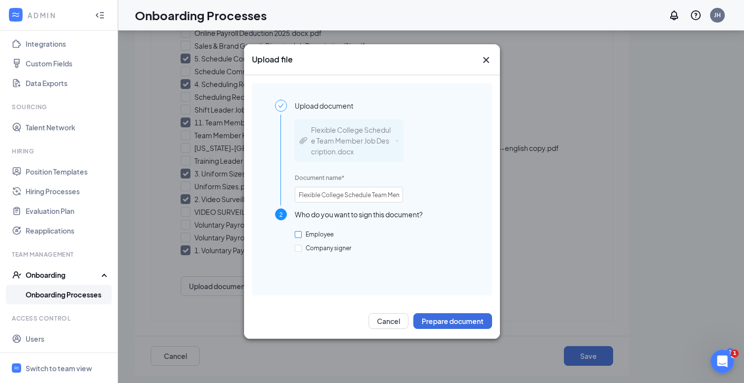
click at [295, 236] on input "Employee" at bounding box center [298, 234] width 7 height 7
checkbox input "true"
click at [342, 194] on input "Flexible College Schedule Team Member Job Description.docx" at bounding box center [349, 195] width 108 height 16
drag, startPoint x: 346, startPoint y: 194, endPoint x: 415, endPoint y: 194, distance: 68.8
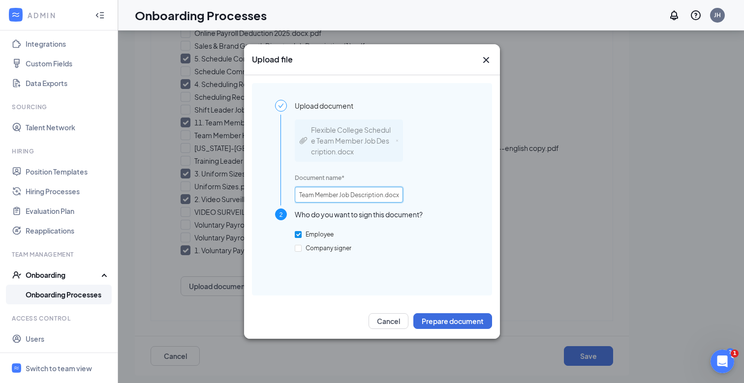
click at [415, 194] on div "Flexible College Schedule Team Member Job Description.docx Document name * Flex…" at bounding box center [382, 160] width 174 height 97
click at [383, 195] on input "Flexible College Schedule Team Member Job Description.docx" at bounding box center [349, 195] width 108 height 16
type input "Flexible College Schedule Team Member Job Description 2025.docx"
click at [434, 322] on button "Prepare document" at bounding box center [452, 321] width 79 height 16
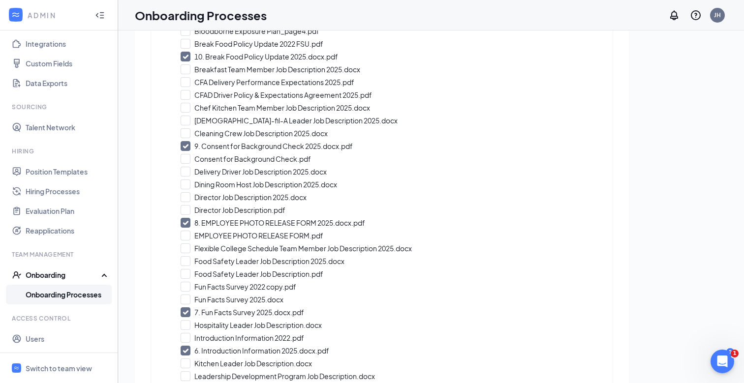
scroll to position [218, 0]
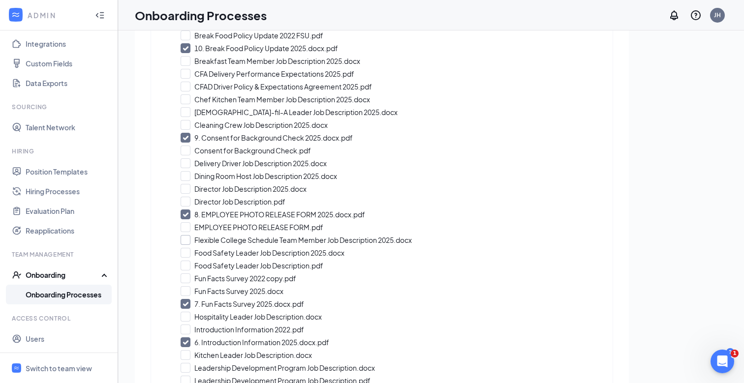
click at [186, 242] on input "Flexible College Schedule Team Member Job Description 2025.docx" at bounding box center [381, 240] width 402 height 10
checkbox input "true"
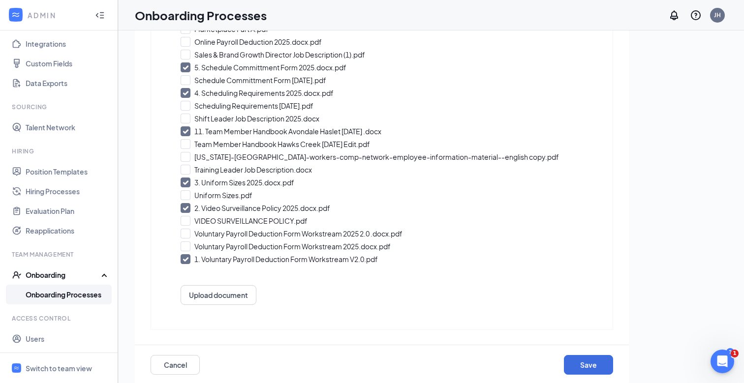
scroll to position [44, 0]
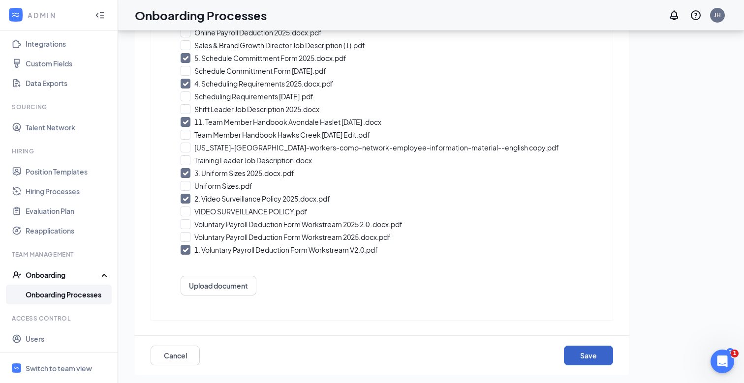
click at [578, 356] on button "Save" at bounding box center [588, 356] width 49 height 20
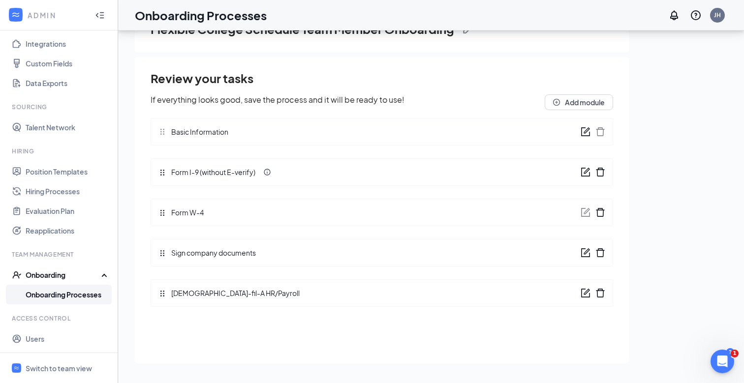
click at [56, 289] on link "Onboarding Processes" at bounding box center [68, 295] width 84 height 20
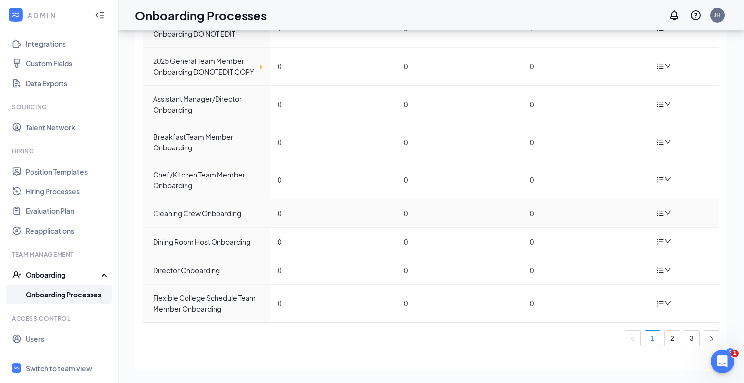
scroll to position [99, 0]
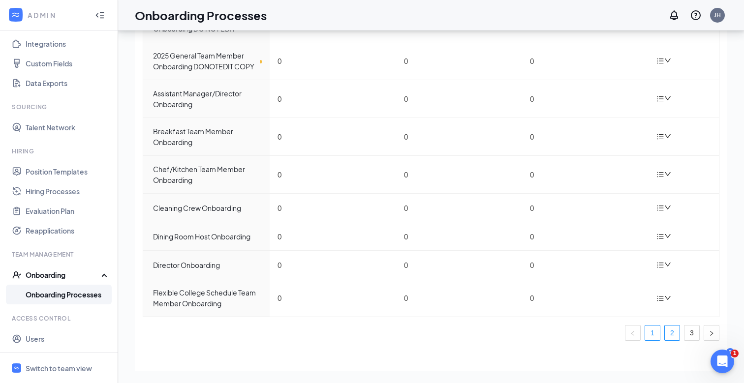
click at [669, 331] on link "2" at bounding box center [671, 333] width 15 height 15
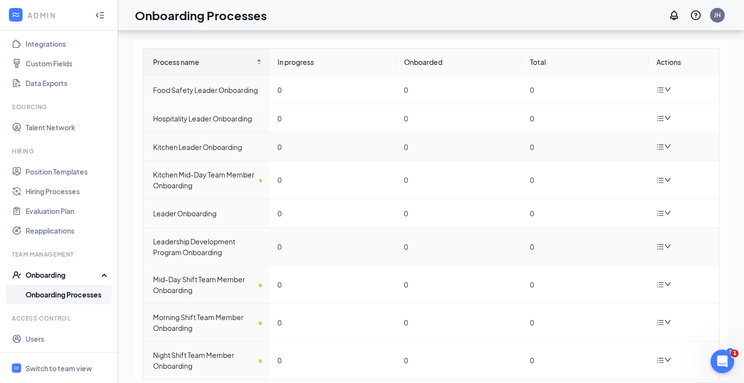
scroll to position [33, 0]
click at [198, 179] on div "Kitchen Mid-Day Team Member Onboarding" at bounding box center [207, 182] width 109 height 22
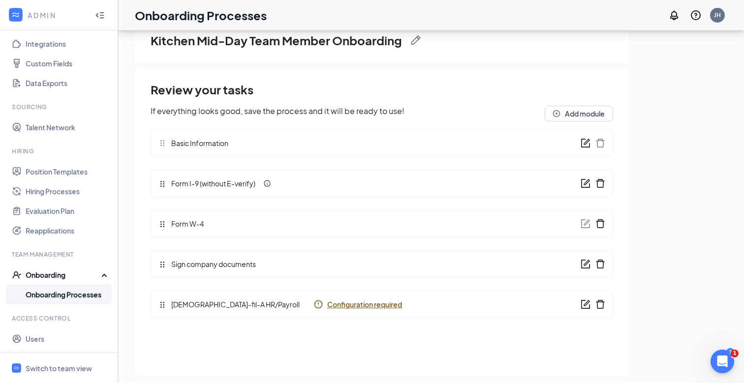
click at [581, 265] on icon "form" at bounding box center [585, 264] width 9 height 9
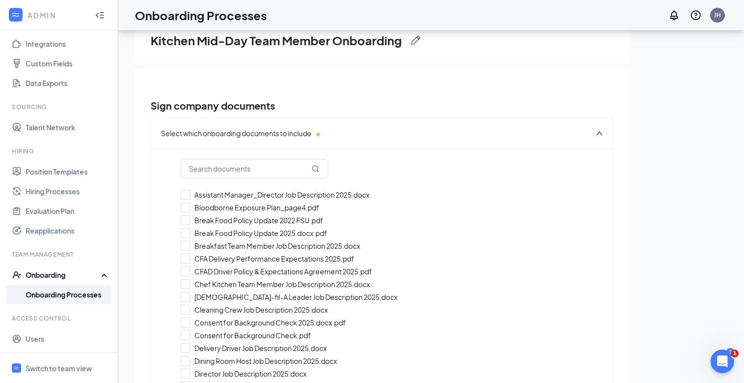
checkbox input "true"
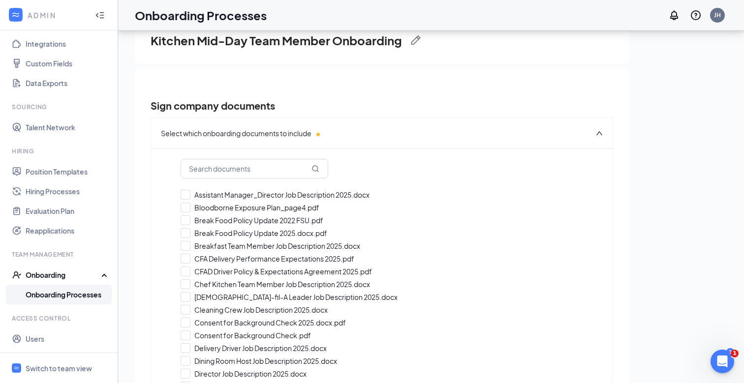
checkbox input "true"
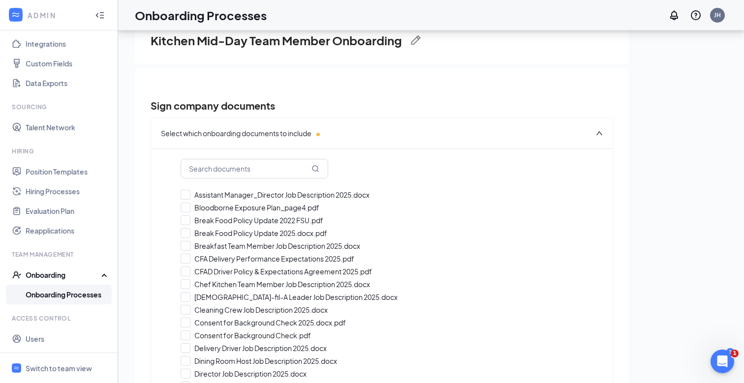
checkbox input "true"
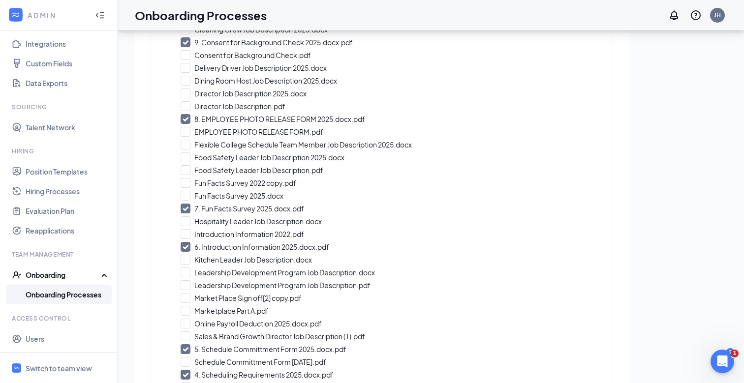
scroll to position [560, 0]
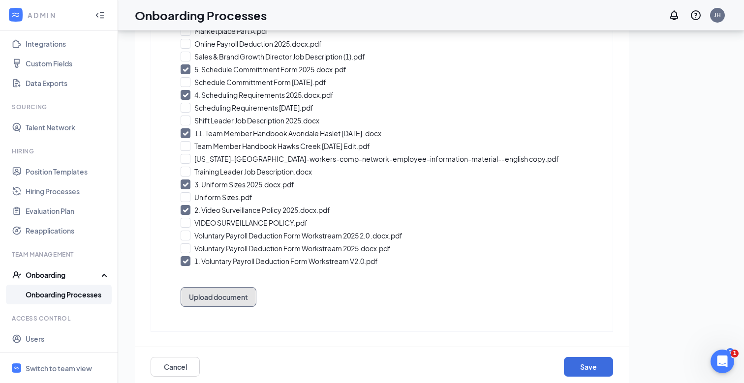
click at [245, 292] on button "Upload document" at bounding box center [218, 297] width 76 height 20
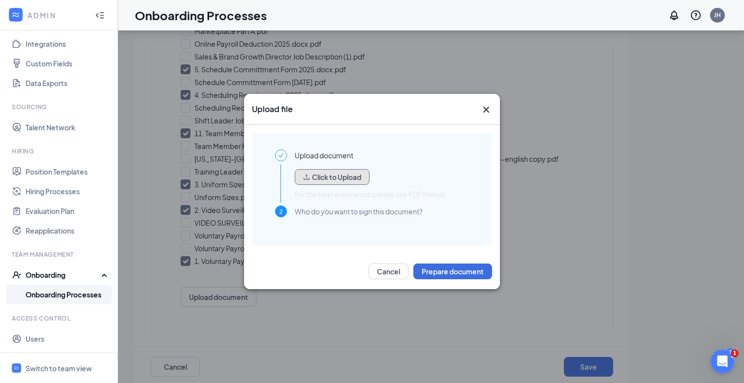
click at [330, 169] on button "Click to Upload" at bounding box center [332, 177] width 75 height 16
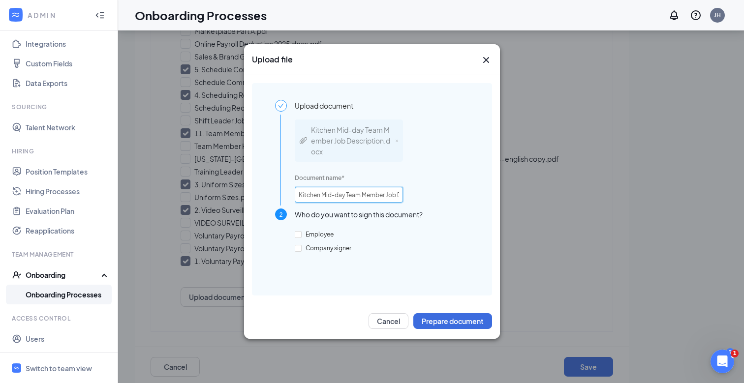
scroll to position [0, 47]
drag, startPoint x: 361, startPoint y: 196, endPoint x: 415, endPoint y: 199, distance: 54.2
click at [415, 199] on div "Kitchen Mid-day Team Member Job Description.docx Document name * Kitchen Mid-da…" at bounding box center [382, 160] width 174 height 97
click at [383, 196] on input "Kitchen Mid-day Team Member Job Description.docx" at bounding box center [349, 195] width 108 height 16
type input "Kitchen Mid-day Team Member Job Description 2025.docx"
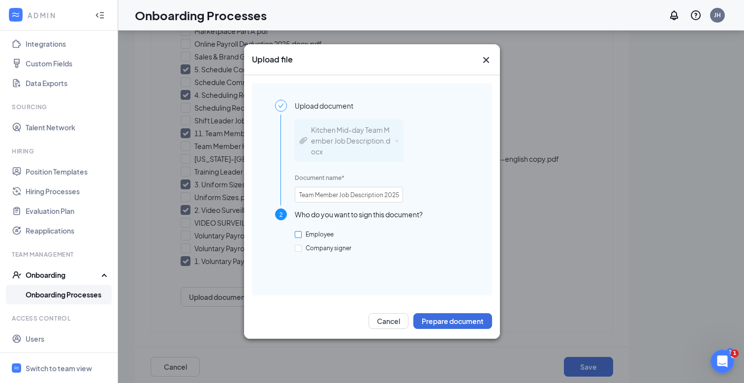
scroll to position [0, 0]
click at [308, 232] on span "Employee" at bounding box center [319, 234] width 36 height 7
click at [301, 232] on input "Employee" at bounding box center [298, 234] width 7 height 7
checkbox input "true"
click at [426, 314] on button "Prepare document" at bounding box center [452, 321] width 79 height 16
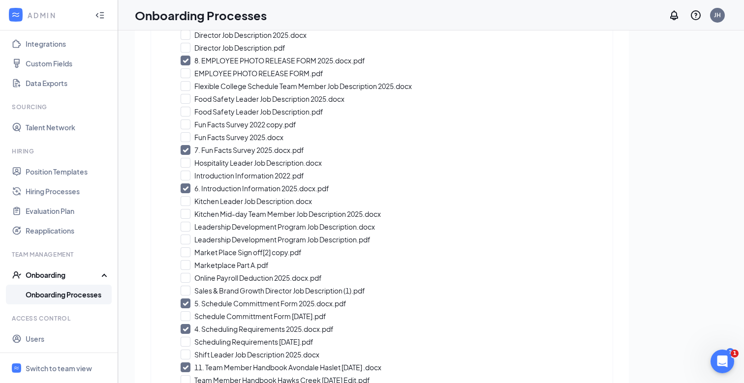
scroll to position [356, 0]
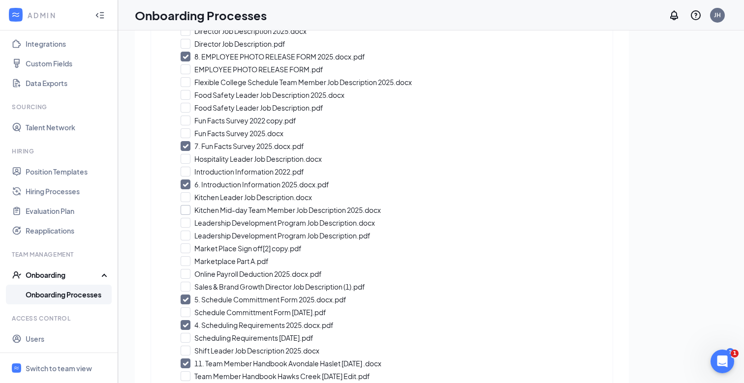
click at [187, 211] on input "Kitchen Mid-day Team Member Job Description 2025.docx" at bounding box center [381, 210] width 402 height 10
checkbox input "true"
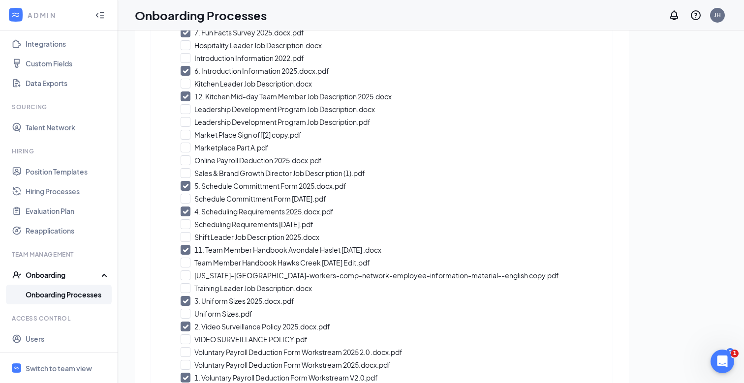
scroll to position [573, 0]
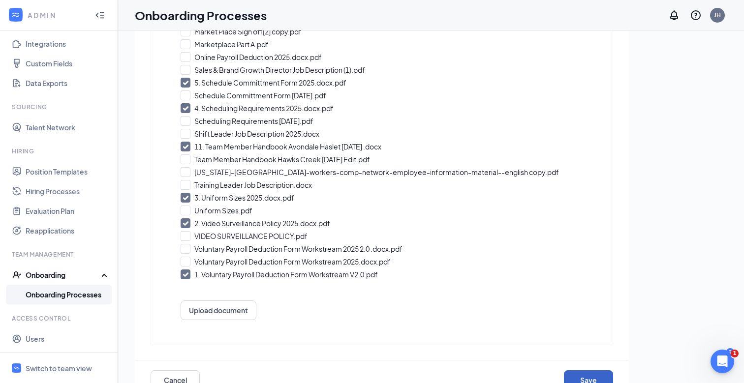
click at [581, 376] on button "Save" at bounding box center [588, 380] width 49 height 20
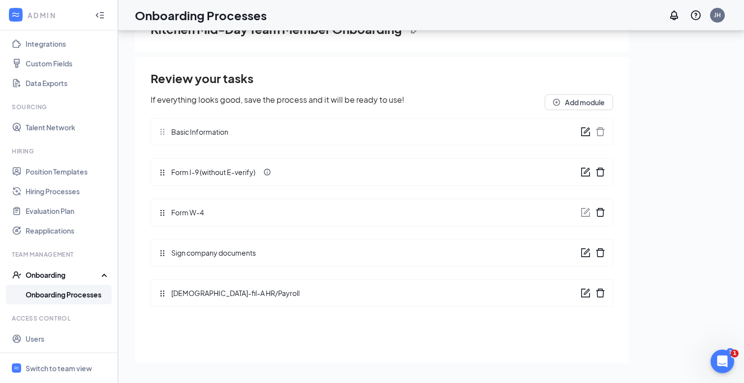
click at [46, 290] on link "Onboarding Processes" at bounding box center [68, 295] width 84 height 20
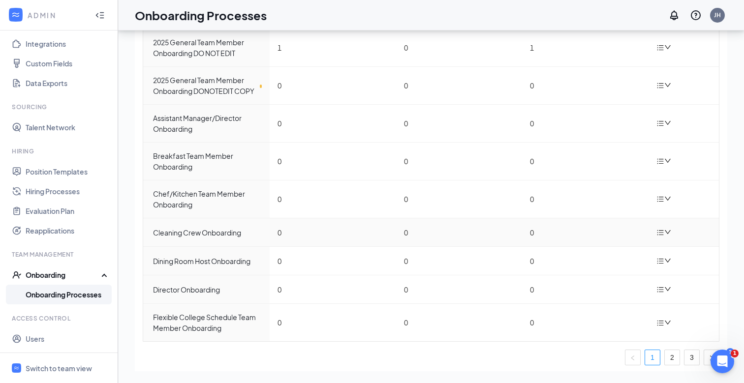
scroll to position [96, 0]
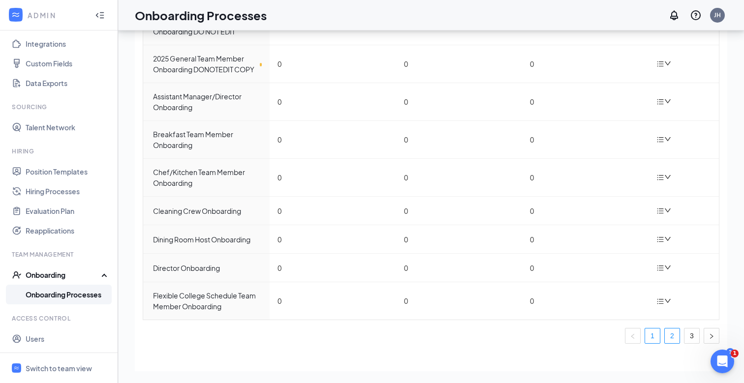
click at [668, 337] on link "2" at bounding box center [671, 335] width 15 height 15
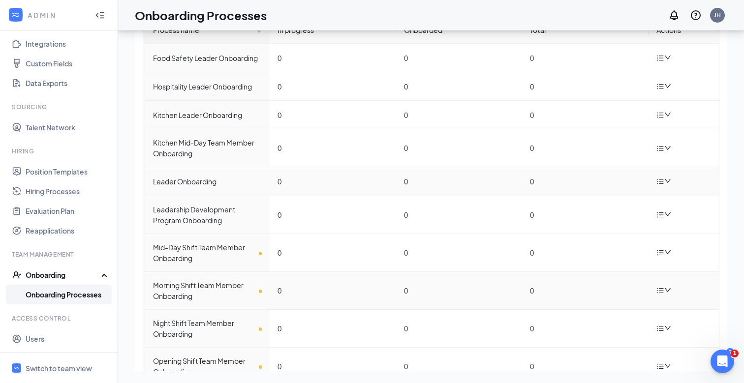
scroll to position [24, 0]
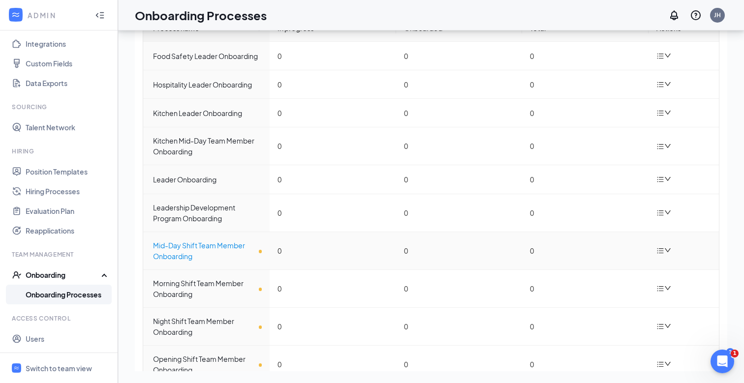
click at [194, 247] on div "Mid-Day Shift Team Member Onboarding" at bounding box center [207, 251] width 109 height 22
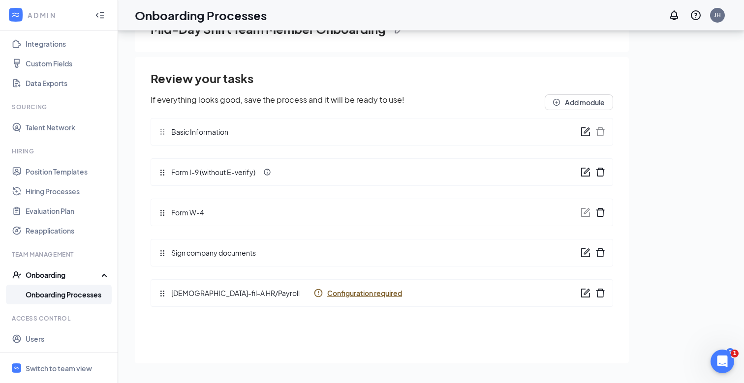
click at [583, 254] on icon "form" at bounding box center [585, 253] width 10 height 10
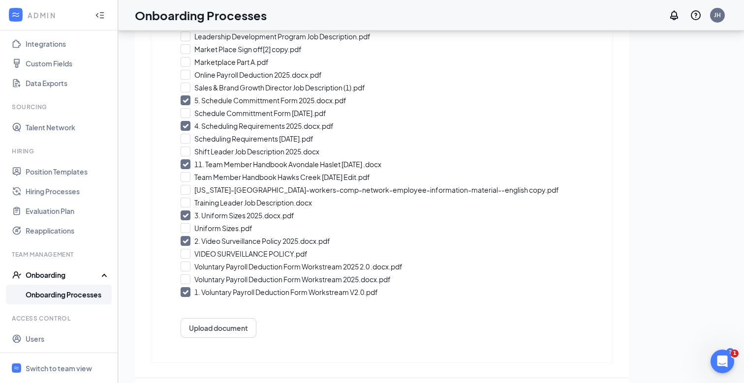
scroll to position [573, 0]
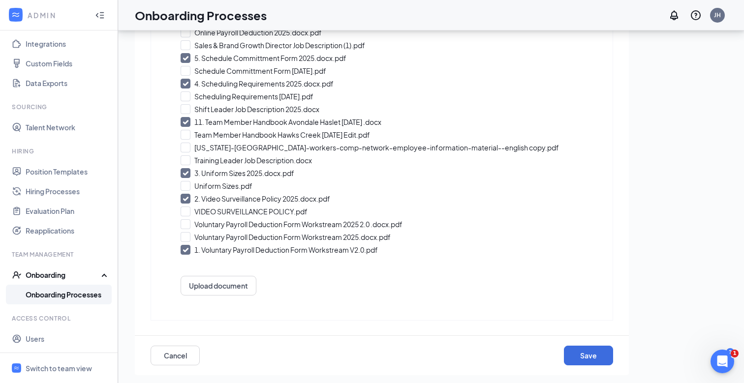
click at [222, 293] on button "Upload document" at bounding box center [218, 286] width 76 height 20
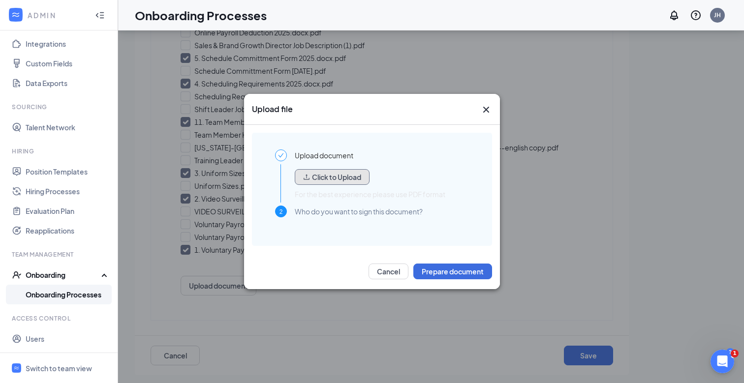
click at [326, 177] on button "Click to Upload" at bounding box center [332, 177] width 75 height 16
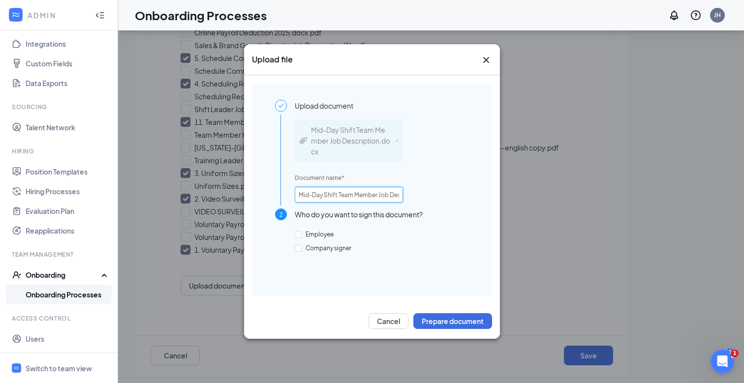
click at [315, 199] on input "Mid-Day Shift Team Member Job Description.docx" at bounding box center [349, 195] width 108 height 16
drag, startPoint x: 330, startPoint y: 196, endPoint x: 422, endPoint y: 199, distance: 92.0
click at [422, 199] on div "Mid-Day Shift Team Member Job Description.docx Document name * Mid-Day Shift Te…" at bounding box center [382, 160] width 174 height 97
click at [384, 197] on input "Mid-Day Shift Team Member Job Description.docx" at bounding box center [349, 195] width 108 height 16
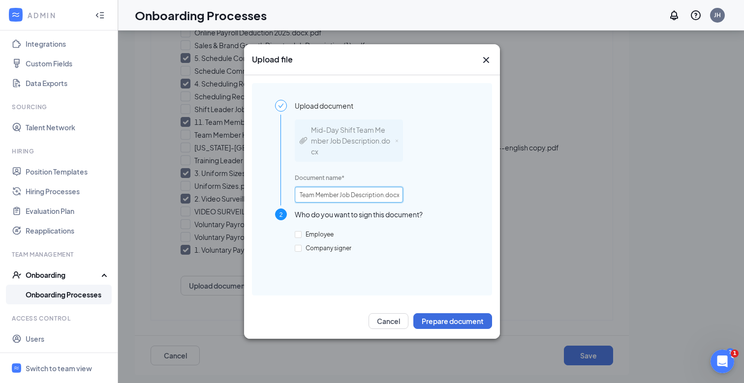
click at [382, 196] on input "Mid-Day Shift Team Member Job Description.docx" at bounding box center [349, 195] width 108 height 16
type input "Mid-Day Shift Team Member Job Description 2025.docx"
click at [320, 237] on span "Employee" at bounding box center [319, 234] width 36 height 7
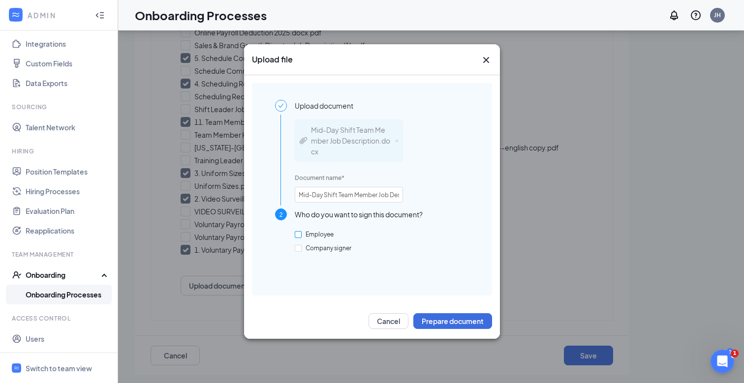
click at [301, 237] on input "Employee" at bounding box center [298, 234] width 7 height 7
checkbox input "true"
click at [440, 321] on button "Prepare document" at bounding box center [452, 321] width 79 height 16
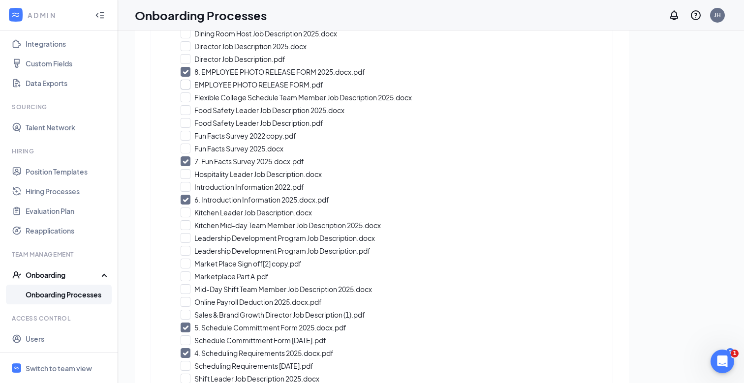
scroll to position [369, 0]
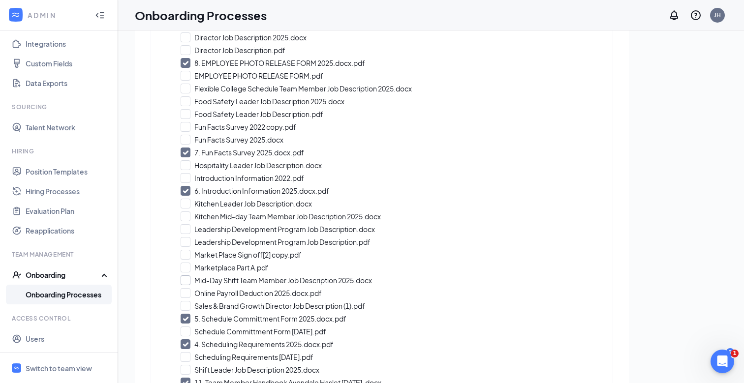
click at [186, 279] on input "Mid-Day Shift Team Member Job Description 2025.docx" at bounding box center [381, 280] width 402 height 10
checkbox input "true"
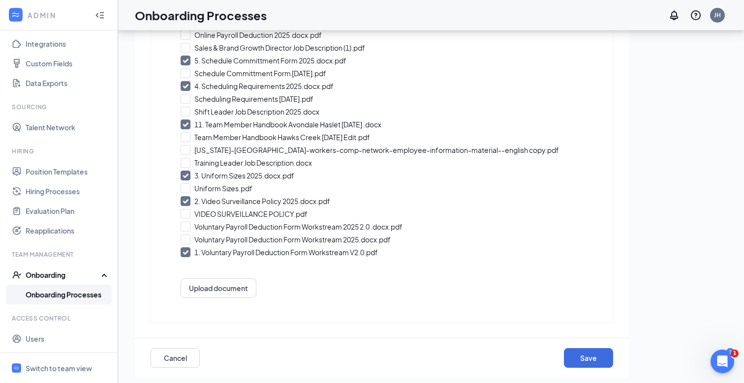
scroll to position [44, 0]
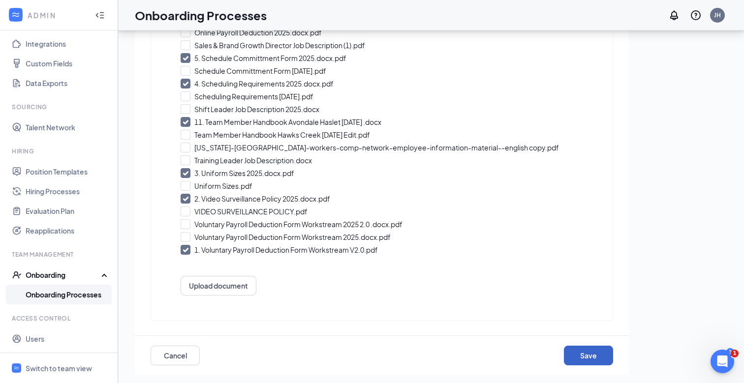
click at [577, 353] on button "Save" at bounding box center [588, 356] width 49 height 20
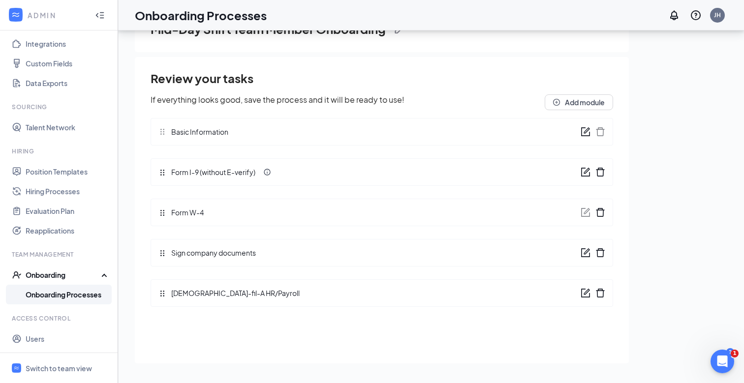
click at [74, 297] on link "Onboarding Processes" at bounding box center [68, 295] width 84 height 20
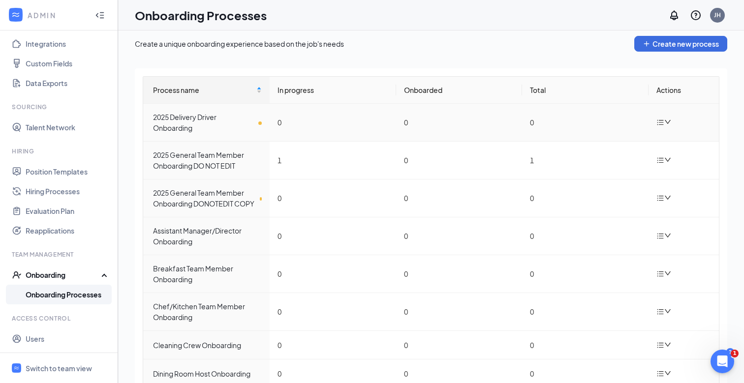
scroll to position [112, 0]
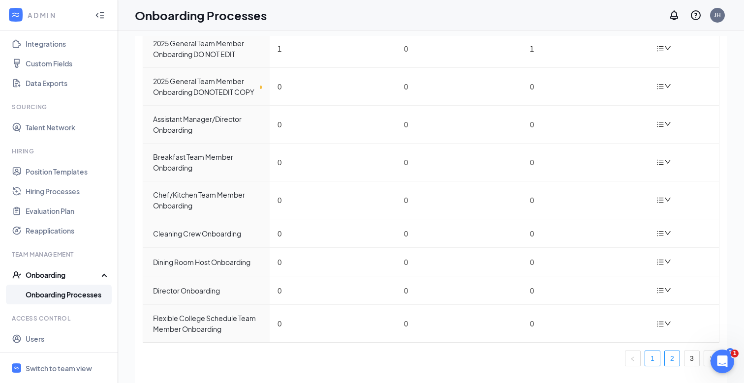
click at [673, 355] on link "2" at bounding box center [671, 358] width 15 height 15
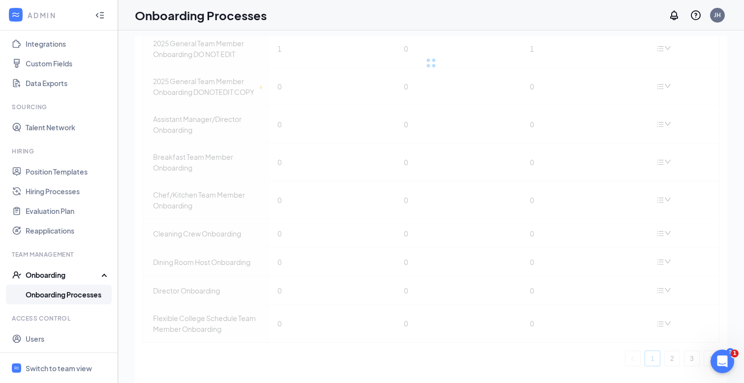
scroll to position [16, 0]
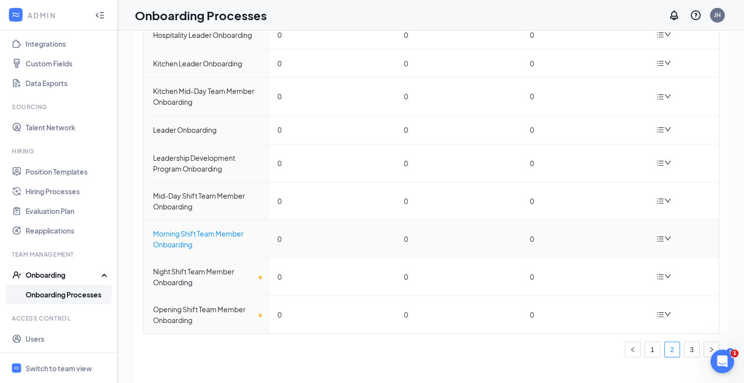
click at [200, 236] on div "Morning Shift Team Member Onboarding" at bounding box center [207, 239] width 109 height 22
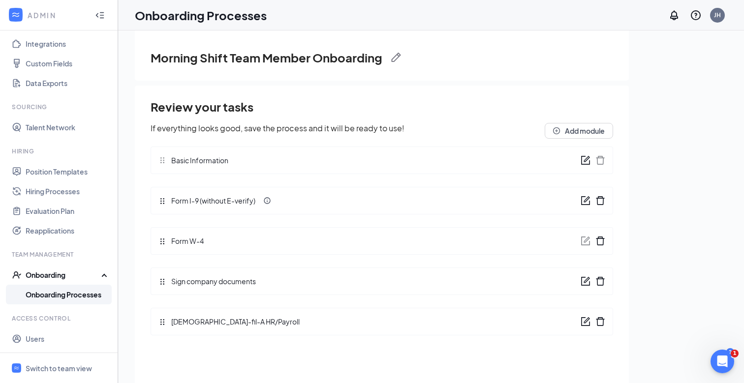
click at [586, 284] on icon "form" at bounding box center [585, 281] width 10 height 10
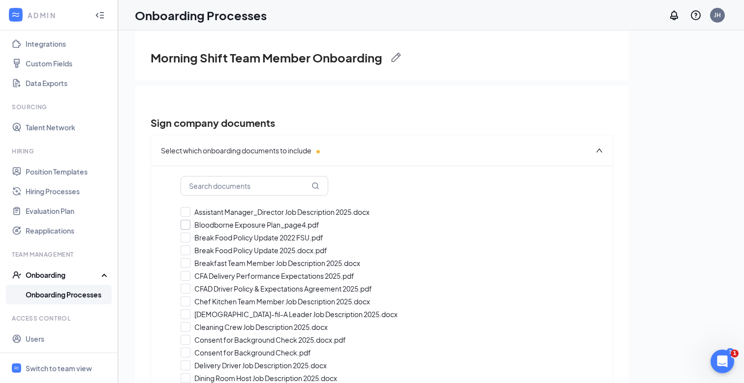
checkbox input "true"
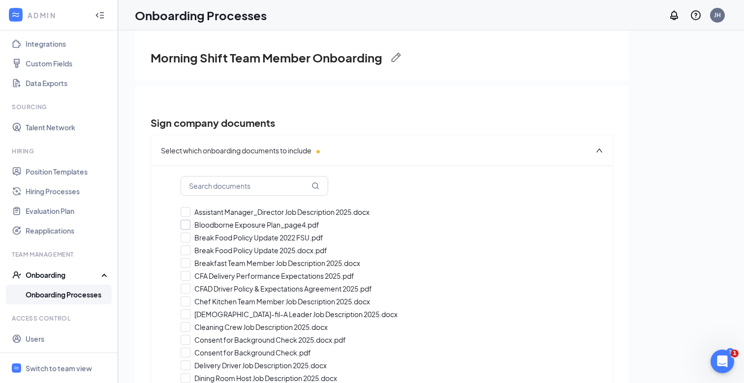
checkbox input "true"
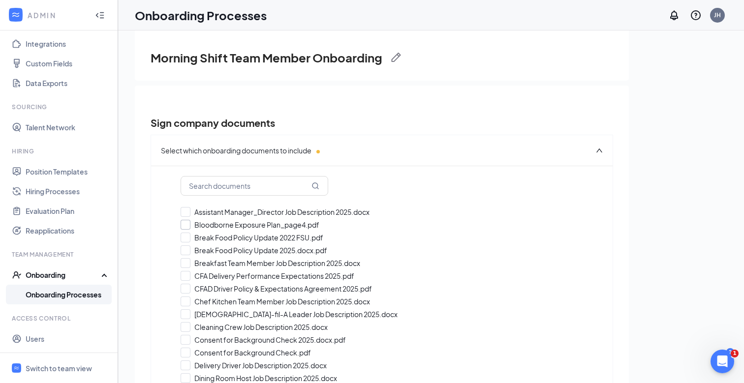
checkbox input "true"
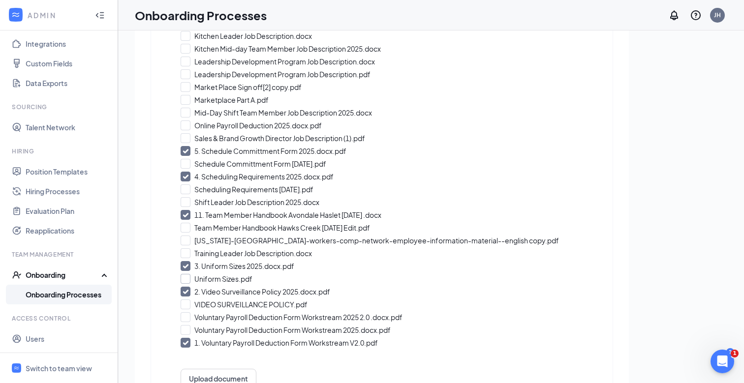
scroll to position [586, 0]
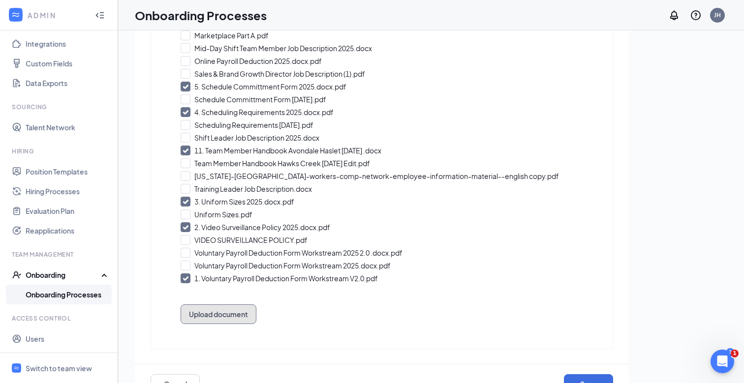
click at [237, 306] on button "Upload document" at bounding box center [218, 314] width 76 height 20
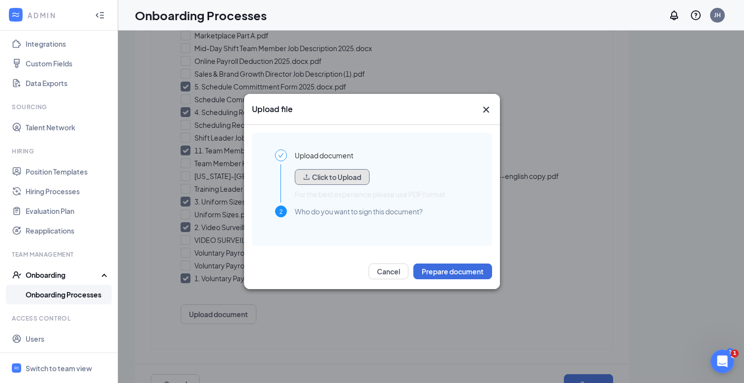
click at [321, 181] on button "Click to Upload" at bounding box center [332, 177] width 75 height 16
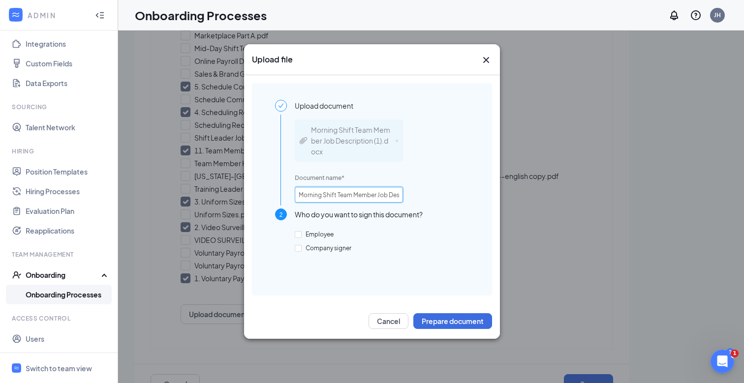
scroll to position [0, 44]
drag, startPoint x: 349, startPoint y: 193, endPoint x: 426, endPoint y: 198, distance: 77.4
click at [426, 198] on div "Morning Shift Team Member Job Description (1).docx Document name * Morning Shif…" at bounding box center [382, 160] width 174 height 97
click at [379, 198] on input "Morning Shift Team Member Job Description (1).docx" at bounding box center [349, 195] width 108 height 16
drag, startPoint x: 375, startPoint y: 197, endPoint x: 384, endPoint y: 197, distance: 9.3
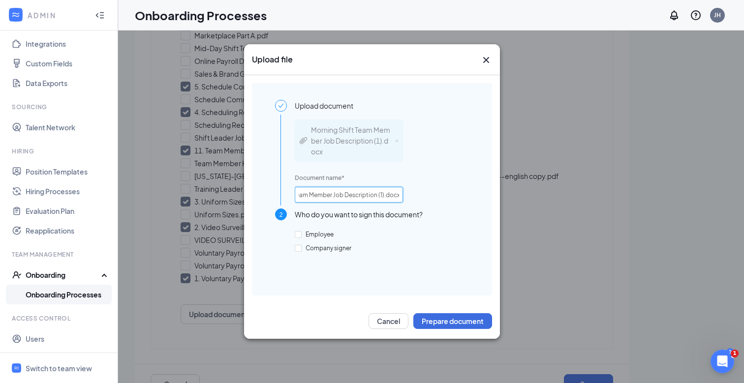
click at [383, 197] on input "Morning Shift Team Member Job Description (1).docx" at bounding box center [349, 195] width 108 height 16
type input "Morning Shift Team Member Job Description 2025.docx"
click at [312, 230] on label "Employee" at bounding box center [316, 234] width 43 height 9
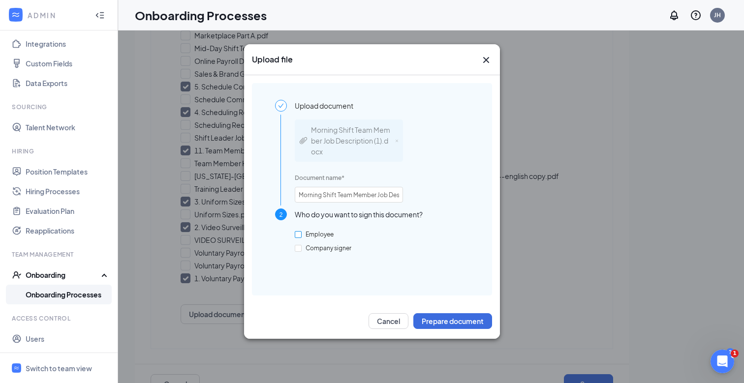
click at [301, 231] on input "Employee" at bounding box center [298, 234] width 7 height 7
click at [310, 233] on span "Employee" at bounding box center [319, 234] width 36 height 7
click at [301, 233] on input "Employee" at bounding box center [298, 234] width 7 height 7
click at [298, 237] on input "Employee" at bounding box center [298, 234] width 7 height 7
checkbox input "true"
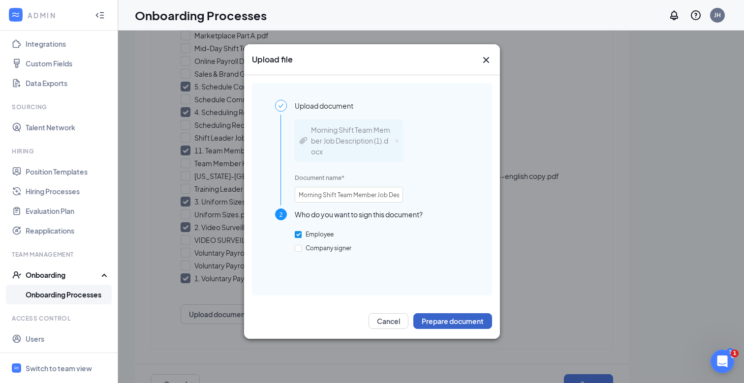
click at [418, 313] on button "Prepare document" at bounding box center [452, 321] width 79 height 16
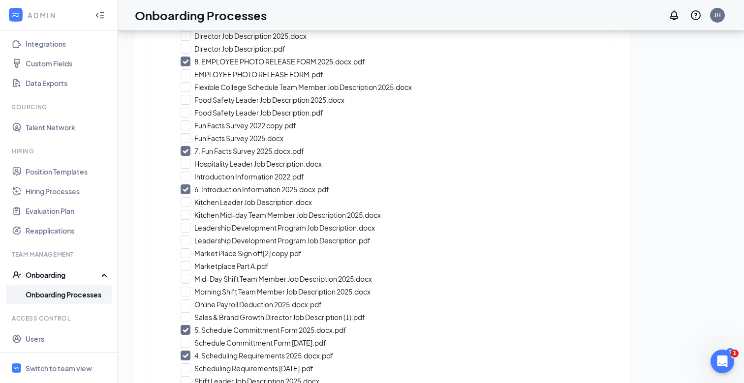
scroll to position [355, 0]
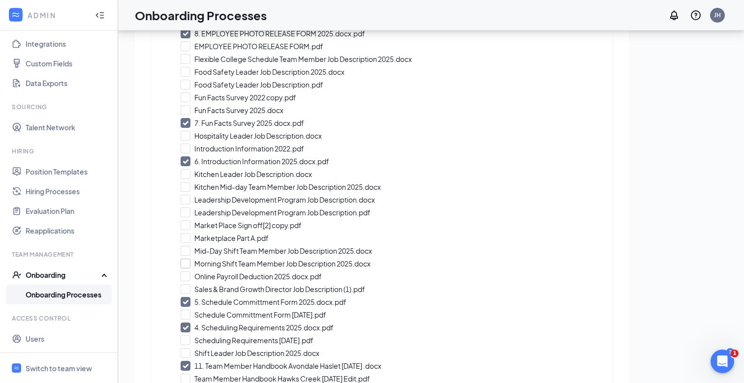
click at [185, 265] on input "Morning Shift Team Member Job Description 2025.docx" at bounding box center [381, 264] width 402 height 10
checkbox input "true"
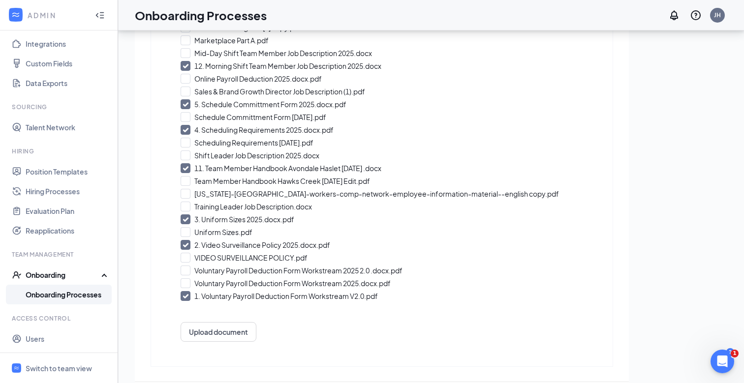
scroll to position [598, 0]
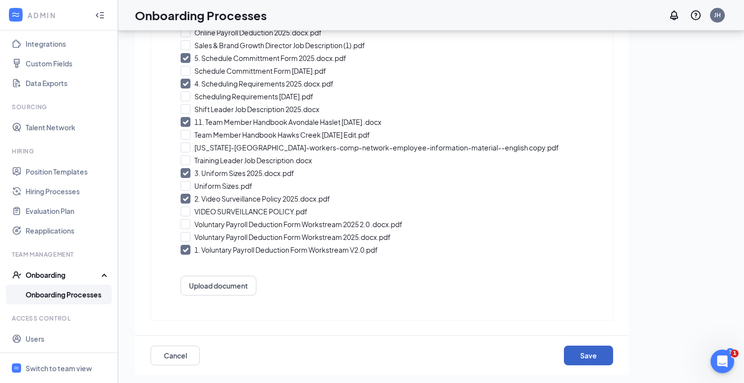
click at [586, 356] on button "Save" at bounding box center [588, 356] width 49 height 20
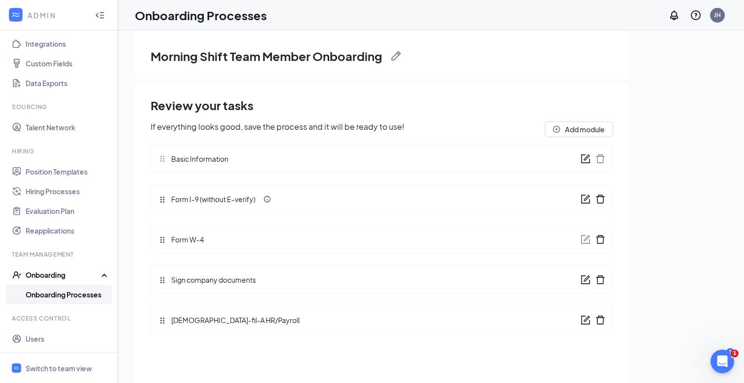
scroll to position [0, 0]
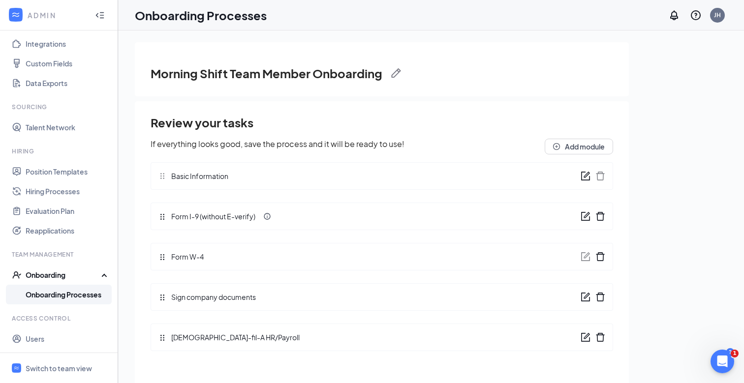
click at [52, 295] on link "Onboarding Processes" at bounding box center [68, 295] width 84 height 20
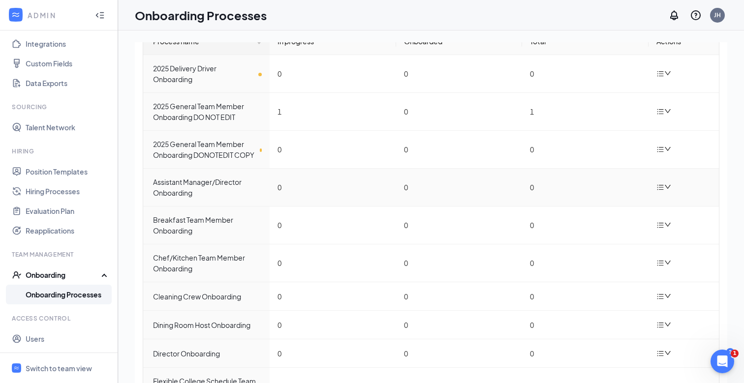
scroll to position [112, 0]
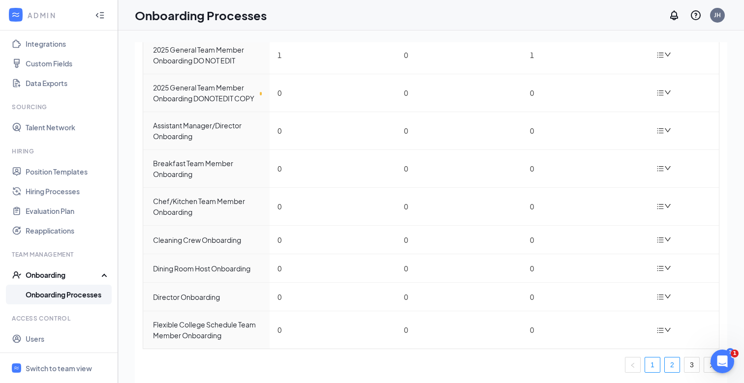
click at [667, 360] on link "2" at bounding box center [671, 365] width 15 height 15
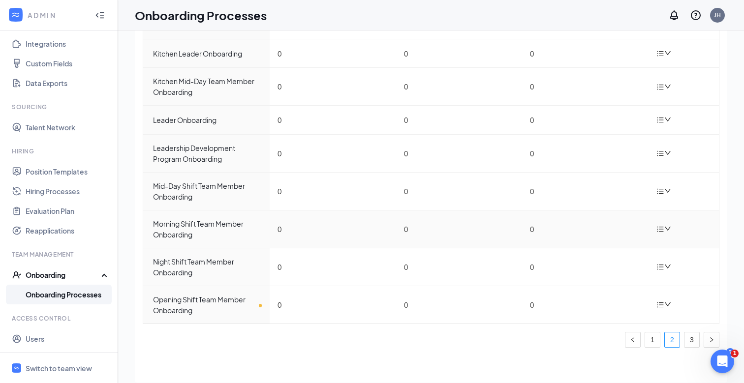
scroll to position [29, 0]
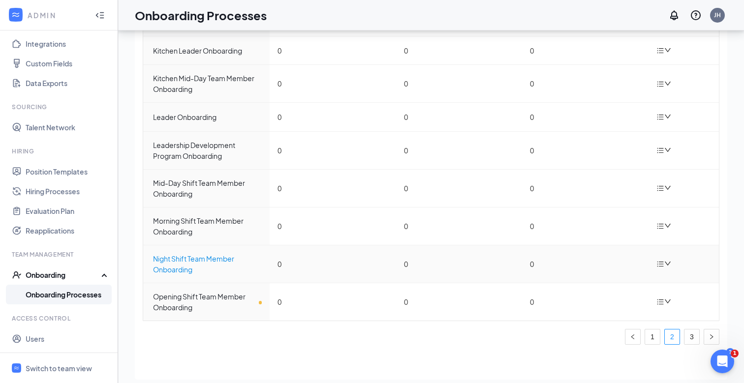
click at [202, 262] on div "Night Shift Team Member Onboarding" at bounding box center [207, 264] width 109 height 22
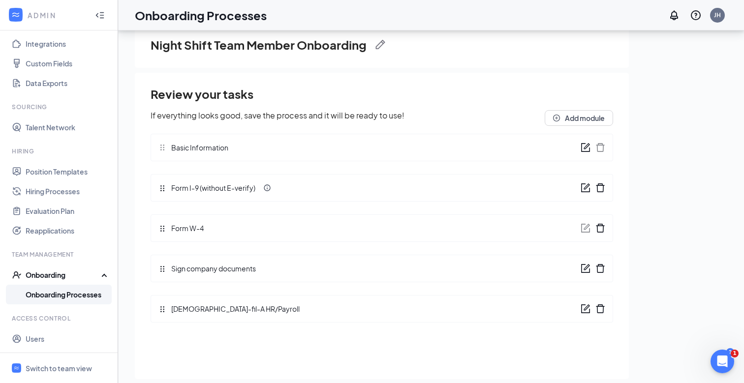
click at [576, 270] on div "Sign company documents" at bounding box center [381, 269] width 462 height 28
click at [585, 268] on icon "form" at bounding box center [586, 267] width 6 height 6
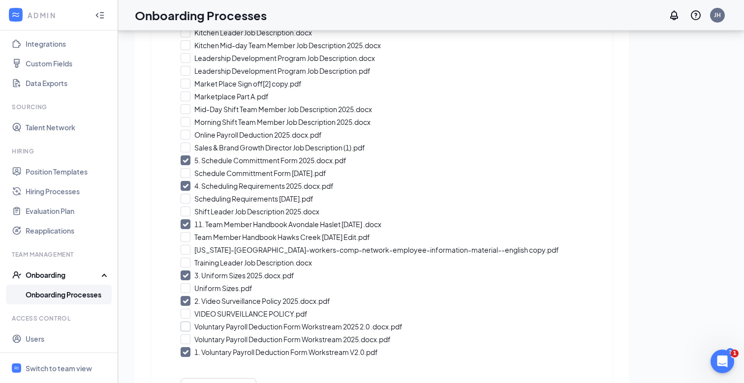
scroll to position [598, 0]
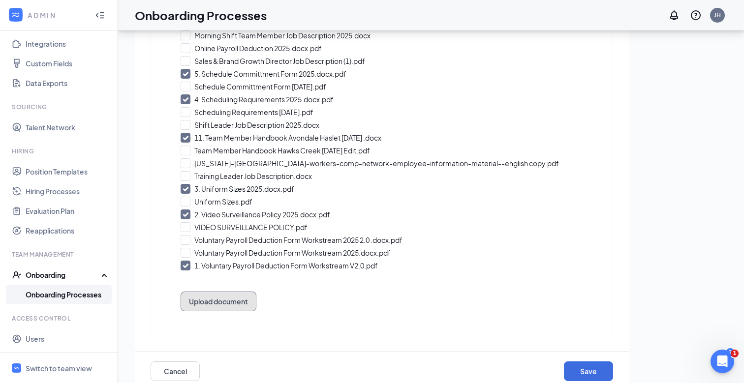
click at [209, 305] on button "Upload document" at bounding box center [218, 302] width 76 height 20
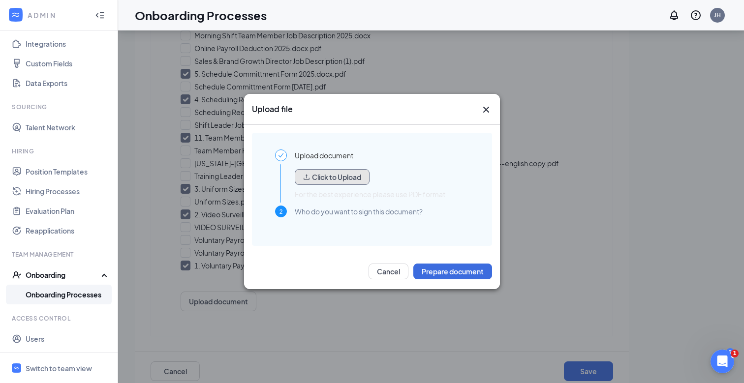
click at [326, 177] on button "Click to Upload" at bounding box center [332, 177] width 75 height 16
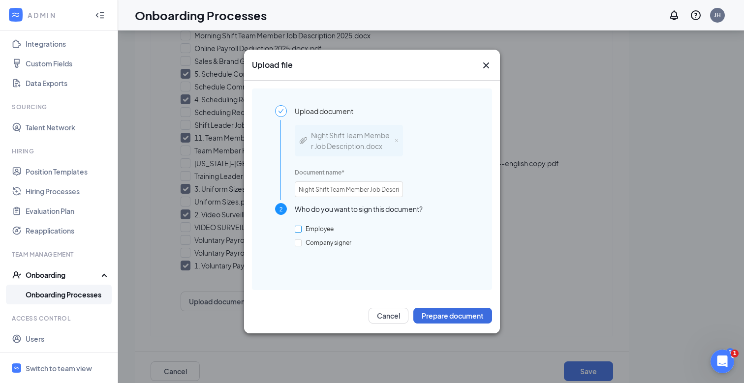
click at [299, 232] on label "Employee" at bounding box center [316, 229] width 43 height 9
click at [299, 232] on input "Employee" at bounding box center [298, 229] width 7 height 7
checkbox input "true"
drag, startPoint x: 384, startPoint y: 196, endPoint x: 405, endPoint y: 193, distance: 21.8
click at [407, 193] on div "Night Shift Team Member Job Description.docx Document name * Night Shift Team M…" at bounding box center [382, 160] width 174 height 86
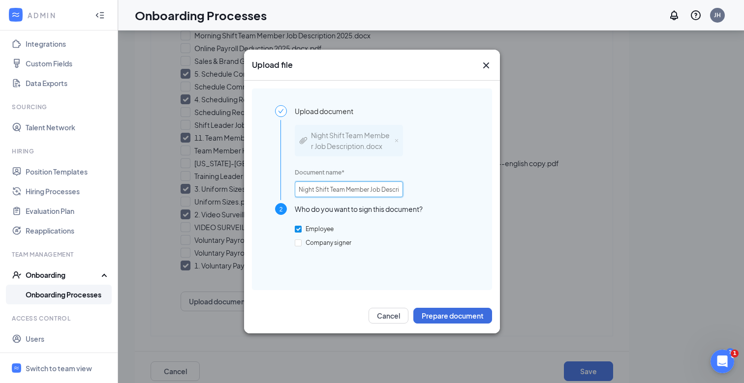
scroll to position [0, 30]
drag, startPoint x: 388, startPoint y: 193, endPoint x: 412, endPoint y: 193, distance: 24.1
click at [412, 193] on div "Night Shift Team Member Job Description.docx Document name * Night Shift Team M…" at bounding box center [382, 160] width 174 height 86
click at [379, 190] on input "Night Shift Team Member Job Description.docx" at bounding box center [349, 189] width 108 height 16
click at [381, 190] on input "Night Shift Team Member Job Description.docx" at bounding box center [349, 189] width 108 height 16
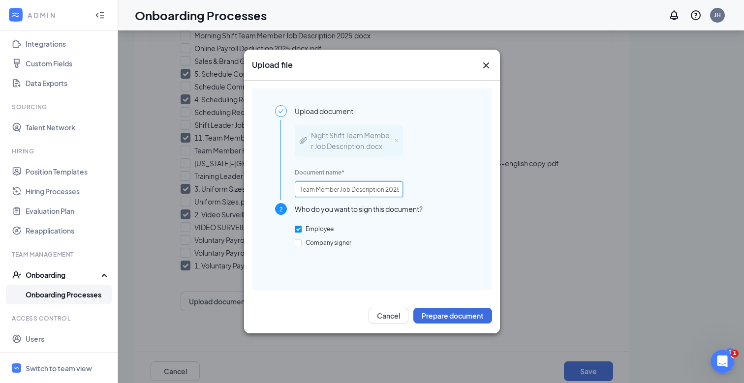
scroll to position [0, 30]
type input "Night Shift Team Member Job Description 2025.docx"
click at [426, 312] on button "Prepare document" at bounding box center [452, 316] width 79 height 16
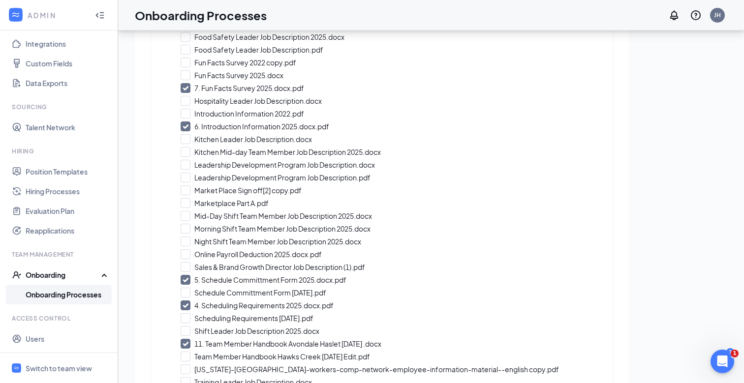
scroll to position [411, 0]
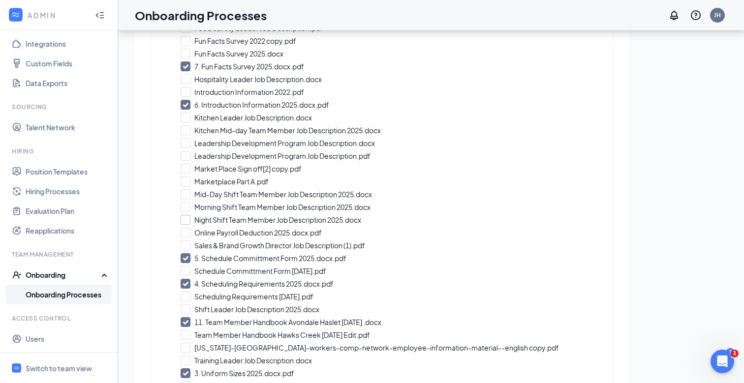
click at [185, 216] on input "Night Shift Team Member Job Description 2025.docx" at bounding box center [381, 220] width 402 height 10
checkbox input "true"
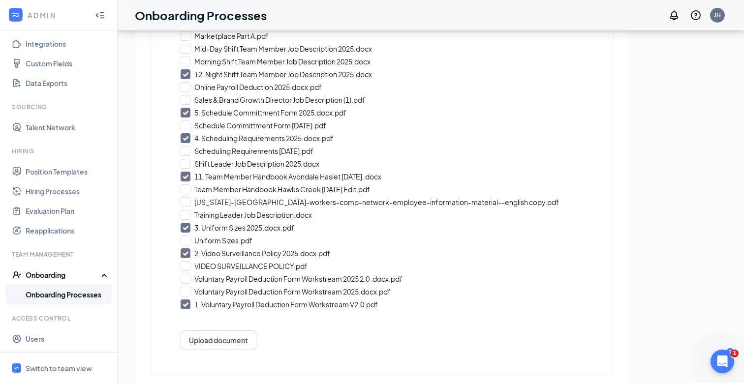
scroll to position [611, 0]
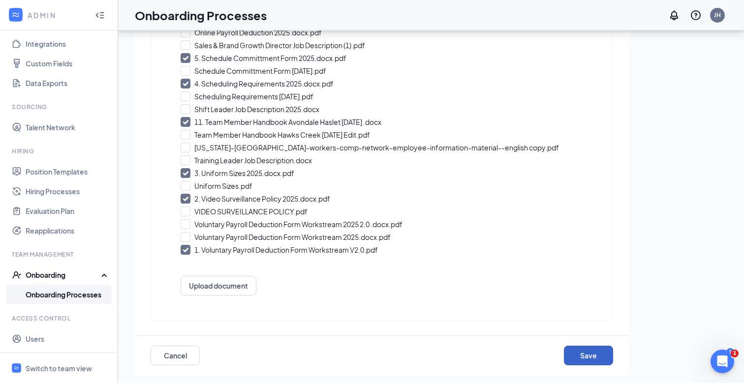
click at [580, 360] on button "Save" at bounding box center [588, 356] width 49 height 20
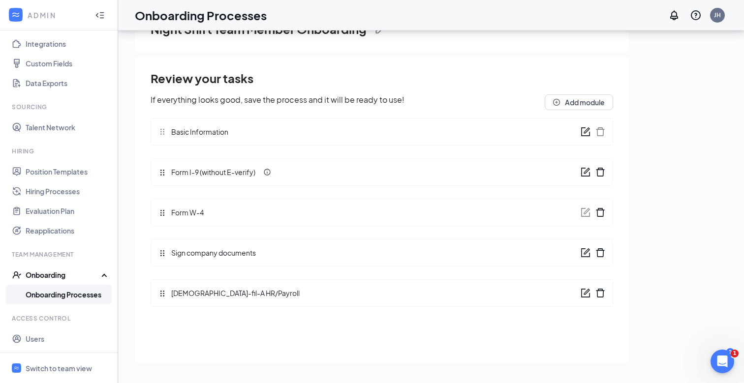
scroll to position [28, 0]
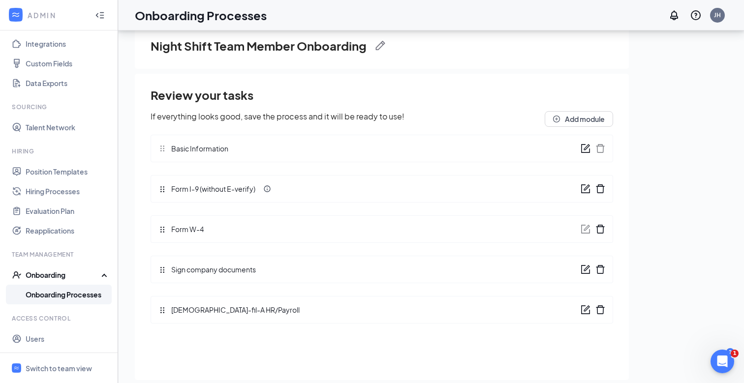
click at [86, 293] on link "Onboarding Processes" at bounding box center [68, 295] width 84 height 20
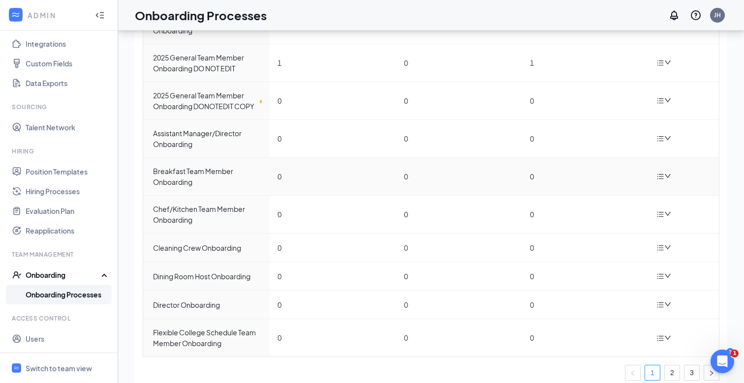
scroll to position [112, 0]
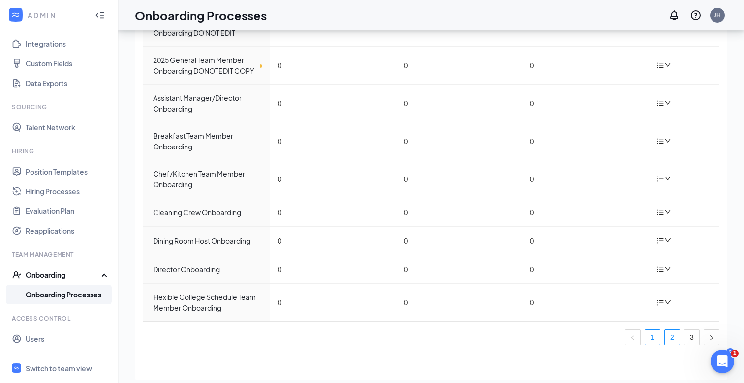
click at [671, 337] on link "2" at bounding box center [671, 337] width 15 height 15
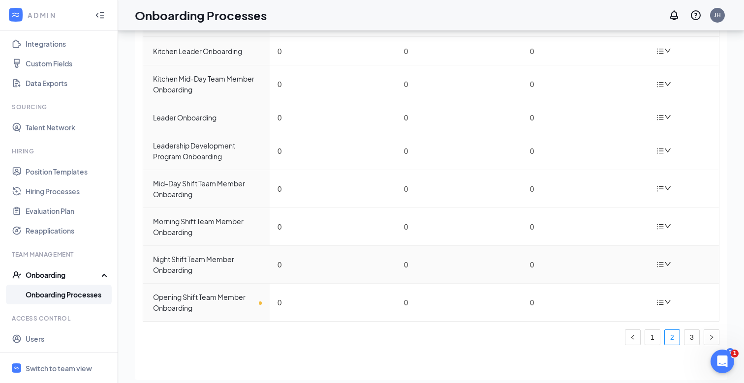
scroll to position [37, 0]
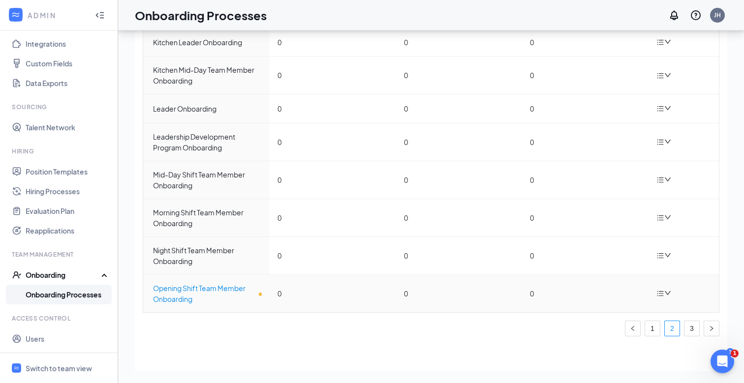
click at [200, 288] on div "Opening Shift Team Member Onboarding" at bounding box center [207, 294] width 109 height 22
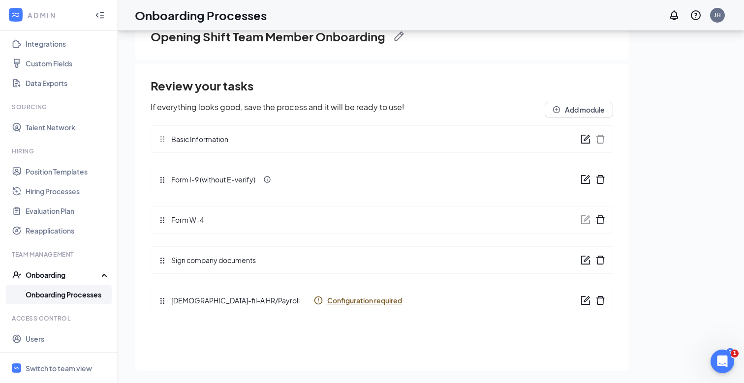
click at [584, 262] on icon "form" at bounding box center [585, 260] width 10 height 10
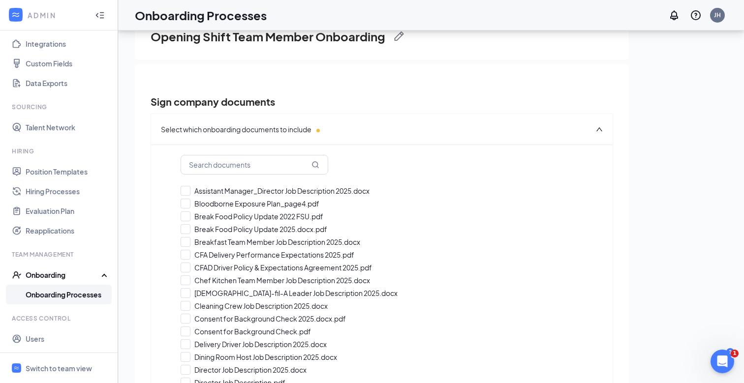
checkbox input "true"
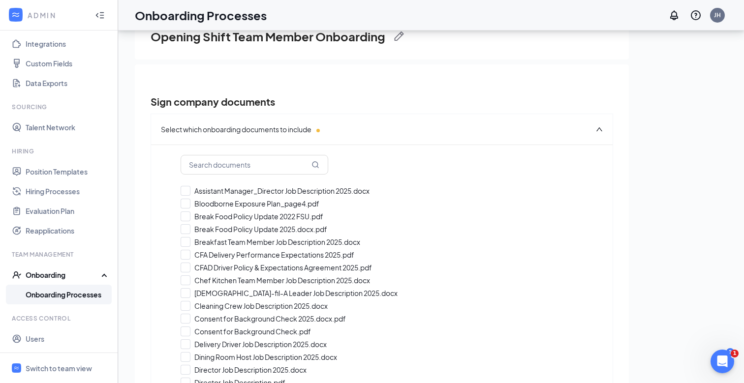
checkbox input "true"
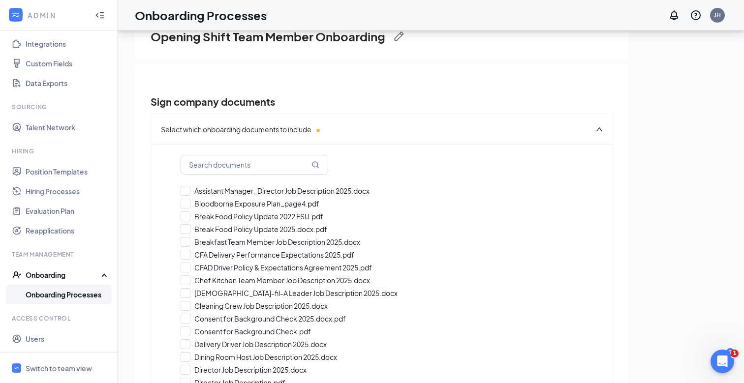
checkbox input "true"
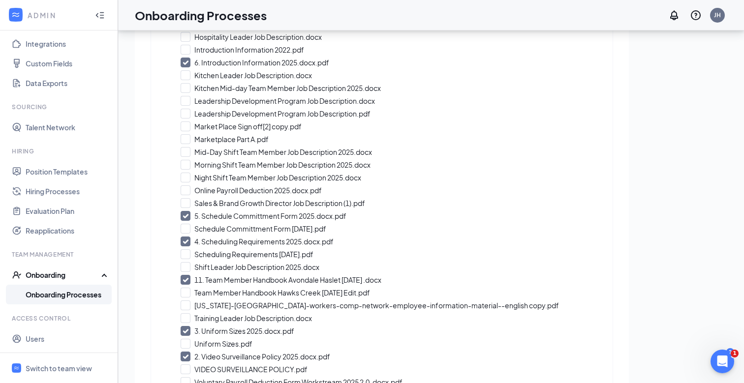
scroll to position [604, 0]
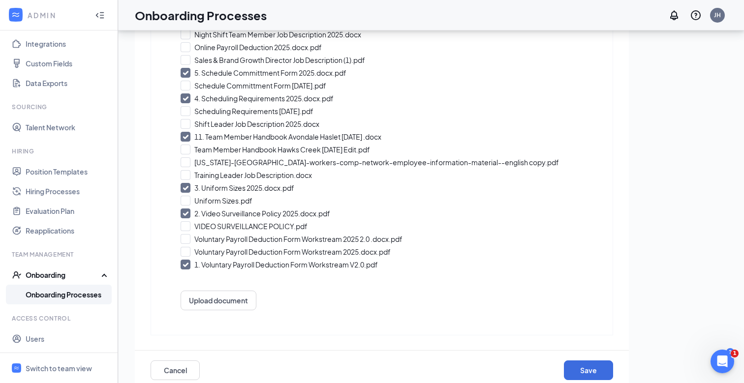
click at [193, 305] on button "Upload document" at bounding box center [218, 301] width 76 height 20
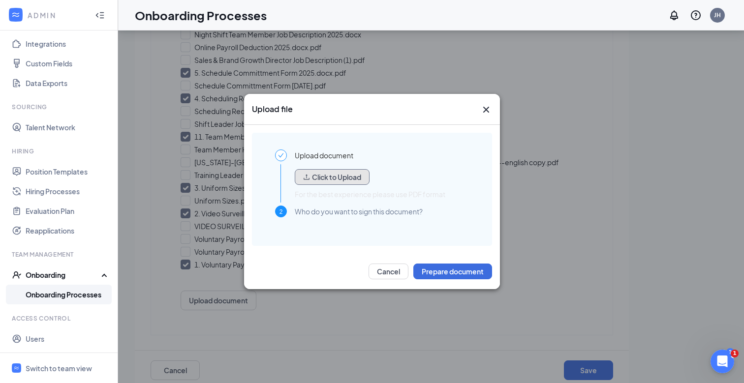
click at [333, 175] on button "Click to Upload" at bounding box center [332, 177] width 75 height 16
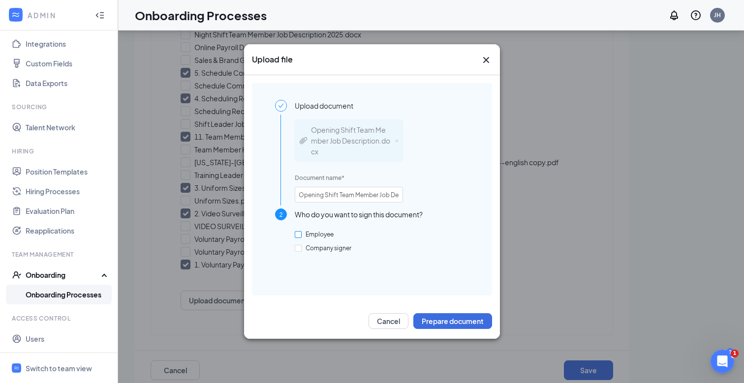
click at [298, 234] on input "Employee" at bounding box center [298, 234] width 7 height 7
checkbox input "true"
drag, startPoint x: 390, startPoint y: 199, endPoint x: 398, endPoint y: 198, distance: 8.4
click at [422, 198] on div "Opening Shift Team Member Job Description.docx Document name * Opening Shift Te…" at bounding box center [382, 160] width 174 height 97
drag, startPoint x: 396, startPoint y: 198, endPoint x: 424, endPoint y: 199, distance: 28.5
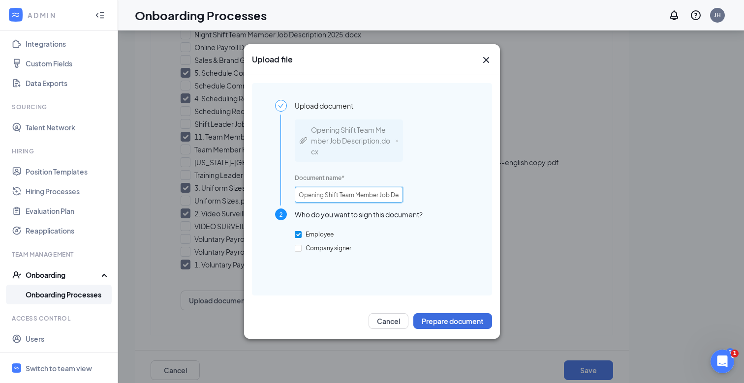
click at [424, 199] on div "Opening Shift Team Member Job Description.docx Document name * Opening Shift Te…" at bounding box center [382, 160] width 174 height 97
drag, startPoint x: 384, startPoint y: 199, endPoint x: 422, endPoint y: 199, distance: 38.4
click at [422, 199] on div "Opening Shift Team Member Job Description.docx Document name * Opening Shift Te…" at bounding box center [382, 160] width 174 height 97
drag, startPoint x: 388, startPoint y: 195, endPoint x: 413, endPoint y: 195, distance: 24.6
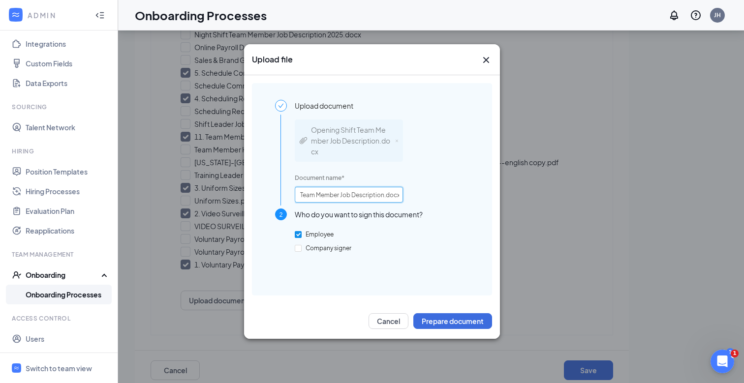
click at [413, 195] on div "Opening Shift Team Member Job Description.docx Document name * Opening Shift Te…" at bounding box center [382, 160] width 174 height 97
click at [379, 198] on input "Opening Shift Team Member Job Description.docx" at bounding box center [349, 195] width 108 height 16
click at [383, 196] on input "Opening Shift Team Member Job Description.docx" at bounding box center [349, 195] width 108 height 16
type input "Opening Shift Team Member Job Description 2025.docx"
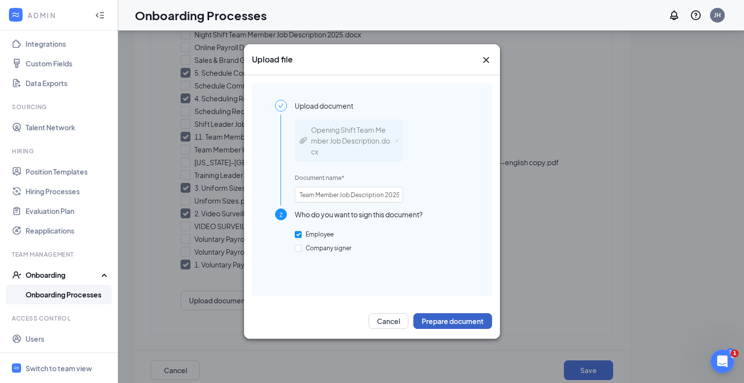
scroll to position [0, 0]
click at [460, 323] on button "Prepare document" at bounding box center [452, 321] width 79 height 16
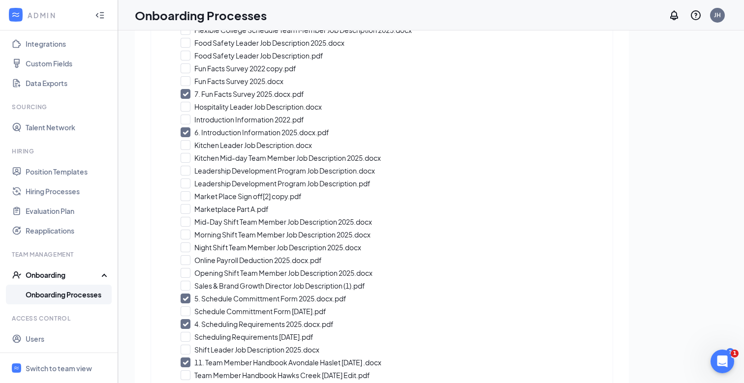
scroll to position [413, 0]
click at [187, 270] on input "Opening Shift Team Member Job Description 2025.docx" at bounding box center [381, 272] width 402 height 10
checkbox input "true"
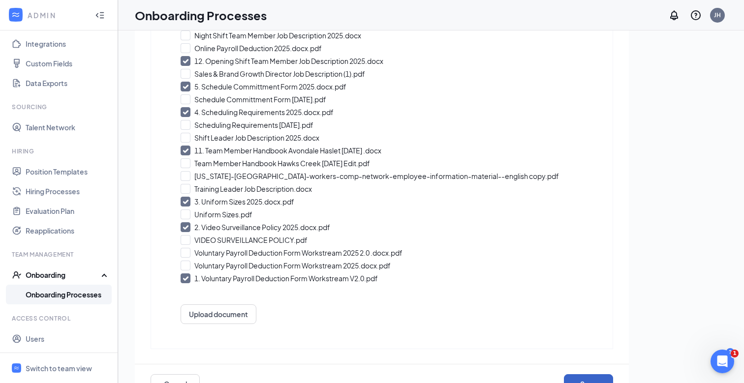
click at [583, 379] on button "Save" at bounding box center [588, 384] width 49 height 20
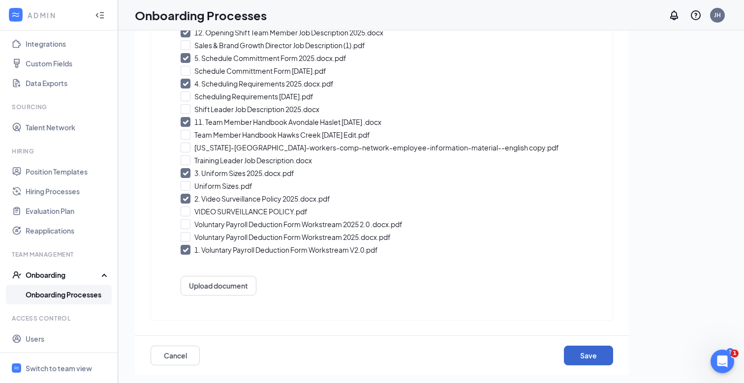
scroll to position [0, 0]
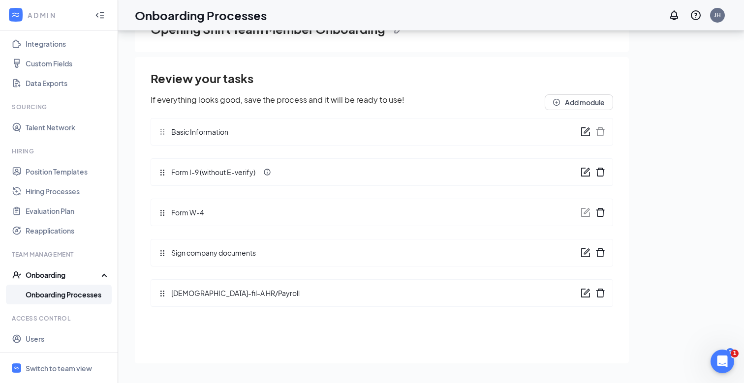
click at [58, 291] on link "Onboarding Processes" at bounding box center [68, 295] width 84 height 20
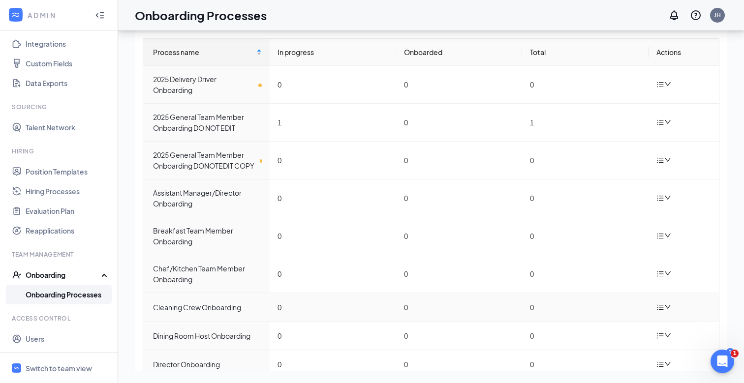
scroll to position [112, 0]
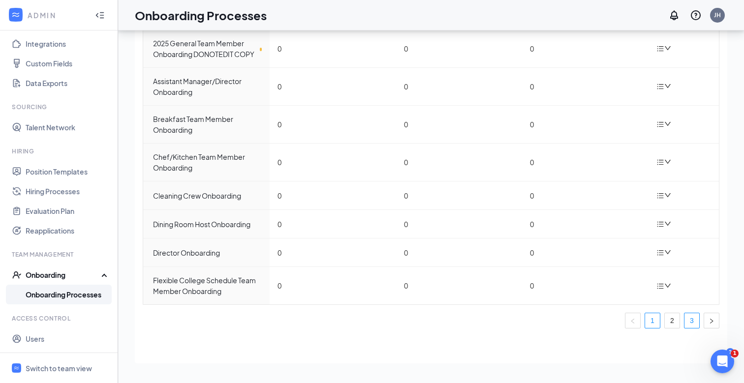
click at [695, 323] on link "3" at bounding box center [691, 320] width 15 height 15
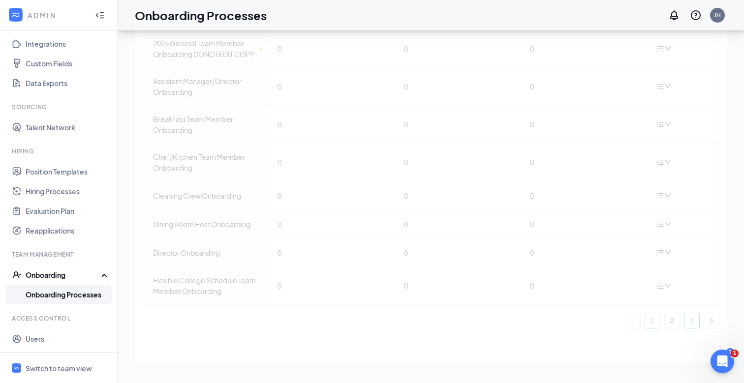
scroll to position [0, 0]
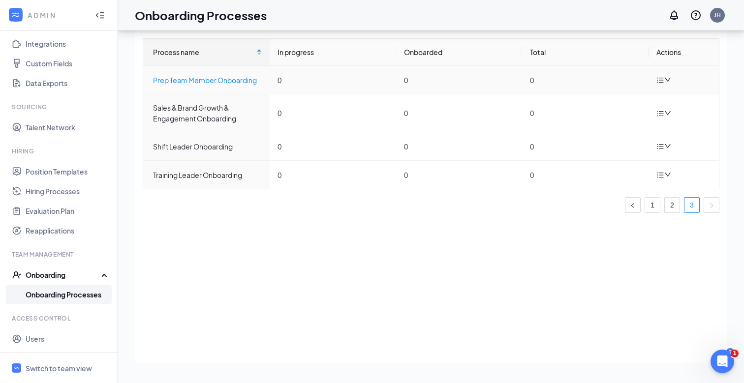
click at [179, 81] on div "Prep Team Member Onboarding" at bounding box center [207, 80] width 109 height 11
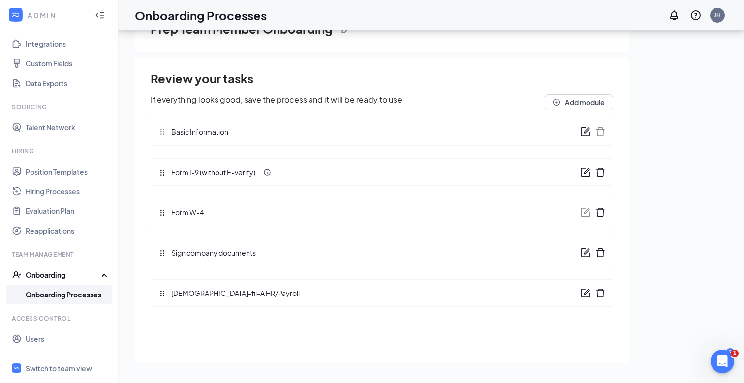
click at [583, 249] on icon "form" at bounding box center [585, 253] width 10 height 10
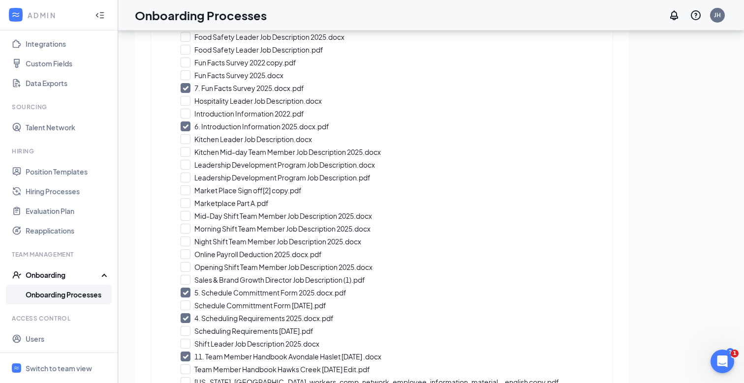
scroll to position [624, 0]
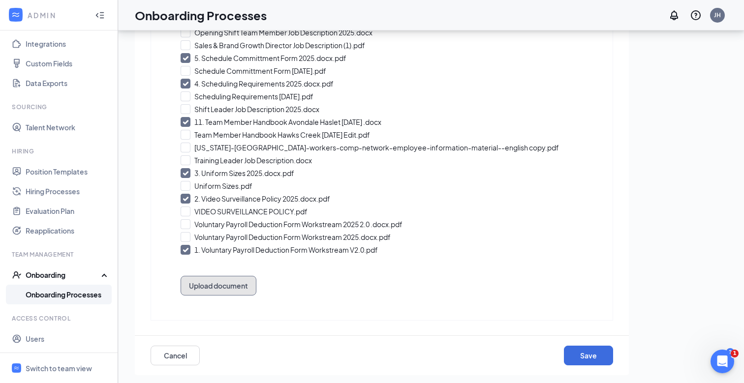
click at [235, 287] on button "Upload document" at bounding box center [218, 286] width 76 height 20
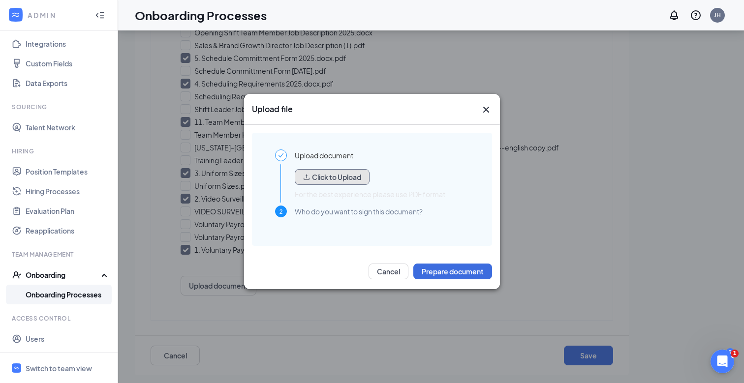
click at [324, 178] on button "Click to Upload" at bounding box center [332, 177] width 75 height 16
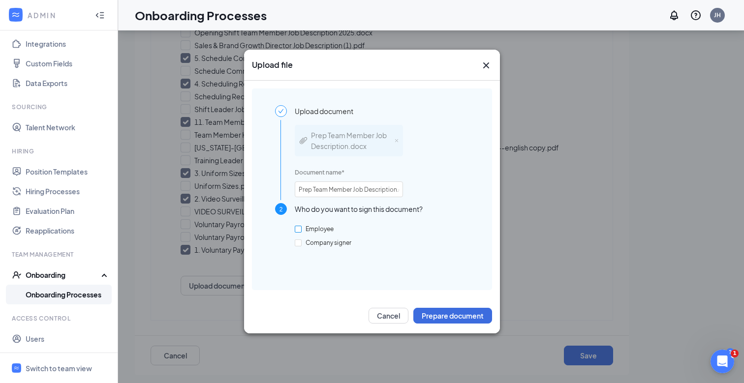
click at [302, 231] on span "Employee" at bounding box center [319, 228] width 36 height 7
click at [301, 231] on input "Employee" at bounding box center [298, 229] width 7 height 7
checkbox input "true"
drag, startPoint x: 341, startPoint y: 182, endPoint x: 407, endPoint y: 191, distance: 65.9
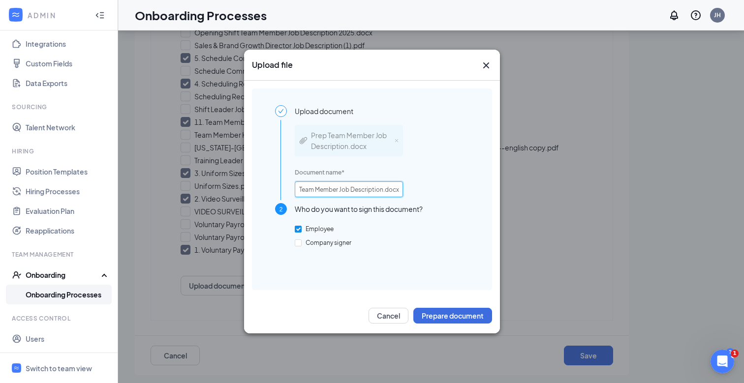
click at [408, 191] on div "Prep Team Member Job Description.docx Document name * Prep Team Member Job Desc…" at bounding box center [382, 160] width 174 height 86
click at [384, 189] on input "Prep Team Member Job Description.docx" at bounding box center [349, 189] width 108 height 16
click at [383, 189] on input "Prep Team Member Job Description.docx" at bounding box center [349, 189] width 108 height 16
type input "Prep Team Member Job Description 2025.docx"
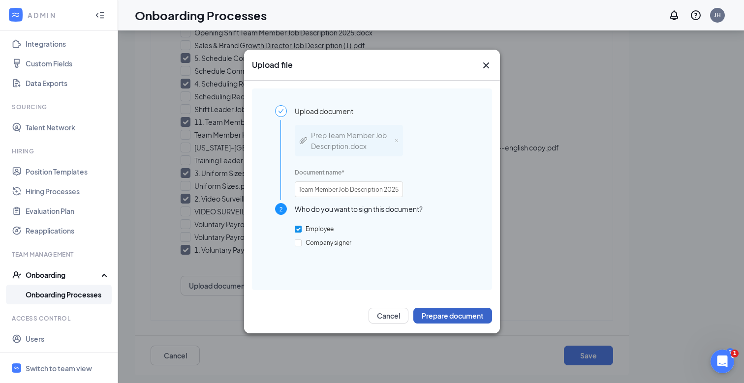
scroll to position [0, 0]
click at [426, 316] on button "Prepare document" at bounding box center [452, 316] width 79 height 16
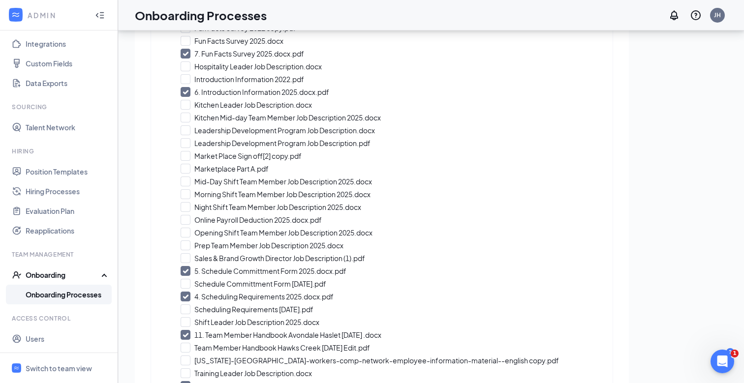
scroll to position [429, 0]
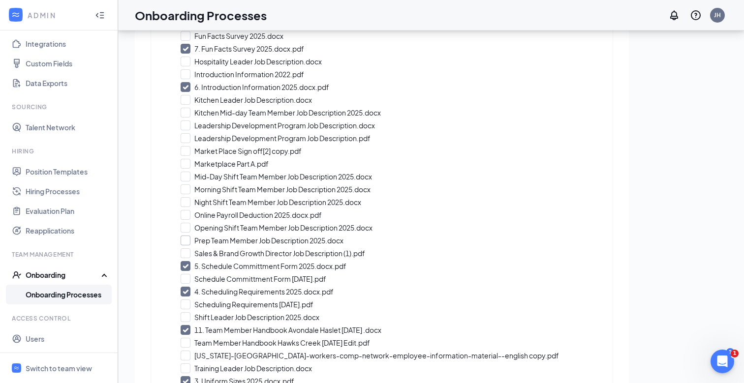
click at [184, 239] on input "Prep Team Member Job Description 2025.docx" at bounding box center [381, 241] width 402 height 10
checkbox input "true"
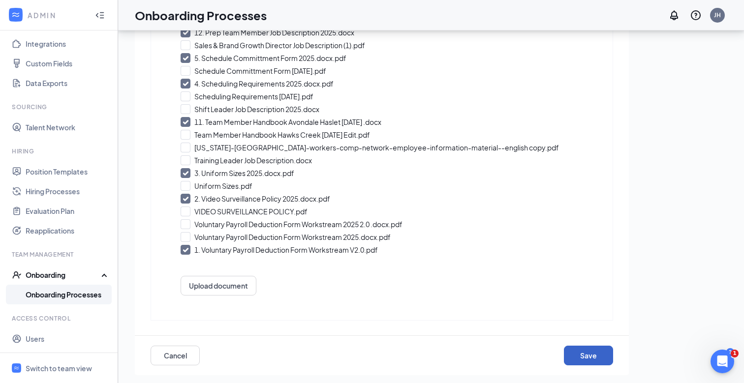
click at [574, 353] on button "Save" at bounding box center [588, 356] width 49 height 20
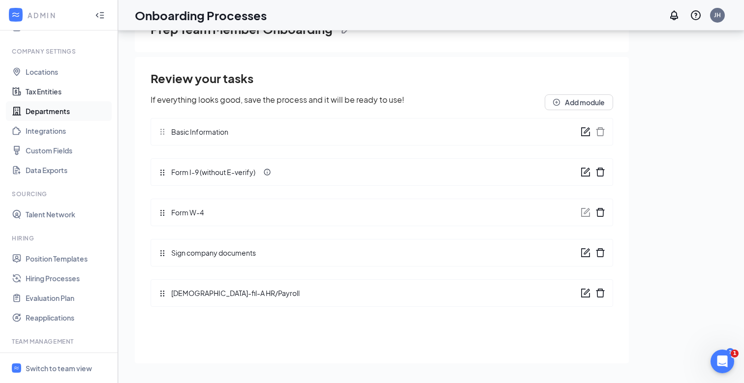
scroll to position [0, 0]
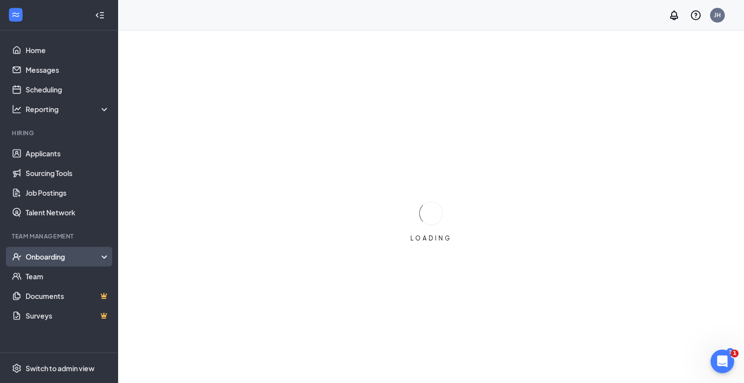
click at [44, 260] on div "Onboarding" at bounding box center [64, 257] width 76 height 10
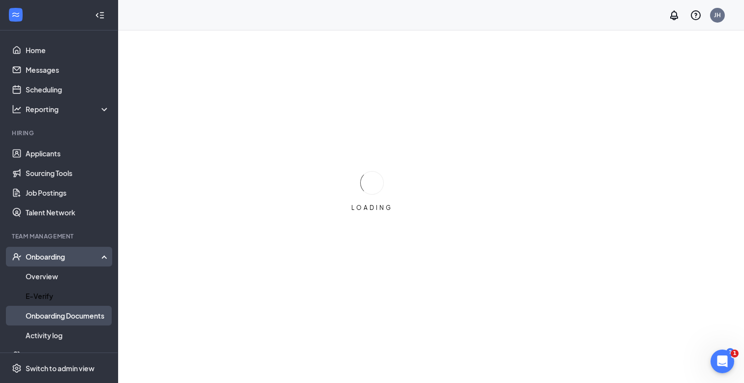
click at [48, 315] on link "Onboarding Documents" at bounding box center [68, 316] width 84 height 20
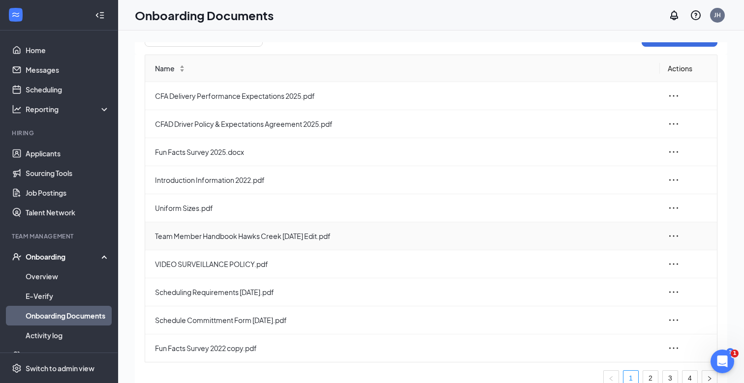
scroll to position [49, 0]
click at [672, 237] on icon "ellipsis" at bounding box center [673, 236] width 9 height 1
click at [542, 234] on span "Team Member Handbook Hawks Creek [DATE] Edit.pdf" at bounding box center [403, 237] width 497 height 11
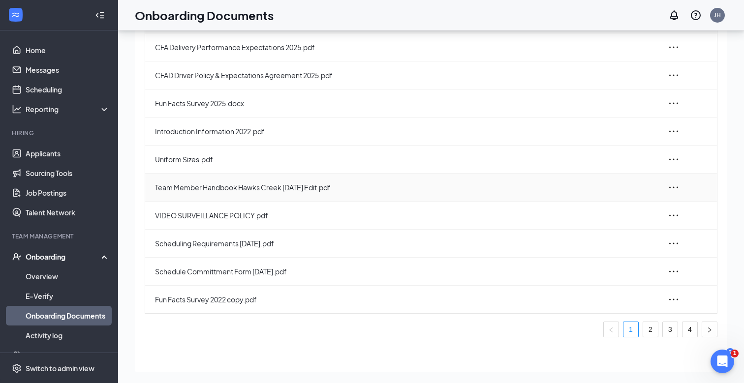
scroll to position [44, 0]
click at [671, 190] on icon "ellipsis" at bounding box center [673, 186] width 12 height 12
click at [595, 232] on div "Edit" at bounding box center [620, 231] width 106 height 12
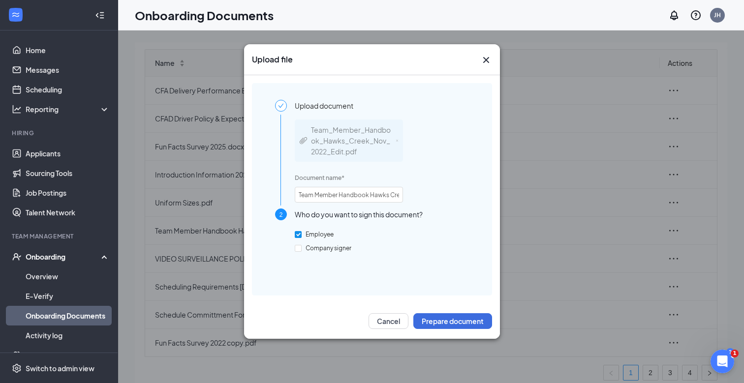
click at [483, 64] on icon "Cross" at bounding box center [486, 60] width 12 height 12
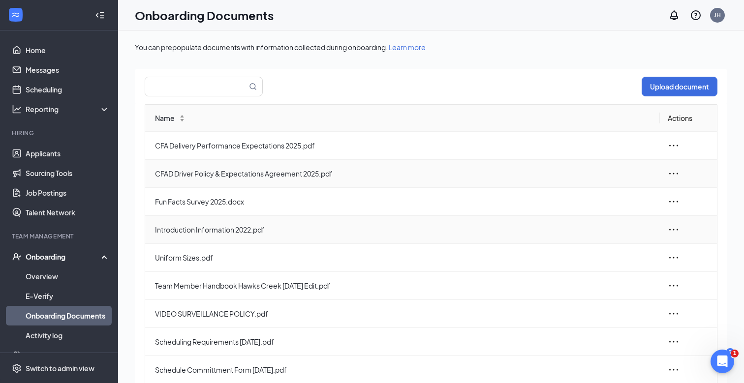
scroll to position [55, 0]
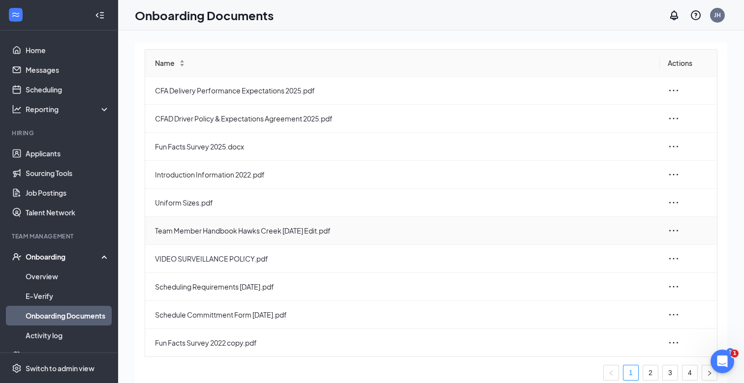
click at [673, 229] on icon "ellipsis" at bounding box center [673, 231] width 12 height 12
click at [141, 183] on div "Name Actions CFA Delivery Performance Expectations 2025.pdf CFAD Driver Policy …" at bounding box center [431, 232] width 592 height 366
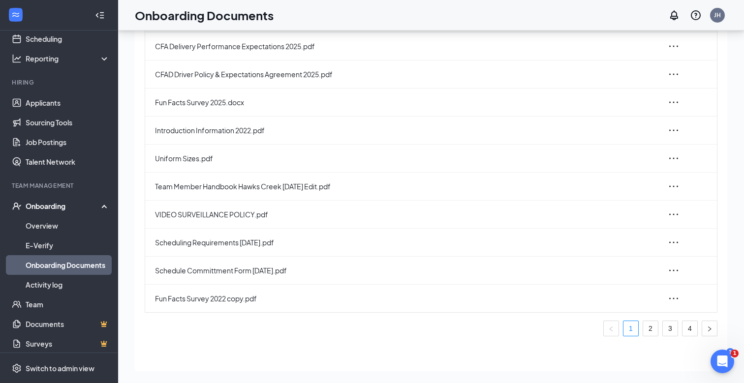
scroll to position [56, 0]
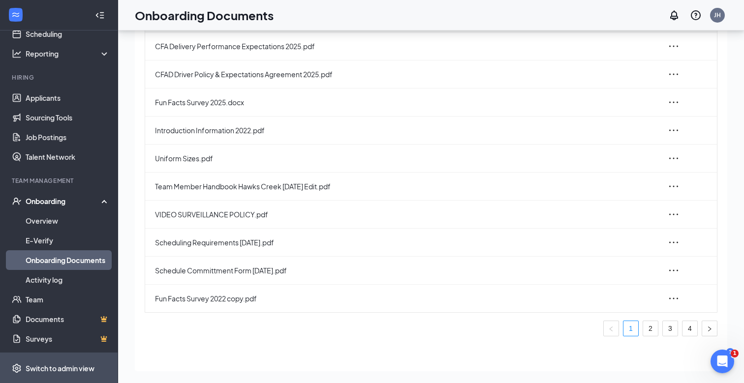
click at [54, 361] on span "Switch to admin view" at bounding box center [68, 368] width 84 height 30
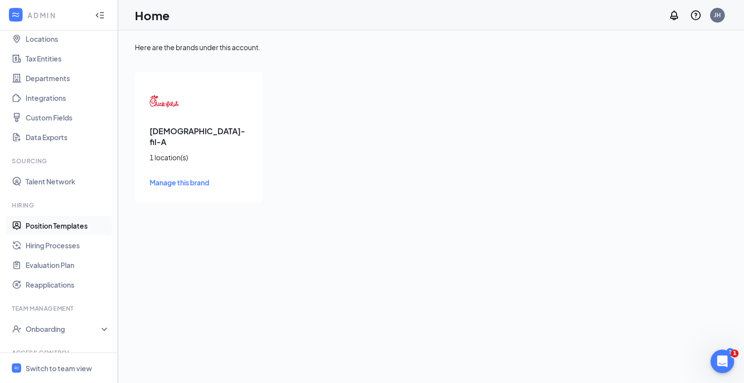
click at [70, 229] on link "Position Templates" at bounding box center [68, 226] width 84 height 20
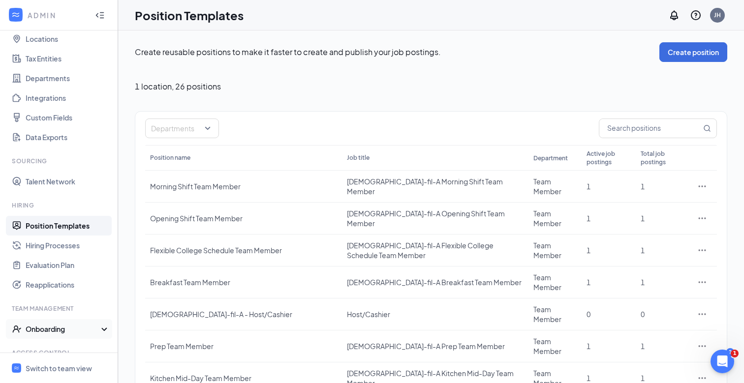
click at [72, 331] on div "Onboarding" at bounding box center [64, 329] width 76 height 10
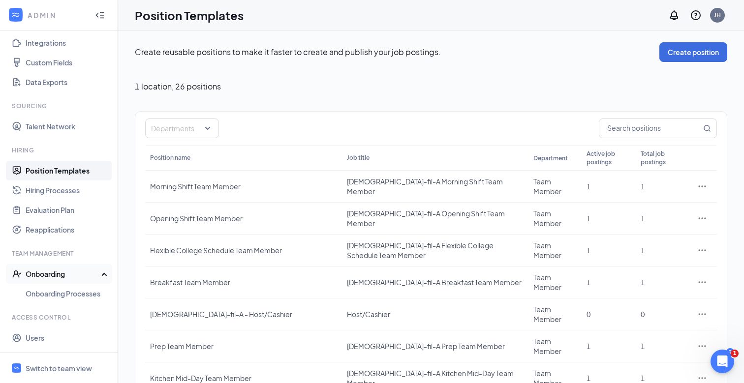
scroll to position [129, 0]
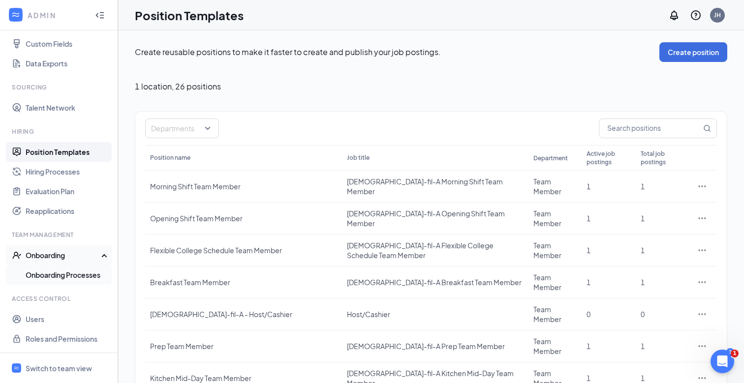
click at [71, 279] on link "Onboarding Processes" at bounding box center [68, 275] width 84 height 20
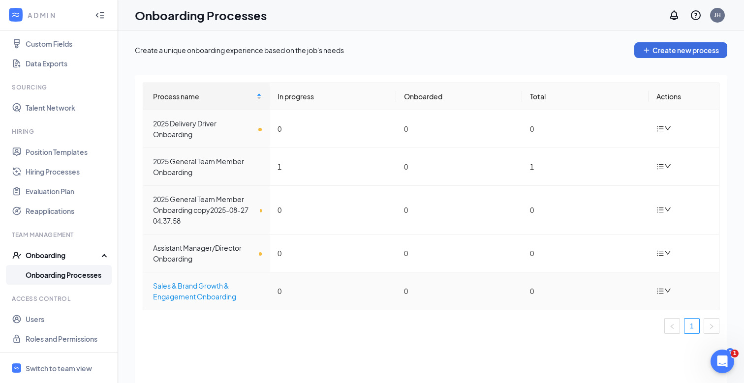
click at [197, 293] on div "Sales & Brand Growth & Engagement Onboarding" at bounding box center [207, 291] width 109 height 22
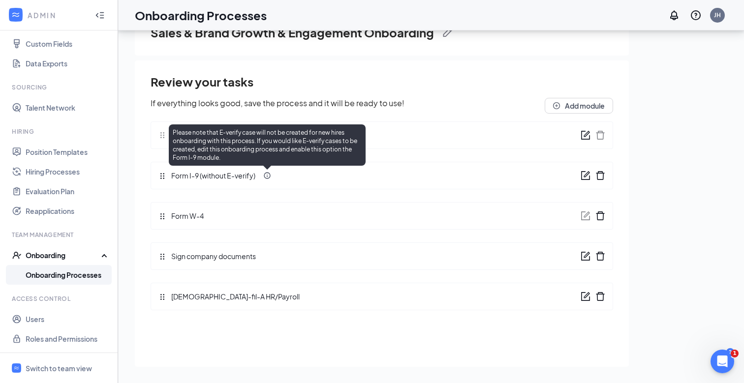
scroll to position [44, 0]
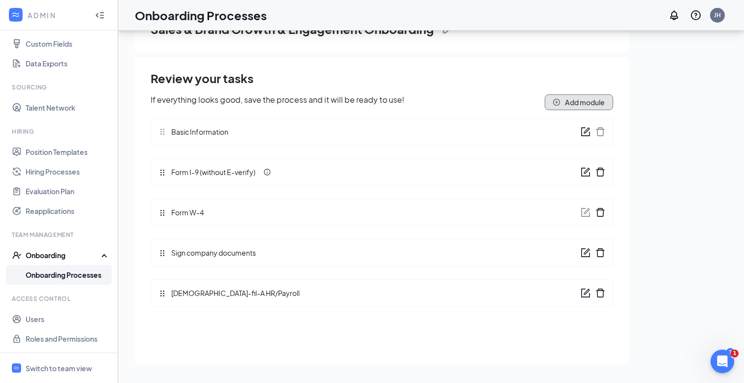
click at [569, 101] on button "Add module" at bounding box center [578, 102] width 68 height 16
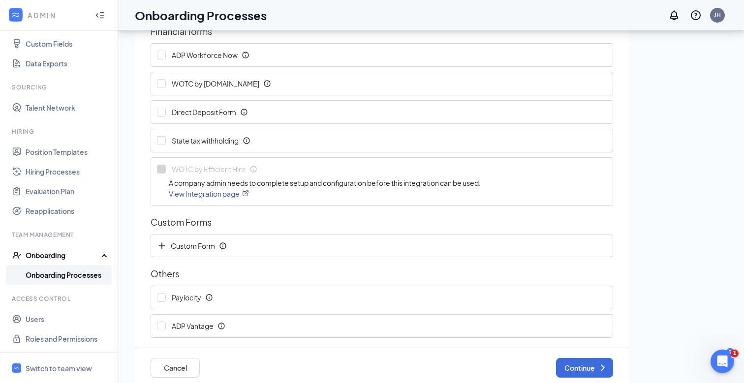
scroll to position [128, 0]
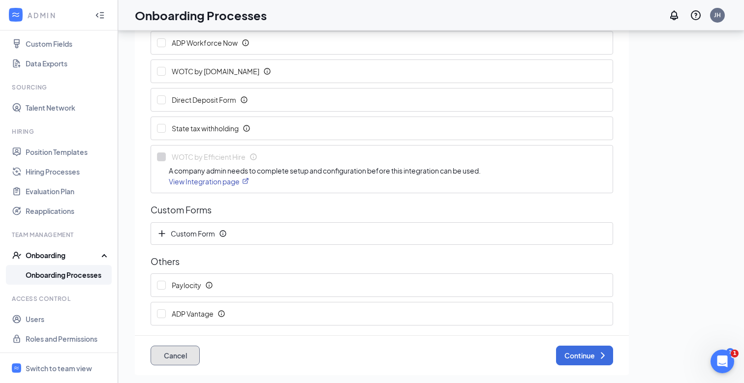
click at [164, 358] on button "Cancel" at bounding box center [174, 356] width 49 height 20
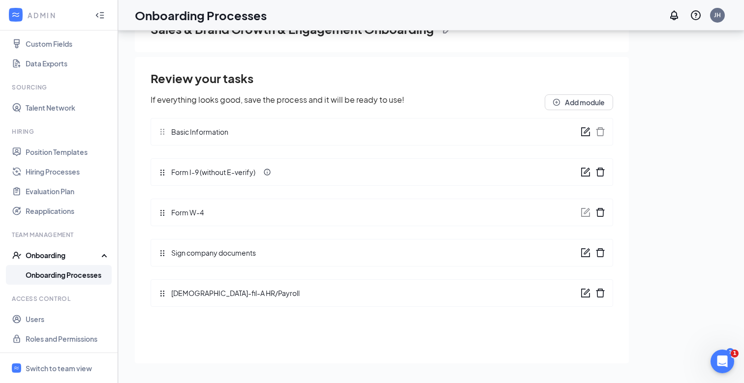
scroll to position [0, 0]
click at [586, 251] on icon "form" at bounding box center [586, 251] width 6 height 6
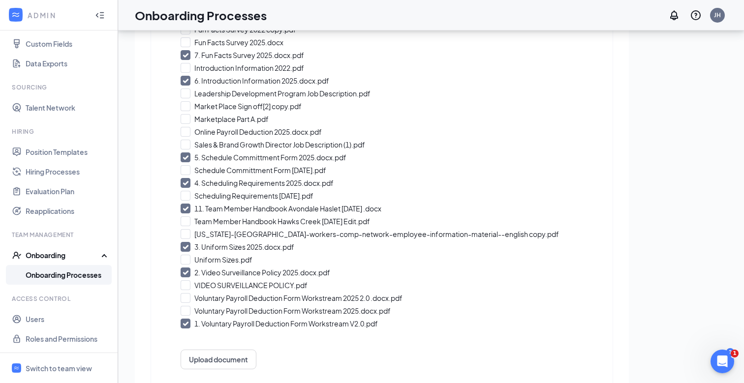
scroll to position [381, 0]
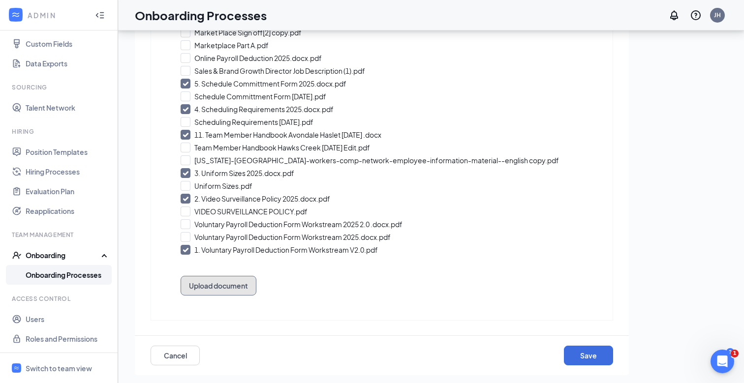
click at [234, 289] on button "Upload document" at bounding box center [218, 286] width 76 height 20
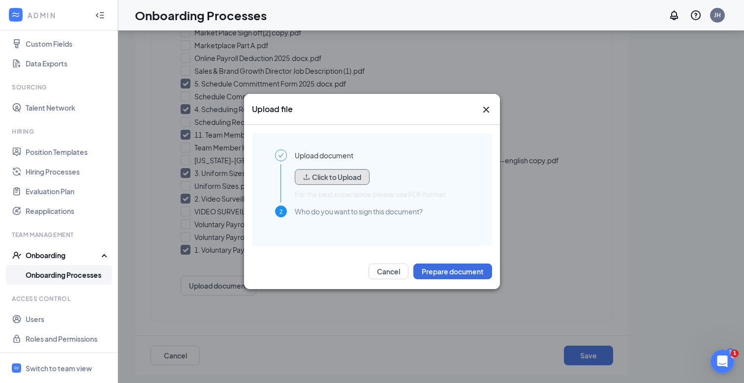
click at [315, 175] on button "Click to Upload" at bounding box center [332, 177] width 75 height 16
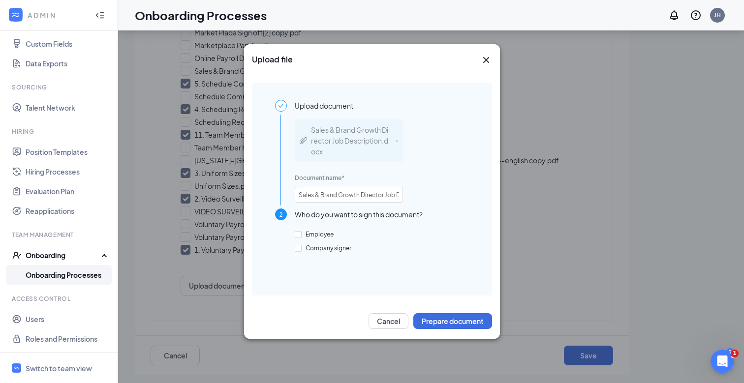
click at [294, 235] on div "2 Who do you want to sign this document? Employee Company signer" at bounding box center [372, 244] width 194 height 70
click at [297, 235] on input "Employee" at bounding box center [298, 234] width 7 height 7
checkbox input "true"
click at [445, 319] on button "Prepare document" at bounding box center [452, 321] width 79 height 16
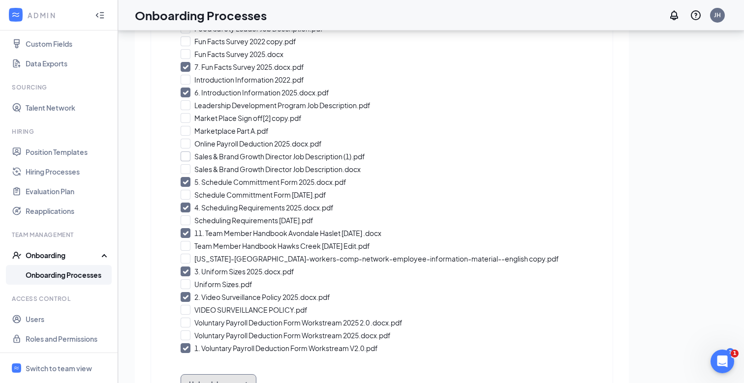
scroll to position [277, 0]
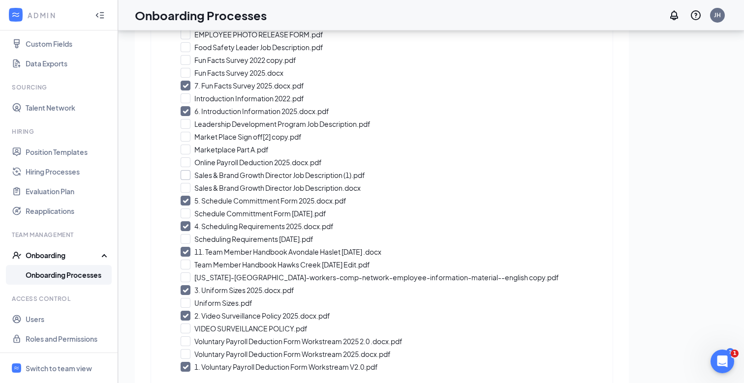
click at [184, 173] on input "Sales & Brand Growth Director Job Description (1).pdf" at bounding box center [381, 175] width 402 height 10
checkbox input "true"
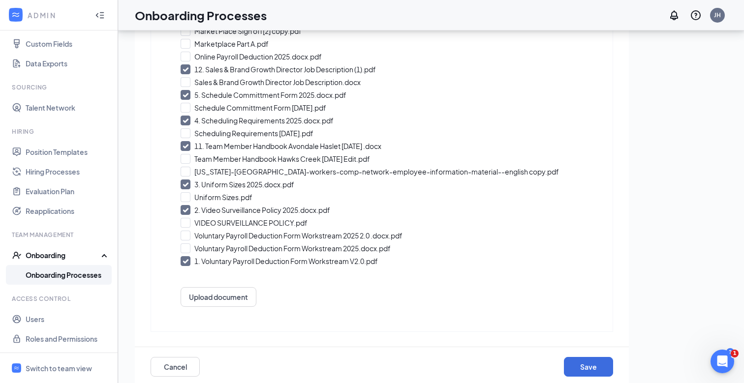
scroll to position [394, 0]
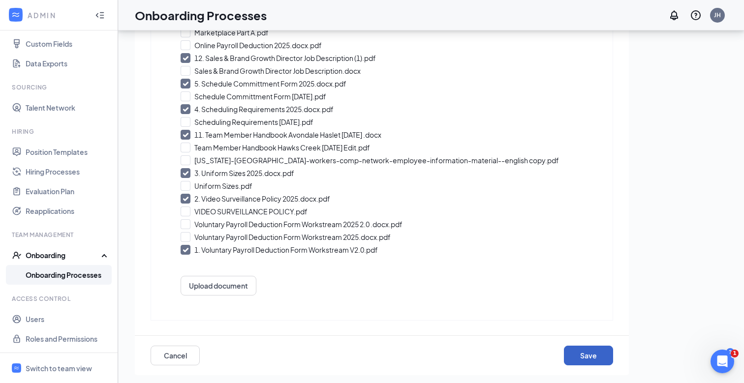
click at [579, 352] on button "Save" at bounding box center [588, 356] width 49 height 20
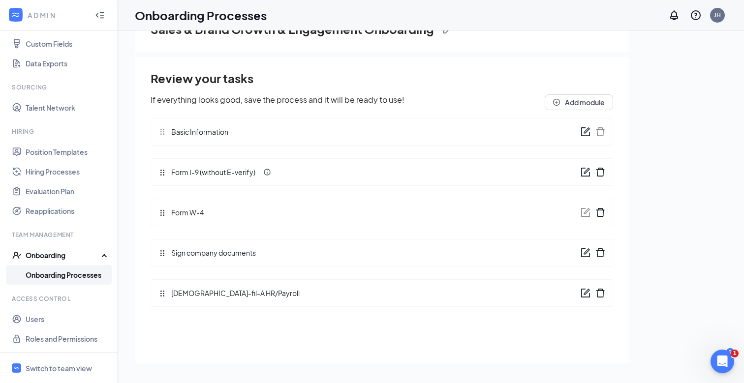
scroll to position [0, 0]
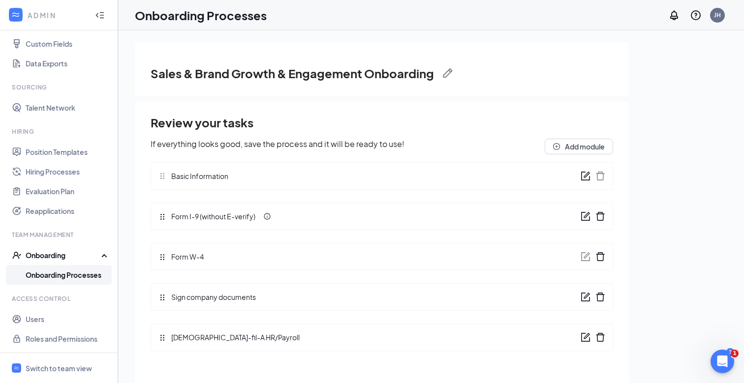
click at [586, 298] on icon "form" at bounding box center [585, 297] width 10 height 10
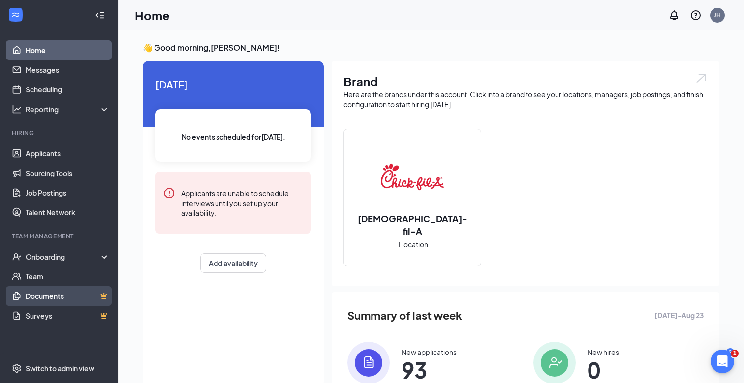
click at [47, 294] on link "Documents" at bounding box center [68, 296] width 84 height 20
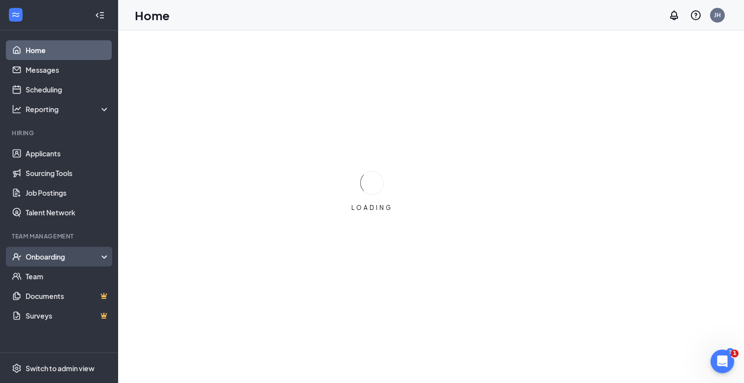
click at [54, 258] on div "Onboarding" at bounding box center [64, 257] width 76 height 10
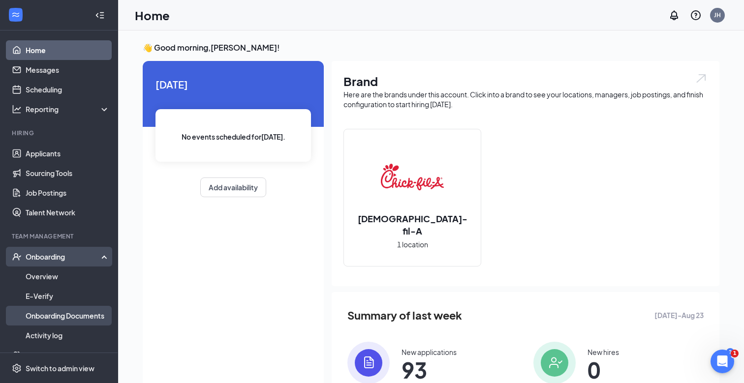
click at [55, 314] on link "Onboarding Documents" at bounding box center [68, 316] width 84 height 20
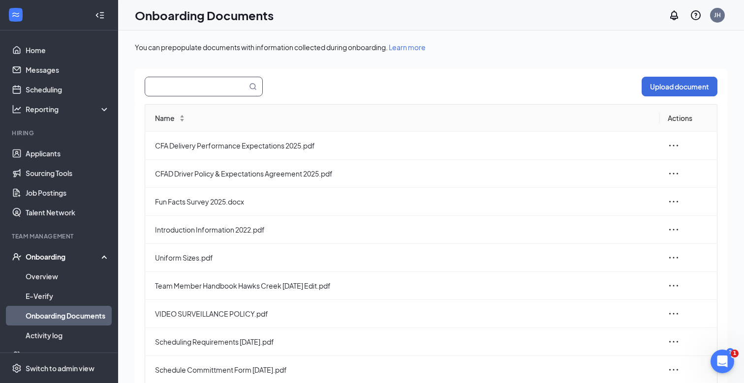
click at [191, 89] on input "text" at bounding box center [190, 86] width 90 height 19
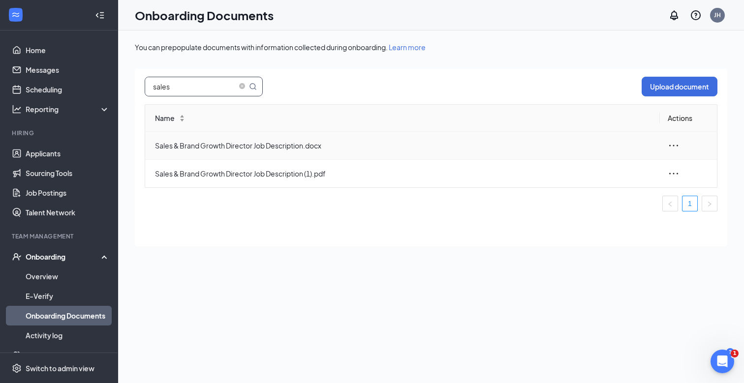
type input "sales"
click at [674, 148] on icon "ellipsis" at bounding box center [673, 146] width 12 height 12
click at [314, 143] on span "Sales & Brand Growth Director Job Description.docx" at bounding box center [403, 145] width 497 height 11
click at [677, 147] on icon "ellipsis" at bounding box center [673, 146] width 12 height 12
click at [606, 213] on div "Delete" at bounding box center [620, 212] width 106 height 12
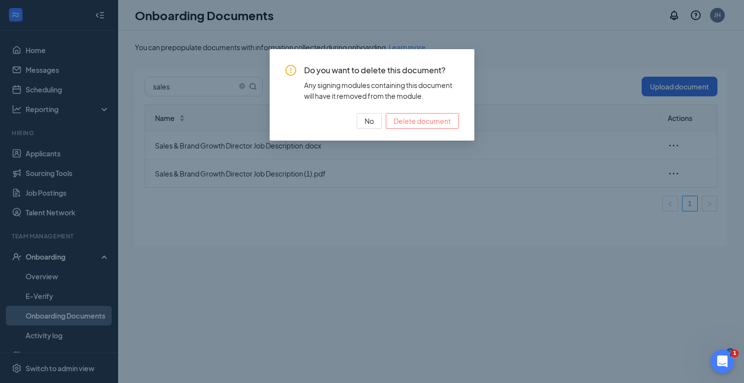
click at [418, 120] on span "Delete document" at bounding box center [421, 121] width 57 height 11
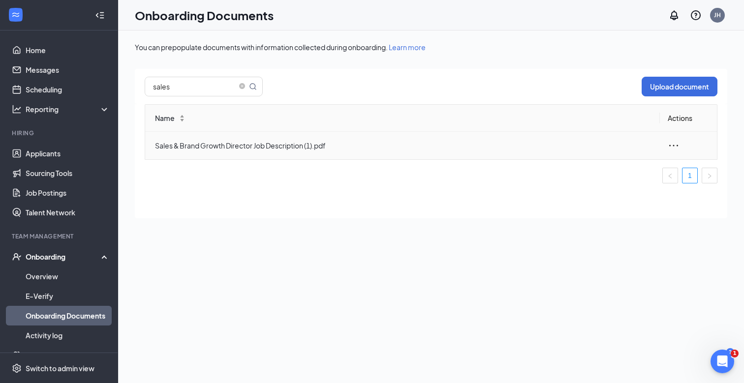
click at [308, 144] on span "Sales & Brand Growth Director Job Description (1).pdf" at bounding box center [403, 145] width 497 height 11
click at [668, 143] on icon "ellipsis" at bounding box center [673, 146] width 12 height 12
click at [589, 187] on div "Edit" at bounding box center [620, 190] width 106 height 12
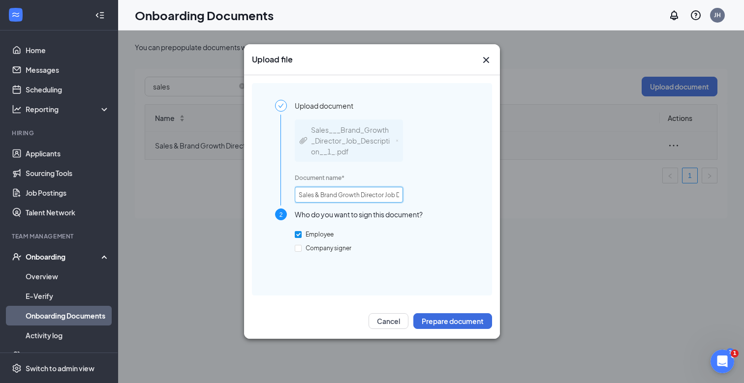
scroll to position [0, 47]
drag, startPoint x: 381, startPoint y: 198, endPoint x: 399, endPoint y: 189, distance: 20.5
click at [416, 196] on div "Sales___Brand_Growth_Director_Job_Description__1_.pdf Document name * Sales & B…" at bounding box center [382, 160] width 174 height 97
click at [384, 192] on input "Sales & Brand Growth Director Job Description (1).pdf" at bounding box center [349, 195] width 108 height 16
click at [387, 195] on input "Sales & Brand Growth Director Job Description (1).pdf" at bounding box center [349, 195] width 108 height 16
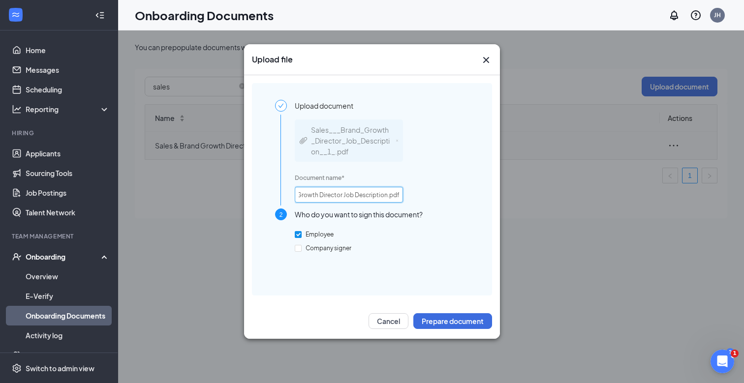
scroll to position [0, 40]
type input "Sales & Brand Growth Director Job Description.pdf"
click at [397, 292] on div "Upload document Sales___Brand_Growth_Director_Job_Description__1_.pdf Document …" at bounding box center [372, 189] width 240 height 212
click at [490, 61] on icon "Cross" at bounding box center [486, 60] width 12 height 12
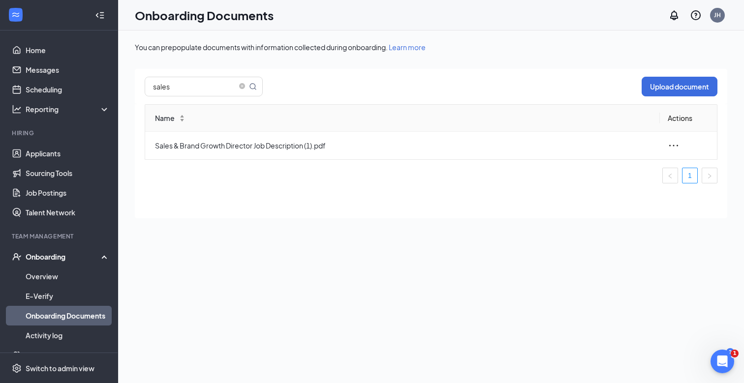
click at [42, 314] on link "Onboarding Documents" at bounding box center [68, 316] width 84 height 20
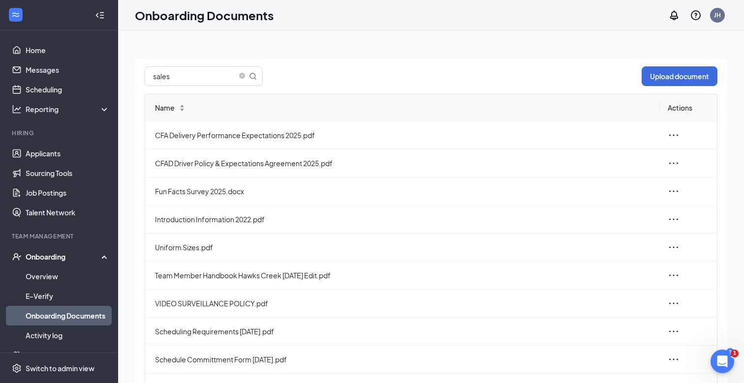
scroll to position [7, 0]
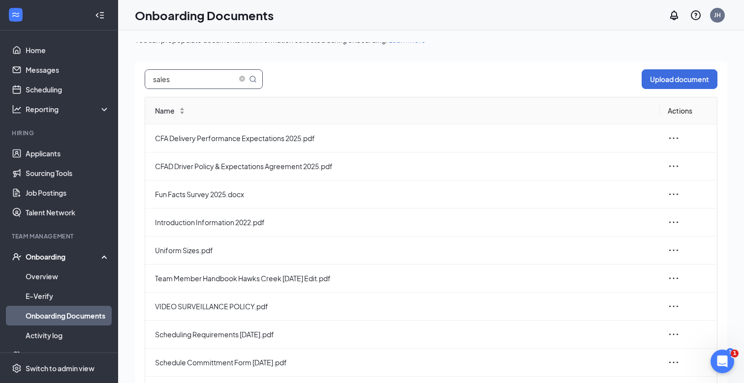
click at [175, 78] on input "sales" at bounding box center [190, 79] width 90 height 19
drag, startPoint x: 175, startPoint y: 78, endPoint x: 118, endPoint y: 67, distance: 58.2
click at [118, 67] on div "Home Messages Scheduling Reporting Hiring Applicants Sourcing Tools Job Posting…" at bounding box center [372, 213] width 744 height 427
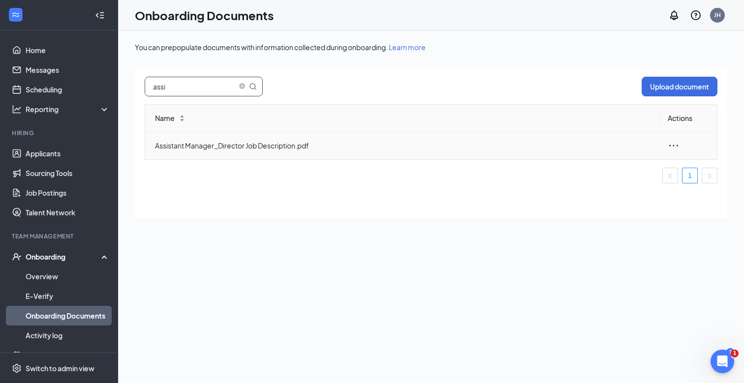
type input "assi"
click at [667, 148] on icon "ellipsis" at bounding box center [673, 146] width 12 height 12
click at [587, 209] on span "Delete" at bounding box center [593, 212] width 22 height 10
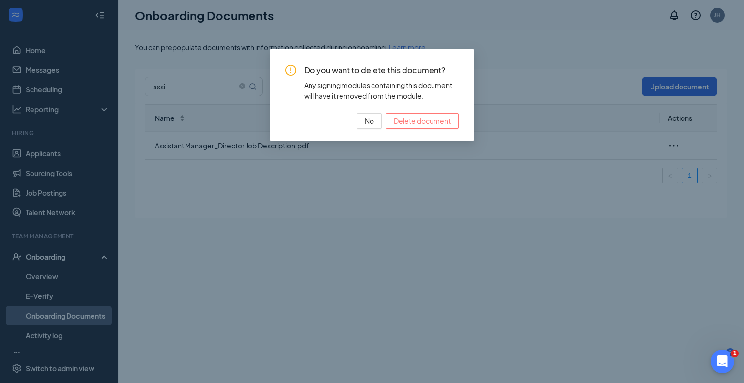
click at [410, 118] on span "Delete document" at bounding box center [421, 121] width 57 height 11
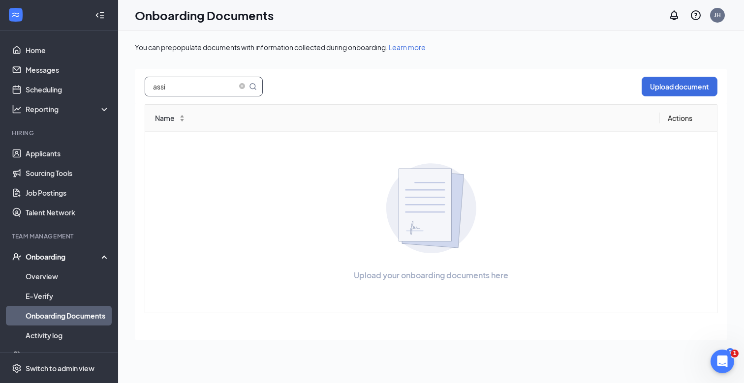
click at [187, 89] on input "assi" at bounding box center [190, 86] width 90 height 19
drag, startPoint x: 187, startPoint y: 89, endPoint x: 154, endPoint y: 84, distance: 33.8
click at [154, 84] on input "assi" at bounding box center [190, 86] width 90 height 19
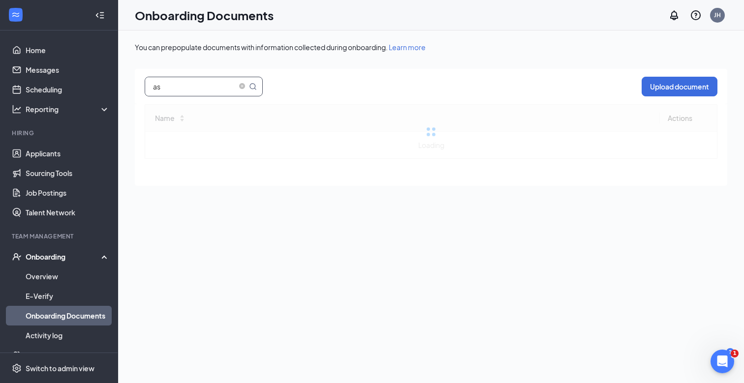
type input "a"
type input "l"
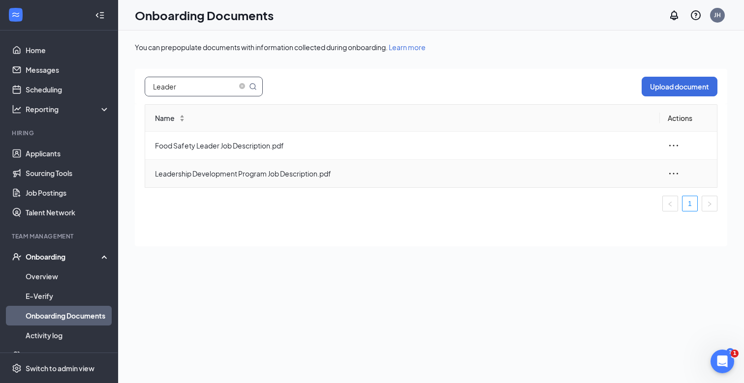
type input "Leader"
click at [674, 174] on icon "ellipsis" at bounding box center [673, 174] width 12 height 12
click at [589, 233] on li "Delete" at bounding box center [620, 240] width 118 height 22
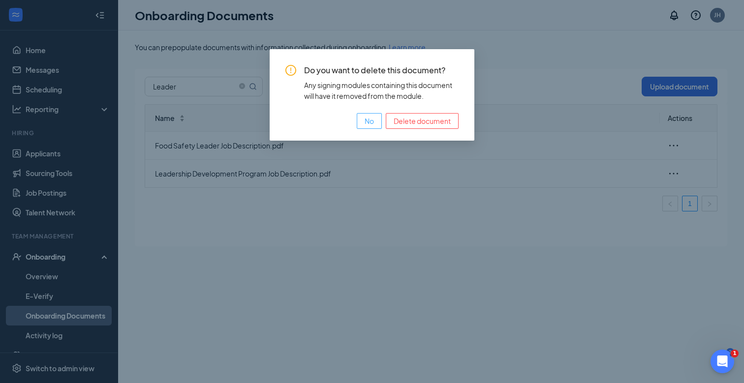
click at [366, 122] on span "No" at bounding box center [368, 121] width 9 height 11
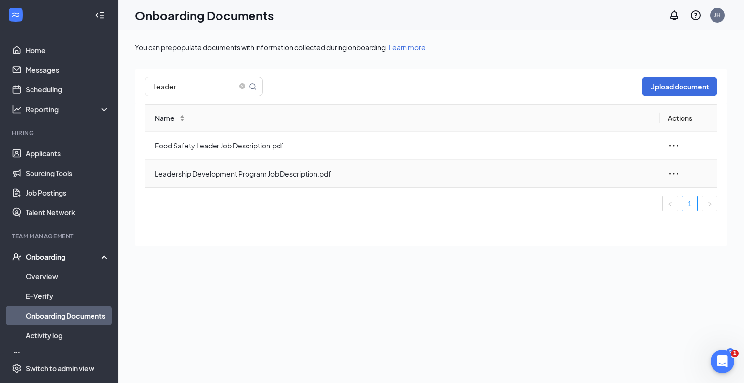
click at [677, 176] on icon "ellipsis" at bounding box center [673, 174] width 12 height 12
click at [597, 201] on div "View and download" at bounding box center [620, 196] width 106 height 12
drag, startPoint x: 205, startPoint y: 90, endPoint x: 136, endPoint y: 89, distance: 68.4
click at [136, 89] on div "Leader Upload document" at bounding box center [431, 86] width 592 height 35
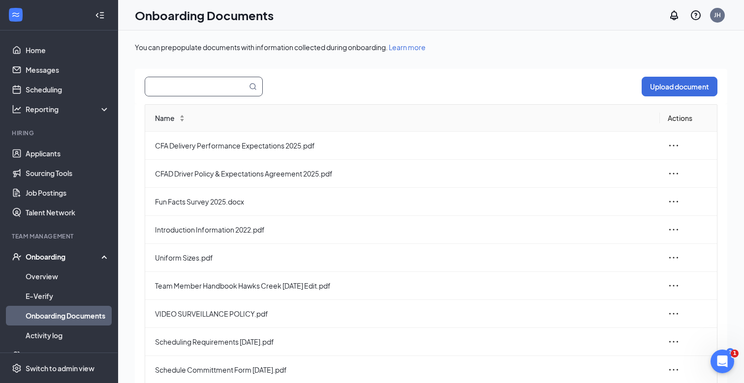
click at [171, 90] on input "text" at bounding box center [190, 86] width 90 height 19
click at [354, 78] on div "Upload document" at bounding box center [431, 86] width 592 height 35
